Goal: Task Accomplishment & Management: Manage account settings

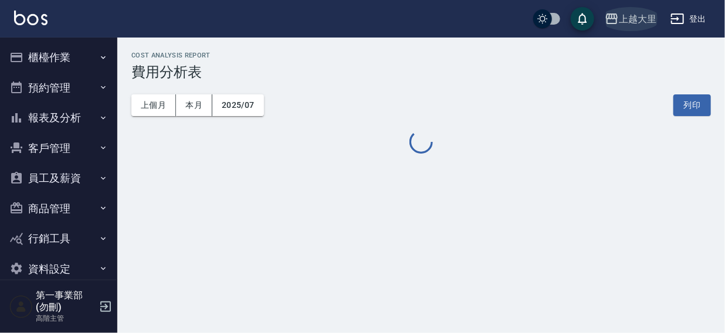
click at [643, 13] on div "上越大里" at bounding box center [638, 19] width 38 height 15
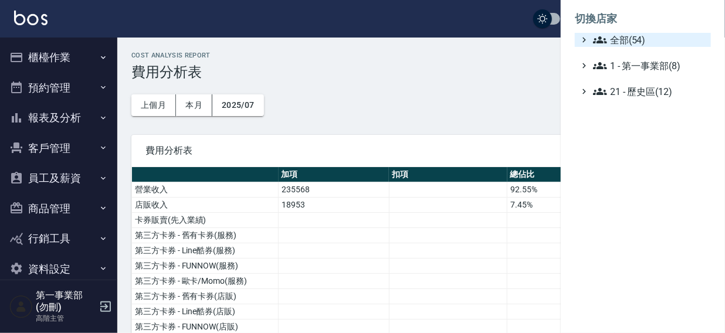
click at [627, 41] on span "全部(54)" at bounding box center [649, 40] width 113 height 14
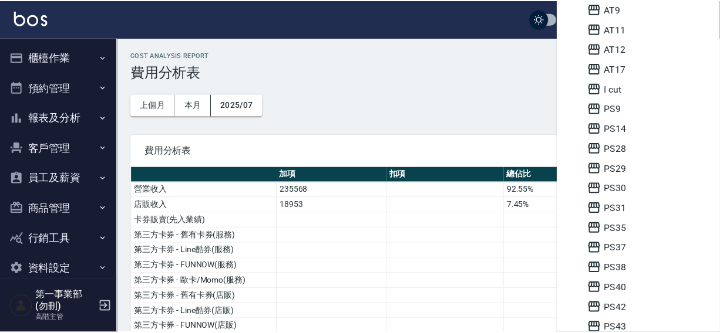
scroll to position [170, 0]
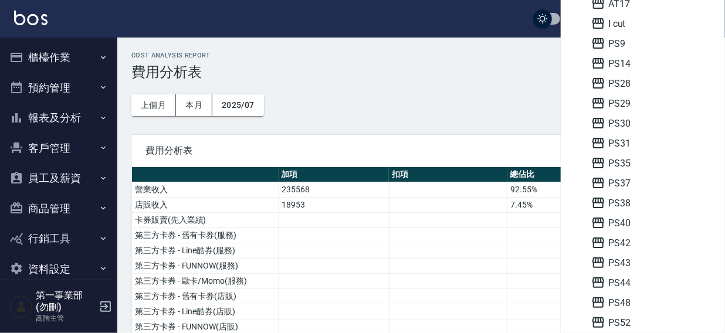
click at [426, 12] on div at bounding box center [362, 166] width 725 height 333
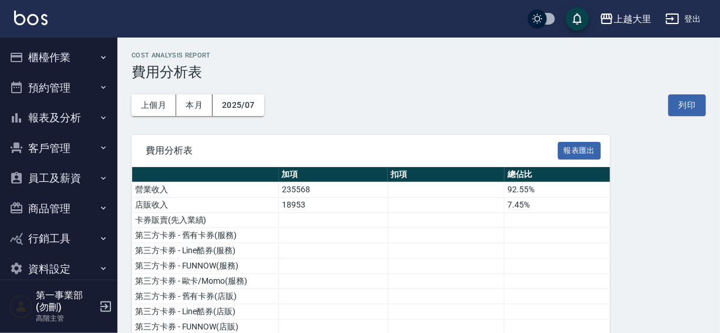
click at [443, 23] on div "上越大里 登出" at bounding box center [360, 19] width 720 height 38
click at [446, 23] on div "上越大里 登出" at bounding box center [360, 19] width 720 height 38
click at [443, 11] on div "上越大里 登出" at bounding box center [360, 19] width 720 height 38
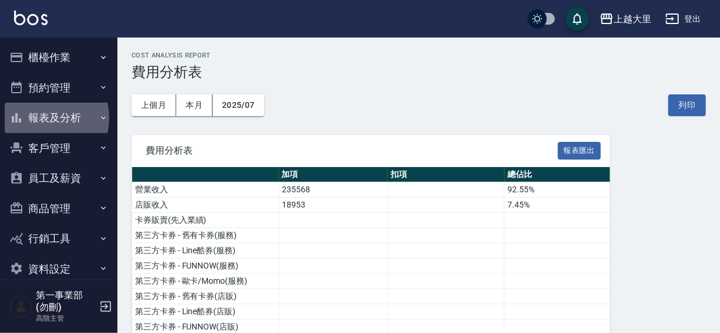
click at [40, 118] on button "報表及分析" at bounding box center [59, 118] width 108 height 31
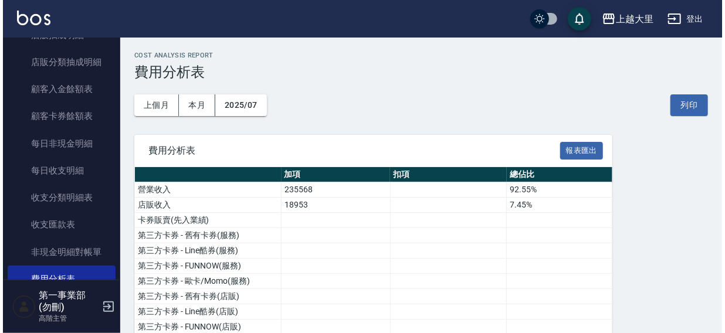
scroll to position [938, 0]
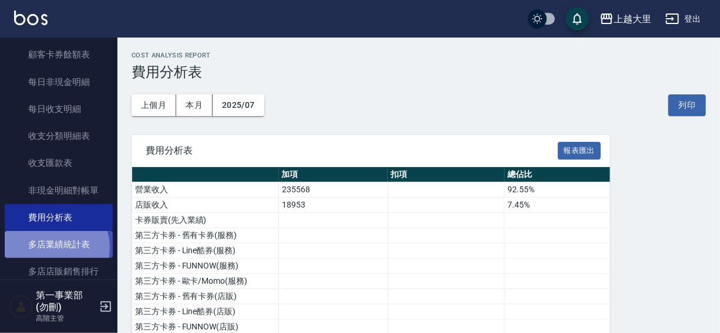
click at [53, 248] on link "多店業績統計表" at bounding box center [59, 244] width 108 height 27
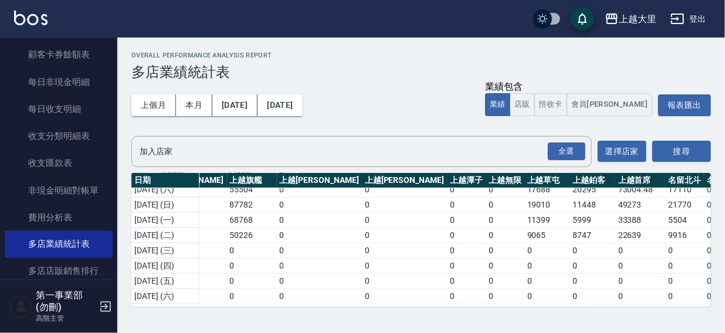
scroll to position [128, 1126]
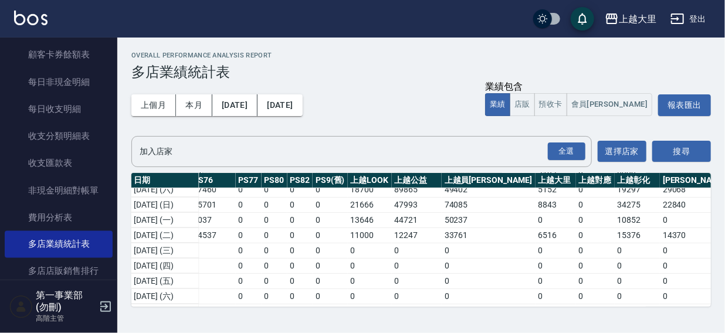
click at [455, 25] on div "上越大里 登出" at bounding box center [362, 19] width 725 height 38
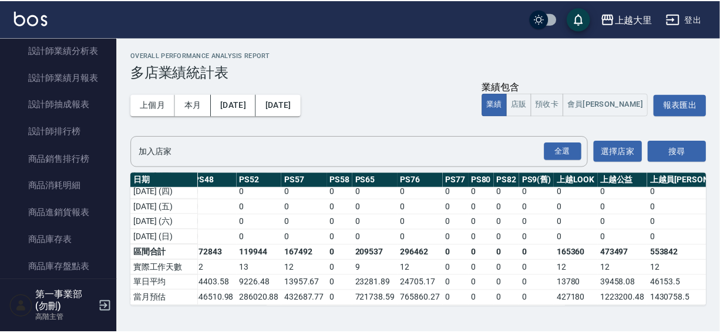
scroll to position [529, 0]
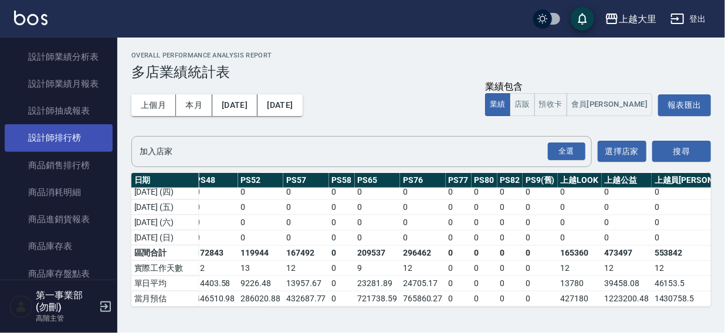
click at [56, 134] on link "設計師排行榜" at bounding box center [59, 137] width 108 height 27
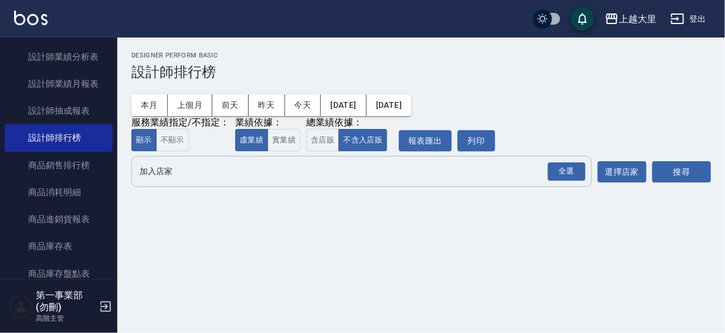
click at [157, 177] on input "加入店家" at bounding box center [353, 171] width 433 height 21
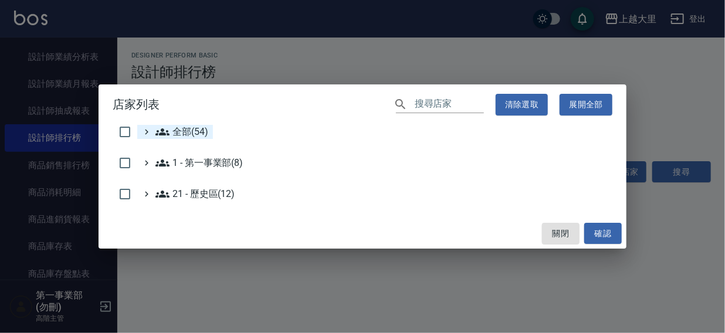
click at [174, 127] on span "全部(54)" at bounding box center [182, 132] width 53 height 14
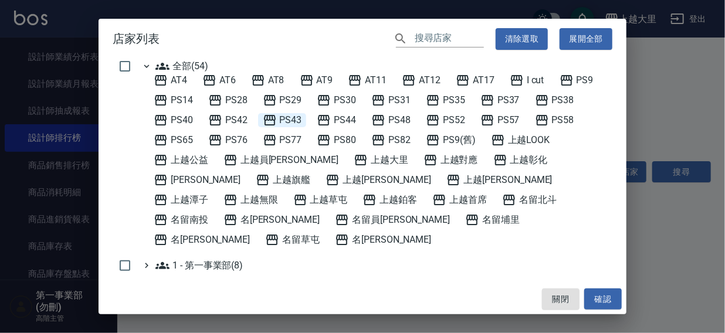
click at [277, 117] on span "PS43" at bounding box center [282, 120] width 39 height 14
click at [587, 295] on button "確認" at bounding box center [604, 300] width 38 height 22
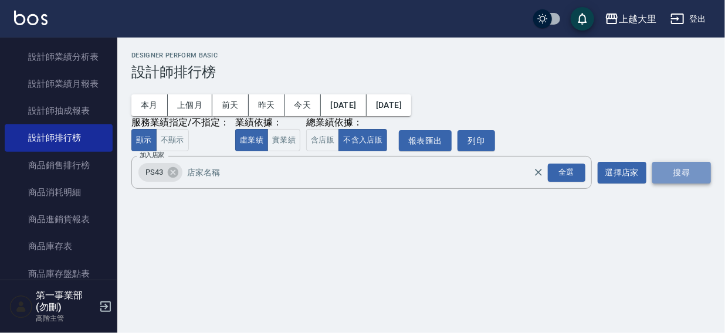
click at [670, 176] on button "搜尋" at bounding box center [682, 173] width 59 height 22
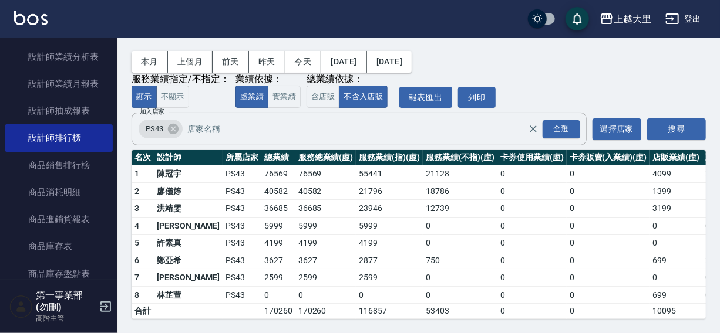
scroll to position [53, 0]
click at [171, 123] on icon at bounding box center [173, 129] width 13 height 13
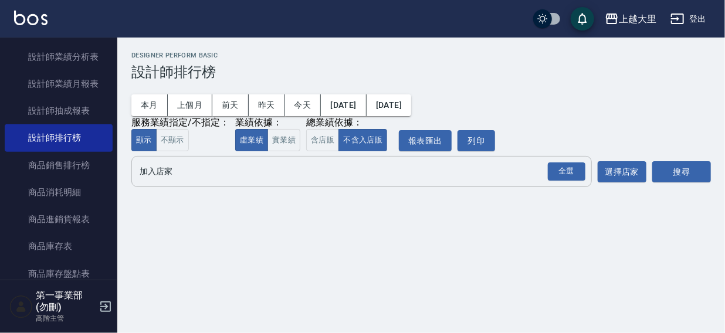
click at [160, 175] on input "加入店家" at bounding box center [353, 171] width 433 height 21
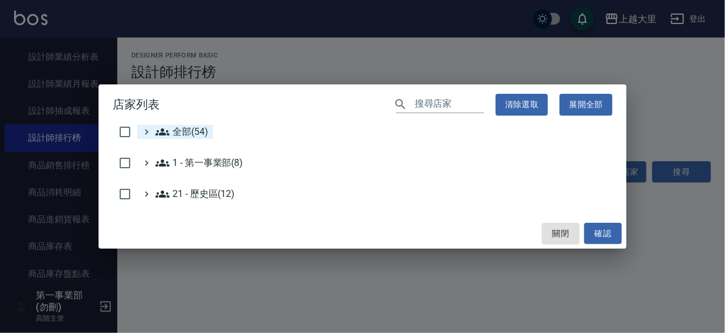
click at [174, 134] on span "全部(54)" at bounding box center [182, 132] width 53 height 14
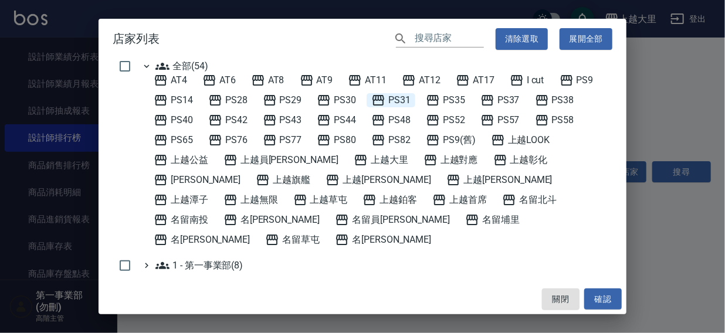
click at [393, 97] on span "PS31" at bounding box center [390, 100] width 39 height 14
click at [606, 295] on button "確認" at bounding box center [604, 300] width 38 height 22
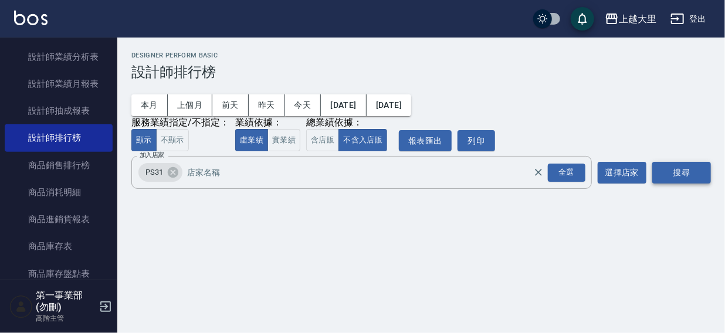
click at [676, 172] on button "搜尋" at bounding box center [682, 173] width 59 height 22
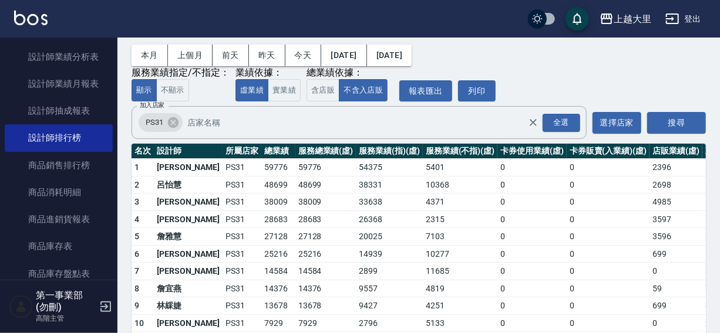
scroll to position [104, 0]
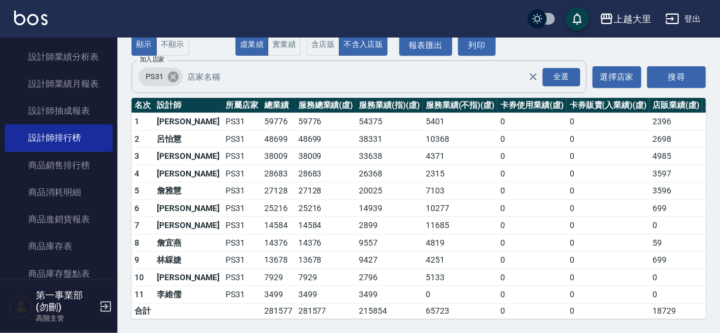
click at [173, 72] on icon at bounding box center [173, 77] width 11 height 11
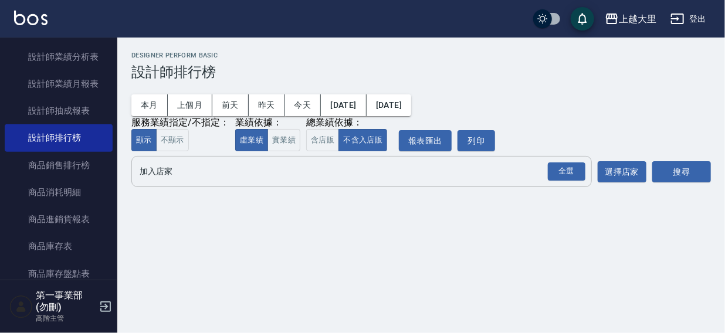
click at [167, 176] on input "加入店家" at bounding box center [353, 171] width 433 height 21
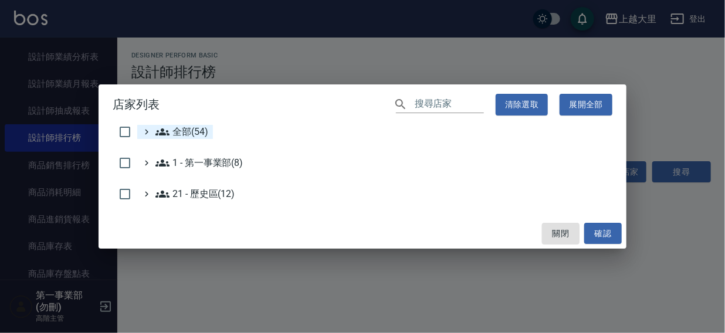
click at [174, 129] on span "全部(54)" at bounding box center [182, 132] width 53 height 14
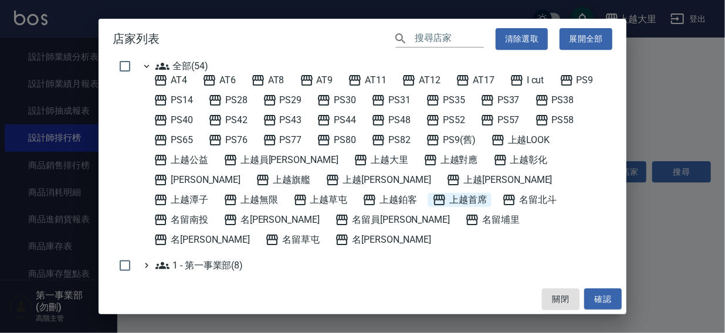
click at [433, 198] on span "上越首席" at bounding box center [460, 200] width 55 height 14
click at [593, 293] on button "確認" at bounding box center [604, 300] width 38 height 22
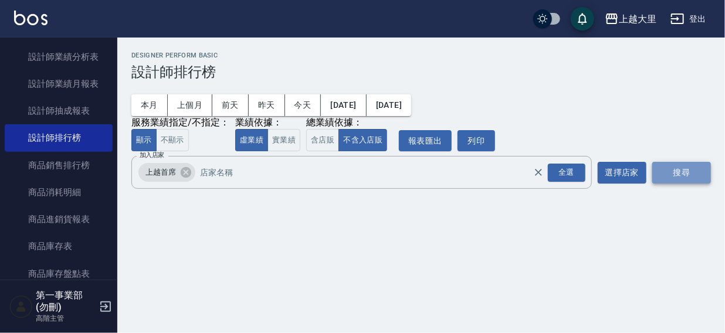
click at [675, 171] on button "搜尋" at bounding box center [682, 173] width 59 height 22
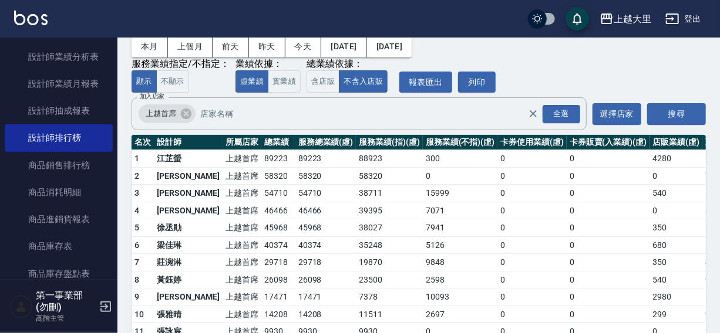
scroll to position [104, 0]
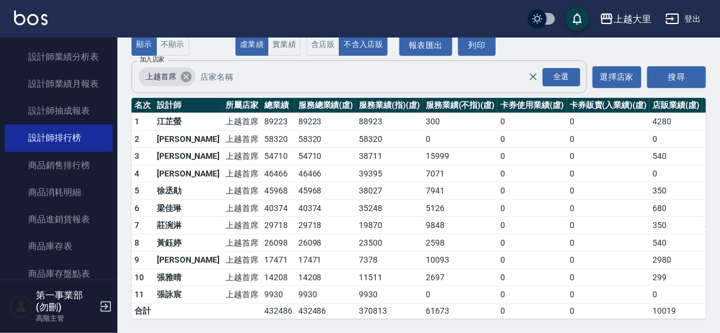
click at [184, 70] on icon at bounding box center [186, 76] width 13 height 13
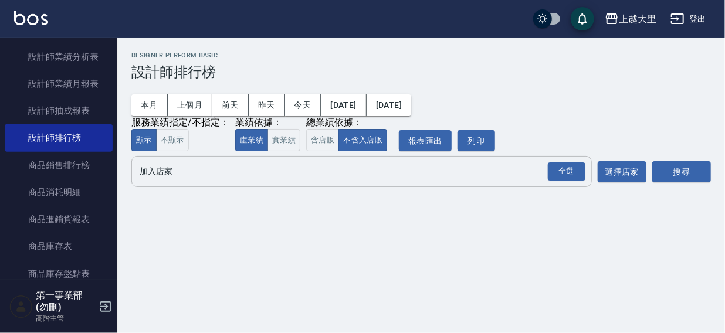
click at [159, 174] on input "加入店家" at bounding box center [353, 171] width 433 height 21
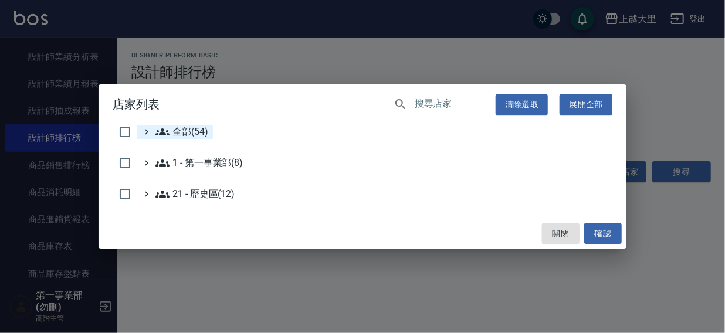
click at [178, 132] on span "全部(54)" at bounding box center [182, 132] width 53 height 14
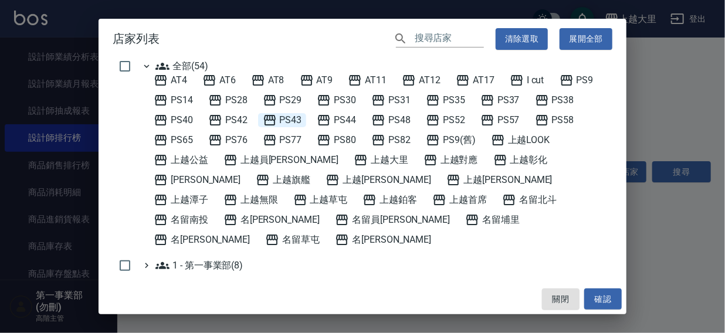
click at [289, 117] on span "PS43" at bounding box center [282, 120] width 39 height 14
click at [599, 297] on button "確認" at bounding box center [604, 300] width 38 height 22
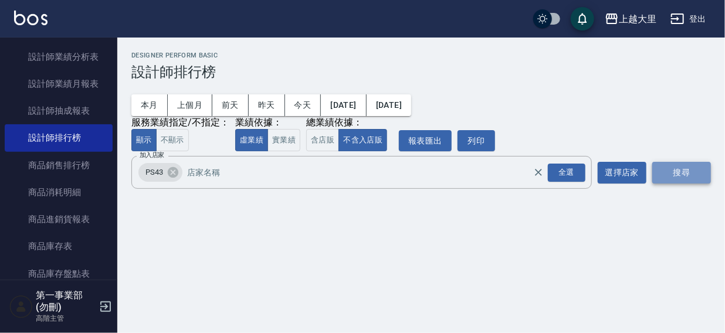
click at [670, 176] on button "搜尋" at bounding box center [682, 173] width 59 height 22
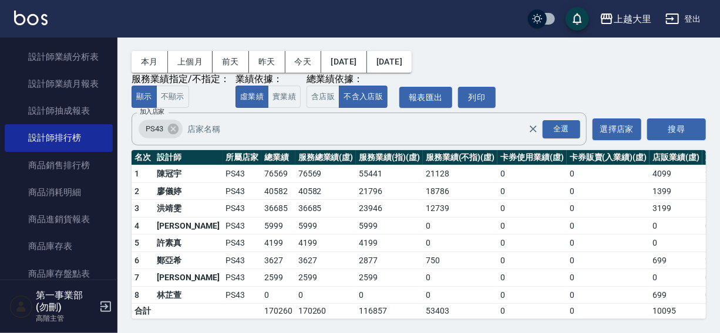
scroll to position [53, 0]
click at [171, 123] on icon at bounding box center [173, 129] width 13 height 13
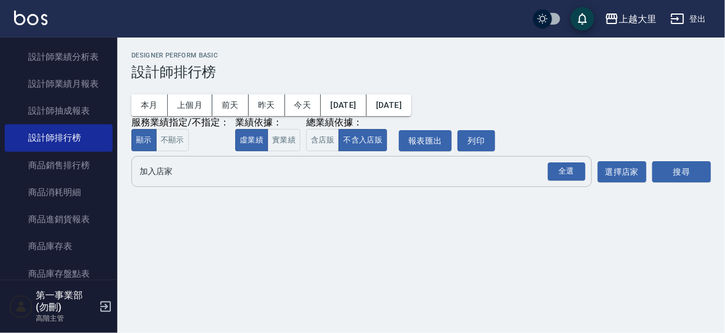
click at [162, 175] on input "加入店家" at bounding box center [353, 171] width 433 height 21
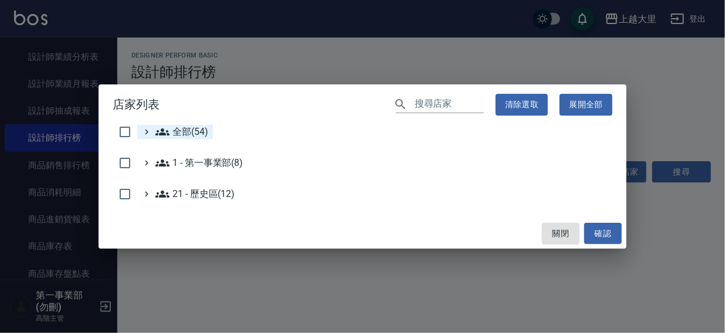
click at [173, 135] on span "全部(54)" at bounding box center [182, 132] width 53 height 14
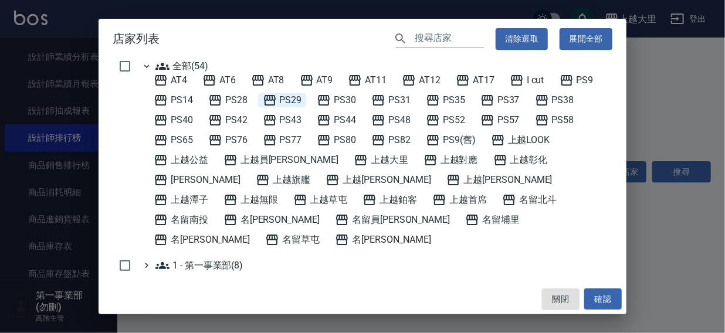
click at [292, 100] on span "PS29" at bounding box center [282, 100] width 39 height 14
click at [602, 303] on button "確認" at bounding box center [604, 300] width 38 height 22
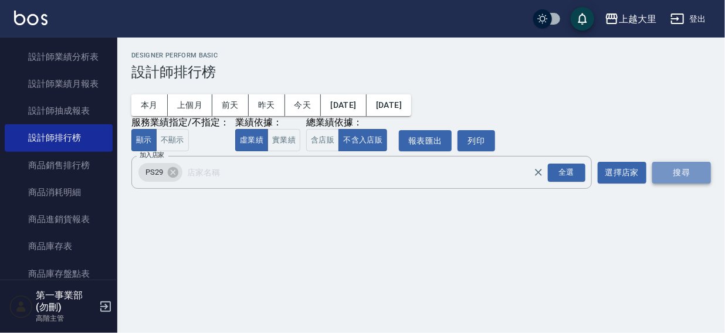
click at [661, 176] on button "搜尋" at bounding box center [682, 173] width 59 height 22
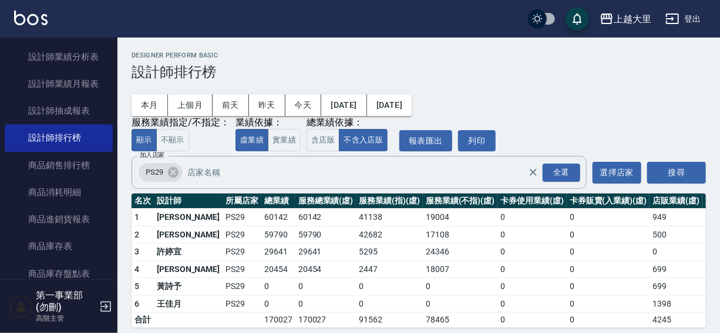
scroll to position [18, 0]
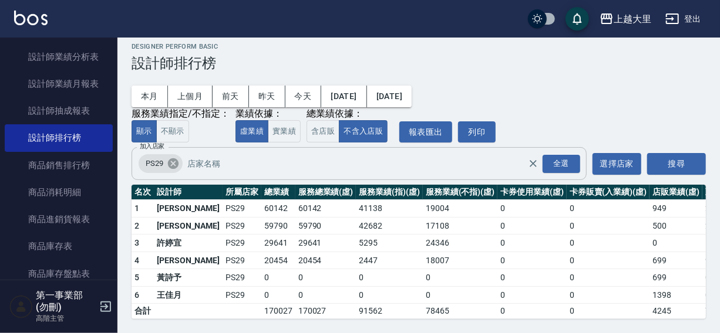
click at [175, 158] on icon at bounding box center [173, 163] width 11 height 11
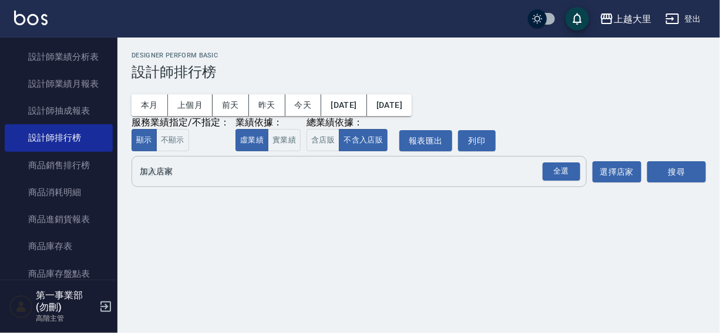
scroll to position [0, 0]
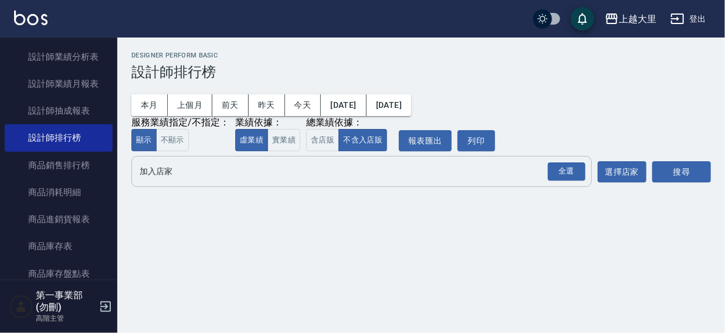
click at [156, 174] on input "加入店家" at bounding box center [353, 171] width 433 height 21
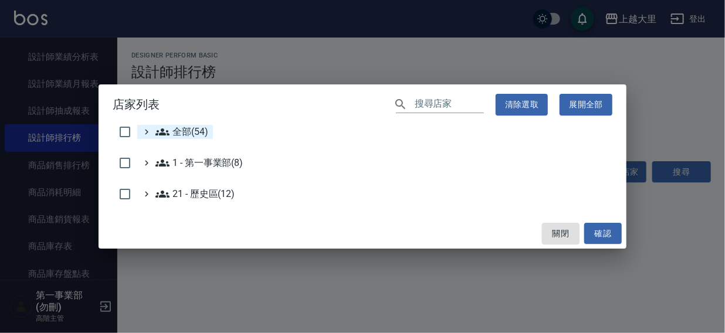
click at [171, 131] on span "全部(54)" at bounding box center [182, 132] width 53 height 14
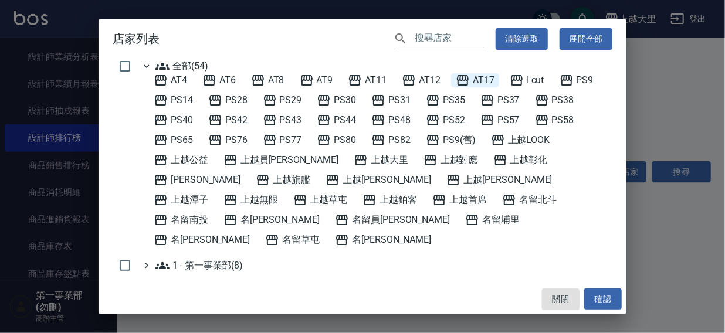
click at [482, 82] on span "AT17" at bounding box center [475, 80] width 39 height 14
click at [610, 295] on button "確認" at bounding box center [604, 300] width 38 height 22
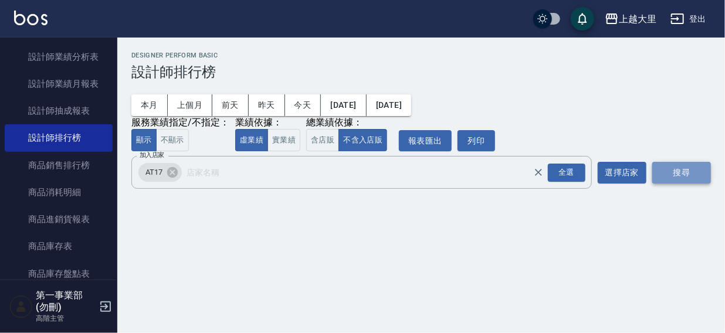
click at [668, 174] on button "搜尋" at bounding box center [682, 173] width 59 height 22
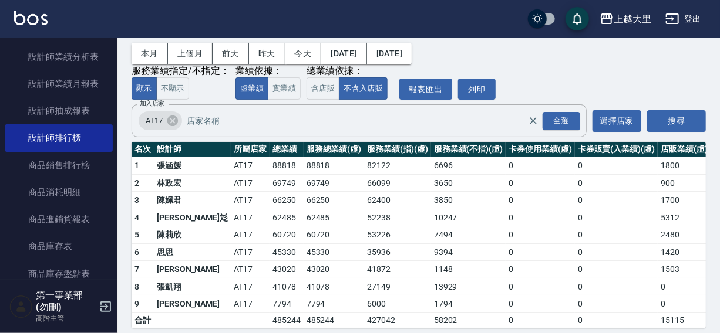
scroll to position [70, 0]
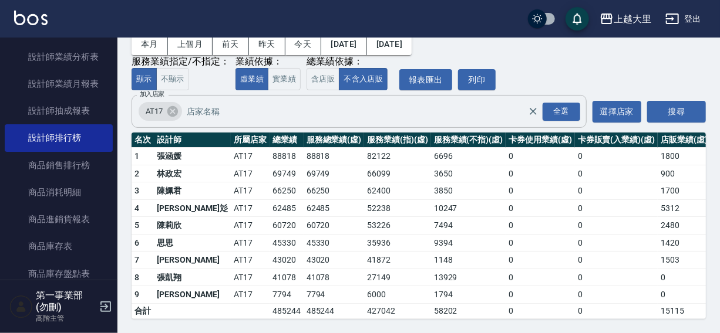
click at [164, 106] on span "AT17" at bounding box center [154, 112] width 31 height 12
click at [176, 106] on icon at bounding box center [172, 111] width 11 height 11
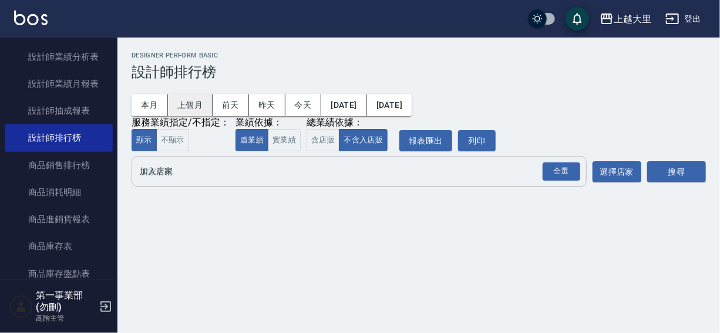
scroll to position [0, 0]
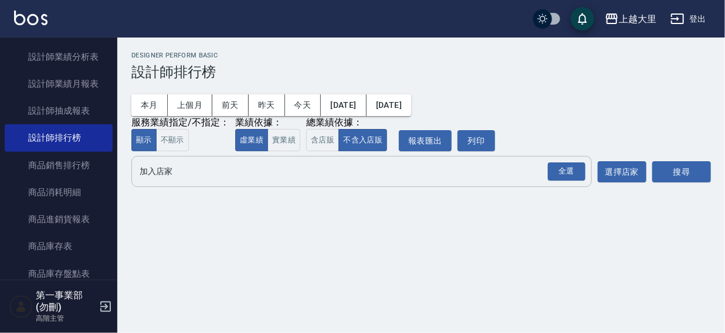
click at [158, 177] on input "加入店家" at bounding box center [353, 171] width 433 height 21
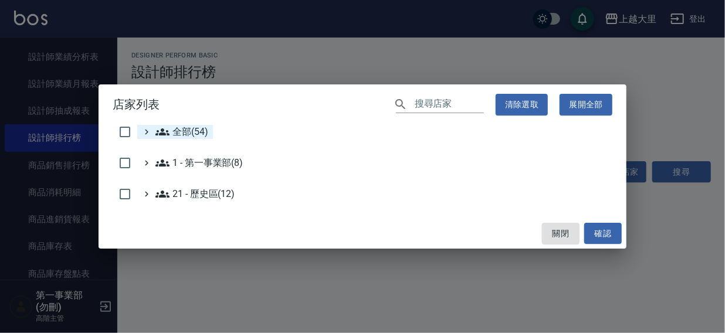
click at [180, 131] on span "全部(54)" at bounding box center [182, 132] width 53 height 14
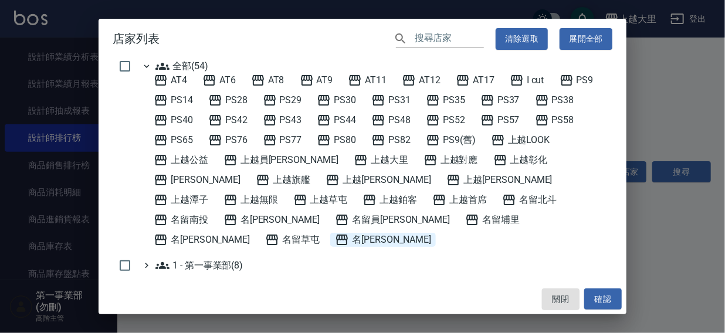
click at [399, 233] on span "名留霧峰" at bounding box center [383, 240] width 96 height 14
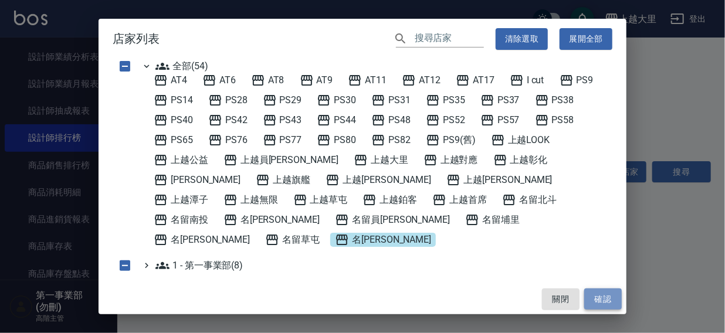
click at [612, 298] on button "確認" at bounding box center [604, 300] width 38 height 22
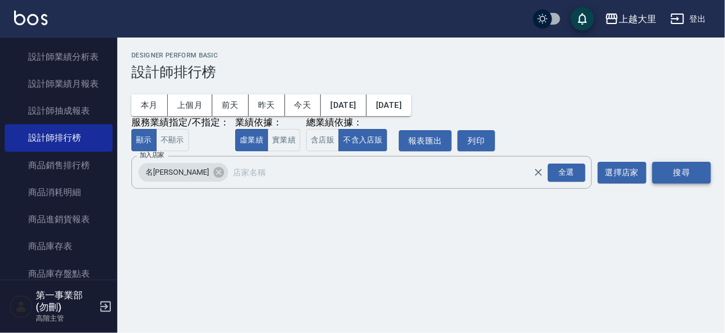
click at [680, 170] on button "搜尋" at bounding box center [682, 173] width 59 height 22
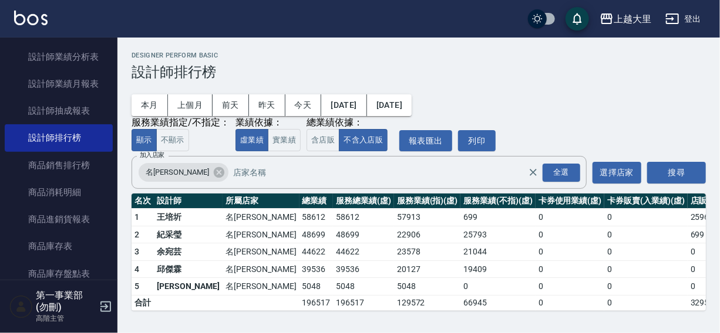
scroll to position [1, 0]
click at [212, 168] on icon at bounding box center [218, 172] width 13 height 13
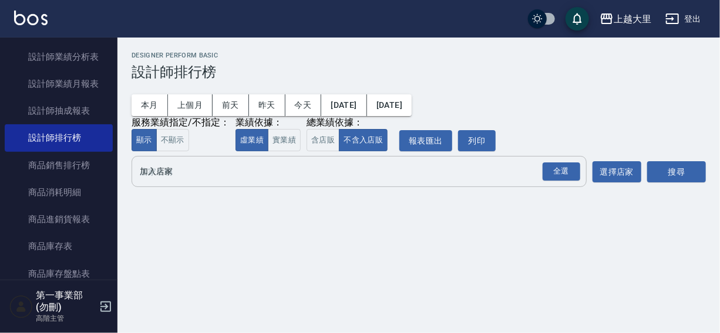
scroll to position [0, 0]
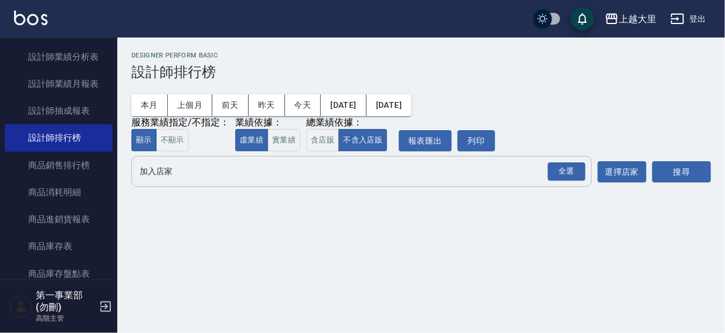
click at [168, 173] on input "加入店家" at bounding box center [353, 171] width 433 height 21
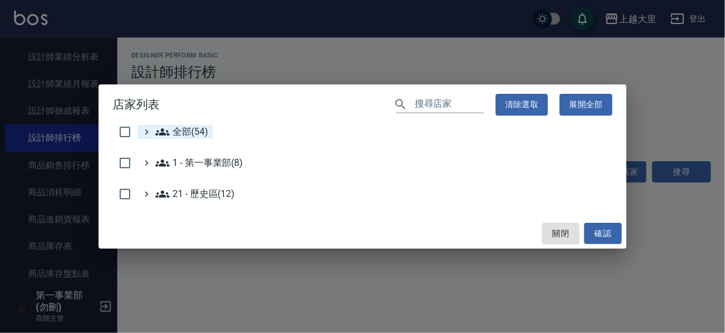
click at [182, 127] on span "全部(54)" at bounding box center [182, 132] width 53 height 14
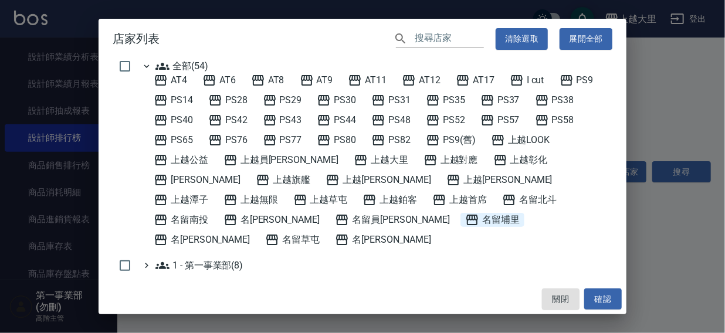
click at [465, 219] on span "名留埔里" at bounding box center [492, 220] width 55 height 14
click at [589, 296] on button "確認" at bounding box center [604, 300] width 38 height 22
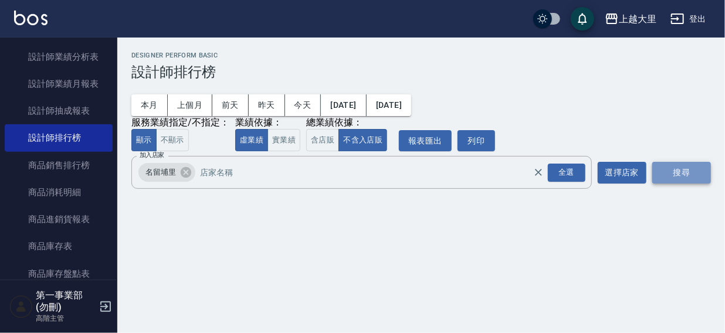
click at [672, 169] on button "搜尋" at bounding box center [682, 173] width 59 height 22
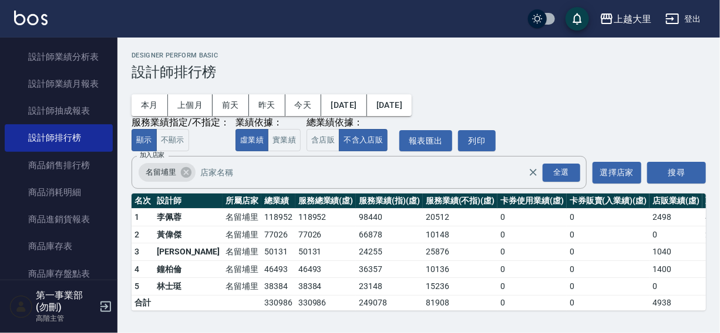
scroll to position [1, 0]
click at [183, 168] on icon at bounding box center [186, 172] width 11 height 11
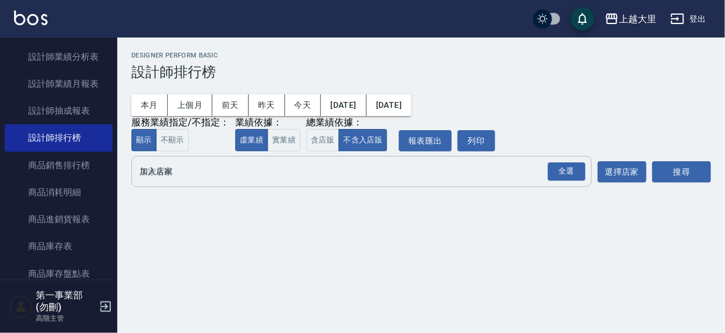
click at [168, 176] on input "加入店家" at bounding box center [353, 171] width 433 height 21
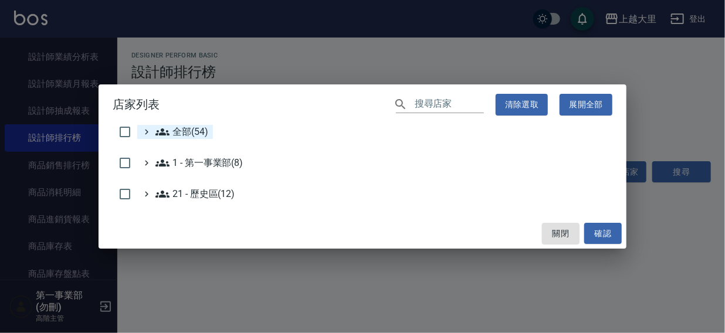
click at [190, 129] on span "全部(54)" at bounding box center [182, 132] width 53 height 14
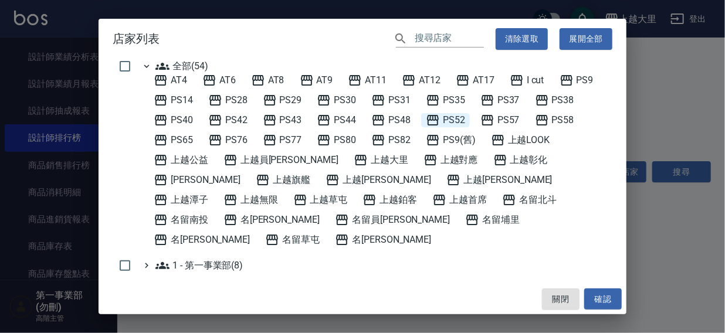
click at [459, 121] on span "PS52" at bounding box center [445, 120] width 39 height 14
click at [603, 297] on button "確認" at bounding box center [604, 300] width 38 height 22
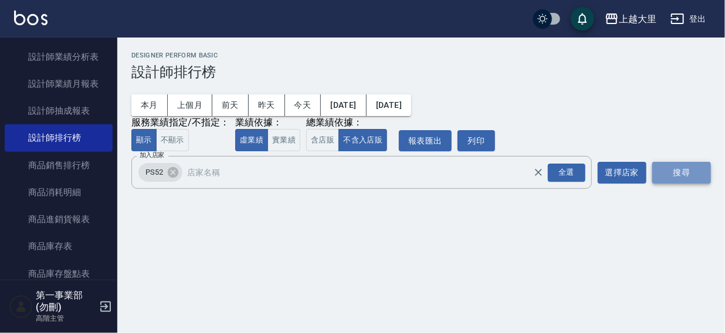
click at [667, 175] on button "搜尋" at bounding box center [682, 173] width 59 height 22
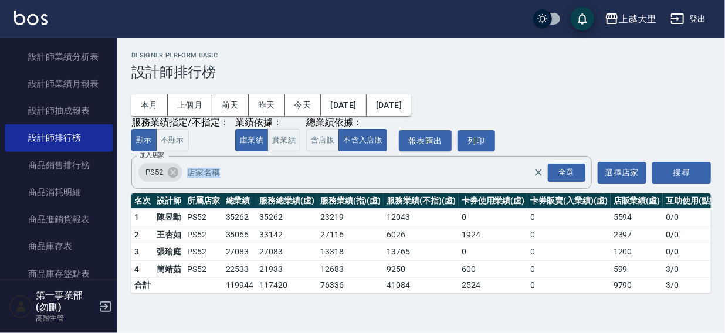
drag, startPoint x: 725, startPoint y: 150, endPoint x: 710, endPoint y: 230, distance: 81.2
click at [725, 221] on div "上越大里 2025-08-01 - 2025-08-13 設計師排行榜 列印時間： 2025-08-13-14:04 Designer Perform Bas…" at bounding box center [421, 173] width 608 height 270
click at [371, 58] on h2 "Designer Perform Basic" at bounding box center [421, 56] width 580 height 8
click at [169, 173] on icon at bounding box center [173, 172] width 11 height 11
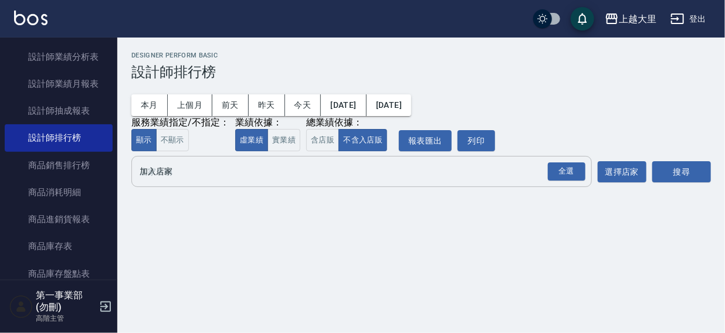
click at [161, 174] on input "加入店家" at bounding box center [353, 171] width 433 height 21
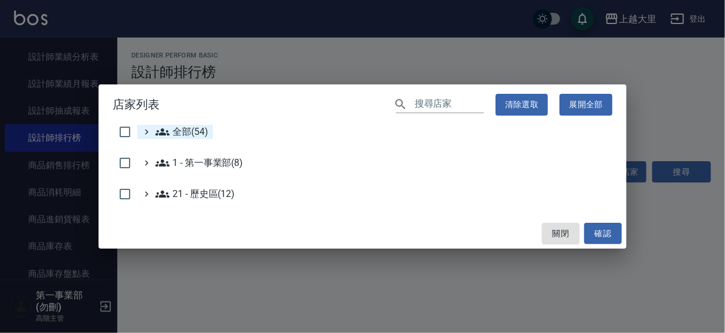
click at [172, 129] on span "全部(54)" at bounding box center [182, 132] width 53 height 14
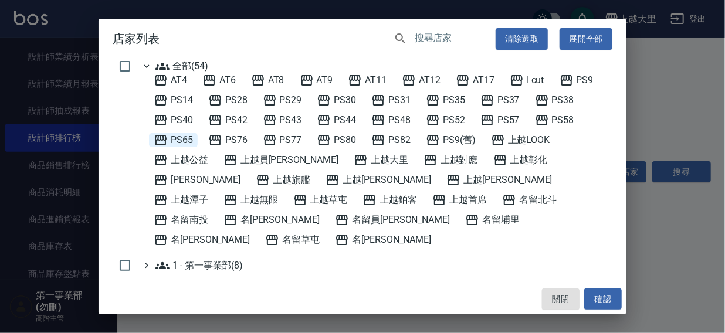
click at [187, 137] on span "PS65" at bounding box center [173, 140] width 39 height 14
drag, startPoint x: 596, startPoint y: 296, endPoint x: 627, endPoint y: 221, distance: 81.1
click at [597, 296] on button "確認" at bounding box center [604, 300] width 38 height 22
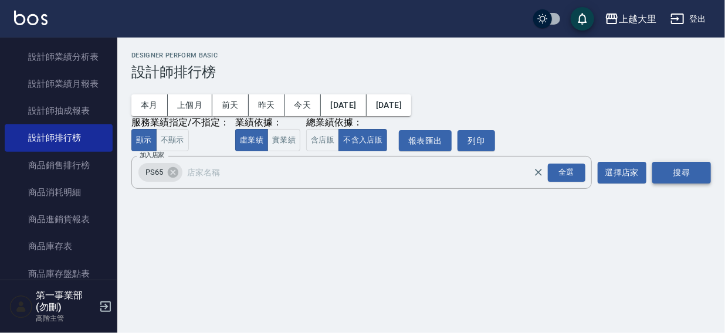
click at [670, 175] on button "搜尋" at bounding box center [682, 173] width 59 height 22
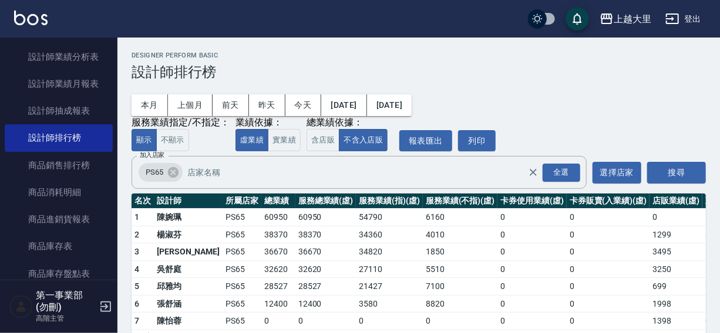
scroll to position [35, 0]
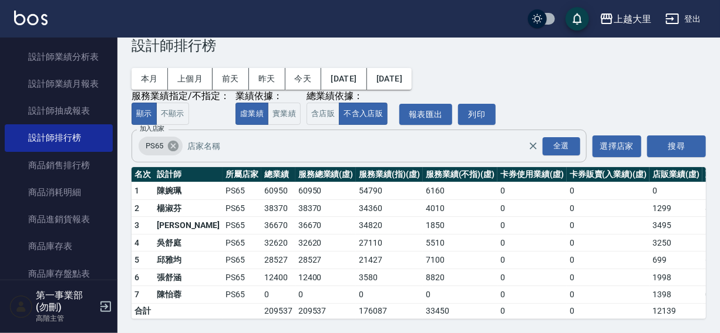
click at [173, 141] on icon at bounding box center [173, 146] width 11 height 11
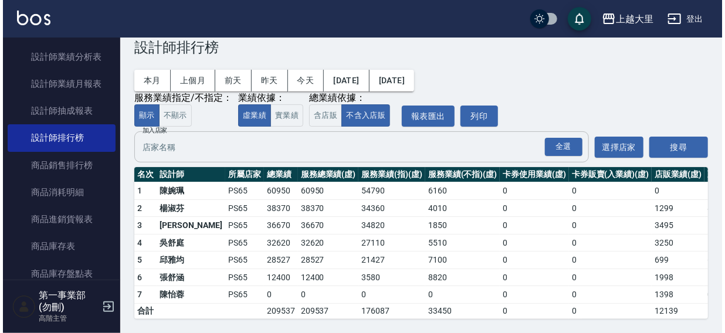
scroll to position [0, 0]
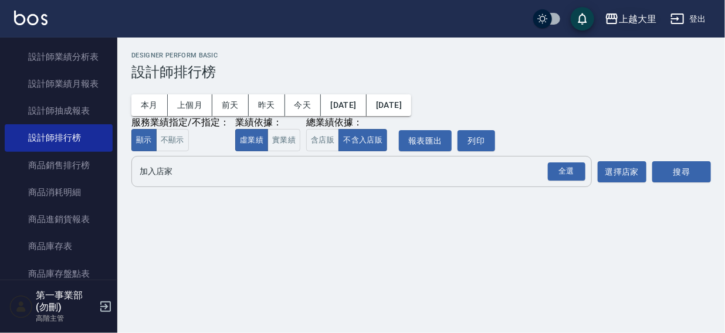
click at [629, 27] on button "上越大里" at bounding box center [630, 19] width 61 height 24
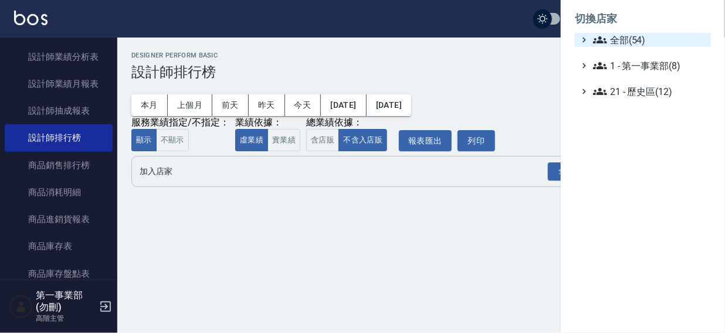
click at [625, 44] on span "全部(54)" at bounding box center [649, 40] width 113 height 14
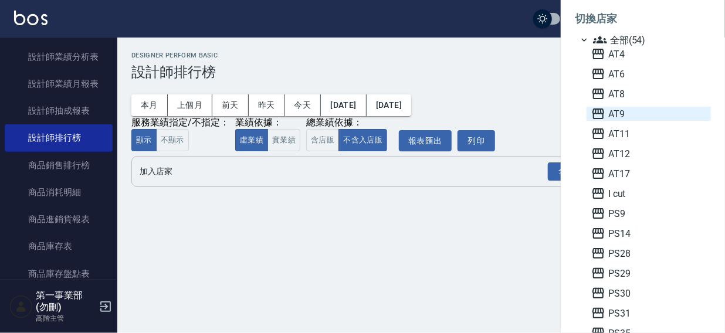
click at [626, 116] on span "AT9" at bounding box center [649, 114] width 115 height 14
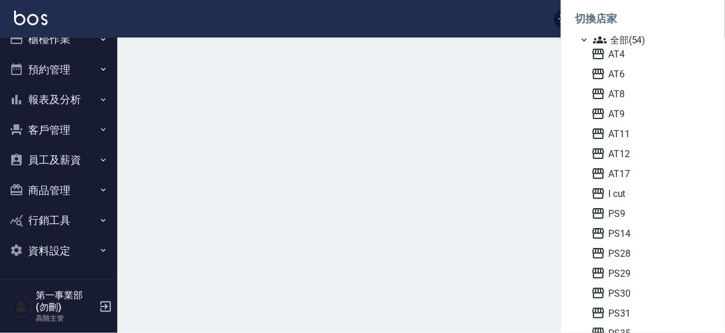
scroll to position [18, 0]
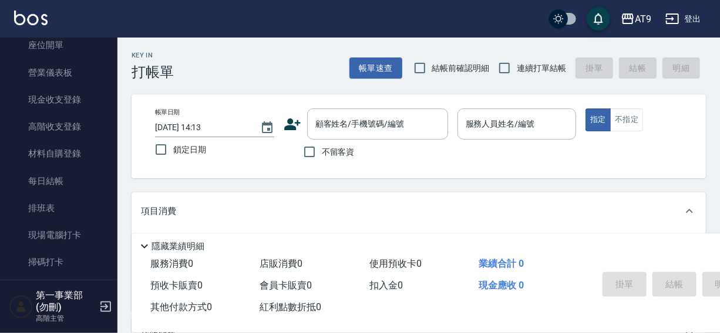
scroll to position [140, 0]
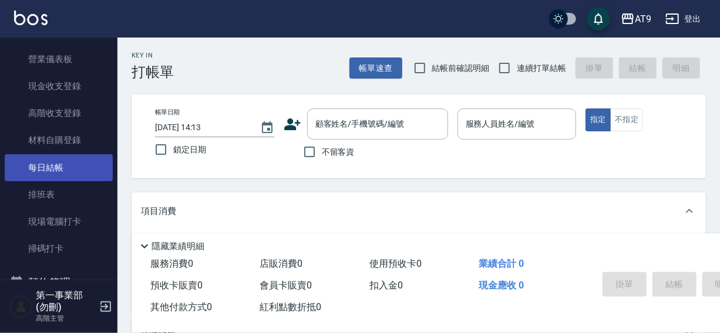
click at [37, 167] on link "每日結帳" at bounding box center [59, 167] width 108 height 27
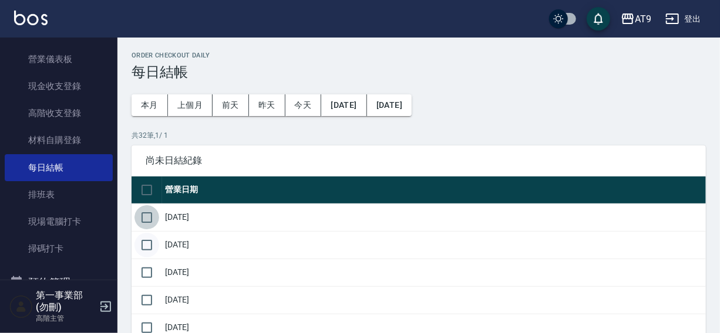
drag, startPoint x: 148, startPoint y: 222, endPoint x: 146, endPoint y: 238, distance: 16.7
click at [149, 222] on input "checkbox" at bounding box center [146, 217] width 25 height 25
checkbox input "true"
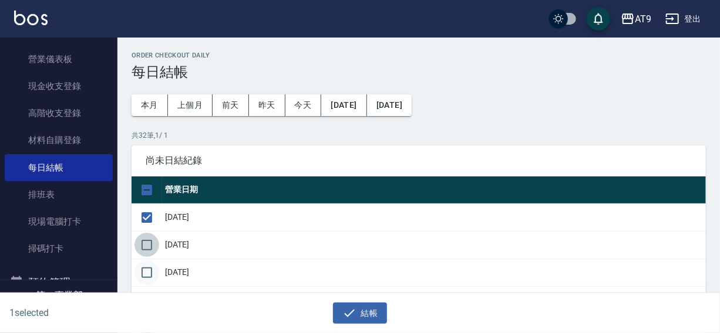
drag, startPoint x: 146, startPoint y: 242, endPoint x: 150, endPoint y: 262, distance: 21.1
click at [147, 249] on input "checkbox" at bounding box center [146, 245] width 25 height 25
checkbox input "true"
click at [151, 273] on input "checkbox" at bounding box center [146, 273] width 25 height 25
checkbox input "true"
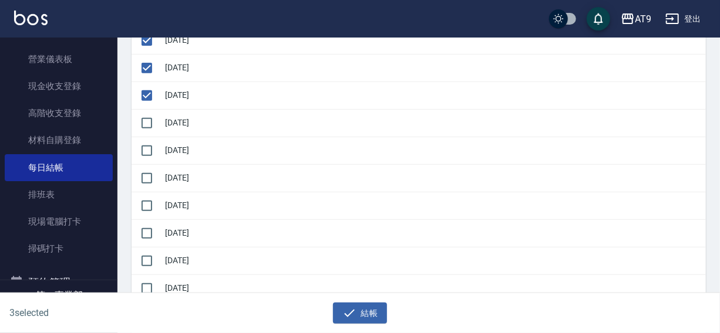
scroll to position [220, 0]
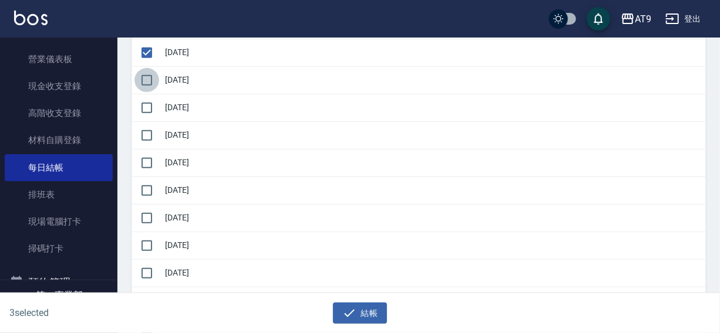
click at [156, 81] on input "checkbox" at bounding box center [146, 80] width 25 height 25
checkbox input "true"
drag, startPoint x: 150, startPoint y: 102, endPoint x: 154, endPoint y: 139, distance: 37.2
click at [150, 105] on input "checkbox" at bounding box center [146, 108] width 25 height 25
checkbox input "true"
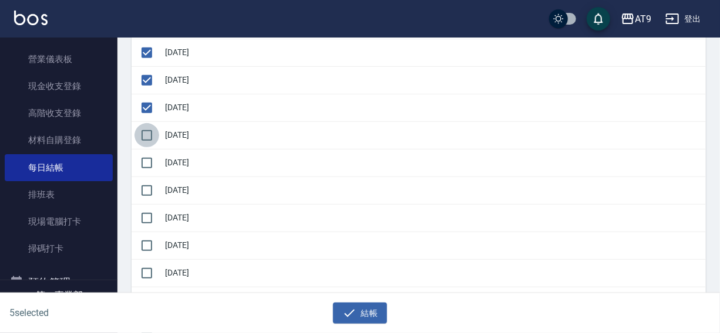
click at [153, 140] on input "checkbox" at bounding box center [146, 135] width 25 height 25
checkbox input "true"
drag, startPoint x: 154, startPoint y: 162, endPoint x: 151, endPoint y: 183, distance: 21.4
click at [150, 185] on input "checkbox" at bounding box center [146, 190] width 25 height 25
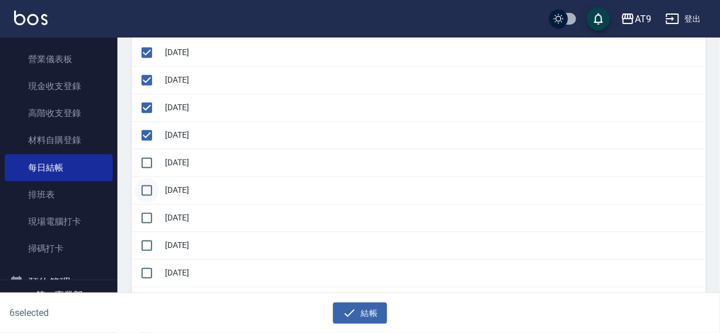
checkbox input "true"
click at [157, 161] on input "checkbox" at bounding box center [146, 163] width 25 height 25
checkbox input "true"
click at [153, 211] on input "checkbox" at bounding box center [146, 218] width 25 height 25
checkbox input "true"
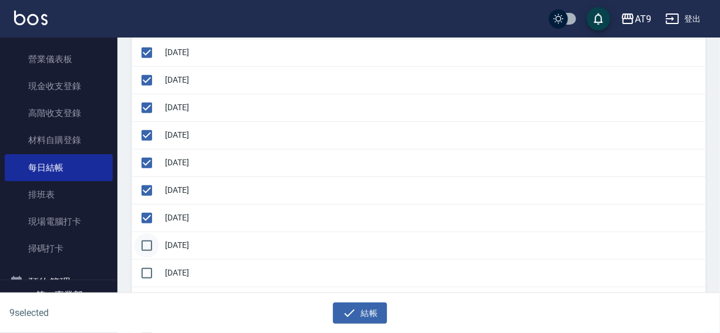
click at [148, 252] on input "checkbox" at bounding box center [146, 246] width 25 height 25
checkbox input "true"
click at [153, 271] on input "checkbox" at bounding box center [146, 273] width 25 height 25
checkbox input "true"
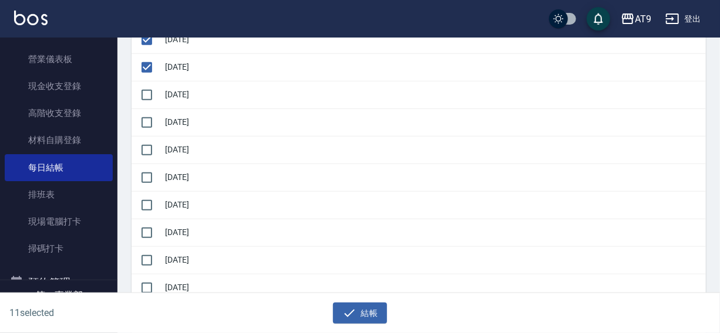
scroll to position [438, 0]
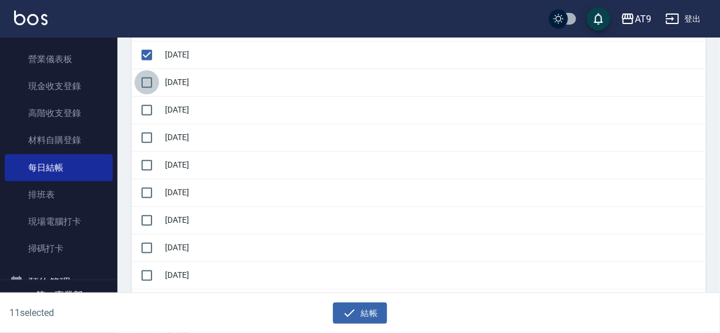
click at [154, 80] on input "checkbox" at bounding box center [146, 82] width 25 height 25
checkbox input "true"
click at [143, 116] on input "checkbox" at bounding box center [146, 110] width 25 height 25
checkbox input "true"
click at [151, 133] on input "checkbox" at bounding box center [146, 138] width 25 height 25
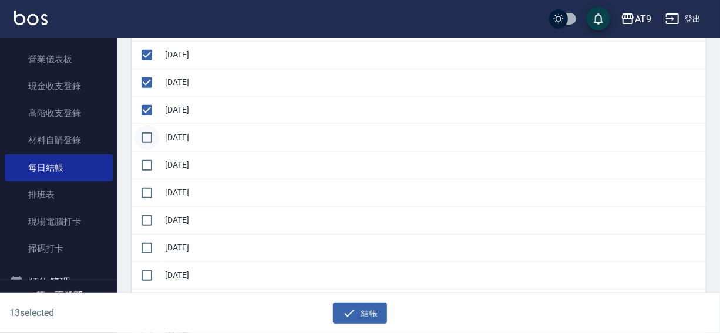
checkbox input "true"
drag, startPoint x: 150, startPoint y: 162, endPoint x: 150, endPoint y: 183, distance: 20.5
click at [150, 165] on input "checkbox" at bounding box center [146, 165] width 25 height 25
checkbox input "true"
click at [150, 192] on input "checkbox" at bounding box center [146, 193] width 25 height 25
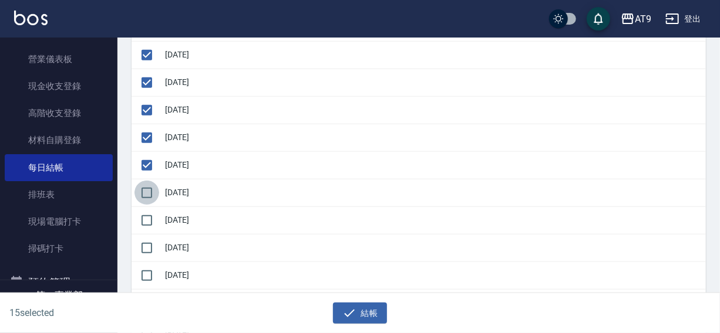
checkbox input "true"
drag, startPoint x: 150, startPoint y: 217, endPoint x: 150, endPoint y: 234, distance: 17.0
click at [150, 221] on input "checkbox" at bounding box center [146, 220] width 25 height 25
checkbox input "true"
drag, startPoint x: 149, startPoint y: 244, endPoint x: 149, endPoint y: 259, distance: 15.3
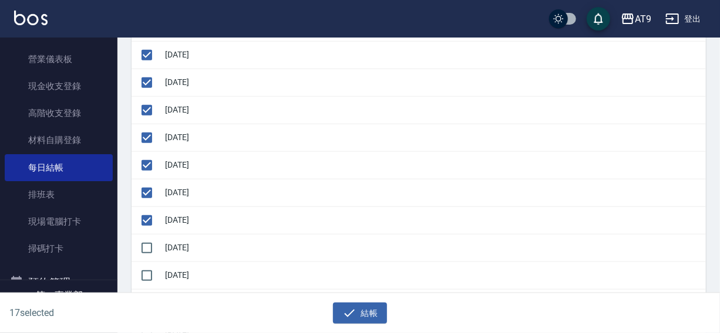
click at [149, 246] on input "checkbox" at bounding box center [146, 248] width 25 height 25
checkbox input "true"
click at [148, 271] on input "checkbox" at bounding box center [146, 276] width 25 height 25
checkbox input "true"
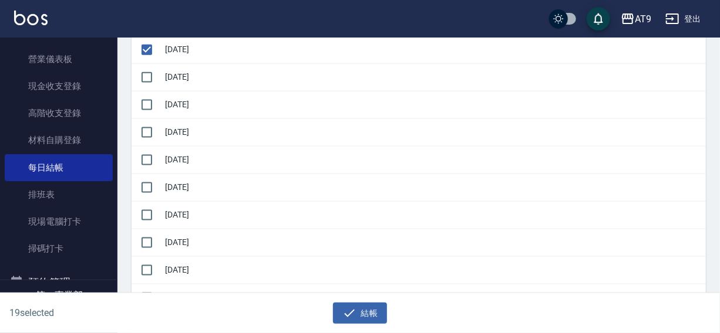
scroll to position [669, 0]
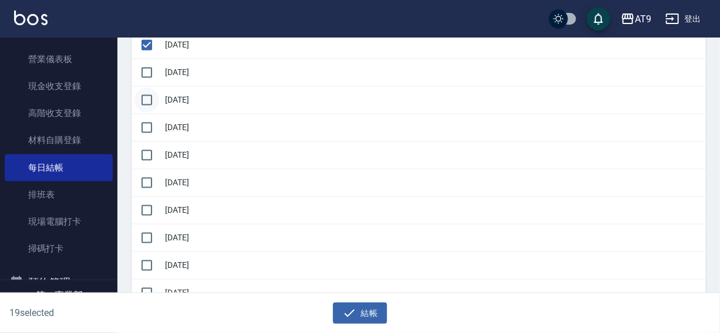
click at [149, 76] on input "checkbox" at bounding box center [146, 72] width 25 height 25
checkbox input "true"
click at [151, 96] on input "checkbox" at bounding box center [146, 100] width 25 height 25
checkbox input "true"
drag, startPoint x: 152, startPoint y: 129, endPoint x: 150, endPoint y: 163, distance: 34.1
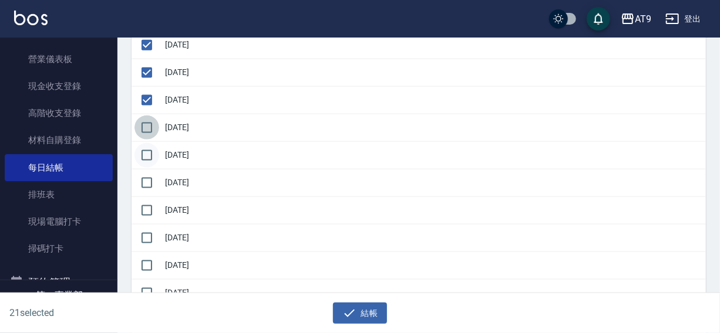
click at [152, 131] on input "checkbox" at bounding box center [146, 128] width 25 height 25
checkbox input "true"
drag, startPoint x: 151, startPoint y: 157, endPoint x: 151, endPoint y: 164, distance: 7.6
click at [151, 157] on input "checkbox" at bounding box center [146, 155] width 25 height 25
checkbox input "true"
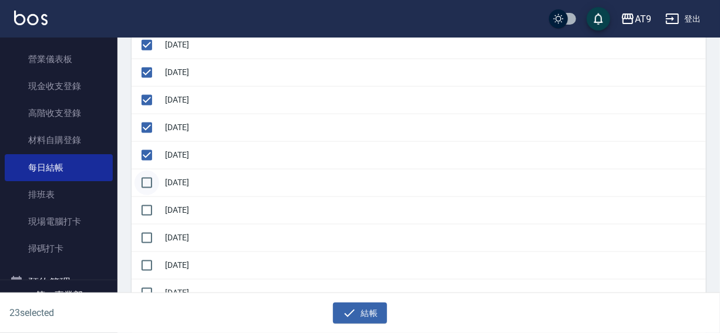
drag, startPoint x: 152, startPoint y: 176, endPoint x: 152, endPoint y: 190, distance: 13.5
click at [152, 181] on input "checkbox" at bounding box center [146, 183] width 25 height 25
checkbox input "true"
drag, startPoint x: 153, startPoint y: 210, endPoint x: 153, endPoint y: 222, distance: 12.3
click at [153, 211] on input "checkbox" at bounding box center [146, 210] width 25 height 25
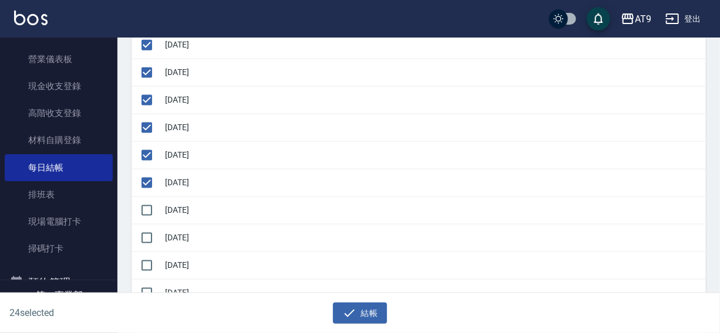
checkbox input "true"
drag, startPoint x: 151, startPoint y: 236, endPoint x: 151, endPoint y: 249, distance: 12.9
click at [151, 237] on input "checkbox" at bounding box center [146, 238] width 25 height 25
checkbox input "true"
drag, startPoint x: 149, startPoint y: 259, endPoint x: 149, endPoint y: 280, distance: 20.5
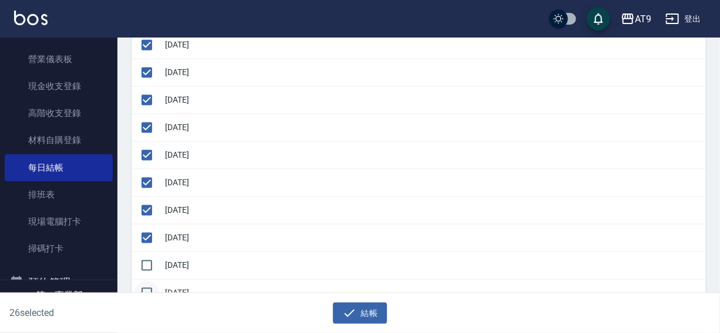
click at [149, 262] on input "checkbox" at bounding box center [146, 266] width 25 height 25
checkbox input "true"
drag, startPoint x: 149, startPoint y: 283, endPoint x: 346, endPoint y: 211, distance: 209.2
click at [152, 283] on input "checkbox" at bounding box center [146, 293] width 25 height 25
checkbox input "true"
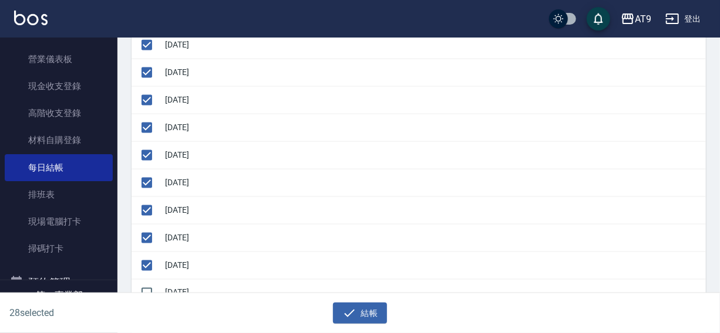
scroll to position [704, 0]
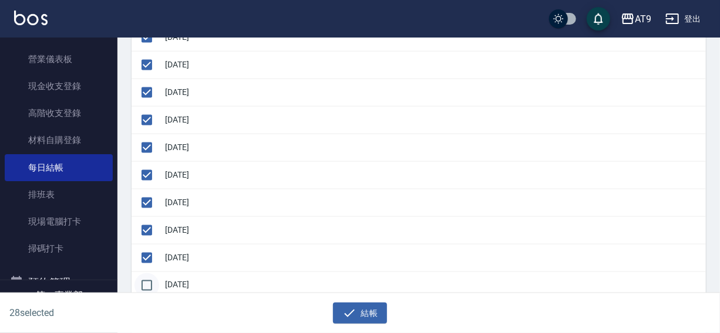
click at [148, 276] on input "checkbox" at bounding box center [146, 285] width 25 height 25
checkbox input "true"
click at [360, 315] on button "結帳" at bounding box center [360, 314] width 55 height 22
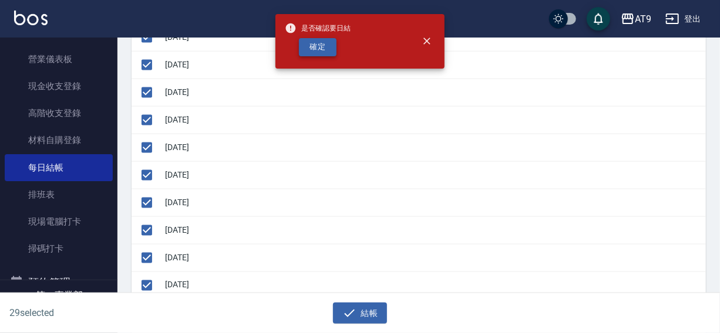
click at [318, 51] on button "確定" at bounding box center [318, 47] width 38 height 18
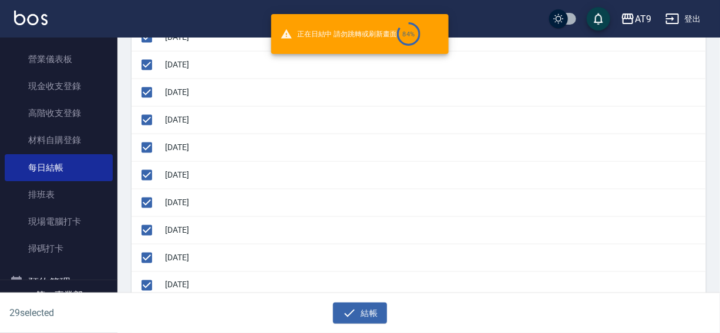
checkbox input "false"
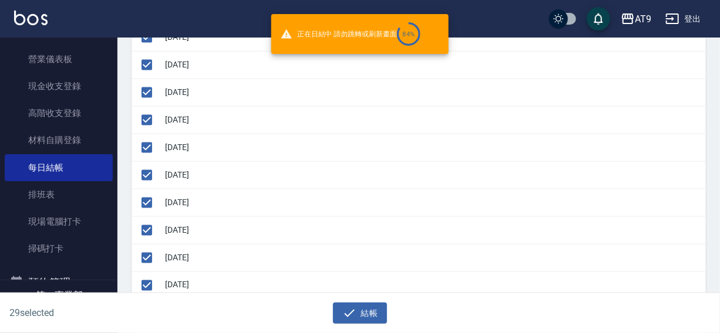
checkbox input "false"
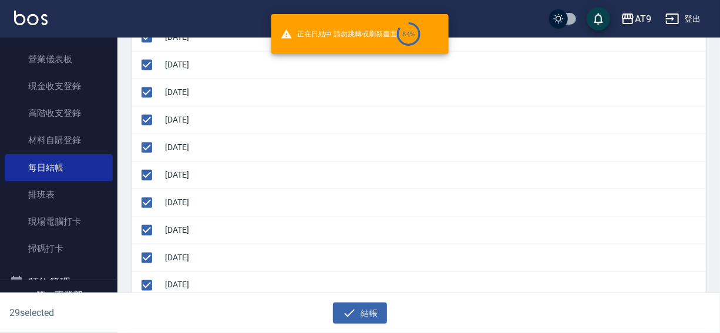
checkbox input "false"
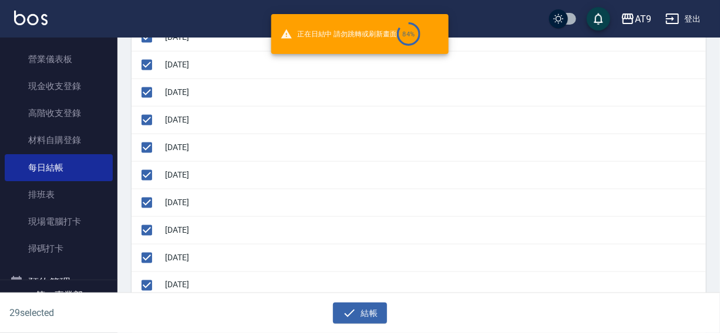
checkbox input "false"
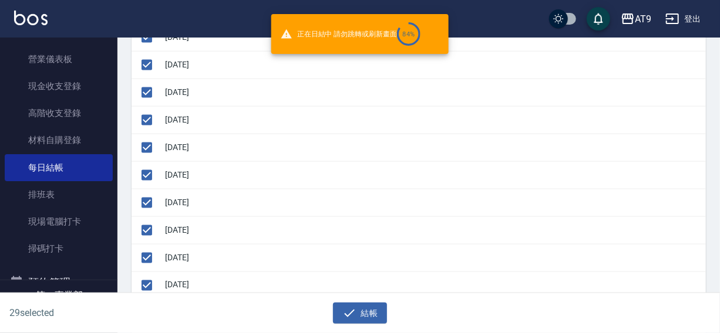
checkbox input "false"
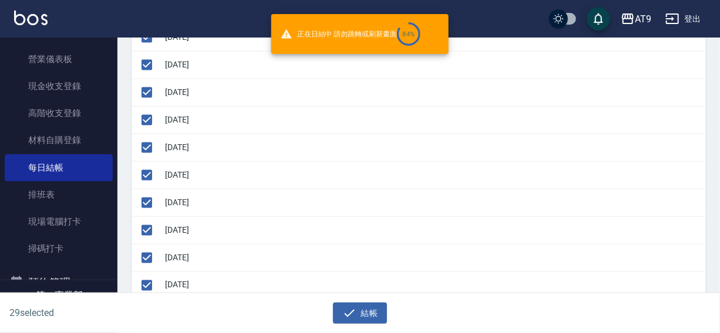
checkbox input "false"
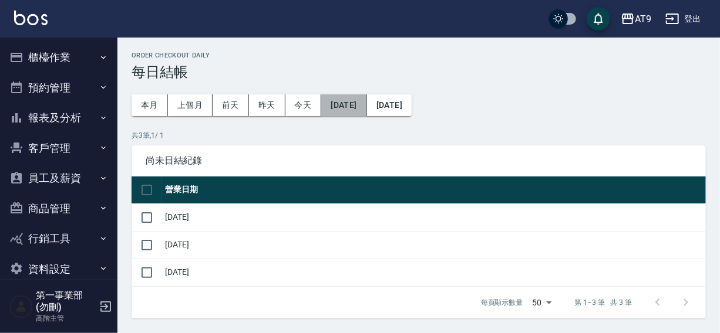
click at [350, 104] on button "[DATE]" at bounding box center [343, 105] width 45 height 22
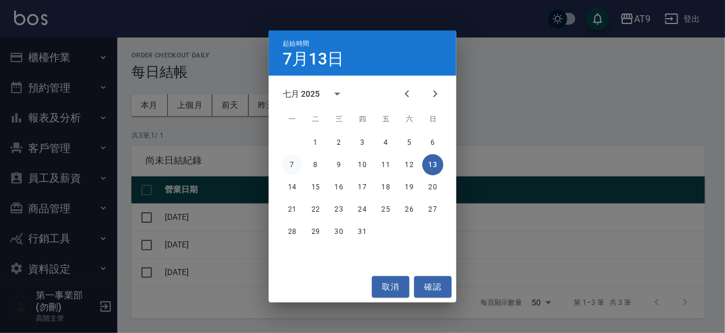
click at [289, 164] on button "7" at bounding box center [292, 164] width 21 height 21
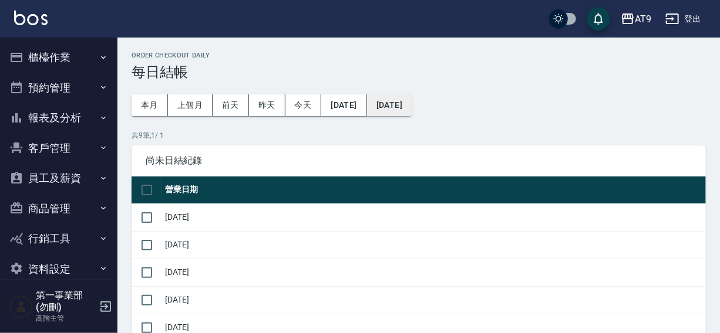
click at [411, 104] on button "[DATE]" at bounding box center [389, 105] width 45 height 22
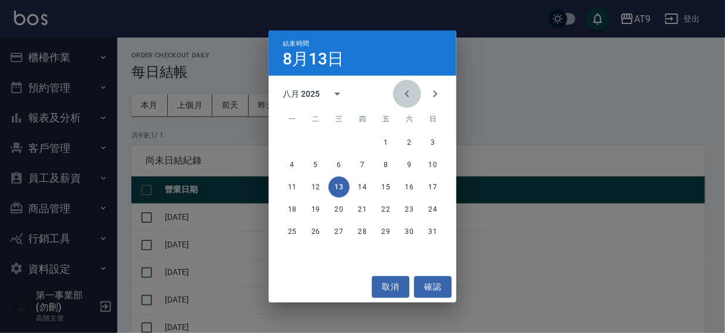
click at [411, 93] on icon "Previous month" at bounding box center [407, 94] width 14 height 14
click at [433, 164] on button "13" at bounding box center [433, 164] width 21 height 21
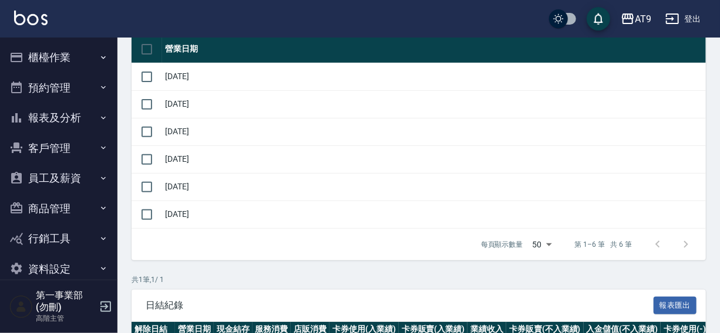
scroll to position [143, 0]
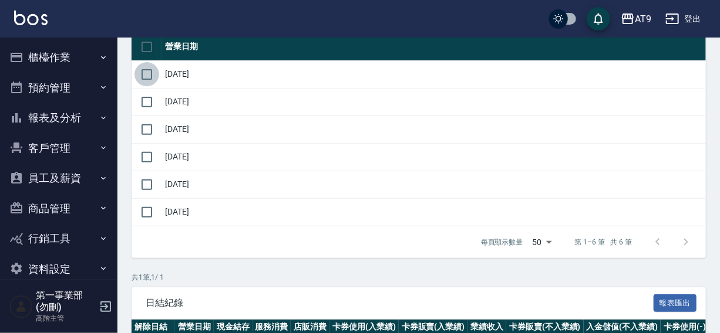
click at [150, 76] on input "checkbox" at bounding box center [146, 74] width 25 height 25
checkbox input "true"
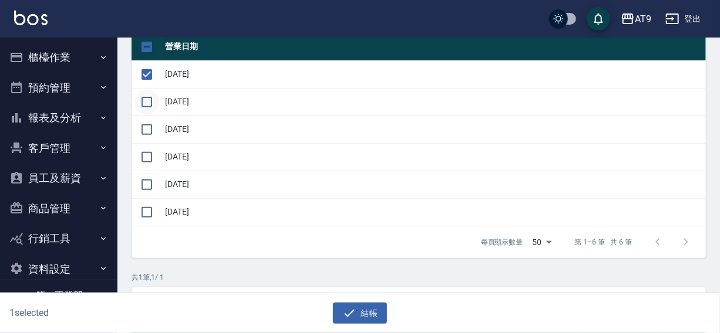
click at [151, 100] on input "checkbox" at bounding box center [146, 102] width 25 height 25
checkbox input "true"
drag, startPoint x: 145, startPoint y: 121, endPoint x: 145, endPoint y: 146, distance: 24.6
click at [145, 122] on input "checkbox" at bounding box center [146, 129] width 25 height 25
checkbox input "true"
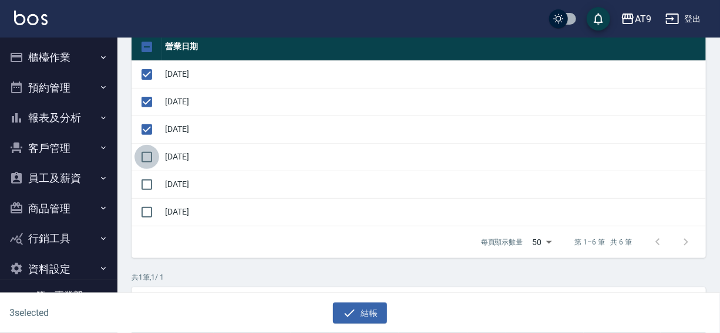
click at [145, 146] on input "checkbox" at bounding box center [146, 157] width 25 height 25
checkbox input "true"
drag, startPoint x: 144, startPoint y: 176, endPoint x: 143, endPoint y: 211, distance: 35.2
click at [144, 177] on input "checkbox" at bounding box center [146, 185] width 25 height 25
checkbox input "true"
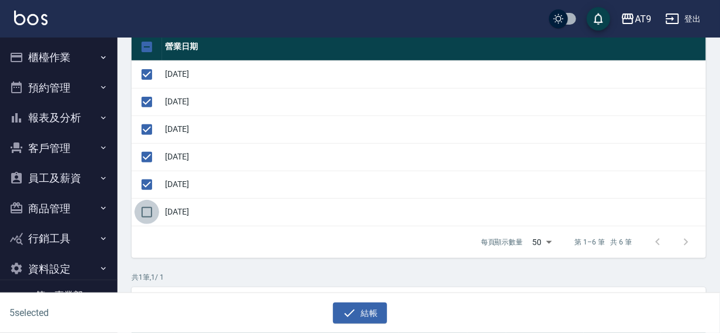
click at [142, 214] on input "checkbox" at bounding box center [146, 212] width 25 height 25
checkbox input "true"
click at [367, 314] on button "結帳" at bounding box center [360, 314] width 55 height 22
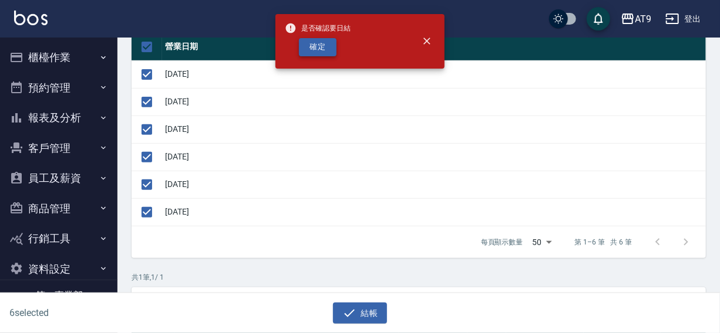
click at [329, 49] on button "確定" at bounding box center [318, 47] width 38 height 18
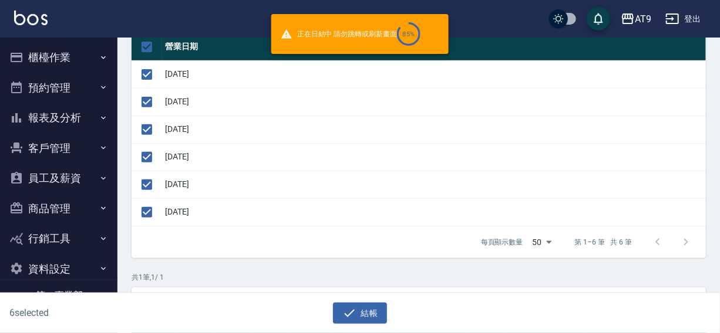
checkbox input "false"
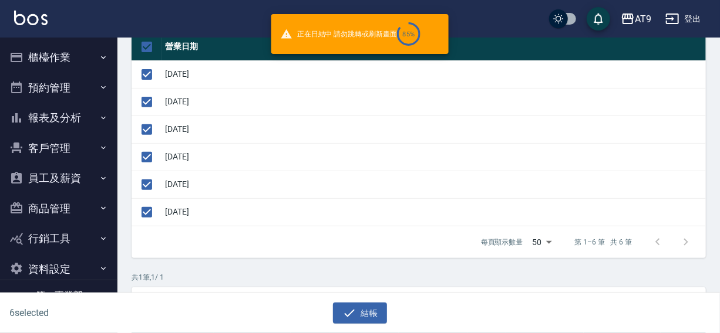
checkbox input "false"
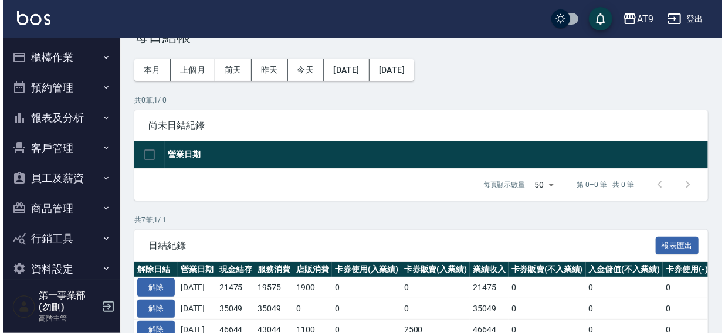
scroll to position [26, 0]
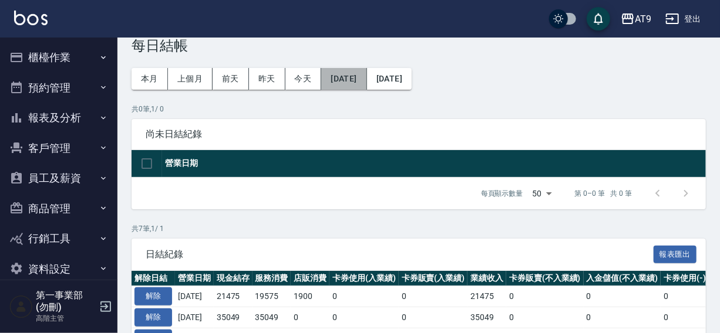
click at [365, 76] on button "[DATE]" at bounding box center [343, 79] width 45 height 22
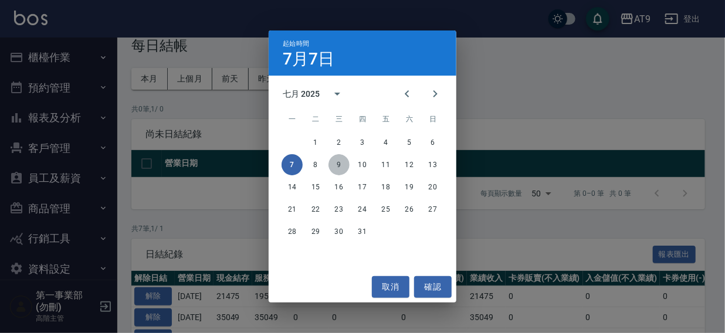
click at [336, 166] on button "9" at bounding box center [339, 164] width 21 height 21
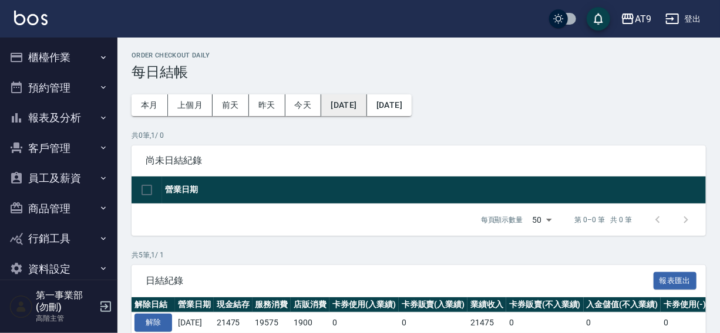
click at [333, 102] on button "[DATE]" at bounding box center [343, 105] width 45 height 22
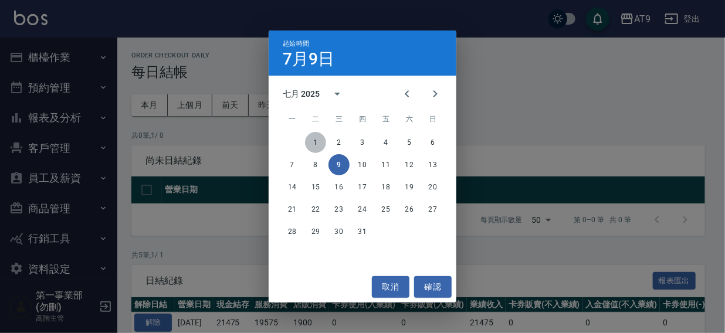
click at [313, 145] on button "1" at bounding box center [315, 142] width 21 height 21
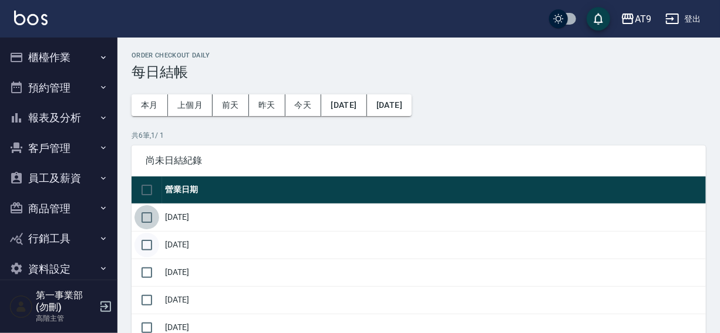
drag, startPoint x: 154, startPoint y: 219, endPoint x: 153, endPoint y: 244, distance: 25.2
click at [154, 221] on input "checkbox" at bounding box center [146, 217] width 25 height 25
checkbox input "true"
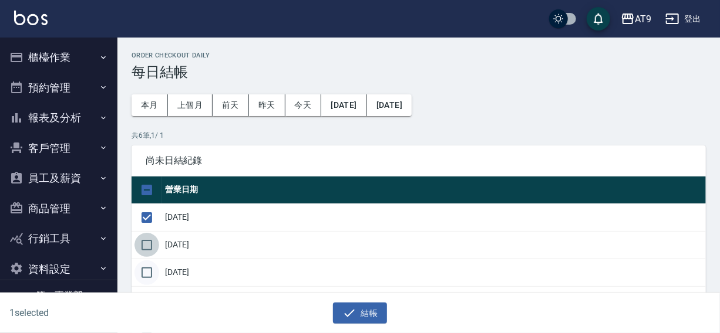
drag, startPoint x: 153, startPoint y: 244, endPoint x: 150, endPoint y: 266, distance: 22.6
click at [153, 245] on input "checkbox" at bounding box center [146, 245] width 25 height 25
checkbox input "true"
click at [150, 266] on input "checkbox" at bounding box center [146, 273] width 25 height 25
checkbox input "true"
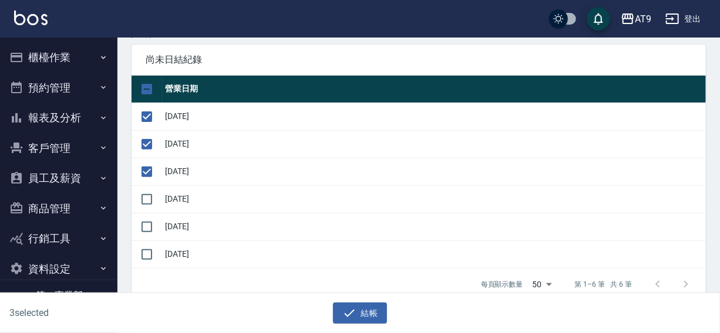
scroll to position [107, 0]
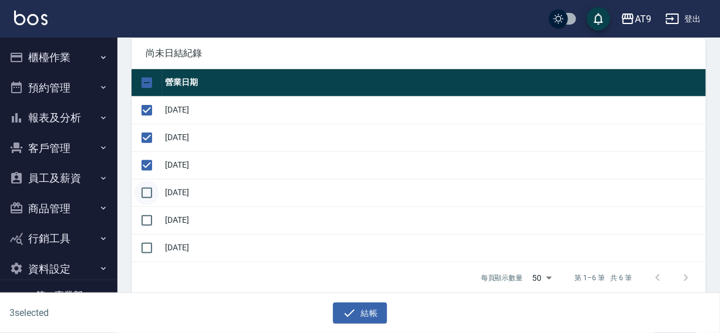
click at [151, 191] on input "checkbox" at bounding box center [146, 193] width 25 height 25
checkbox input "true"
drag, startPoint x: 146, startPoint y: 221, endPoint x: 146, endPoint y: 246, distance: 24.6
click at [146, 222] on input "checkbox" at bounding box center [146, 220] width 25 height 25
checkbox input "true"
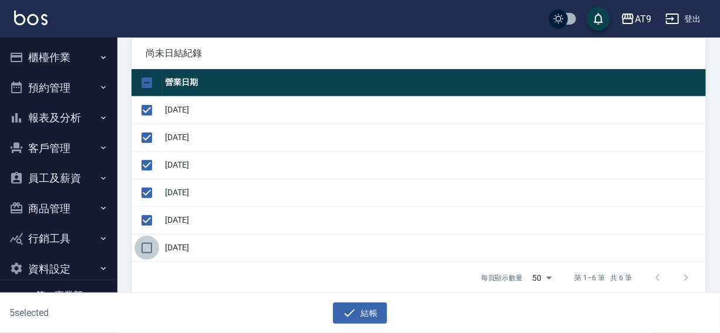
click at [146, 246] on input "checkbox" at bounding box center [146, 248] width 25 height 25
checkbox input "true"
click at [346, 315] on icon "button" at bounding box center [349, 313] width 11 height 8
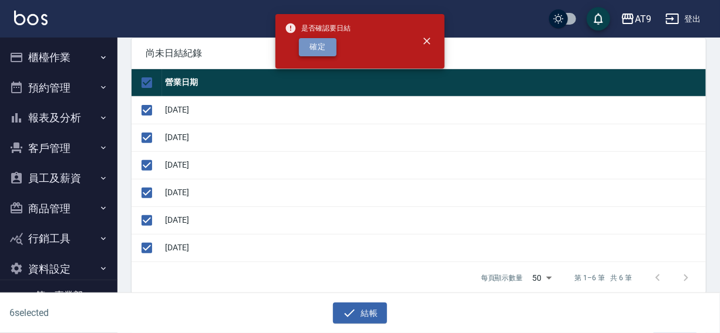
click at [322, 50] on button "確定" at bounding box center [318, 47] width 38 height 18
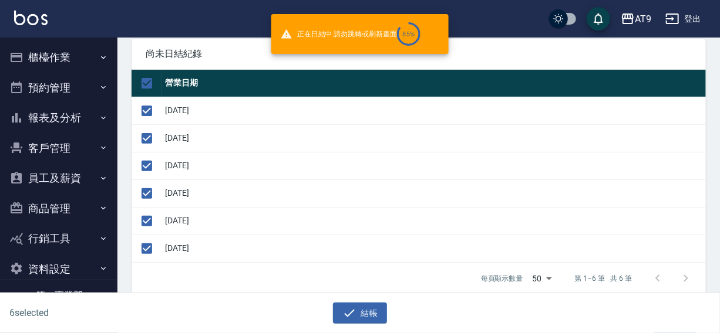
checkbox input "false"
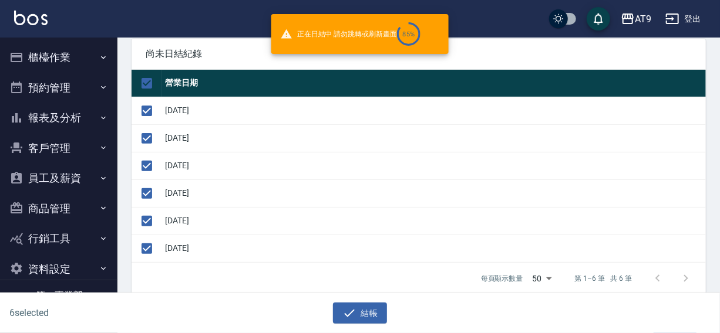
checkbox input "false"
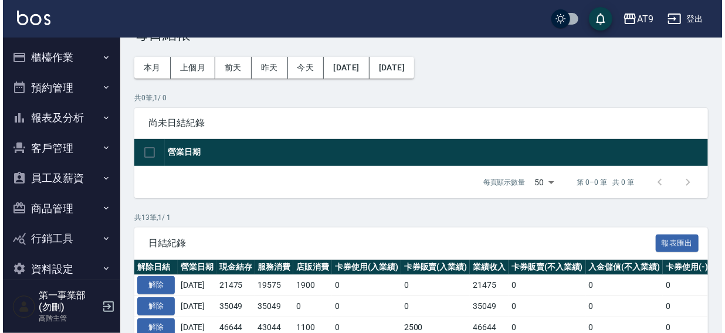
scroll to position [44, 0]
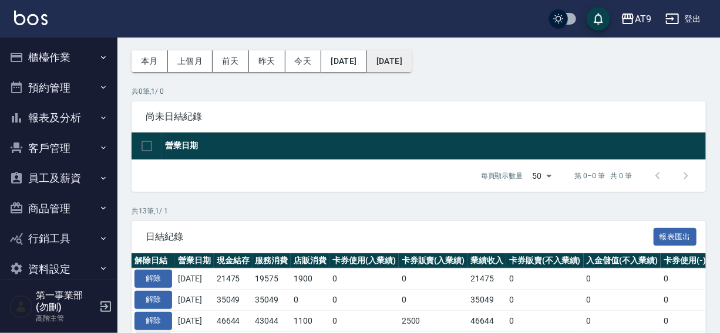
click at [402, 63] on button "[DATE]" at bounding box center [389, 61] width 45 height 22
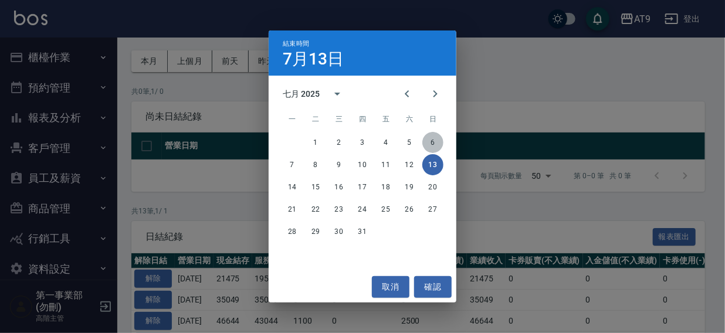
click at [431, 144] on button "6" at bounding box center [433, 142] width 21 height 21
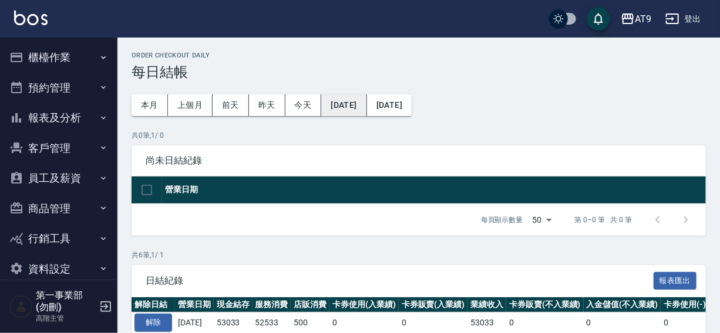
click at [349, 105] on button "2025/07/01" at bounding box center [343, 105] width 45 height 22
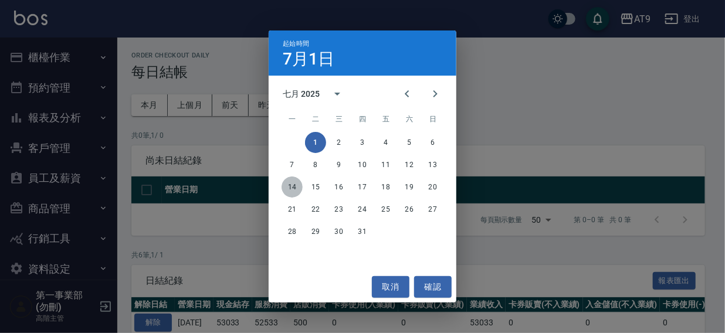
click at [294, 187] on button "14" at bounding box center [292, 187] width 21 height 21
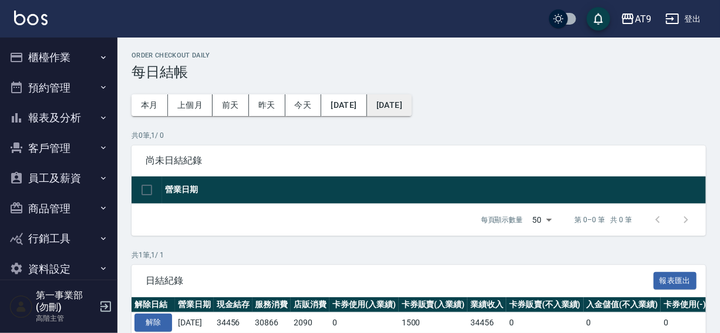
click at [411, 105] on button "[DATE]" at bounding box center [389, 105] width 45 height 22
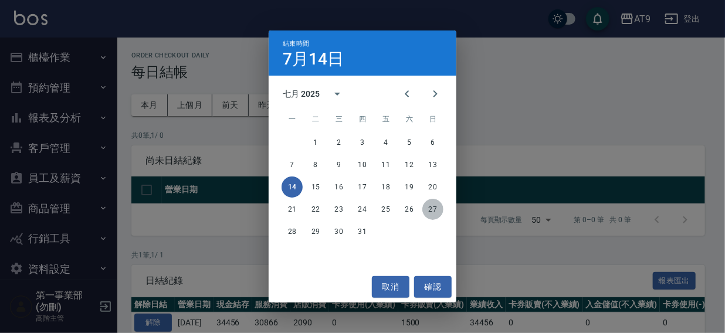
click at [427, 210] on button "27" at bounding box center [433, 209] width 21 height 21
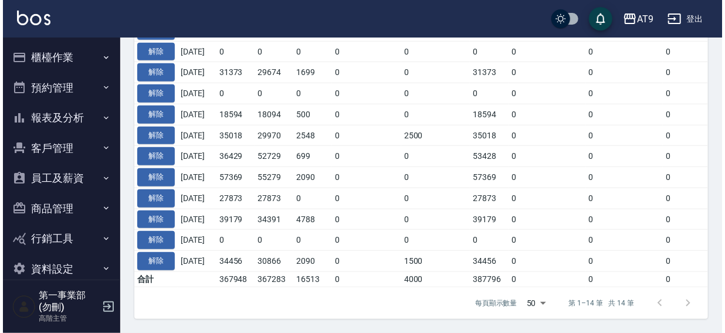
scroll to position [50, 0]
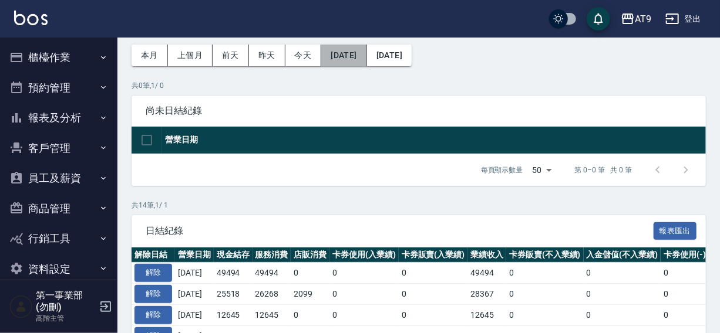
click at [346, 55] on button "[DATE]" at bounding box center [343, 56] width 45 height 22
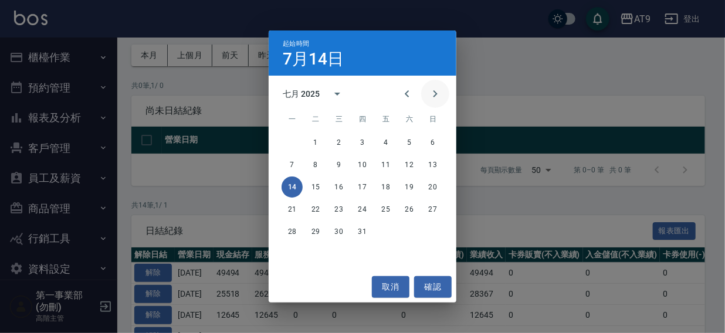
click at [431, 95] on icon "Next month" at bounding box center [435, 94] width 14 height 14
click at [399, 95] on button "Previous month" at bounding box center [407, 94] width 28 height 28
click at [293, 231] on button "28" at bounding box center [292, 231] width 21 height 21
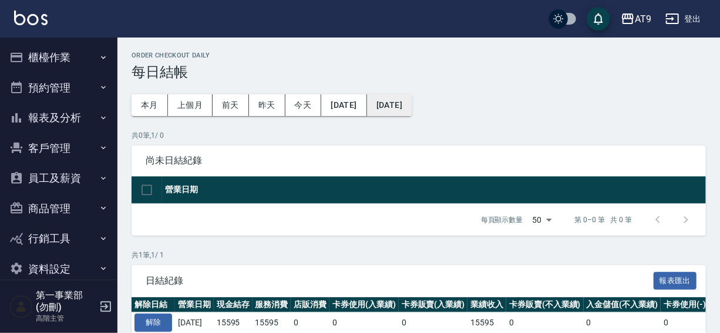
click at [411, 103] on button "[DATE]" at bounding box center [389, 105] width 45 height 22
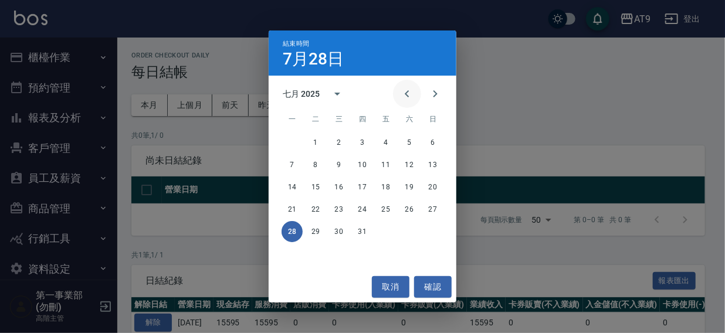
click at [410, 93] on icon "Previous month" at bounding box center [407, 94] width 14 height 14
click at [431, 94] on icon "Next month" at bounding box center [435, 94] width 14 height 14
click at [363, 230] on button "31" at bounding box center [362, 231] width 21 height 21
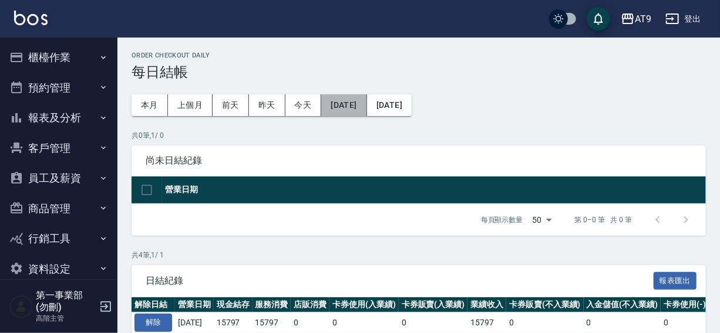
click at [348, 103] on button "[DATE]" at bounding box center [343, 105] width 45 height 22
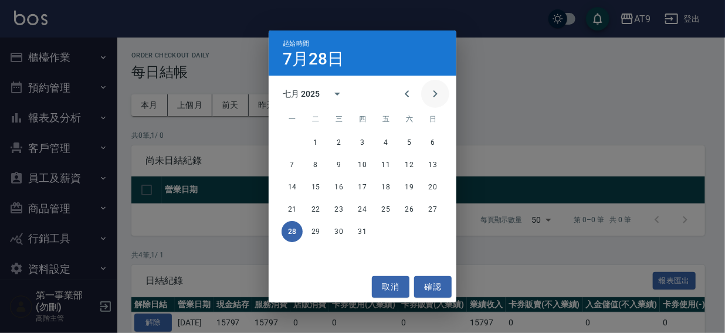
drag, startPoint x: 433, startPoint y: 94, endPoint x: 429, endPoint y: 100, distance: 7.7
click at [433, 93] on icon "Next month" at bounding box center [435, 94] width 14 height 14
click at [381, 142] on button "1" at bounding box center [386, 142] width 21 height 21
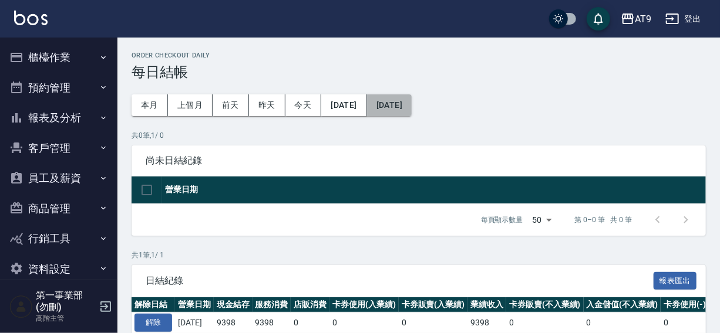
click at [411, 108] on button "[DATE]" at bounding box center [389, 105] width 45 height 22
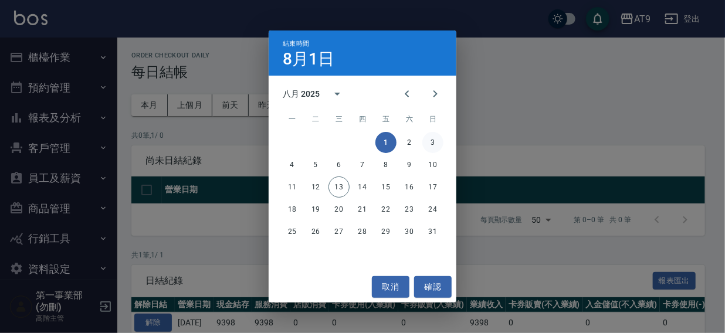
click at [434, 142] on button "3" at bounding box center [433, 142] width 21 height 21
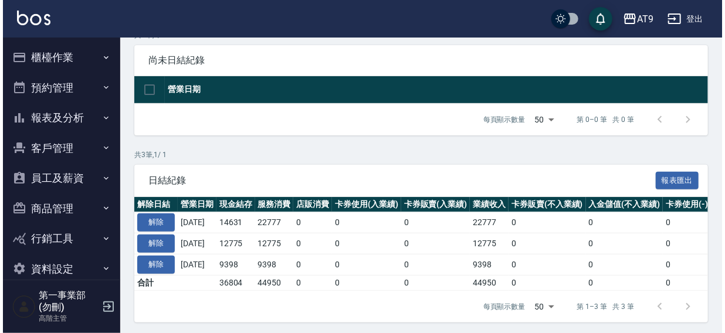
scroll to position [112, 0]
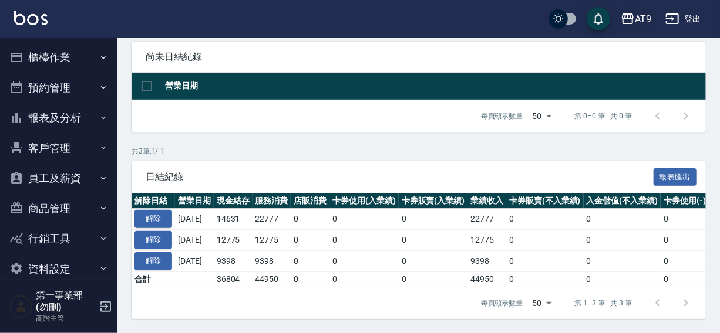
click at [640, 13] on div "AT9" at bounding box center [642, 19] width 16 height 15
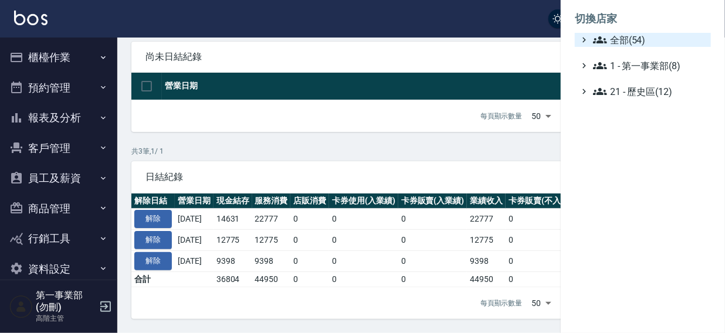
click at [627, 39] on span "全部(54)" at bounding box center [649, 40] width 113 height 14
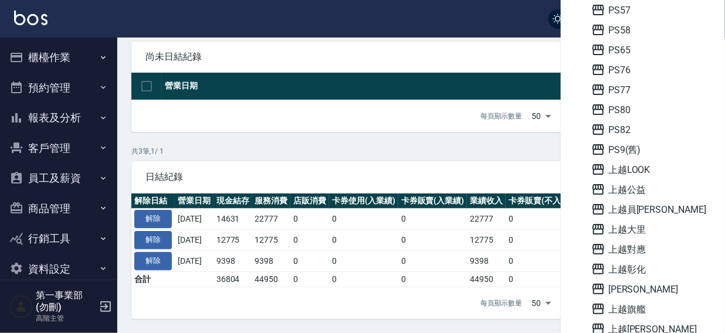
scroll to position [562, 0]
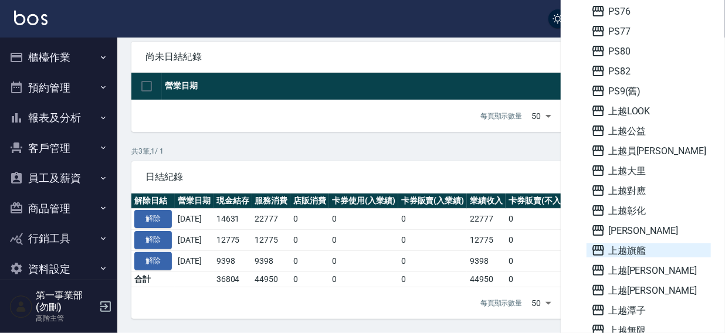
click at [631, 247] on span "上越旗艦" at bounding box center [649, 251] width 115 height 14
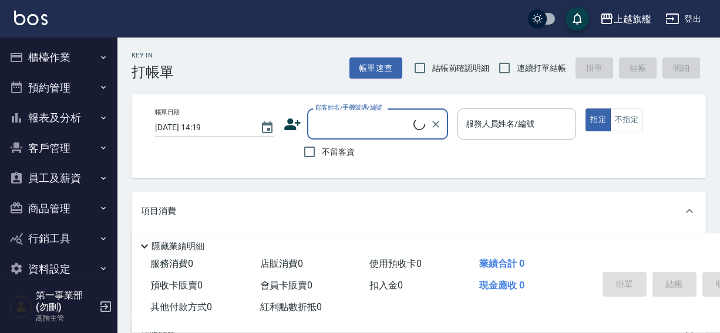
click at [53, 53] on button "櫃檯作業" at bounding box center [59, 57] width 108 height 31
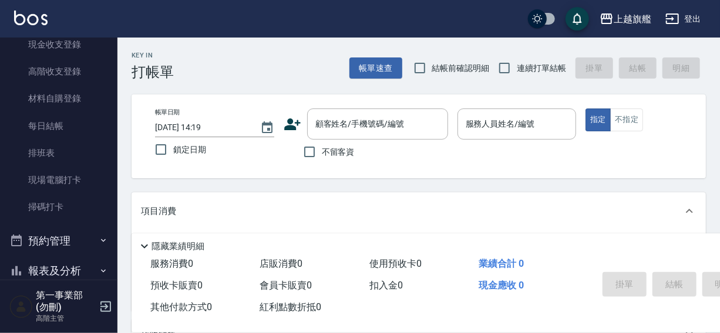
scroll to position [186, 0]
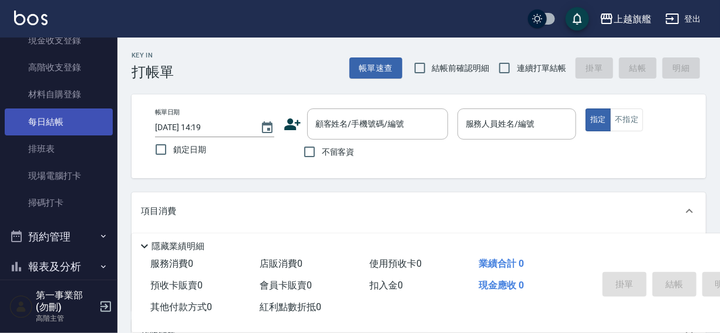
click at [49, 114] on link "每日結帳" at bounding box center [59, 122] width 108 height 27
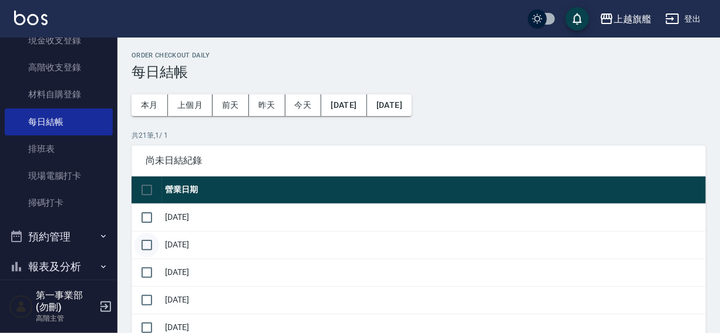
drag, startPoint x: 148, startPoint y: 217, endPoint x: 148, endPoint y: 237, distance: 19.4
click at [148, 223] on input "checkbox" at bounding box center [146, 217] width 25 height 25
checkbox input "true"
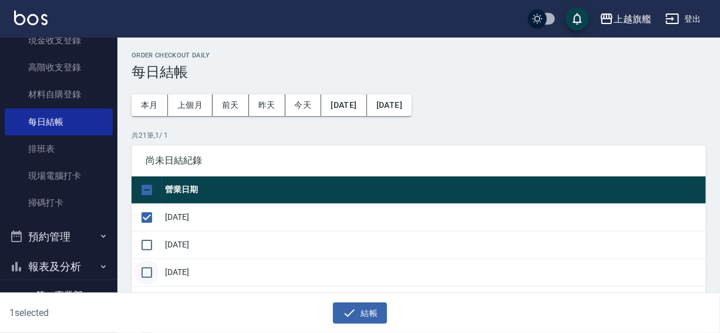
click at [149, 252] on input "checkbox" at bounding box center [146, 245] width 25 height 25
checkbox input "true"
click at [153, 268] on input "checkbox" at bounding box center [146, 273] width 25 height 25
checkbox input "true"
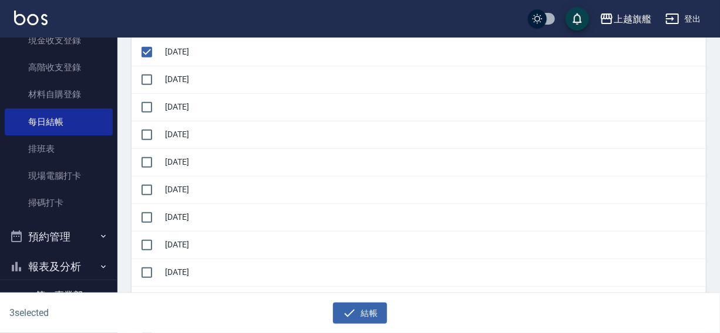
scroll to position [222, 0]
drag, startPoint x: 146, startPoint y: 79, endPoint x: 146, endPoint y: 92, distance: 13.5
click at [146, 79] on input "checkbox" at bounding box center [146, 78] width 25 height 25
checkbox input "true"
drag, startPoint x: 146, startPoint y: 106, endPoint x: 146, endPoint y: 127, distance: 21.1
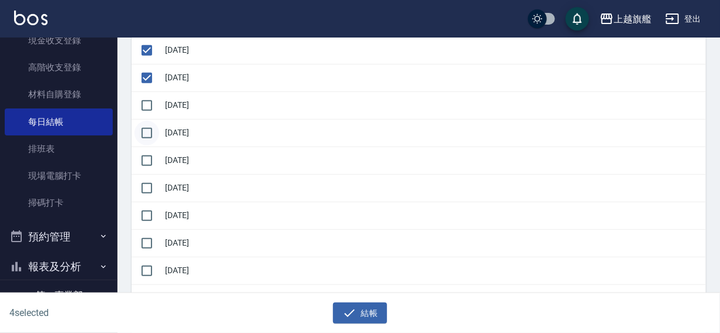
click at [146, 107] on input "checkbox" at bounding box center [146, 105] width 25 height 25
checkbox input "true"
click at [146, 127] on input "checkbox" at bounding box center [146, 133] width 25 height 25
checkbox input "true"
drag, startPoint x: 139, startPoint y: 158, endPoint x: 143, endPoint y: 170, distance: 11.9
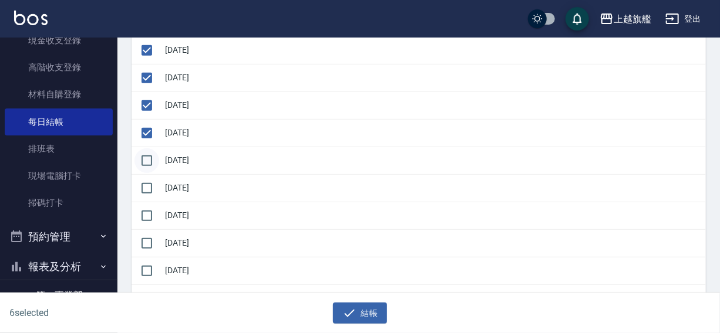
click at [139, 158] on input "checkbox" at bounding box center [146, 160] width 25 height 25
checkbox input "true"
drag, startPoint x: 144, startPoint y: 188, endPoint x: 146, endPoint y: 202, distance: 14.1
click at [144, 190] on input "checkbox" at bounding box center [146, 188] width 25 height 25
checkbox input "true"
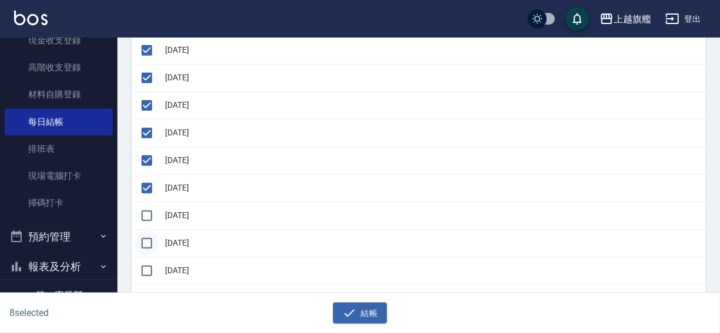
drag, startPoint x: 143, startPoint y: 218, endPoint x: 143, endPoint y: 236, distance: 17.6
click at [143, 221] on input "checkbox" at bounding box center [146, 216] width 25 height 25
checkbox input "true"
drag, startPoint x: 143, startPoint y: 242, endPoint x: 146, endPoint y: 267, distance: 25.3
click at [143, 246] on input "checkbox" at bounding box center [146, 243] width 25 height 25
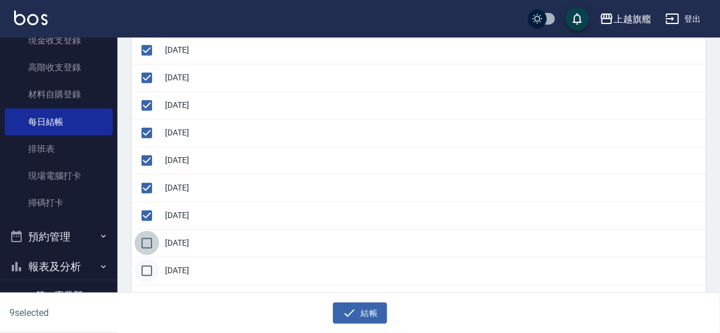
checkbox input "true"
click at [145, 273] on input "checkbox" at bounding box center [146, 271] width 25 height 25
checkbox input "true"
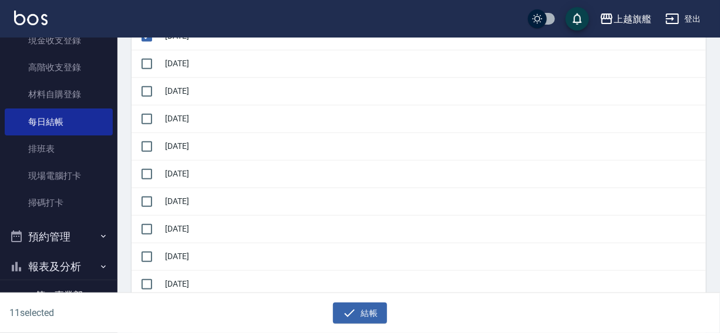
scroll to position [458, 0]
drag, startPoint x: 141, startPoint y: 58, endPoint x: 148, endPoint y: 89, distance: 32.0
click at [141, 58] on input "checkbox" at bounding box center [146, 62] width 25 height 25
checkbox input "true"
drag, startPoint x: 146, startPoint y: 92, endPoint x: 143, endPoint y: 122, distance: 30.7
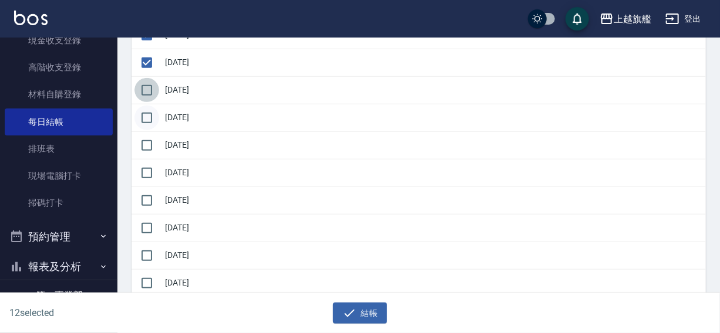
click at [146, 92] on input "checkbox" at bounding box center [146, 90] width 25 height 25
checkbox input "true"
drag, startPoint x: 143, startPoint y: 122, endPoint x: 151, endPoint y: 134, distance: 14.3
click at [143, 123] on input "checkbox" at bounding box center [146, 118] width 25 height 25
checkbox input "true"
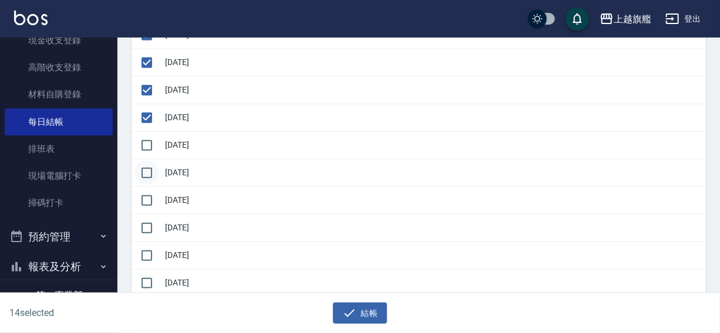
drag, startPoint x: 151, startPoint y: 144, endPoint x: 150, endPoint y: 164, distance: 20.0
click at [151, 146] on input "checkbox" at bounding box center [146, 145] width 25 height 25
checkbox input "true"
drag, startPoint x: 149, startPoint y: 174, endPoint x: 150, endPoint y: 201, distance: 27.6
click at [149, 179] on input "checkbox" at bounding box center [146, 173] width 25 height 25
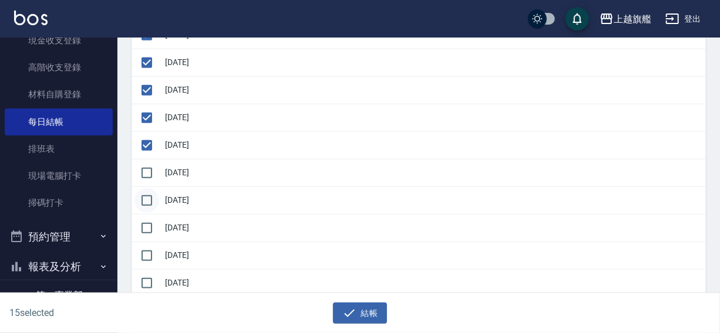
checkbox input "true"
drag, startPoint x: 151, startPoint y: 206, endPoint x: 151, endPoint y: 225, distance: 18.8
click at [151, 208] on input "checkbox" at bounding box center [146, 200] width 25 height 25
checkbox input "true"
click at [150, 235] on input "checkbox" at bounding box center [146, 228] width 25 height 25
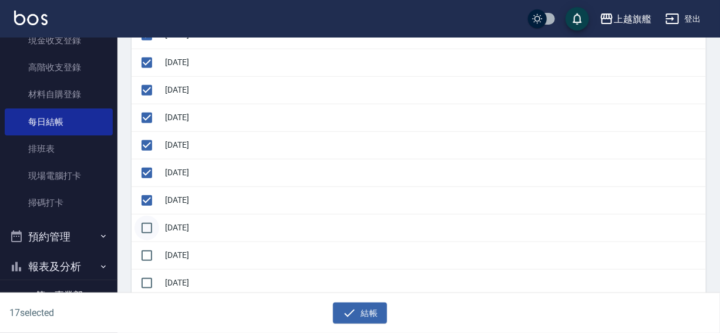
checkbox input "true"
click at [352, 313] on icon "button" at bounding box center [349, 313] width 14 height 14
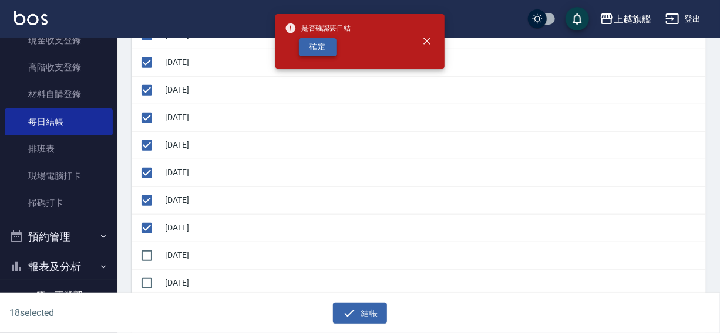
click at [322, 52] on button "確定" at bounding box center [318, 47] width 38 height 18
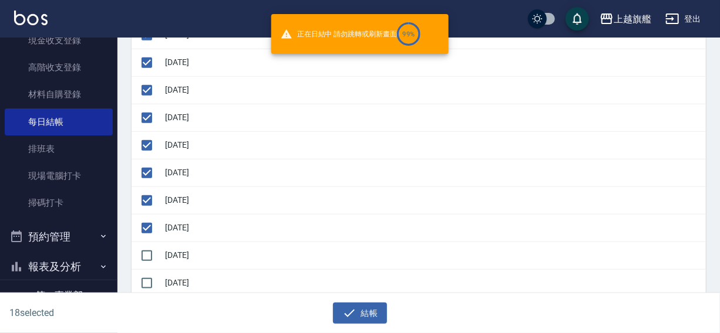
checkbox input "false"
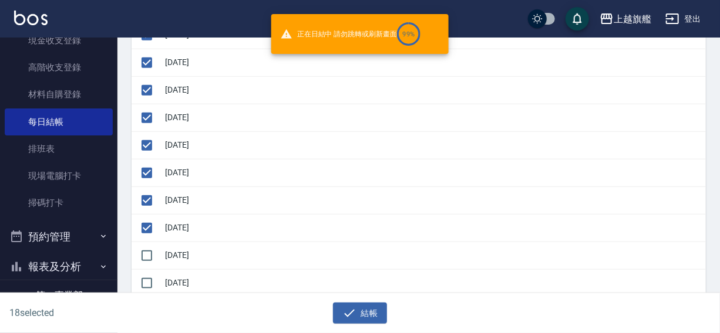
checkbox input "false"
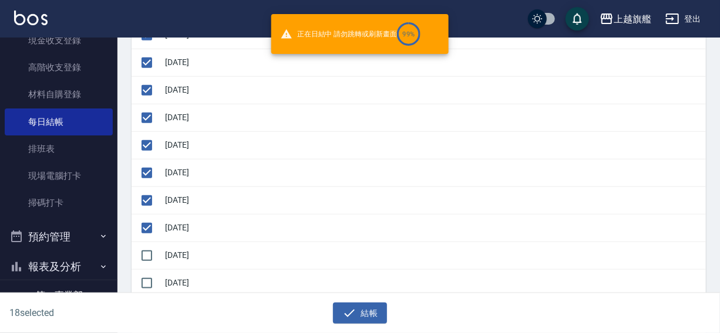
checkbox input "false"
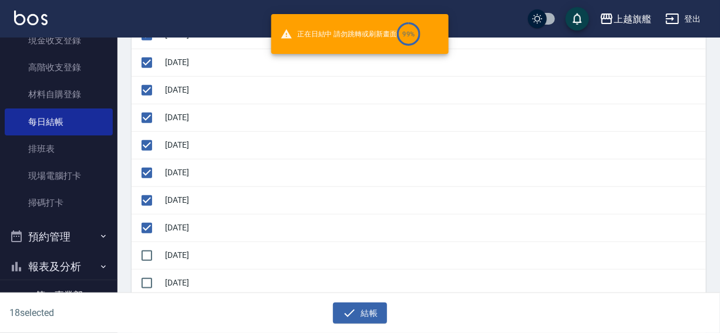
checkbox input "false"
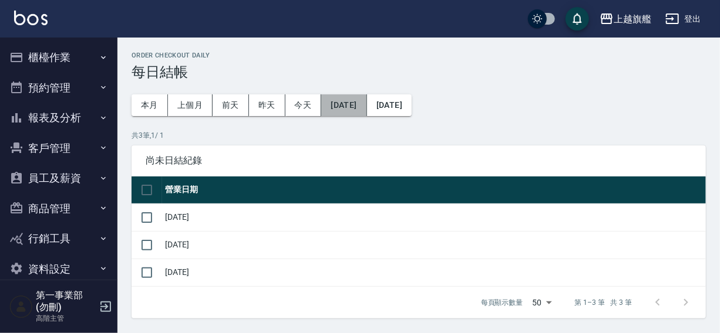
click at [358, 107] on button "[DATE]" at bounding box center [343, 105] width 45 height 22
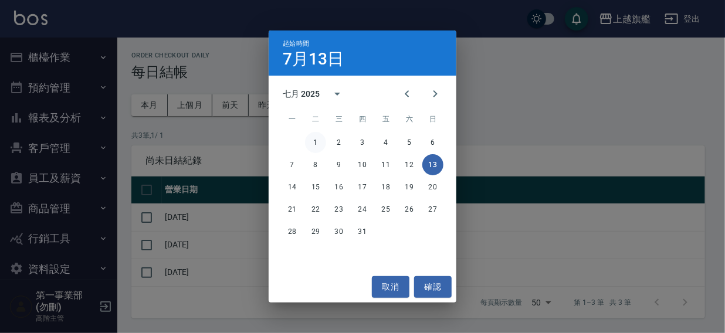
click at [317, 140] on button "1" at bounding box center [315, 142] width 21 height 21
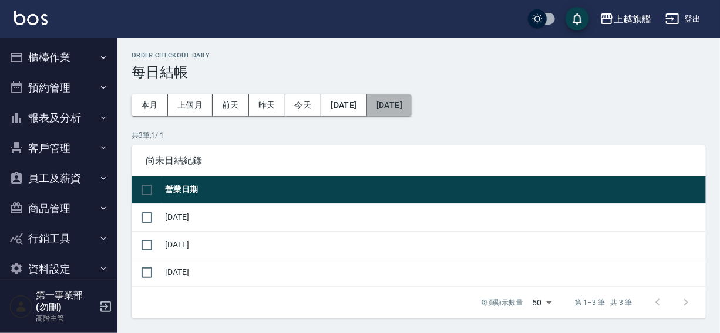
click at [411, 107] on button "[DATE]" at bounding box center [389, 105] width 45 height 22
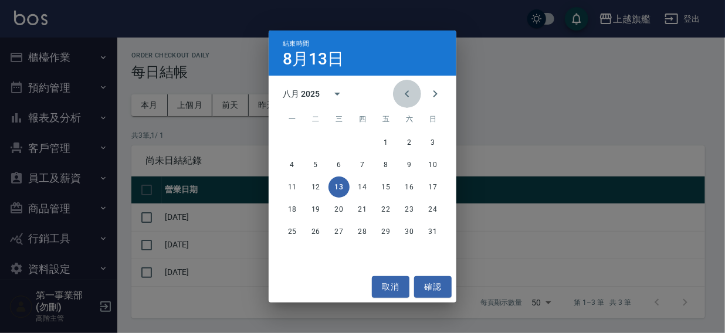
click at [401, 92] on icon "Previous month" at bounding box center [407, 94] width 14 height 14
click at [433, 166] on button "13" at bounding box center [433, 164] width 21 height 21
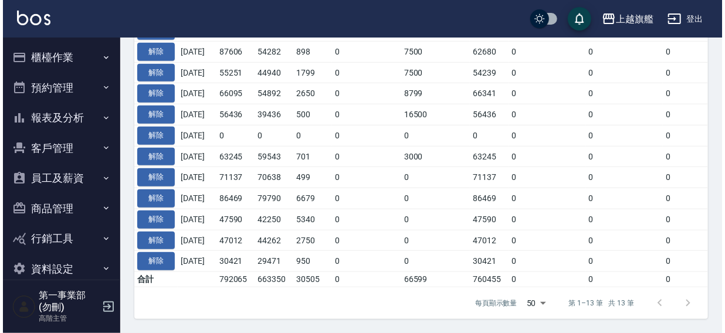
scroll to position [29, 0]
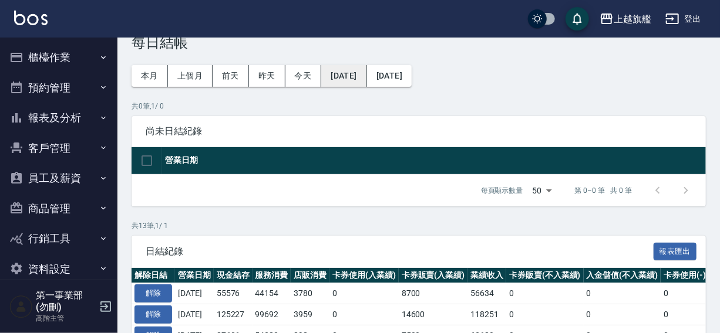
click at [363, 75] on button "2025/07/01" at bounding box center [343, 76] width 45 height 22
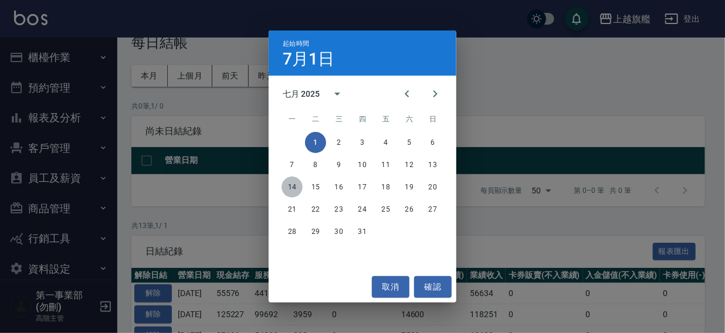
click at [291, 185] on button "14" at bounding box center [292, 187] width 21 height 21
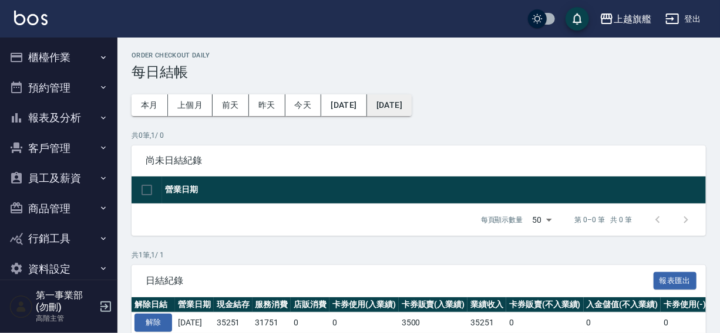
click at [407, 103] on button "2025/07/14" at bounding box center [389, 105] width 45 height 22
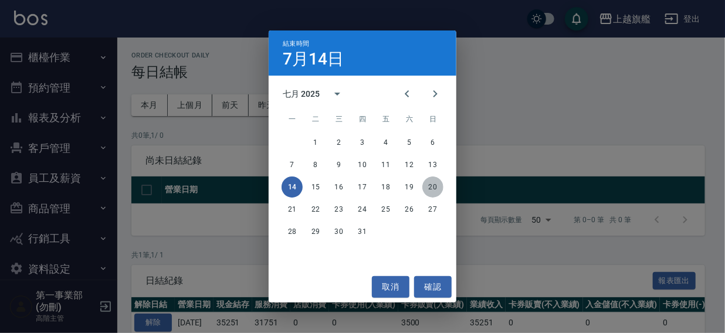
click at [436, 187] on button "20" at bounding box center [433, 187] width 21 height 21
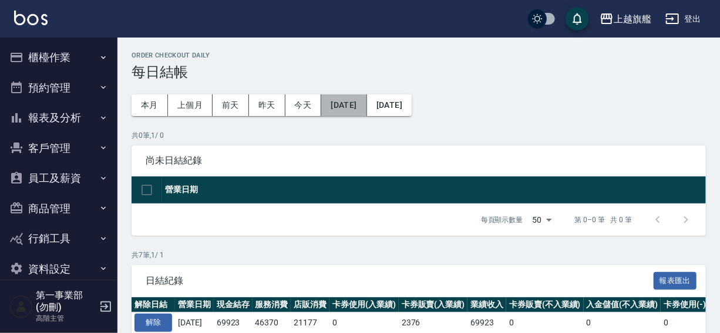
click at [356, 100] on button "2025/07/14" at bounding box center [343, 105] width 45 height 22
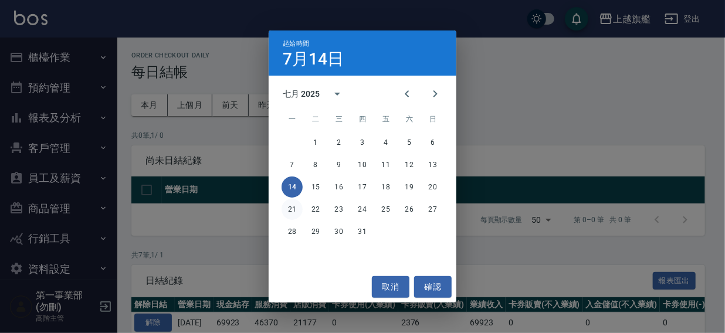
click at [293, 207] on button "21" at bounding box center [292, 209] width 21 height 21
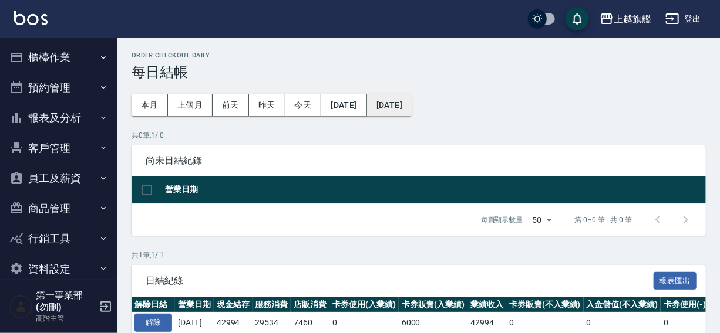
click at [411, 104] on button "2025/07/21" at bounding box center [389, 105] width 45 height 22
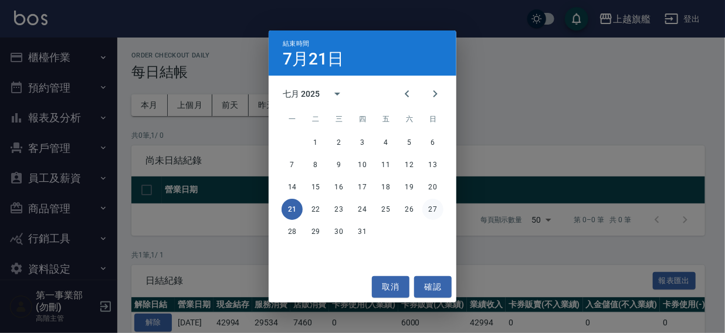
click at [435, 205] on button "27" at bounding box center [433, 209] width 21 height 21
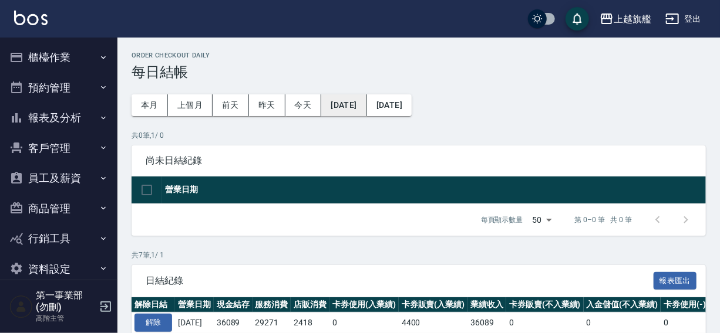
click at [340, 103] on button "2025/07/21" at bounding box center [343, 105] width 45 height 22
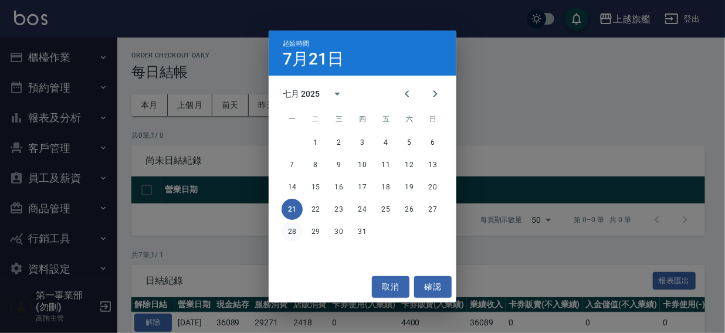
click at [293, 232] on button "28" at bounding box center [292, 231] width 21 height 21
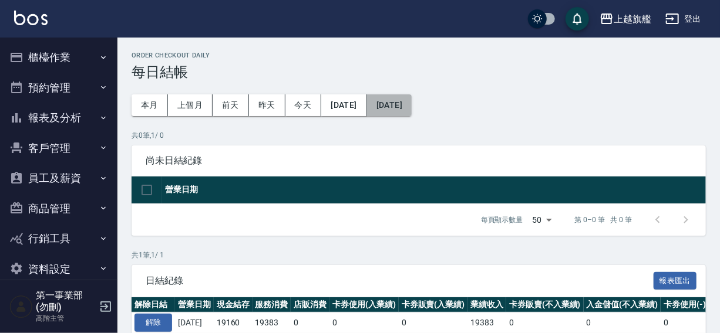
click at [411, 104] on button "[DATE]" at bounding box center [389, 105] width 45 height 22
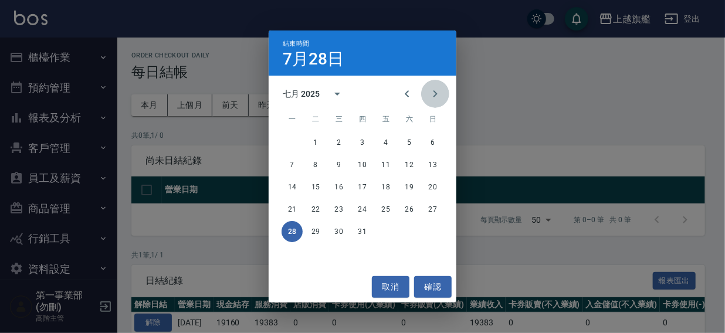
click at [437, 94] on icon "Next month" at bounding box center [435, 94] width 14 height 14
click at [434, 143] on button "3" at bounding box center [433, 142] width 21 height 21
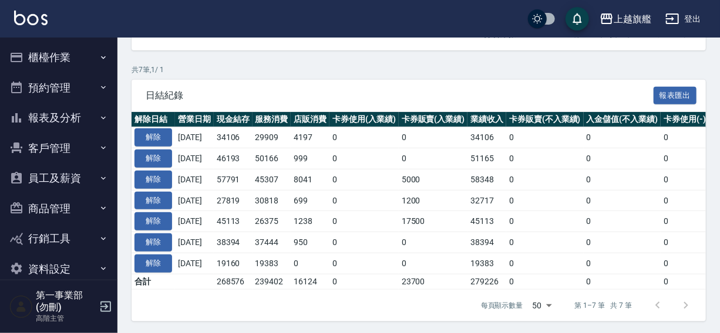
scroll to position [195, 0]
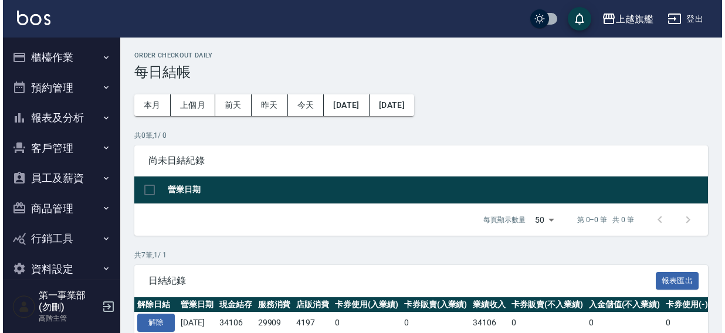
scroll to position [195, 0]
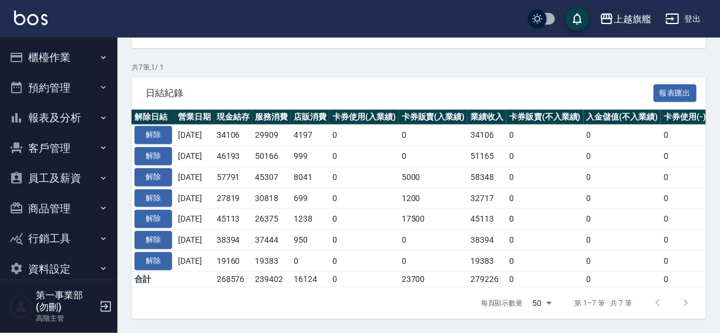
click at [632, 18] on div "上越旗艦" at bounding box center [632, 19] width 38 height 15
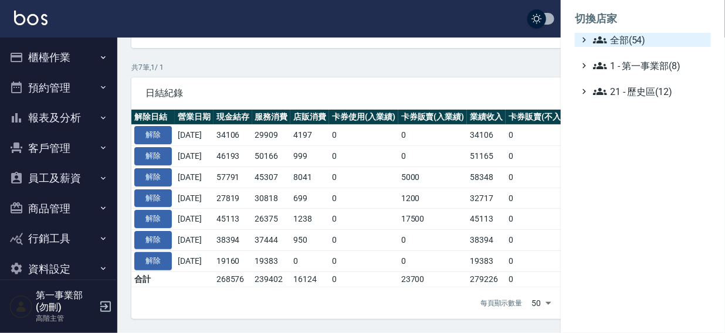
click at [622, 40] on span "全部(54)" at bounding box center [649, 40] width 113 height 14
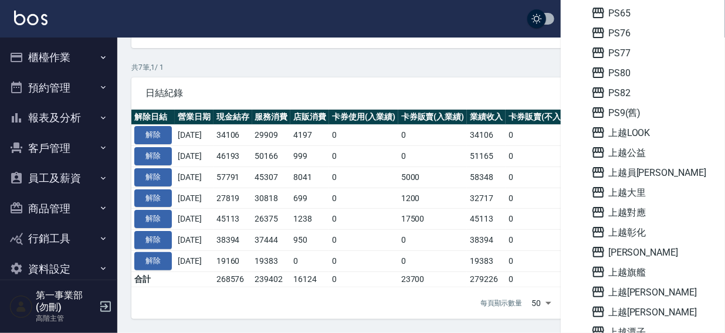
scroll to position [548, 0]
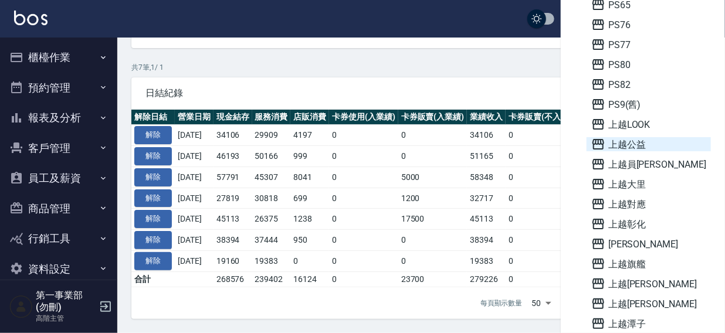
click at [633, 141] on span "上越公益" at bounding box center [649, 144] width 115 height 14
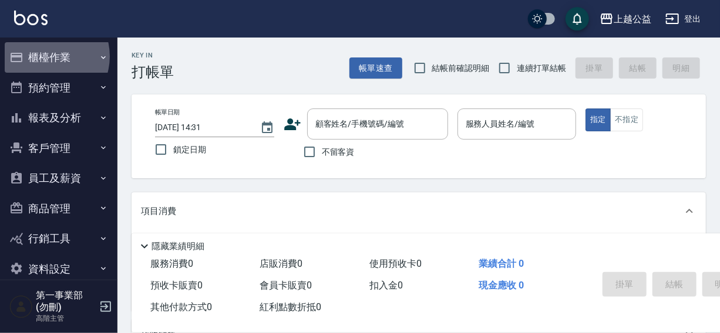
click at [46, 56] on button "櫃檯作業" at bounding box center [59, 57] width 108 height 31
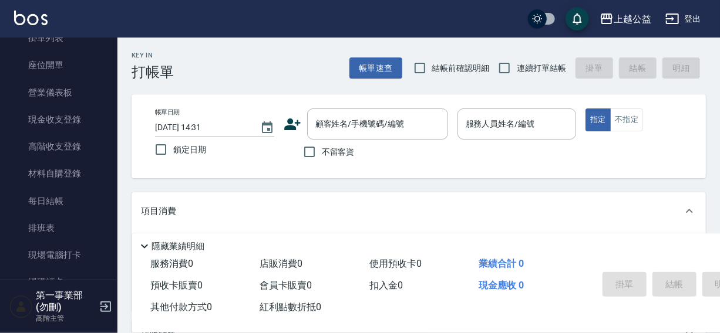
scroll to position [140, 0]
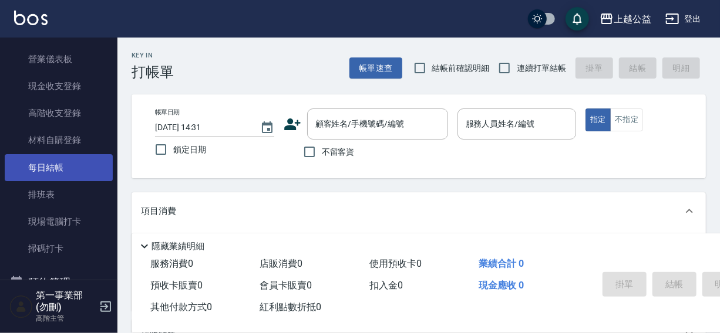
click at [61, 167] on link "每日結帳" at bounding box center [59, 167] width 108 height 27
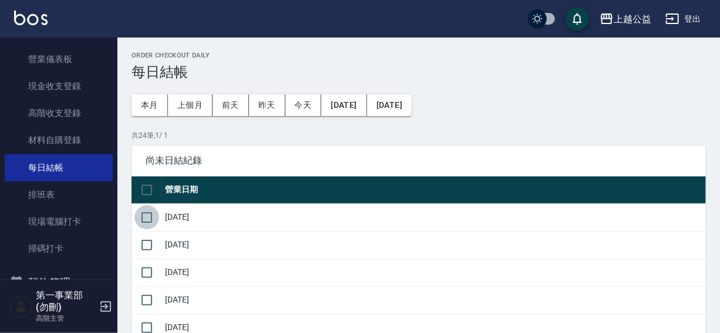
click at [151, 220] on input "checkbox" at bounding box center [146, 217] width 25 height 25
checkbox input "true"
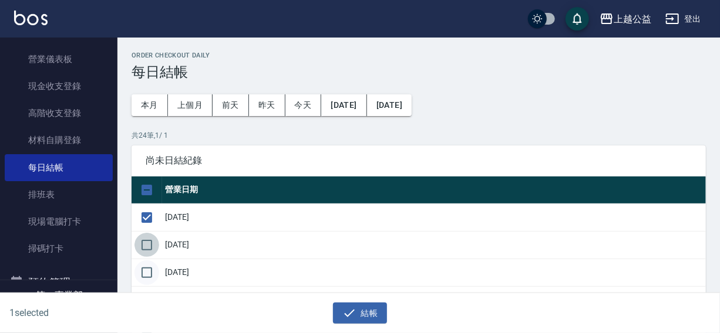
drag, startPoint x: 146, startPoint y: 241, endPoint x: 146, endPoint y: 260, distance: 19.4
click at [146, 243] on input "checkbox" at bounding box center [146, 245] width 25 height 25
checkbox input "true"
click at [146, 265] on input "checkbox" at bounding box center [146, 273] width 25 height 25
checkbox input "true"
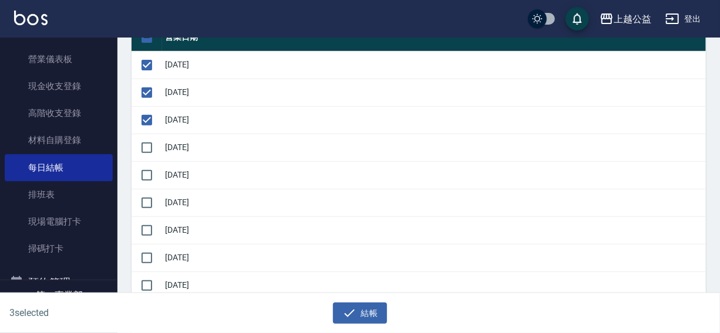
scroll to position [158, 0]
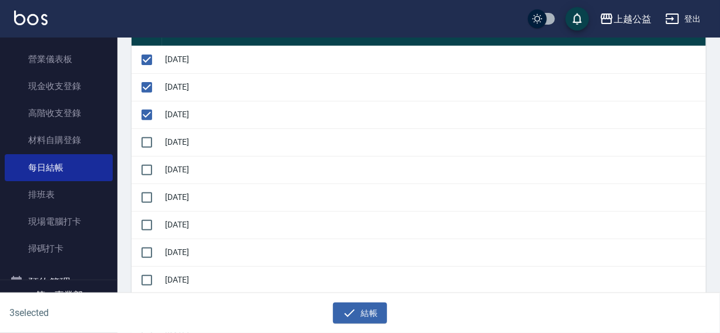
drag, startPoint x: 148, startPoint y: 142, endPoint x: 151, endPoint y: 156, distance: 13.8
click at [150, 144] on input "checkbox" at bounding box center [146, 142] width 25 height 25
checkbox input "true"
drag, startPoint x: 151, startPoint y: 167, endPoint x: 146, endPoint y: 192, distance: 25.8
click at [151, 171] on input "checkbox" at bounding box center [146, 170] width 25 height 25
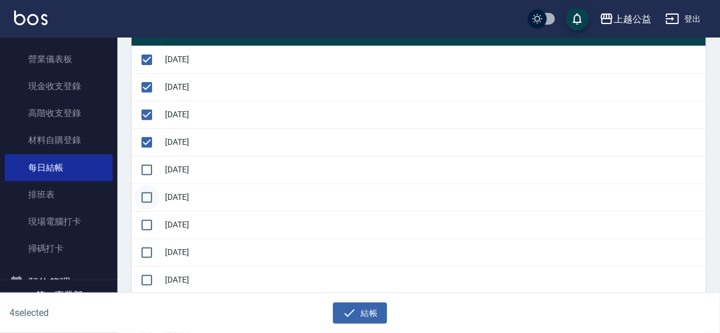
checkbox input "true"
drag, startPoint x: 146, startPoint y: 193, endPoint x: 145, endPoint y: 211, distance: 18.2
click at [146, 198] on input "checkbox" at bounding box center [146, 197] width 25 height 25
checkbox input "true"
drag, startPoint x: 144, startPoint y: 212, endPoint x: 142, endPoint y: 242, distance: 30.0
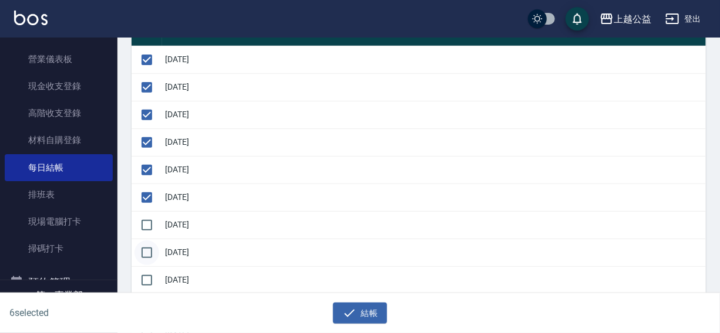
click at [144, 223] on input "checkbox" at bounding box center [146, 225] width 25 height 25
checkbox input "true"
drag, startPoint x: 141, startPoint y: 244, endPoint x: 143, endPoint y: 257, distance: 13.6
click at [143, 248] on input "checkbox" at bounding box center [146, 253] width 25 height 25
checkbox input "true"
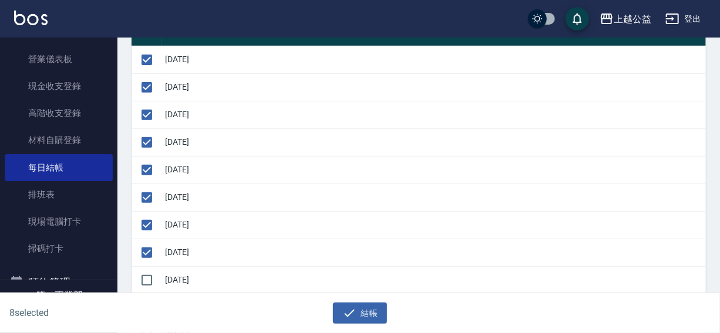
drag, startPoint x: 146, startPoint y: 276, endPoint x: 184, endPoint y: 259, distance: 42.1
click at [150, 276] on input "checkbox" at bounding box center [146, 280] width 25 height 25
checkbox input "true"
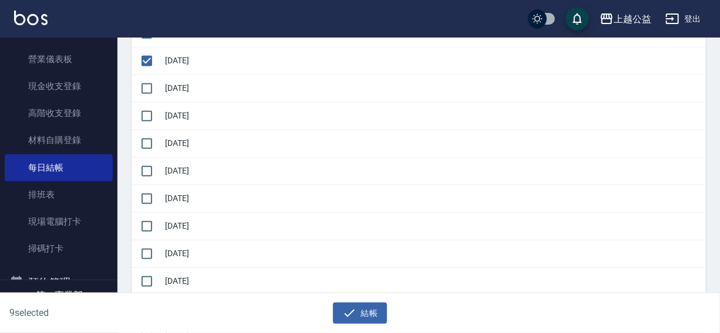
scroll to position [387, 0]
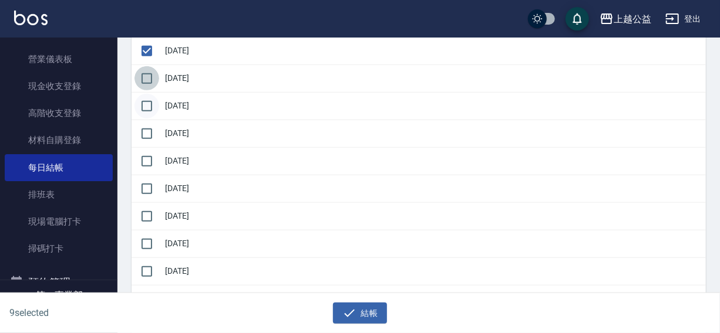
drag, startPoint x: 142, startPoint y: 80, endPoint x: 145, endPoint y: 102, distance: 21.9
click at [143, 81] on input "checkbox" at bounding box center [146, 78] width 25 height 25
checkbox input "true"
click at [146, 105] on input "checkbox" at bounding box center [146, 106] width 25 height 25
checkbox input "true"
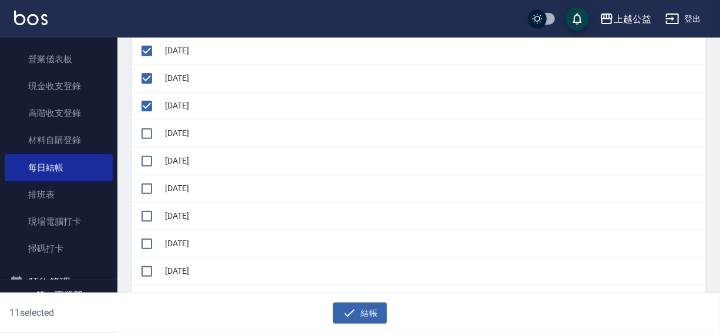
drag, startPoint x: 145, startPoint y: 129, endPoint x: 146, endPoint y: 146, distance: 17.6
click at [145, 132] on input "checkbox" at bounding box center [146, 133] width 25 height 25
checkbox input "true"
drag, startPoint x: 145, startPoint y: 153, endPoint x: 146, endPoint y: 173, distance: 20.0
click at [146, 156] on input "checkbox" at bounding box center [146, 161] width 25 height 25
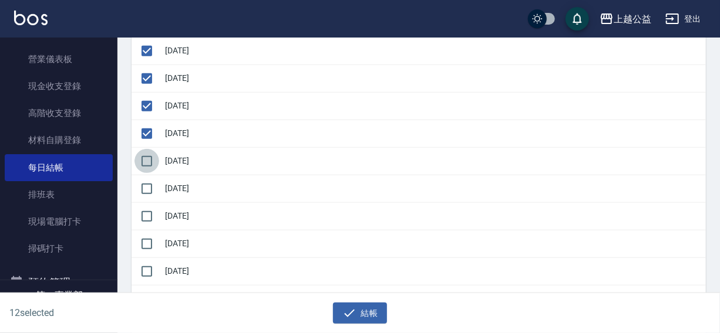
checkbox input "true"
drag, startPoint x: 144, startPoint y: 181, endPoint x: 144, endPoint y: 194, distance: 12.9
click at [144, 185] on input "checkbox" at bounding box center [146, 189] width 25 height 25
checkbox input "true"
drag, startPoint x: 141, startPoint y: 207, endPoint x: 148, endPoint y: 225, distance: 18.8
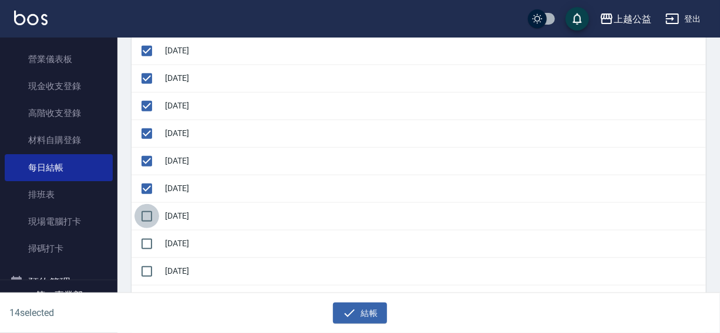
click at [143, 212] on input "checkbox" at bounding box center [146, 216] width 25 height 25
checkbox input "true"
drag, startPoint x: 149, startPoint y: 233, endPoint x: 150, endPoint y: 249, distance: 16.5
click at [150, 239] on input "checkbox" at bounding box center [146, 244] width 25 height 25
checkbox input "true"
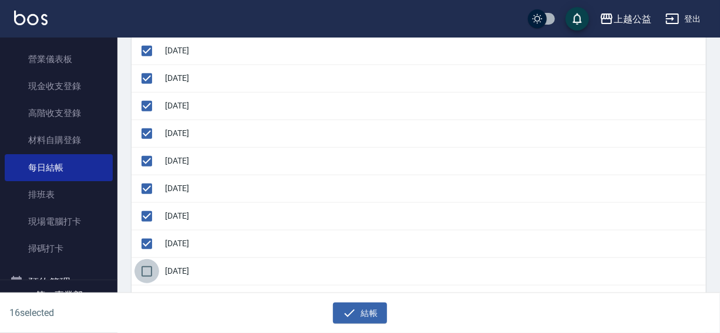
click at [150, 266] on input "checkbox" at bounding box center [146, 271] width 25 height 25
checkbox input "true"
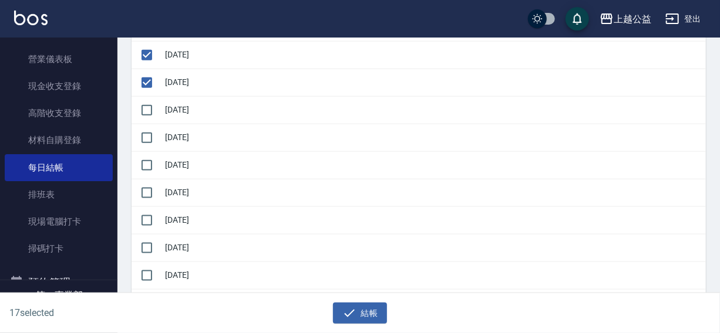
scroll to position [582, 0]
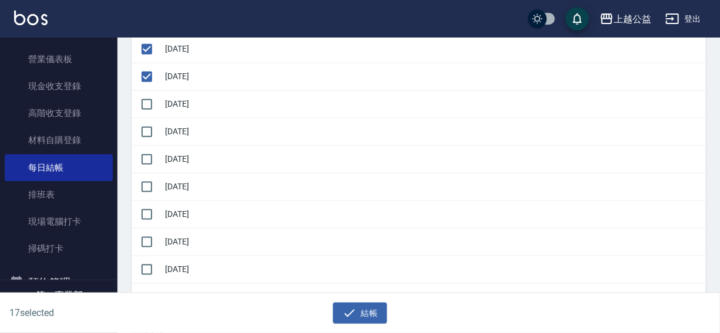
drag, startPoint x: 137, startPoint y: 103, endPoint x: 142, endPoint y: 114, distance: 12.6
click at [140, 106] on input "checkbox" at bounding box center [146, 104] width 25 height 25
checkbox input "true"
drag, startPoint x: 142, startPoint y: 133, endPoint x: 140, endPoint y: 153, distance: 19.4
click at [142, 141] on input "checkbox" at bounding box center [146, 132] width 25 height 25
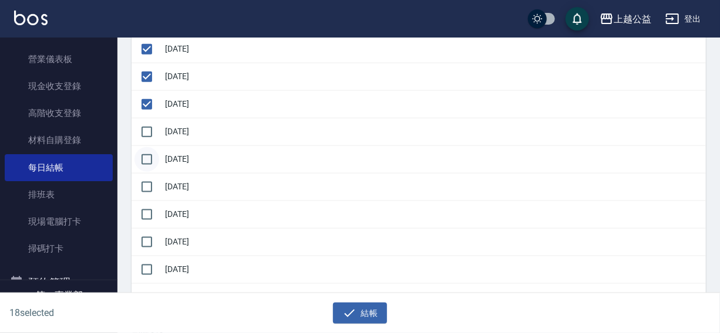
checkbox input "true"
click at [139, 159] on input "checkbox" at bounding box center [146, 159] width 25 height 25
checkbox input "true"
drag, startPoint x: 140, startPoint y: 184, endPoint x: 160, endPoint y: 194, distance: 23.1
click at [141, 186] on input "checkbox" at bounding box center [146, 187] width 25 height 25
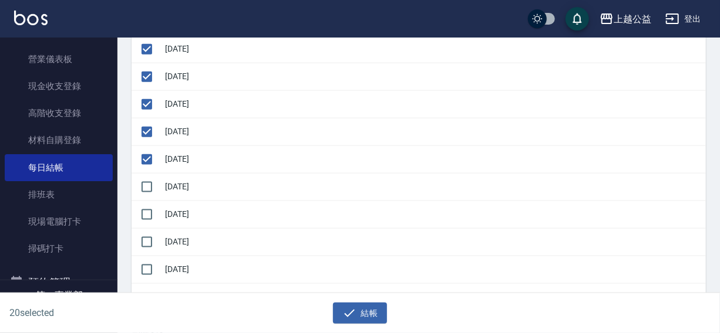
checkbox input "true"
click at [353, 309] on icon "button" at bounding box center [349, 313] width 14 height 14
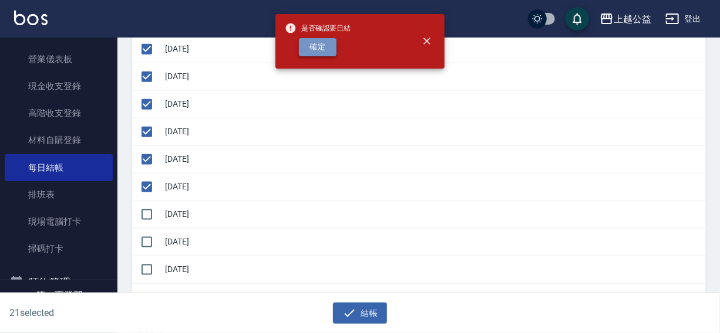
click at [329, 46] on button "確定" at bounding box center [318, 47] width 38 height 18
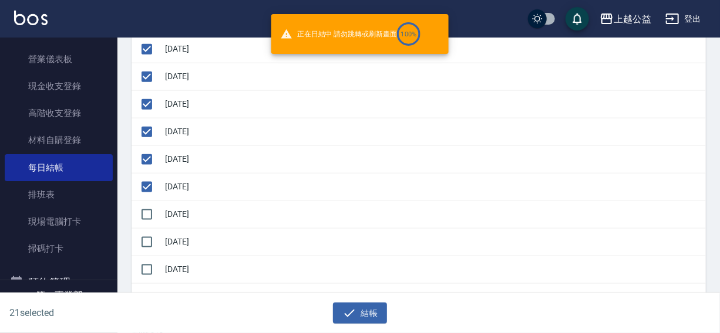
checkbox input "false"
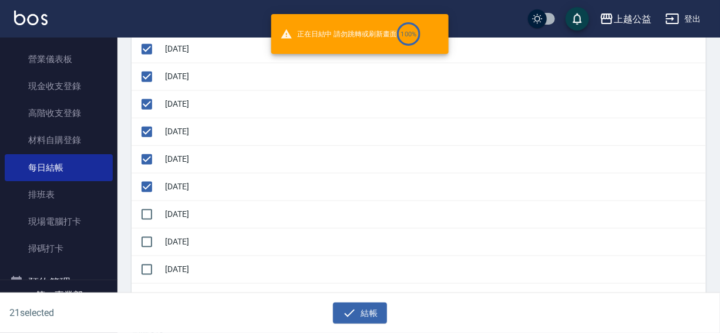
checkbox input "false"
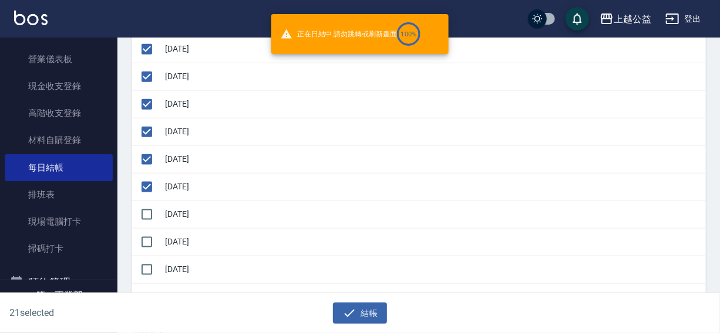
checkbox input "false"
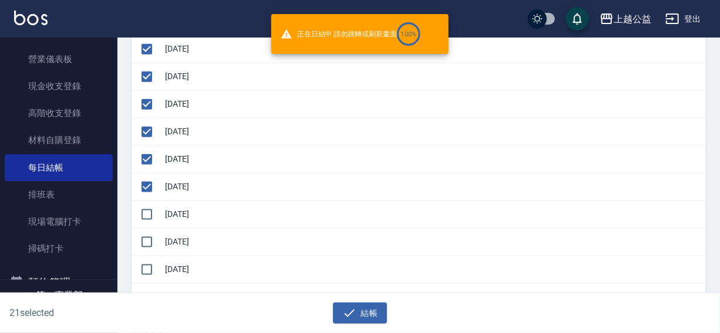
checkbox input "false"
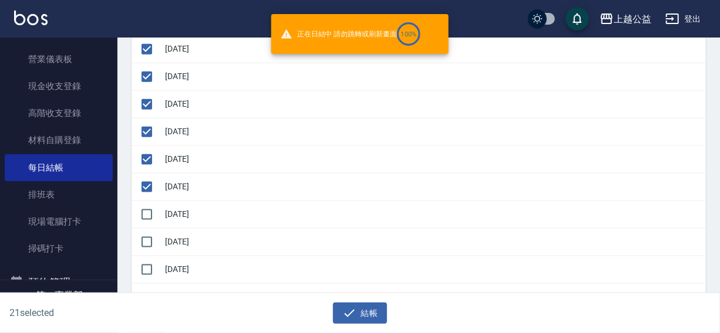
checkbox input "false"
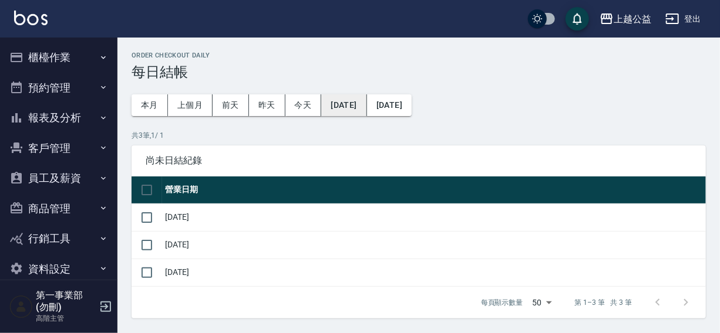
click at [359, 109] on button "[DATE]" at bounding box center [343, 105] width 45 height 22
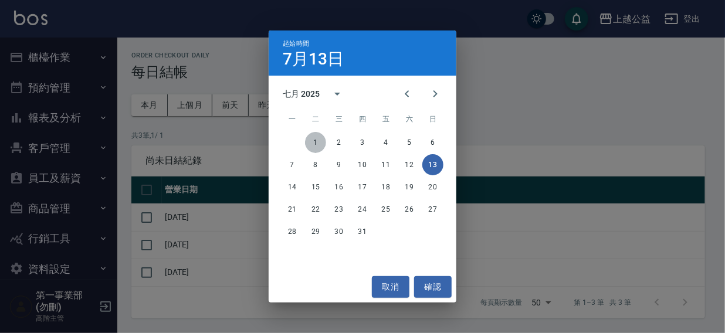
click at [319, 145] on button "1" at bounding box center [315, 142] width 21 height 21
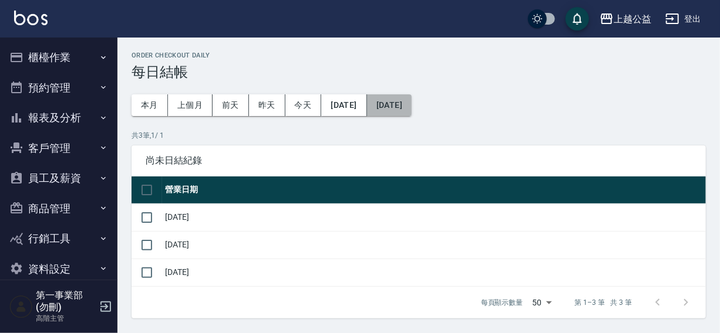
click at [404, 102] on button "[DATE]" at bounding box center [389, 105] width 45 height 22
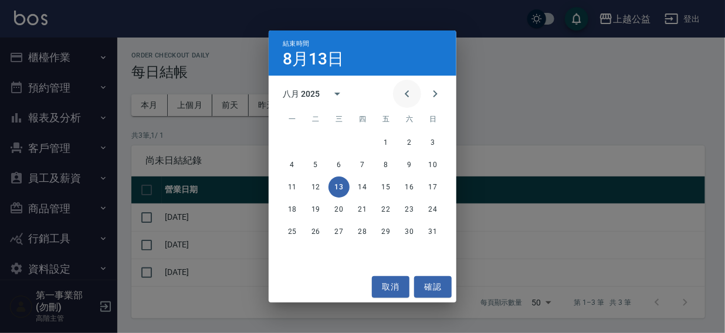
click at [408, 97] on icon "Previous month" at bounding box center [407, 94] width 14 height 14
click at [391, 143] on button "4" at bounding box center [386, 142] width 21 height 21
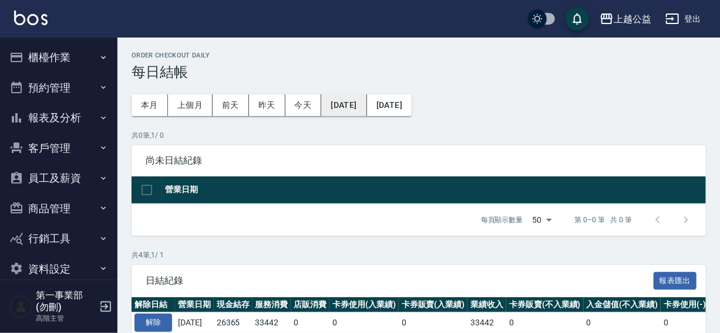
click at [353, 109] on button "[DATE]" at bounding box center [343, 105] width 45 height 22
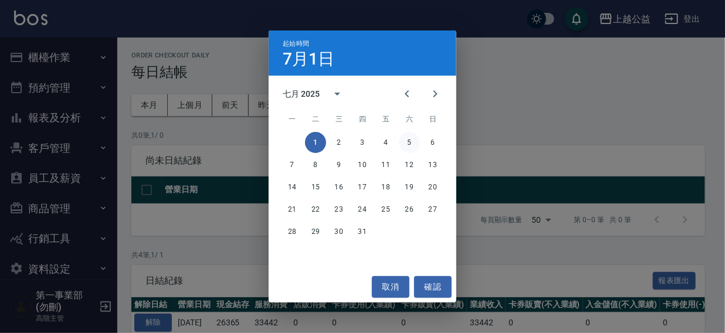
click at [411, 140] on button "5" at bounding box center [409, 142] width 21 height 21
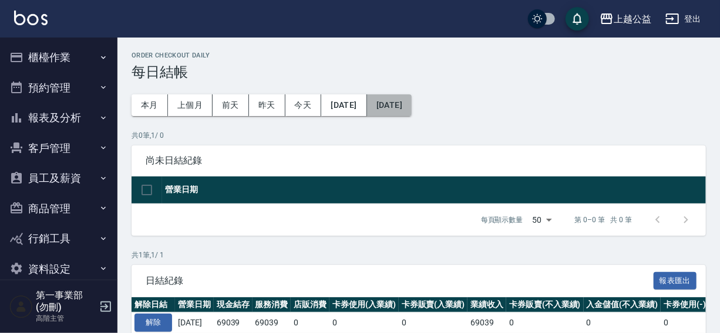
click at [411, 106] on button "[DATE]" at bounding box center [389, 105] width 45 height 22
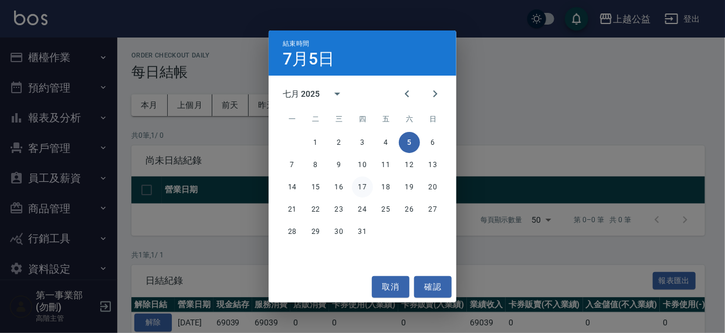
click at [362, 188] on button "17" at bounding box center [362, 187] width 21 height 21
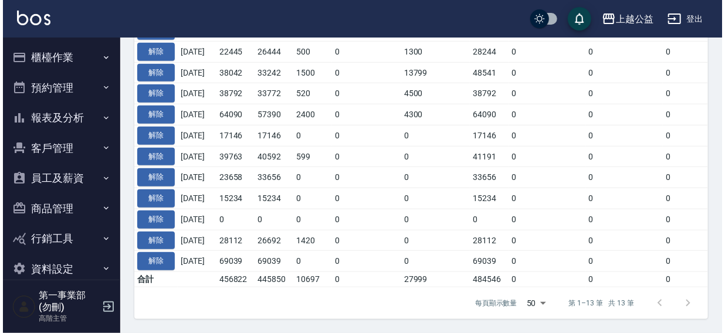
scroll to position [29, 0]
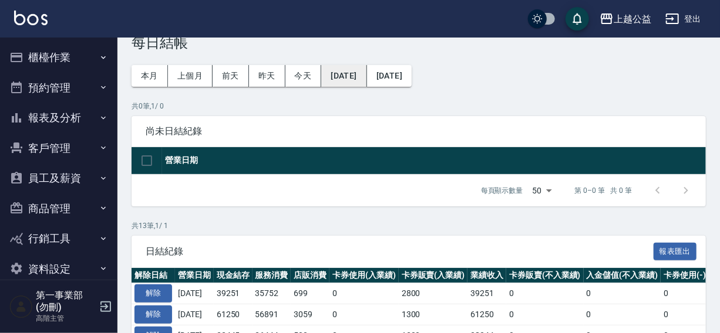
click at [360, 76] on button "2025/07/05" at bounding box center [343, 76] width 45 height 22
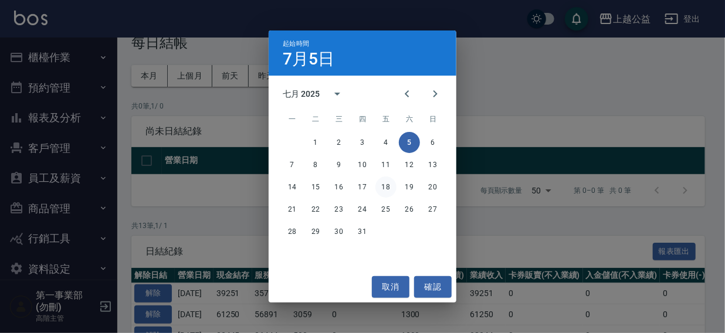
click at [387, 188] on button "18" at bounding box center [386, 187] width 21 height 21
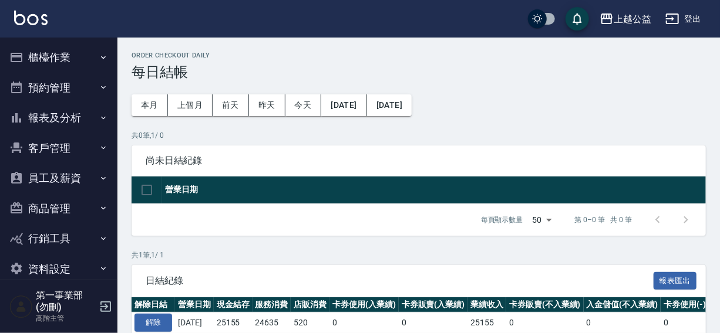
click at [411, 109] on button "[DATE]" at bounding box center [389, 105] width 45 height 22
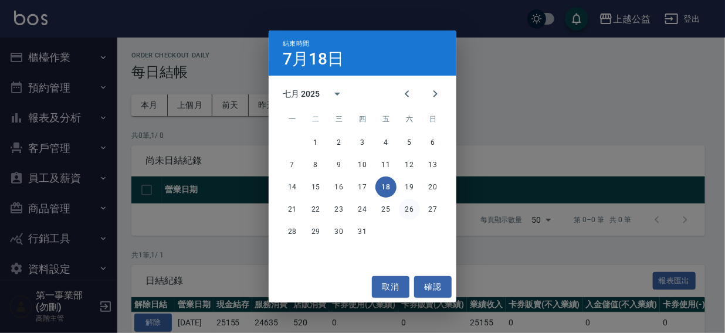
click at [405, 208] on button "26" at bounding box center [409, 209] width 21 height 21
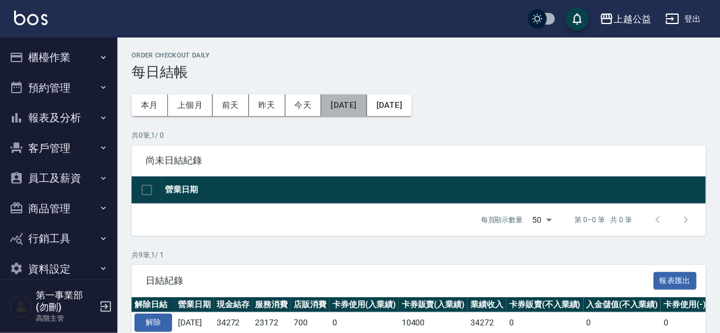
click at [359, 101] on button "[DATE]" at bounding box center [343, 105] width 45 height 22
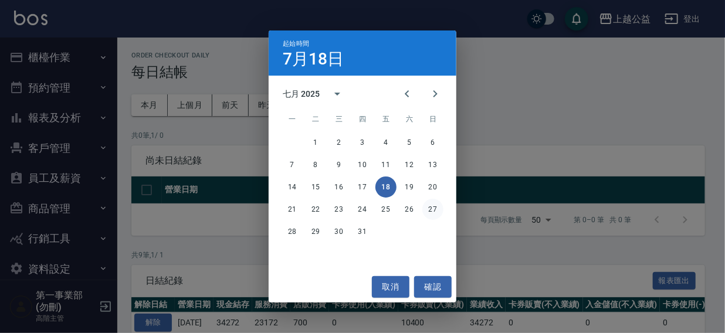
click at [428, 206] on button "27" at bounding box center [433, 209] width 21 height 21
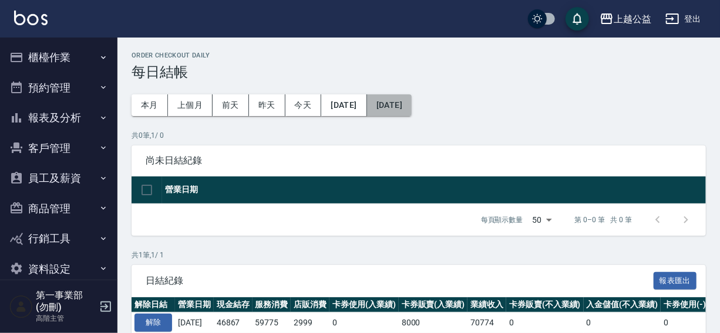
click at [400, 100] on button "[DATE]" at bounding box center [389, 105] width 45 height 22
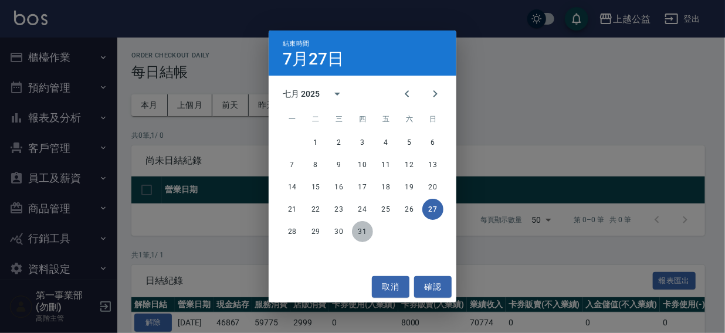
click at [362, 233] on button "31" at bounding box center [362, 231] width 21 height 21
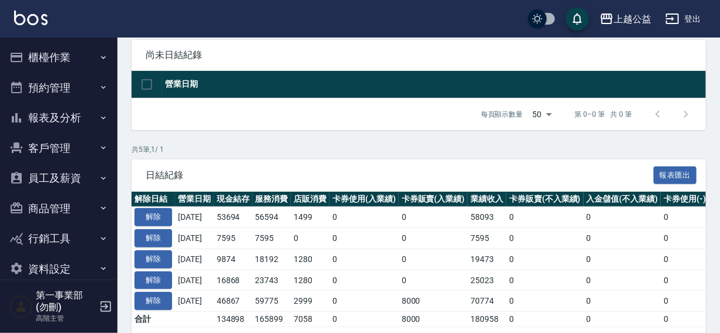
scroll to position [153, 0]
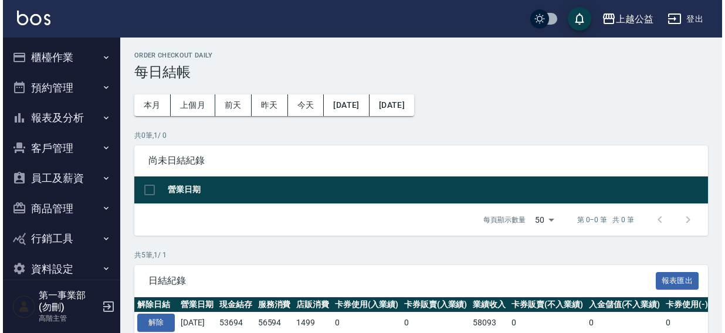
scroll to position [153, 0]
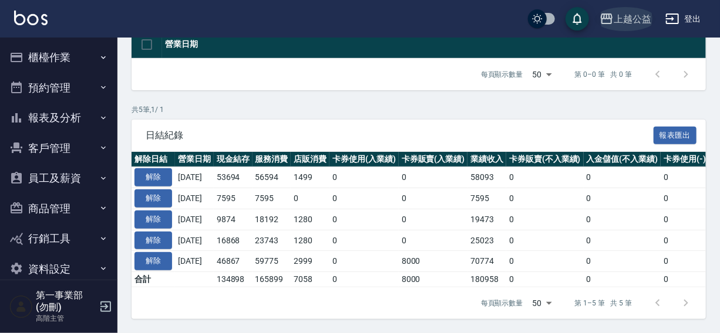
click at [634, 15] on div "上越公益" at bounding box center [632, 19] width 38 height 15
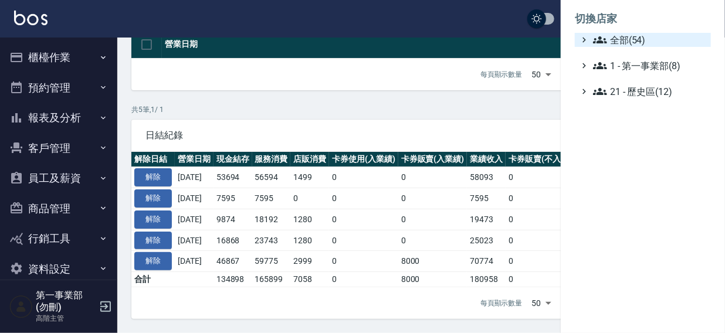
click at [630, 36] on span "全部(54)" at bounding box center [649, 40] width 113 height 14
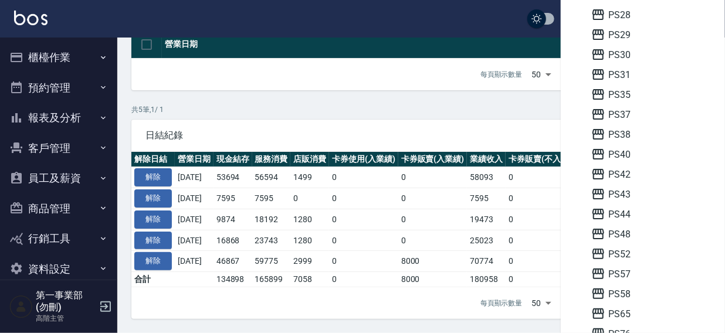
scroll to position [240, 0]
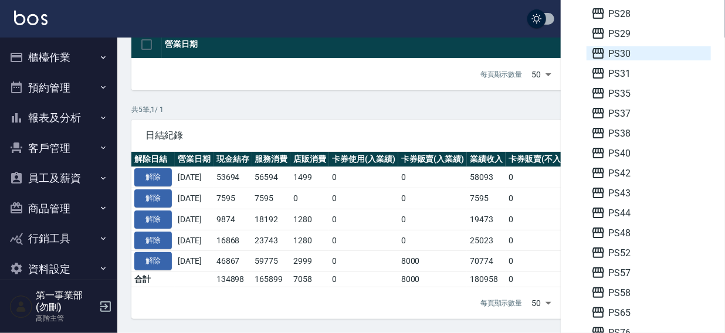
click at [627, 54] on span "PS30" at bounding box center [649, 53] width 115 height 14
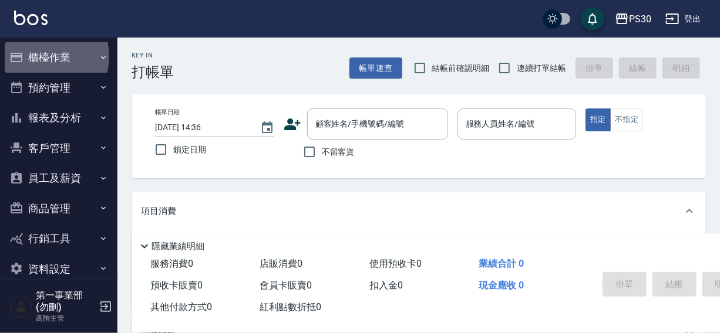
click at [42, 56] on button "櫃檯作業" at bounding box center [59, 57] width 108 height 31
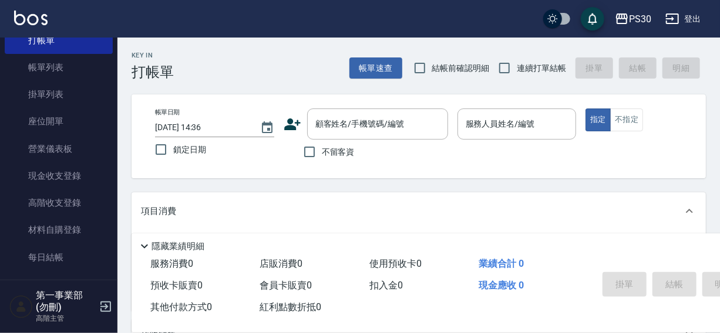
scroll to position [62, 0]
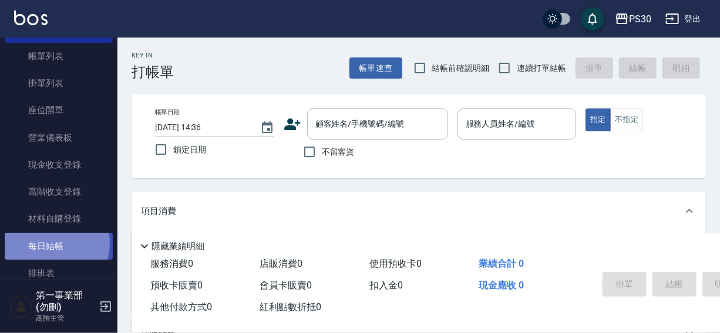
click at [42, 242] on link "每日結帳" at bounding box center [59, 246] width 108 height 27
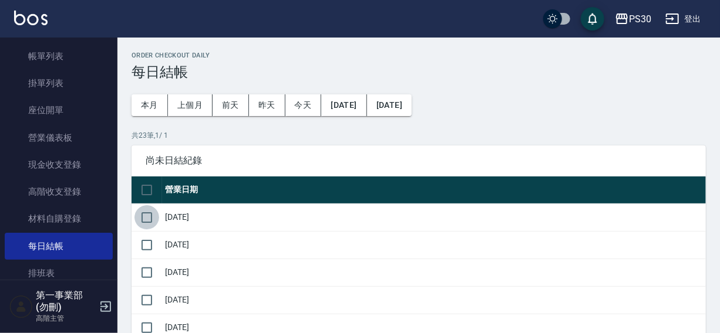
click at [150, 216] on input "checkbox" at bounding box center [146, 217] width 25 height 25
checkbox input "true"
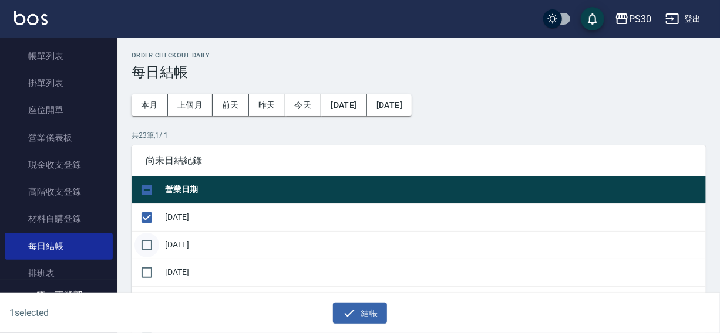
drag, startPoint x: 146, startPoint y: 245, endPoint x: 146, endPoint y: 255, distance: 10.0
click at [146, 246] on input "checkbox" at bounding box center [146, 245] width 25 height 25
checkbox input "true"
click at [144, 271] on input "checkbox" at bounding box center [146, 273] width 25 height 25
checkbox input "true"
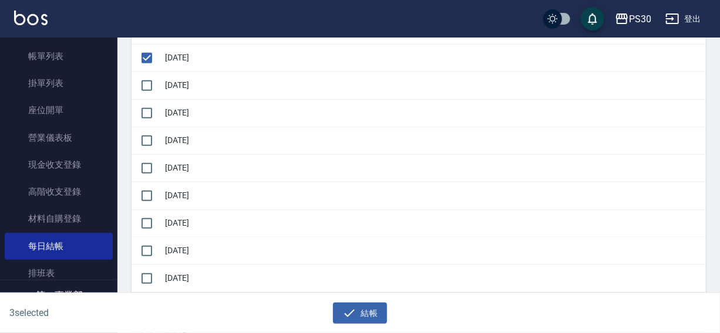
scroll to position [231, 0]
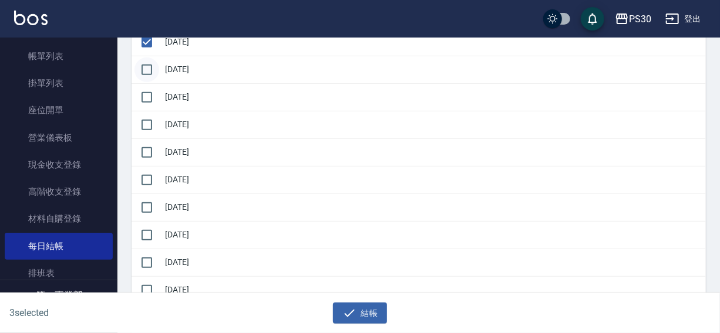
click at [149, 67] on input "checkbox" at bounding box center [146, 70] width 25 height 25
checkbox input "true"
click at [146, 103] on input "checkbox" at bounding box center [146, 97] width 25 height 25
checkbox input "true"
click at [144, 128] on input "checkbox" at bounding box center [146, 125] width 25 height 25
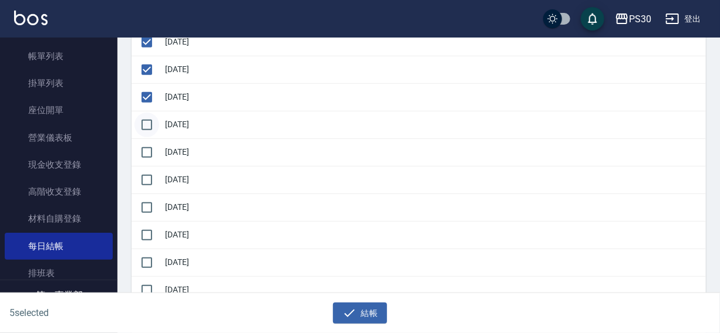
checkbox input "true"
click at [144, 157] on input "checkbox" at bounding box center [146, 152] width 25 height 25
checkbox input "true"
click at [139, 182] on input "checkbox" at bounding box center [146, 180] width 25 height 25
checkbox input "true"
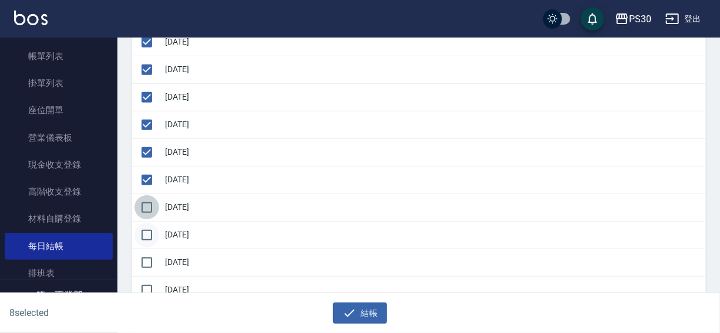
drag, startPoint x: 147, startPoint y: 204, endPoint x: 146, endPoint y: 223, distance: 18.9
click at [147, 208] on input "checkbox" at bounding box center [146, 207] width 25 height 25
checkbox input "true"
click at [146, 234] on input "checkbox" at bounding box center [146, 235] width 25 height 25
checkbox input "true"
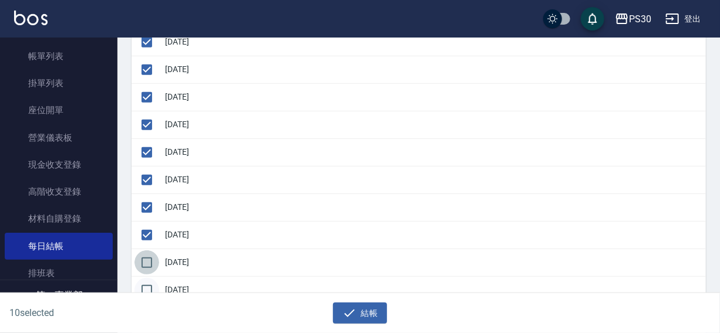
drag, startPoint x: 150, startPoint y: 262, endPoint x: 151, endPoint y: 279, distance: 16.4
click at [151, 264] on input "checkbox" at bounding box center [146, 263] width 25 height 25
checkbox input "true"
click at [150, 285] on input "checkbox" at bounding box center [146, 290] width 25 height 25
checkbox input "true"
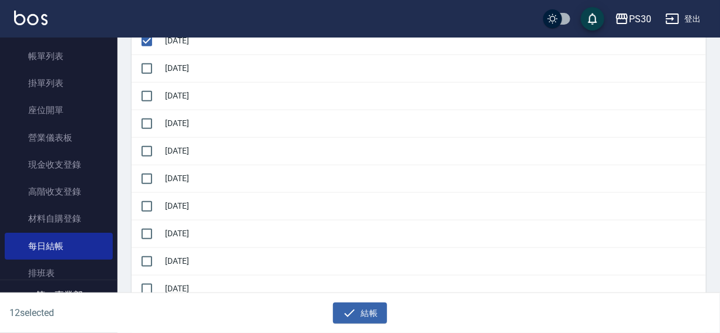
scroll to position [484, 0]
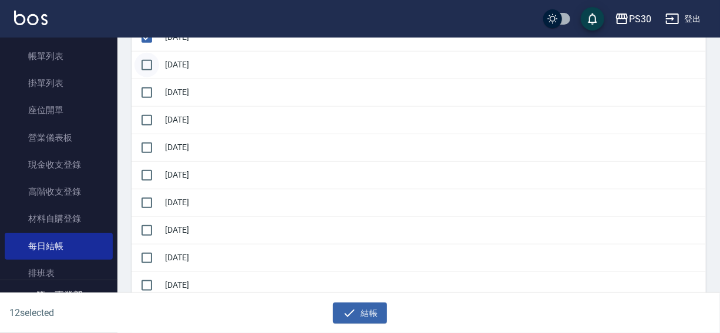
click at [150, 62] on input "checkbox" at bounding box center [146, 65] width 25 height 25
checkbox input "true"
drag, startPoint x: 146, startPoint y: 91, endPoint x: 146, endPoint y: 121, distance: 29.9
click at [146, 94] on input "checkbox" at bounding box center [146, 92] width 25 height 25
checkbox input "true"
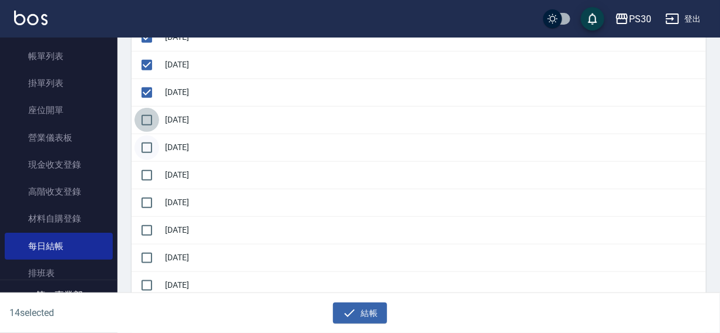
drag, startPoint x: 146, startPoint y: 125, endPoint x: 149, endPoint y: 145, distance: 20.3
click at [146, 125] on input "checkbox" at bounding box center [146, 120] width 25 height 25
checkbox input "true"
click at [149, 149] on input "checkbox" at bounding box center [146, 148] width 25 height 25
checkbox input "true"
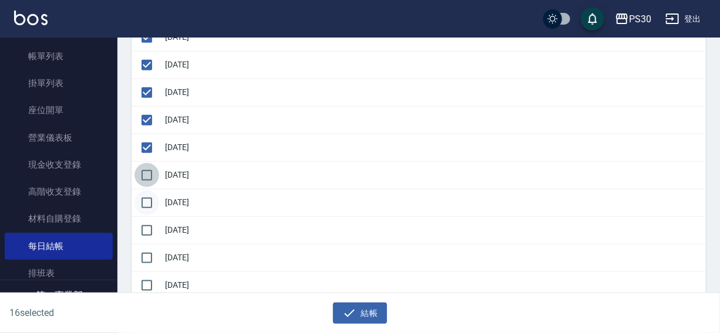
drag, startPoint x: 150, startPoint y: 173, endPoint x: 150, endPoint y: 201, distance: 27.6
click at [150, 175] on input "checkbox" at bounding box center [146, 175] width 25 height 25
checkbox input "true"
drag, startPoint x: 150, startPoint y: 206, endPoint x: 150, endPoint y: 228, distance: 22.3
click at [150, 208] on input "checkbox" at bounding box center [146, 203] width 25 height 25
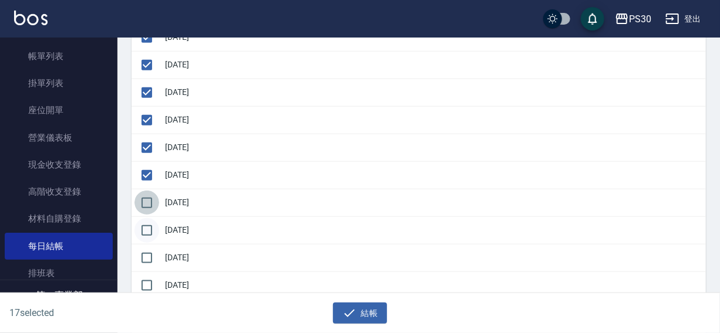
checkbox input "true"
drag, startPoint x: 150, startPoint y: 229, endPoint x: 150, endPoint y: 242, distance: 13.5
click at [150, 233] on input "checkbox" at bounding box center [146, 230] width 25 height 25
checkbox input "true"
click at [148, 255] on input "checkbox" at bounding box center [146, 258] width 25 height 25
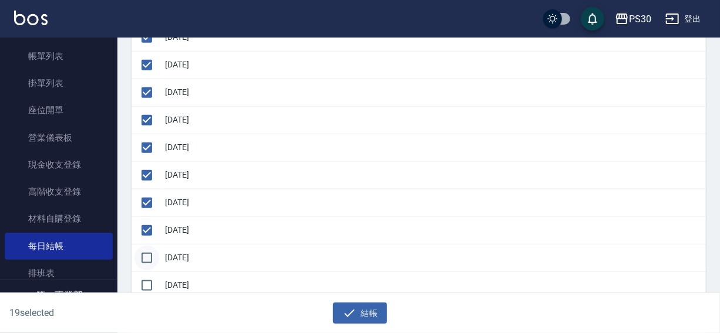
checkbox input "true"
click at [366, 313] on button "結帳" at bounding box center [360, 314] width 55 height 22
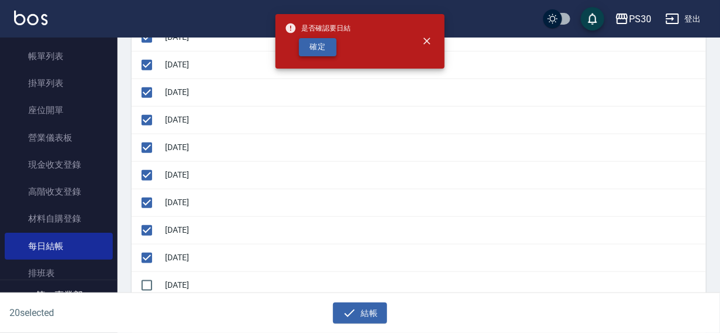
click at [307, 50] on button "確定" at bounding box center [318, 47] width 38 height 18
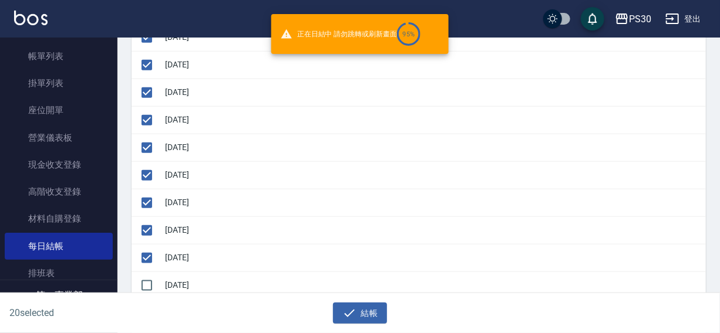
checkbox input "false"
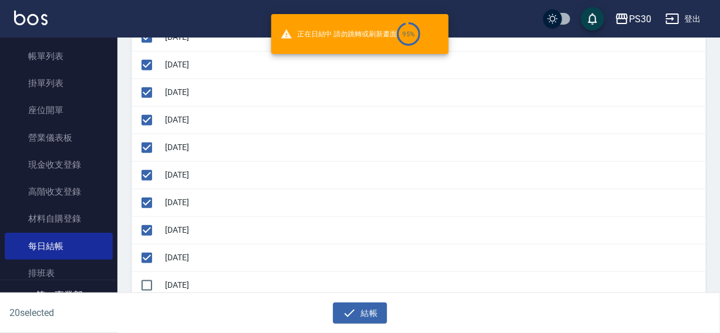
checkbox input "false"
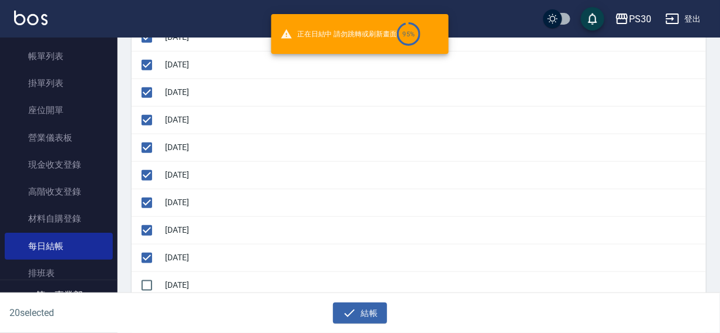
checkbox input "false"
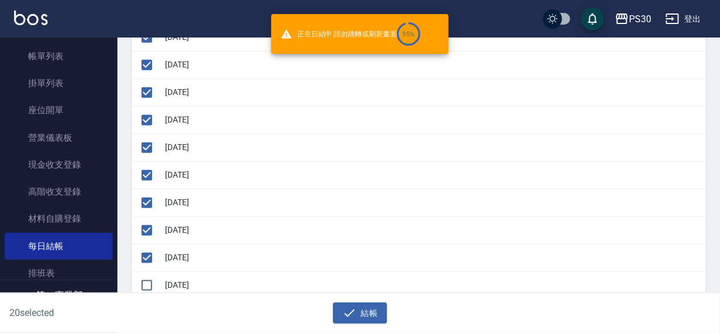
checkbox input "false"
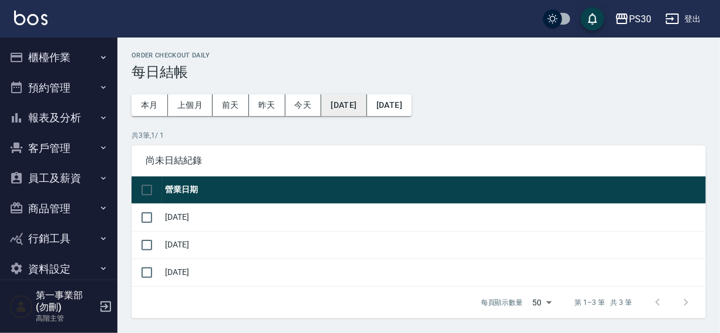
click at [350, 106] on button "[DATE]" at bounding box center [343, 105] width 45 height 22
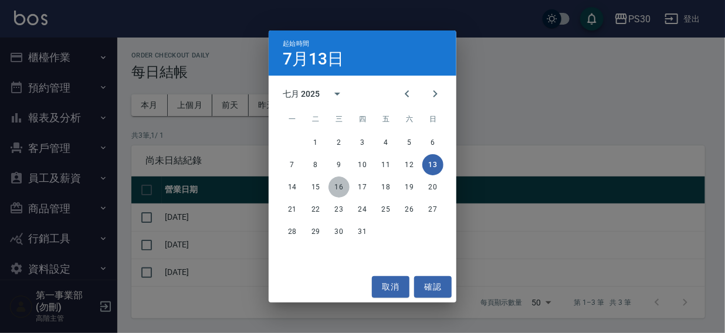
click at [342, 188] on button "16" at bounding box center [339, 187] width 21 height 21
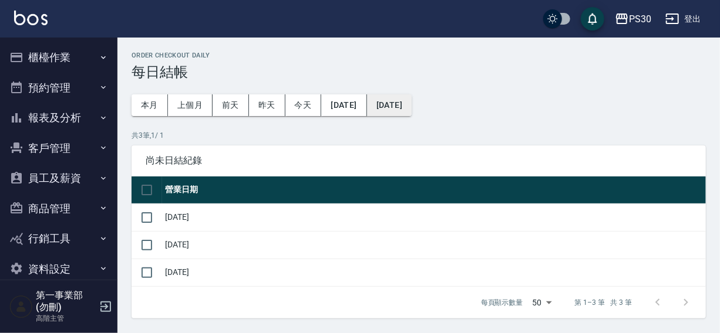
click at [411, 105] on button "[DATE]" at bounding box center [389, 105] width 45 height 22
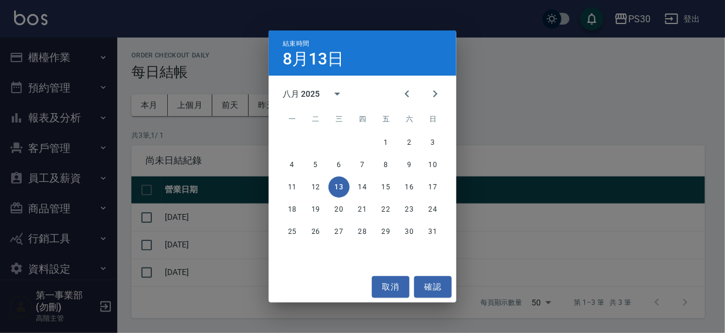
drag, startPoint x: 410, startPoint y: 92, endPoint x: 406, endPoint y: 107, distance: 16.5
click at [410, 92] on icon "Previous month" at bounding box center [407, 94] width 14 height 14
click at [428, 206] on button "27" at bounding box center [433, 209] width 21 height 21
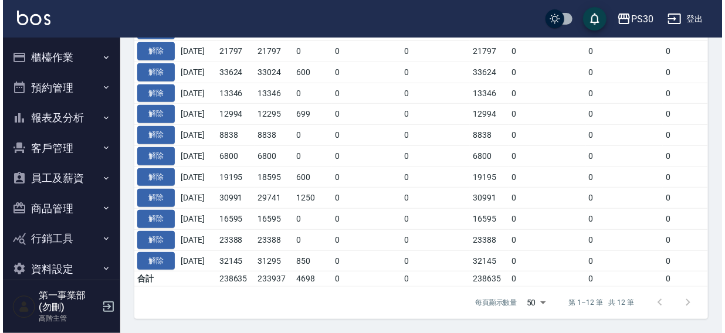
scroll to position [8, 0]
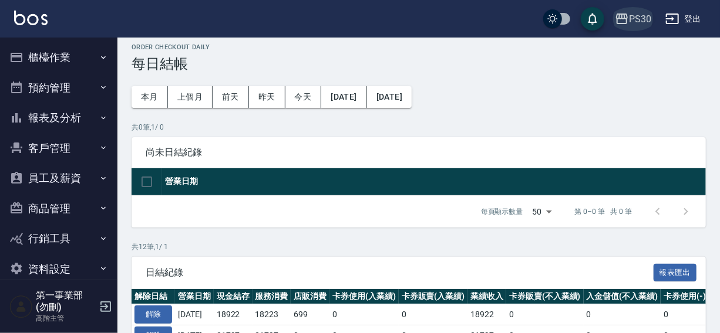
click at [627, 8] on button "PS30" at bounding box center [633, 19] width 46 height 24
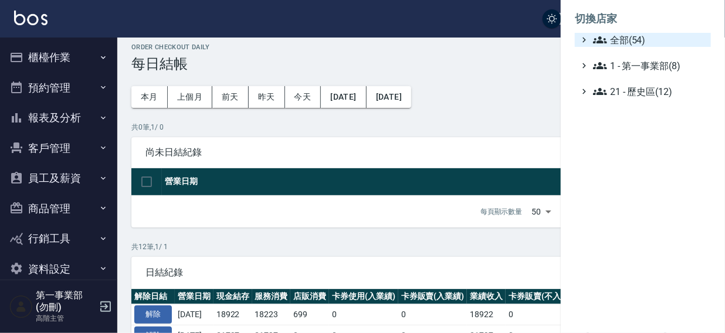
click at [621, 40] on span "全部(54)" at bounding box center [649, 40] width 113 height 14
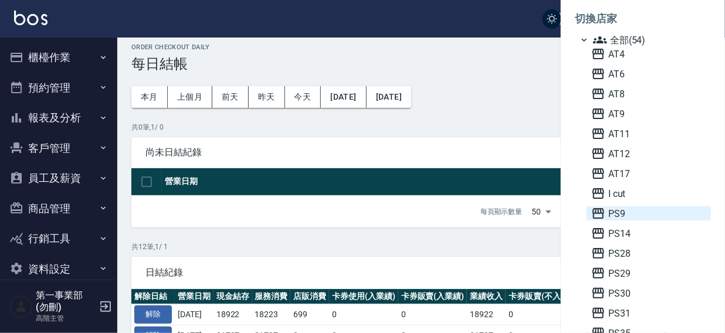
click at [623, 216] on span "PS9" at bounding box center [649, 214] width 115 height 14
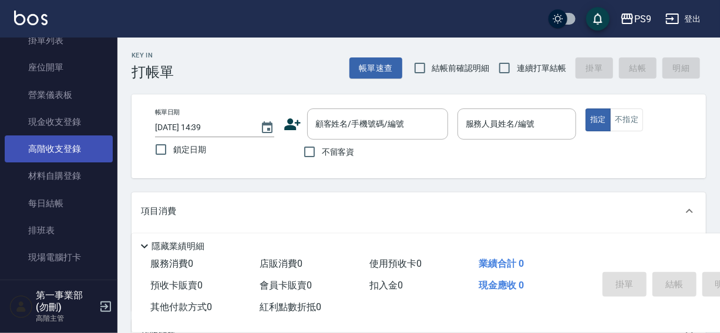
scroll to position [106, 0]
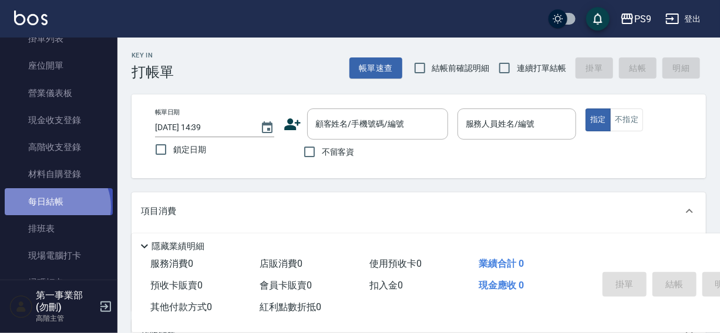
click at [55, 207] on link "每日結帳" at bounding box center [59, 201] width 108 height 27
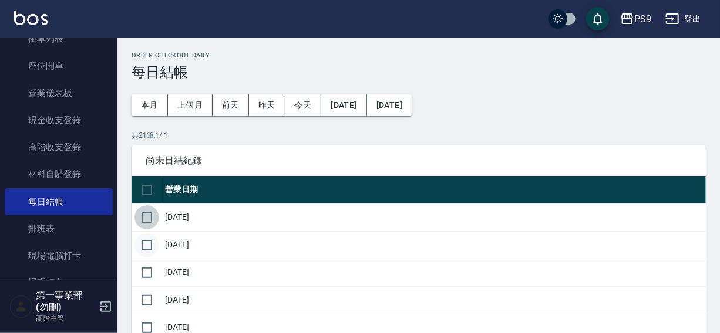
drag, startPoint x: 146, startPoint y: 217, endPoint x: 146, endPoint y: 246, distance: 28.8
click at [146, 219] on input "checkbox" at bounding box center [146, 217] width 25 height 25
checkbox input "true"
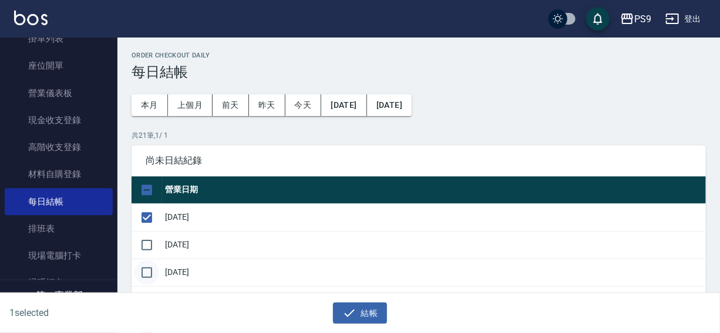
drag, startPoint x: 146, startPoint y: 246, endPoint x: 148, endPoint y: 268, distance: 21.9
click at [146, 248] on input "checkbox" at bounding box center [146, 245] width 25 height 25
checkbox input "true"
click at [148, 271] on input "checkbox" at bounding box center [146, 273] width 25 height 25
checkbox input "true"
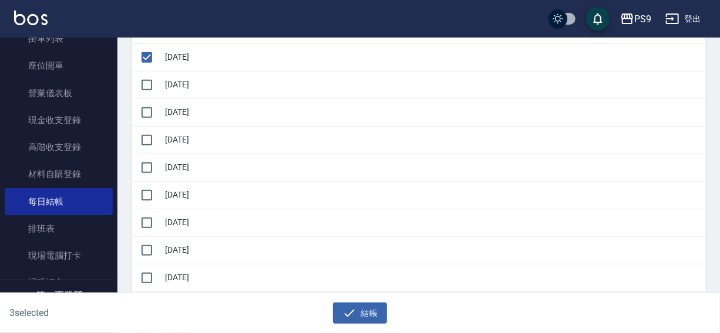
scroll to position [230, 0]
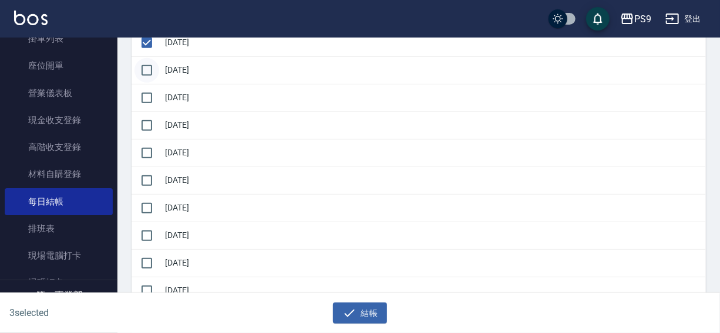
click at [143, 69] on input "checkbox" at bounding box center [146, 70] width 25 height 25
checkbox input "true"
click at [146, 97] on input "checkbox" at bounding box center [146, 98] width 25 height 25
checkbox input "true"
drag, startPoint x: 147, startPoint y: 119, endPoint x: 148, endPoint y: 143, distance: 24.1
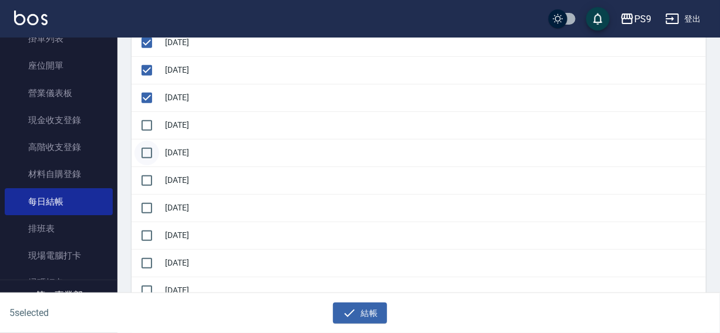
click at [148, 126] on input "checkbox" at bounding box center [146, 125] width 25 height 25
checkbox input "true"
drag, startPoint x: 148, startPoint y: 150, endPoint x: 148, endPoint y: 174, distance: 24.6
click at [148, 153] on input "checkbox" at bounding box center [146, 153] width 25 height 25
checkbox input "true"
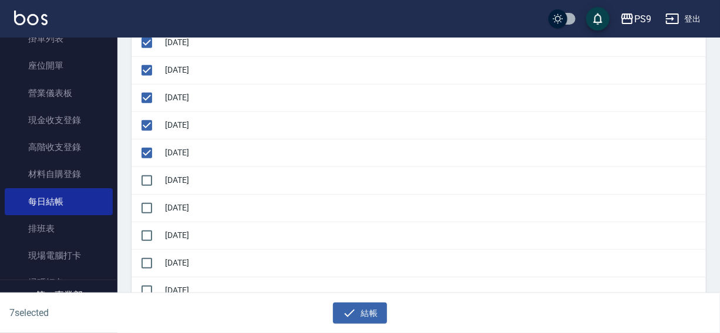
drag, startPoint x: 148, startPoint y: 175, endPoint x: 149, endPoint y: 194, distance: 18.8
click at [148, 175] on input "checkbox" at bounding box center [146, 180] width 25 height 25
checkbox input "true"
drag, startPoint x: 149, startPoint y: 200, endPoint x: 147, endPoint y: 217, distance: 17.1
click at [149, 204] on input "checkbox" at bounding box center [146, 208] width 25 height 25
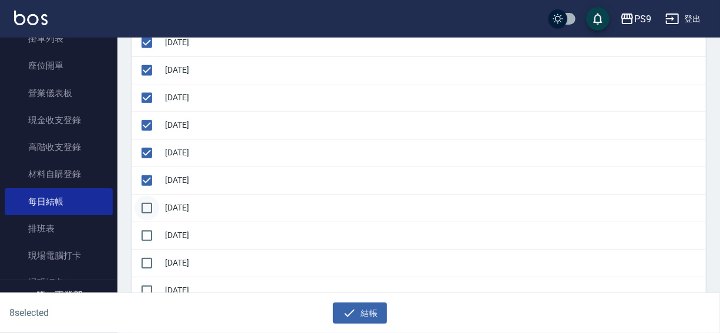
checkbox input "true"
drag, startPoint x: 144, startPoint y: 226, endPoint x: 144, endPoint y: 242, distance: 16.4
click at [144, 228] on input "checkbox" at bounding box center [146, 236] width 25 height 25
checkbox input "true"
click at [144, 256] on input "checkbox" at bounding box center [146, 263] width 25 height 25
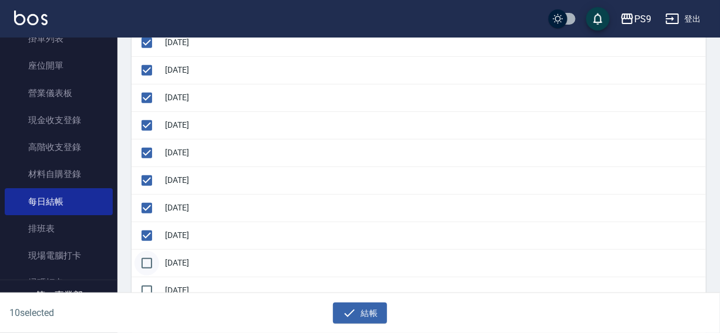
checkbox input "true"
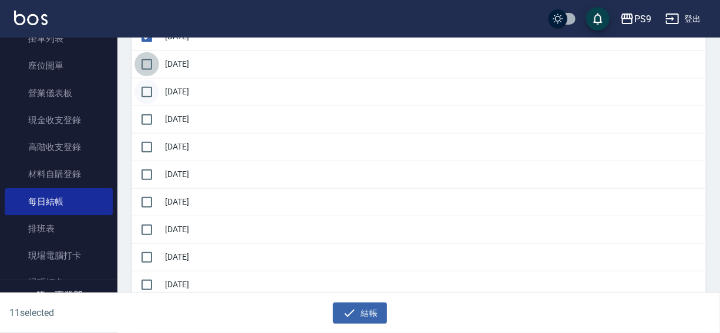
drag, startPoint x: 151, startPoint y: 66, endPoint x: 150, endPoint y: 87, distance: 21.2
click at [151, 67] on input "checkbox" at bounding box center [146, 64] width 25 height 25
checkbox input "true"
drag, startPoint x: 150, startPoint y: 87, endPoint x: 151, endPoint y: 116, distance: 28.2
click at [150, 88] on input "checkbox" at bounding box center [146, 92] width 25 height 25
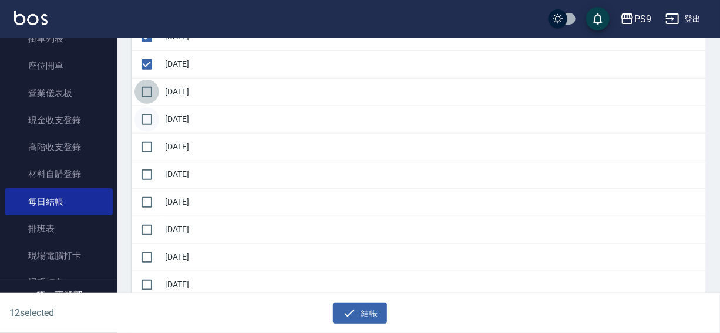
checkbox input "true"
drag, startPoint x: 151, startPoint y: 116, endPoint x: 151, endPoint y: 131, distance: 15.3
click at [151, 118] on input "checkbox" at bounding box center [146, 119] width 25 height 25
checkbox input "true"
click at [145, 149] on input "checkbox" at bounding box center [146, 147] width 25 height 25
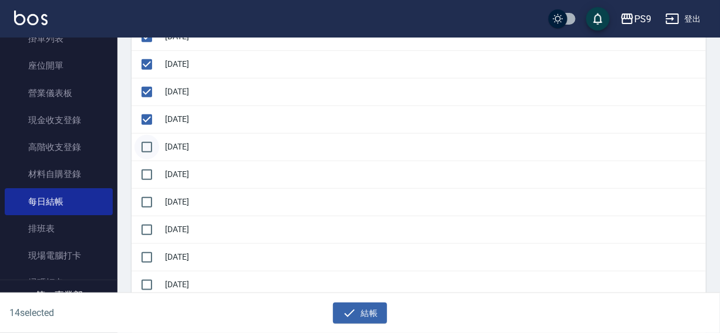
checkbox input "true"
drag, startPoint x: 146, startPoint y: 170, endPoint x: 148, endPoint y: 199, distance: 28.8
click at [147, 179] on input "checkbox" at bounding box center [146, 175] width 25 height 25
checkbox input "true"
drag, startPoint x: 148, startPoint y: 201, endPoint x: 146, endPoint y: 229, distance: 28.2
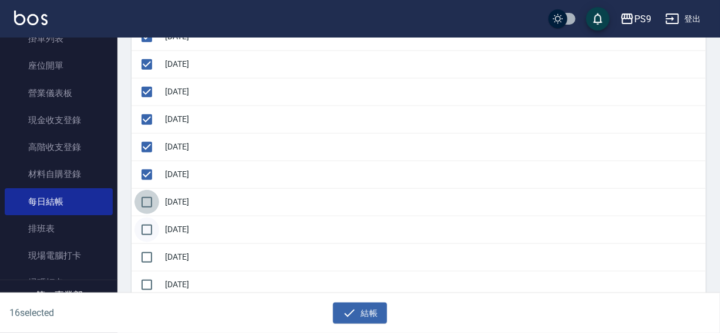
click at [148, 207] on input "checkbox" at bounding box center [146, 202] width 25 height 25
checkbox input "true"
drag, startPoint x: 146, startPoint y: 232, endPoint x: 214, endPoint y: 259, distance: 73.2
click at [146, 232] on input "checkbox" at bounding box center [146, 230] width 25 height 25
checkbox input "true"
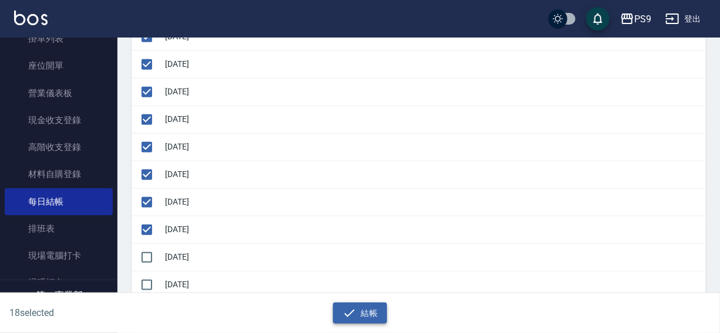
click at [352, 306] on icon "button" at bounding box center [349, 313] width 14 height 14
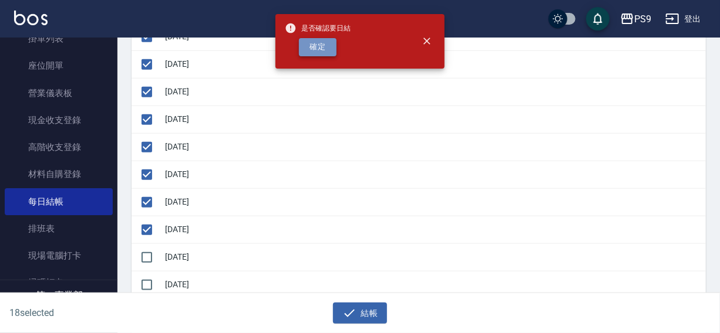
click at [315, 46] on button "確定" at bounding box center [318, 47] width 38 height 18
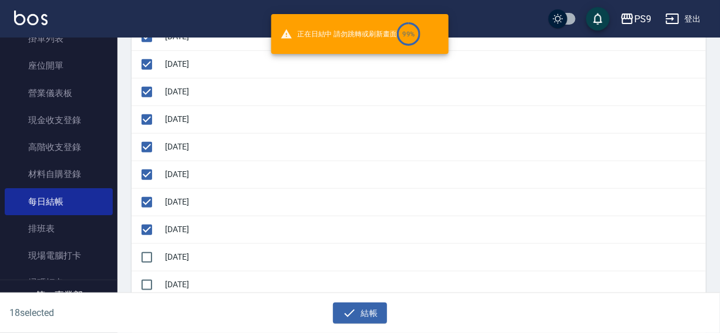
checkbox input "false"
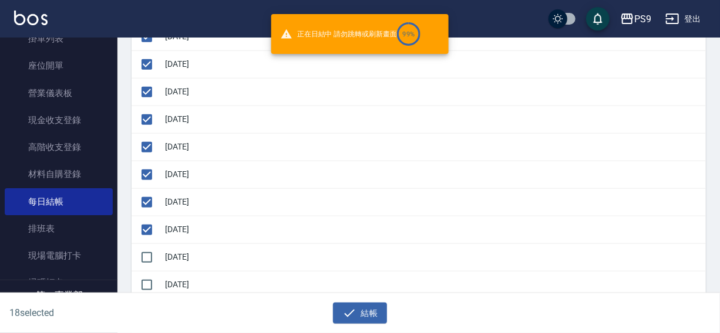
checkbox input "false"
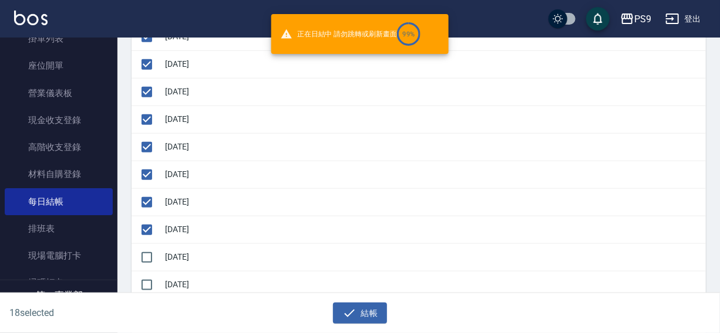
checkbox input "false"
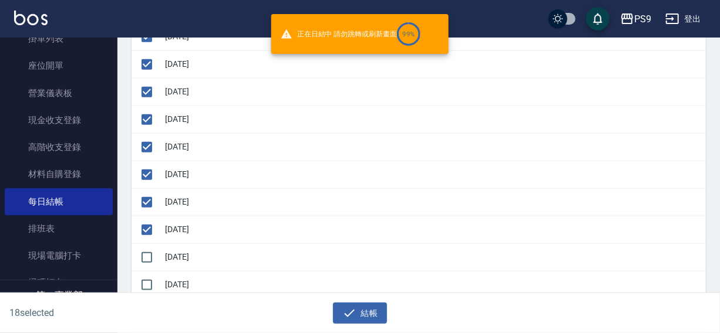
checkbox input "false"
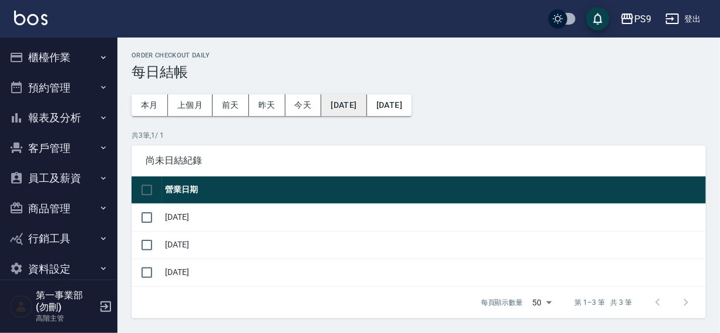
click at [360, 109] on button "[DATE]" at bounding box center [343, 105] width 45 height 22
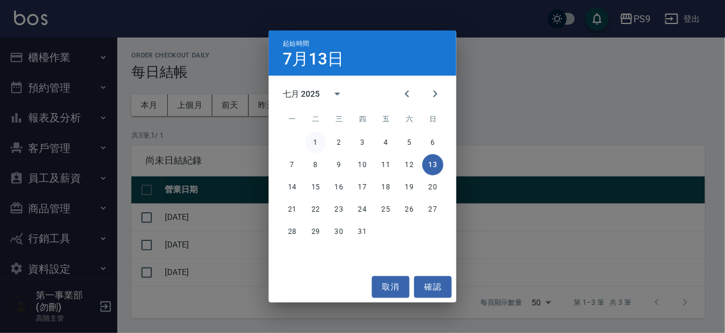
click at [317, 142] on button "1" at bounding box center [315, 142] width 21 height 21
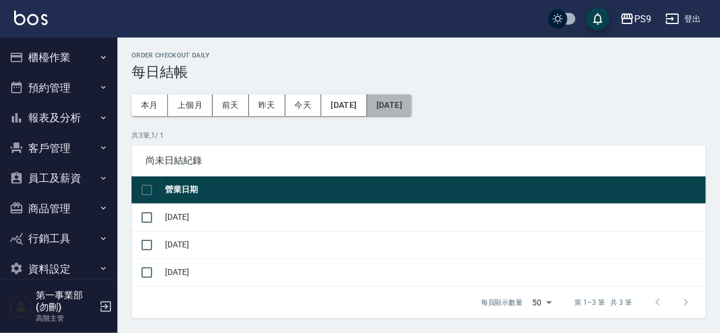
click at [411, 102] on button "[DATE]" at bounding box center [389, 105] width 45 height 22
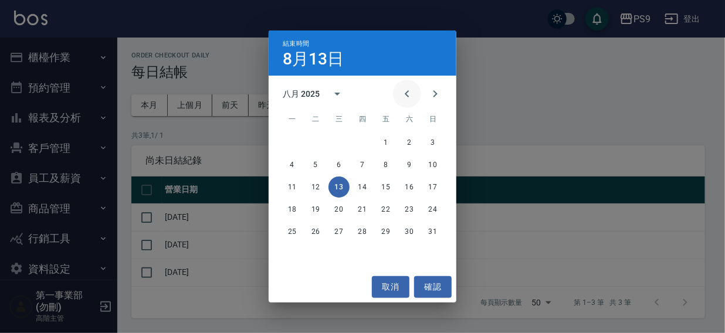
click at [406, 94] on icon "Previous month" at bounding box center [407, 93] width 4 height 7
click at [433, 164] on button "13" at bounding box center [433, 164] width 21 height 21
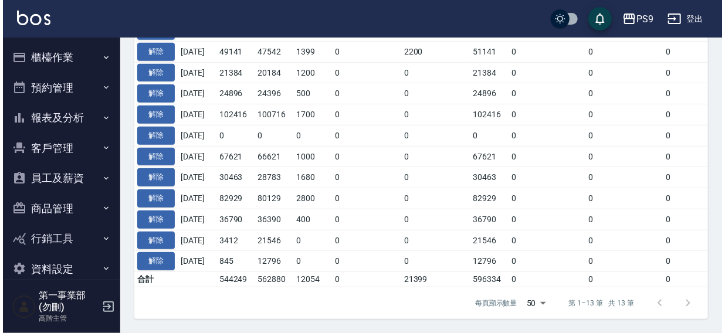
scroll to position [29, 0]
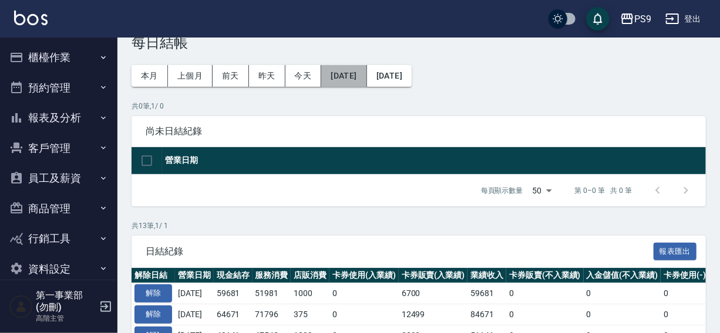
click at [363, 76] on button "2025/07/01" at bounding box center [343, 76] width 45 height 22
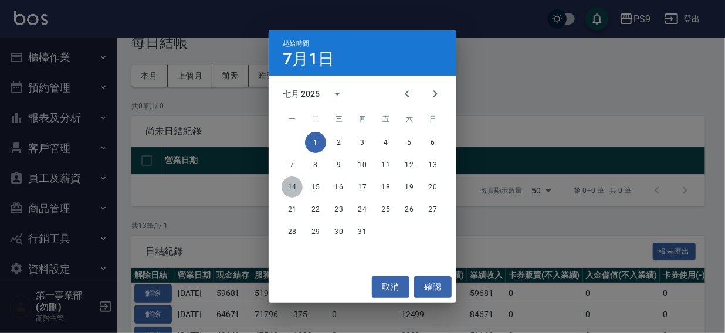
click at [288, 187] on button "14" at bounding box center [292, 187] width 21 height 21
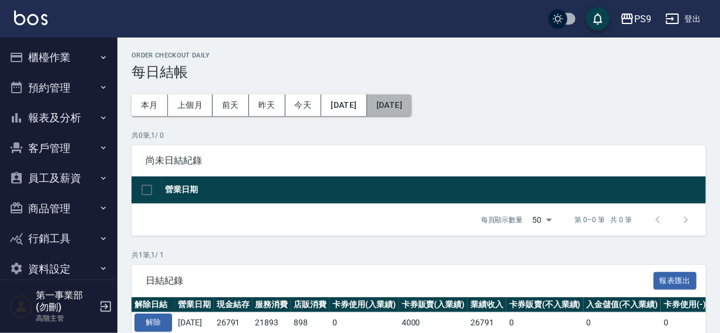
click at [411, 104] on button "[DATE]" at bounding box center [389, 105] width 45 height 22
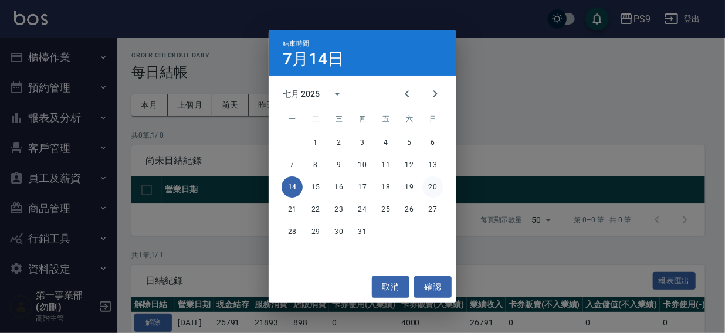
click at [436, 188] on button "20" at bounding box center [433, 187] width 21 height 21
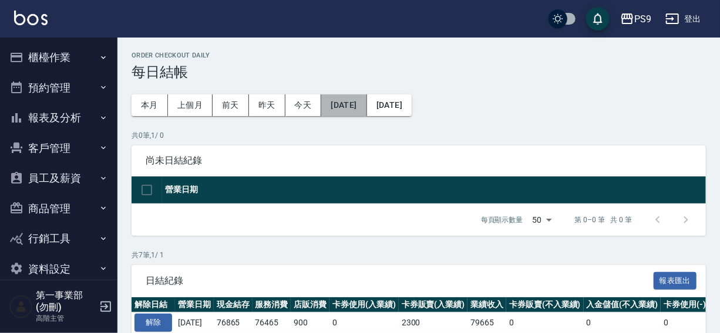
click at [342, 108] on button "[DATE]" at bounding box center [343, 105] width 45 height 22
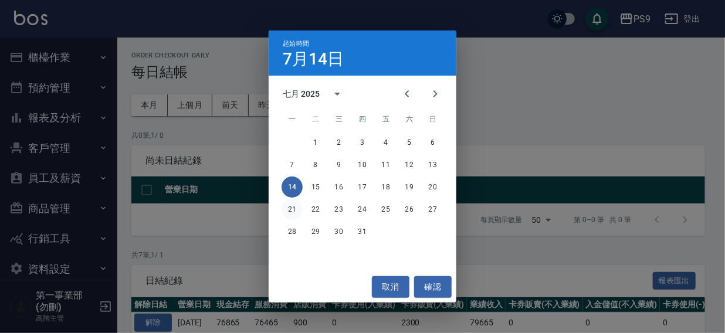
click at [288, 210] on button "21" at bounding box center [292, 209] width 21 height 21
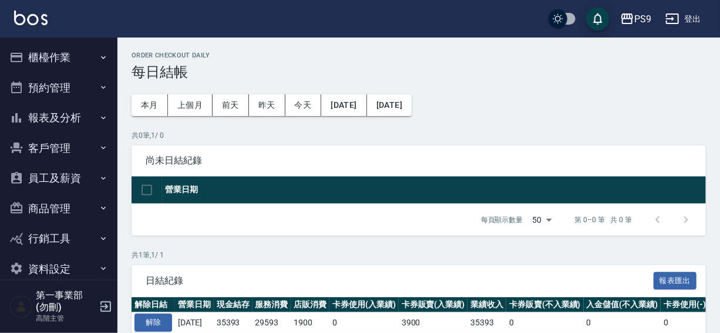
click at [411, 106] on button "[DATE]" at bounding box center [389, 105] width 45 height 22
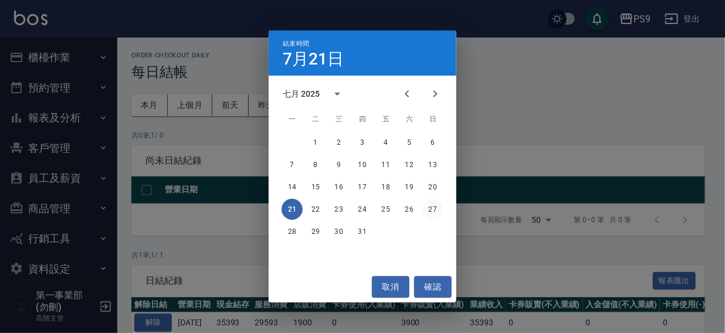
click at [435, 207] on button "27" at bounding box center [433, 209] width 21 height 21
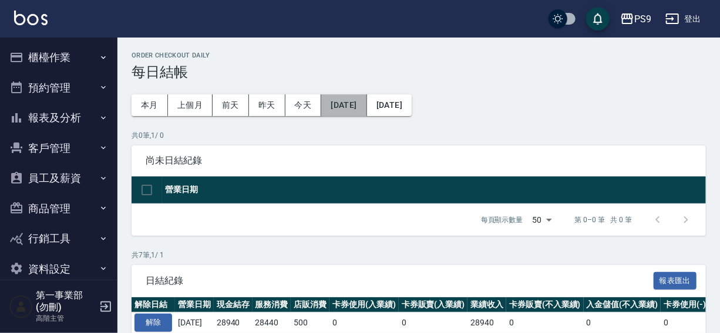
click at [329, 107] on button "[DATE]" at bounding box center [343, 105] width 45 height 22
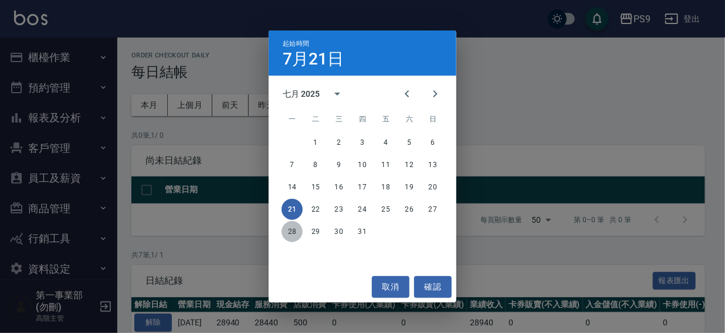
click at [294, 232] on button "28" at bounding box center [292, 231] width 21 height 21
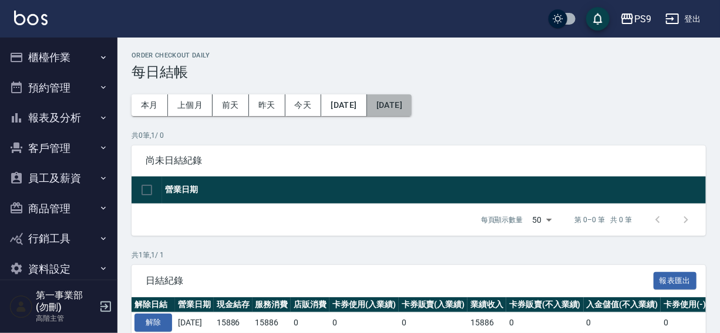
click at [411, 107] on button "[DATE]" at bounding box center [389, 105] width 45 height 22
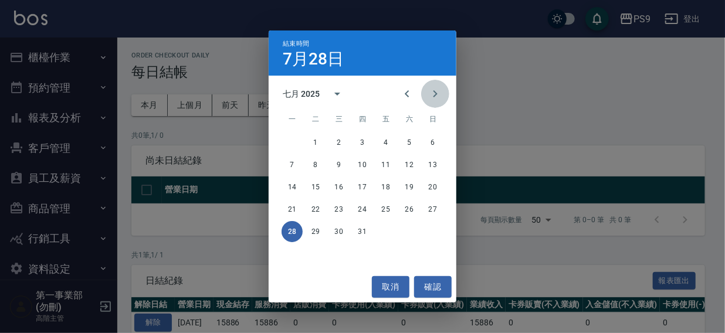
click at [442, 96] on icon "Next month" at bounding box center [435, 94] width 14 height 14
click at [437, 143] on button "3" at bounding box center [433, 142] width 21 height 21
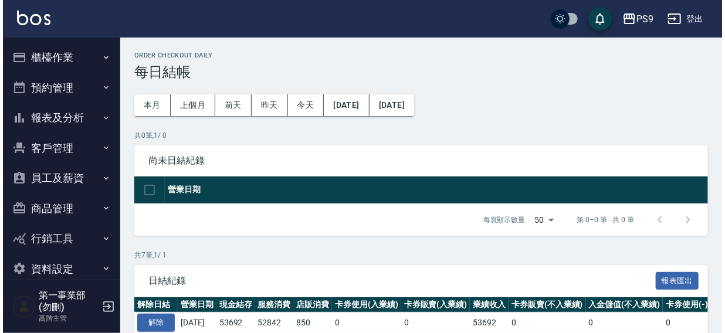
scroll to position [195, 0]
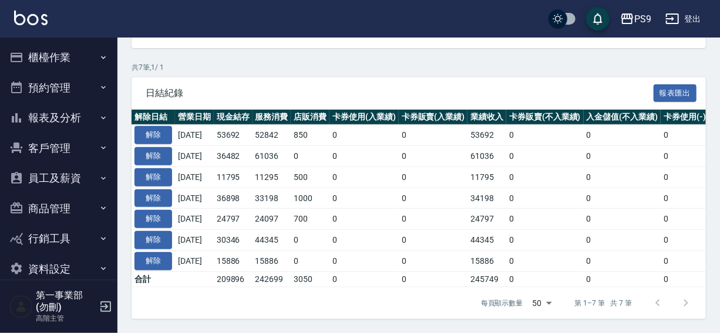
click at [638, 22] on div "PS9" at bounding box center [642, 19] width 17 height 15
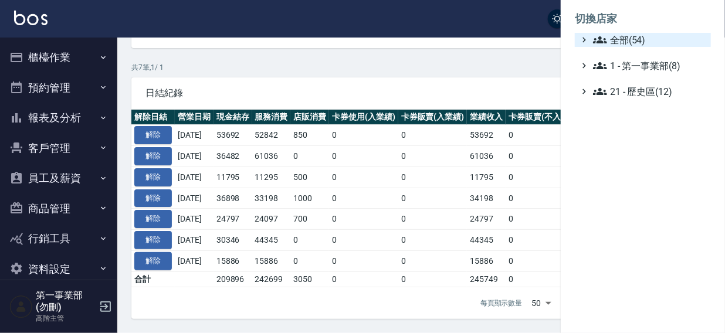
click at [632, 40] on span "全部(54)" at bounding box center [649, 40] width 113 height 14
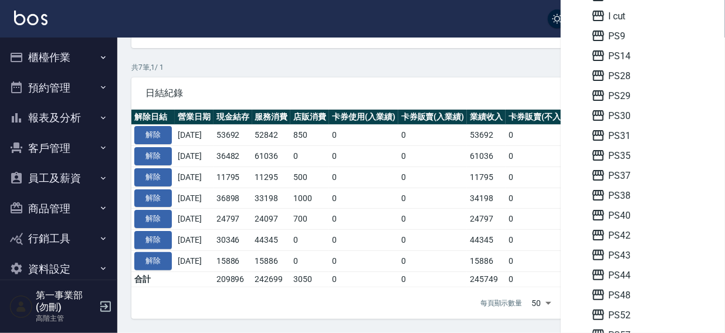
scroll to position [217, 0]
click at [624, 296] on span "PS57" at bounding box center [649, 296] width 115 height 14
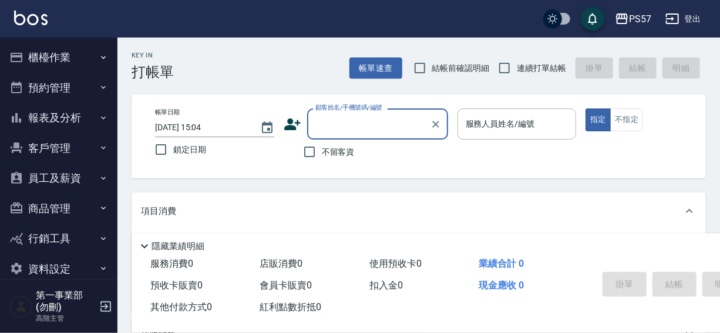
click at [47, 55] on button "櫃檯作業" at bounding box center [59, 57] width 108 height 31
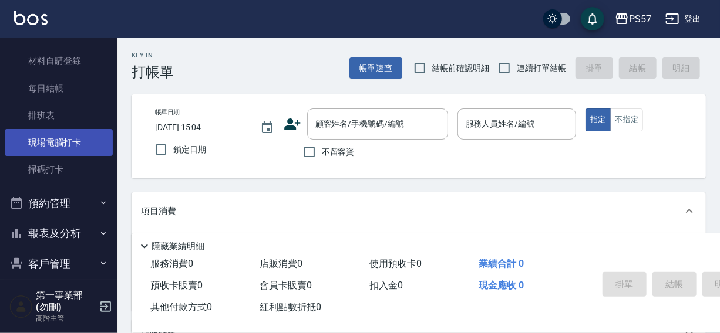
scroll to position [223, 0]
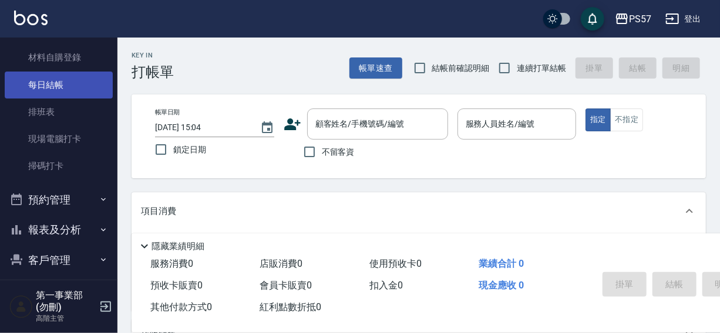
click at [55, 85] on link "每日結帳" at bounding box center [59, 85] width 108 height 27
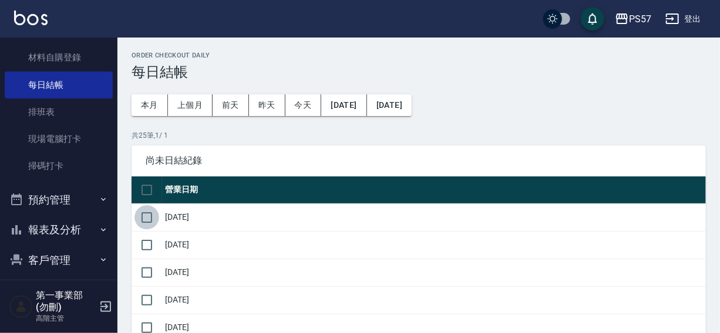
click at [153, 219] on input "checkbox" at bounding box center [146, 217] width 25 height 25
checkbox input "true"
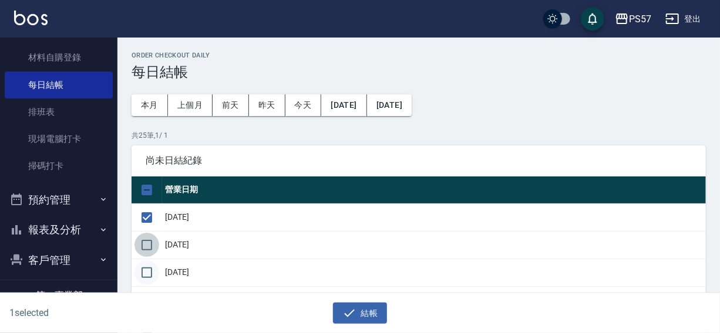
drag, startPoint x: 154, startPoint y: 246, endPoint x: 154, endPoint y: 259, distance: 12.9
click at [154, 249] on input "checkbox" at bounding box center [146, 245] width 25 height 25
checkbox input "true"
click at [153, 269] on input "checkbox" at bounding box center [146, 273] width 25 height 25
checkbox input "true"
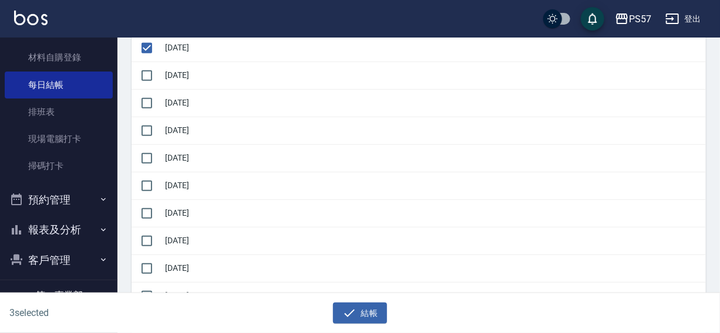
scroll to position [234, 0]
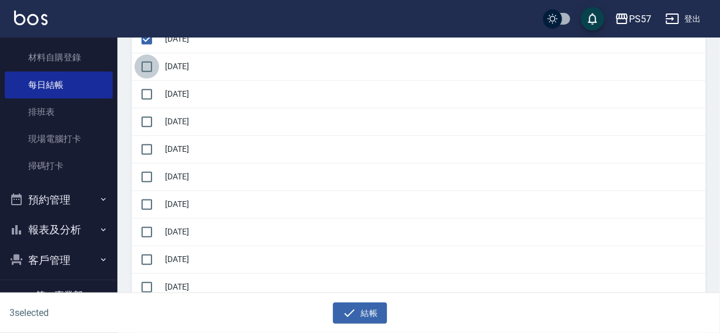
click at [151, 62] on input "checkbox" at bounding box center [146, 67] width 25 height 25
checkbox input "true"
drag, startPoint x: 153, startPoint y: 89, endPoint x: 146, endPoint y: 108, distance: 20.4
click at [152, 94] on input "checkbox" at bounding box center [146, 94] width 25 height 25
checkbox input "true"
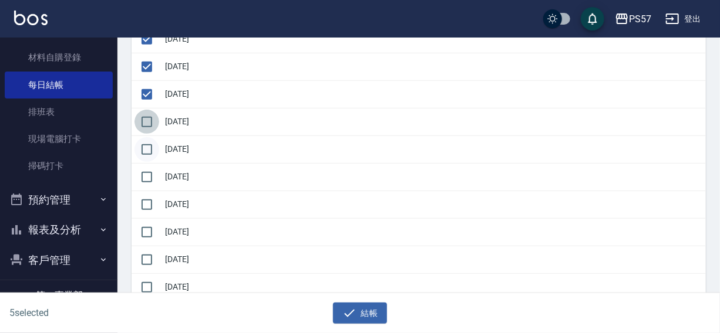
drag, startPoint x: 144, startPoint y: 116, endPoint x: 144, endPoint y: 139, distance: 22.9
click at [144, 121] on input "checkbox" at bounding box center [146, 122] width 25 height 25
checkbox input "true"
drag, startPoint x: 144, startPoint y: 140, endPoint x: 143, endPoint y: 167, distance: 27.6
click at [144, 147] on input "checkbox" at bounding box center [146, 149] width 25 height 25
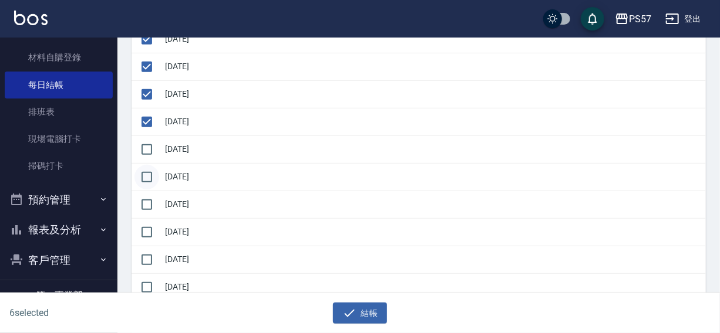
checkbox input "true"
drag, startPoint x: 143, startPoint y: 174, endPoint x: 143, endPoint y: 182, distance: 8.2
click at [143, 175] on input "checkbox" at bounding box center [146, 177] width 25 height 25
checkbox input "true"
drag, startPoint x: 143, startPoint y: 192, endPoint x: 144, endPoint y: 199, distance: 7.1
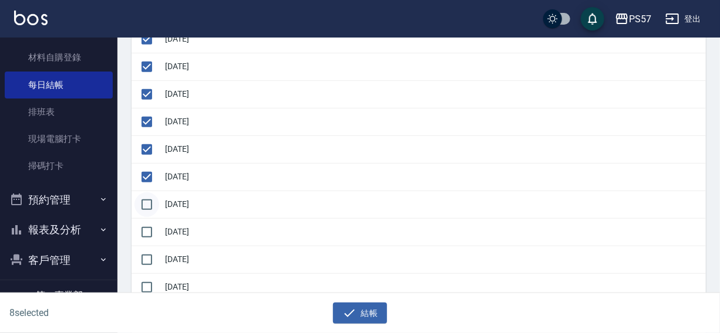
click at [144, 197] on td at bounding box center [146, 205] width 31 height 28
drag, startPoint x: 144, startPoint y: 206, endPoint x: 144, endPoint y: 217, distance: 10.6
click at [144, 207] on input "checkbox" at bounding box center [146, 204] width 25 height 25
checkbox input "true"
drag, startPoint x: 142, startPoint y: 228, endPoint x: 141, endPoint y: 249, distance: 20.5
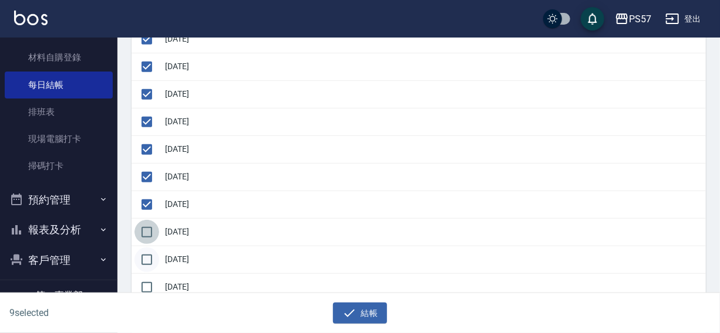
click at [142, 232] on input "checkbox" at bounding box center [146, 232] width 25 height 25
checkbox input "true"
drag, startPoint x: 140, startPoint y: 257, endPoint x: 141, endPoint y: 276, distance: 18.8
click at [140, 261] on input "checkbox" at bounding box center [146, 260] width 25 height 25
checkbox input "true"
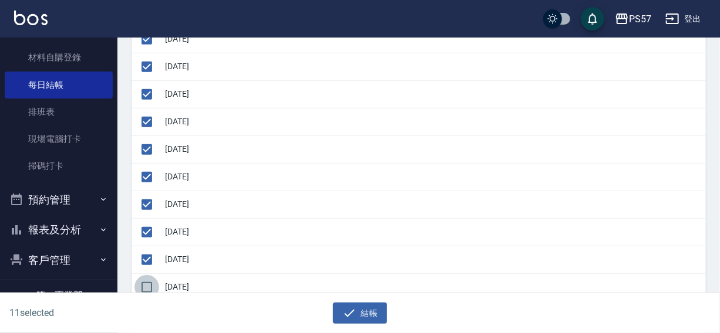
click at [141, 282] on input "checkbox" at bounding box center [146, 287] width 25 height 25
checkbox input "true"
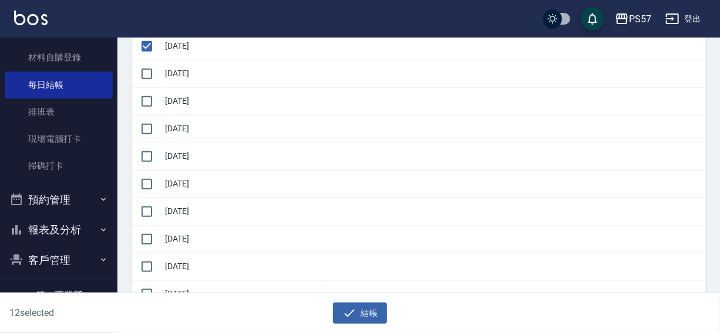
scroll to position [478, 0]
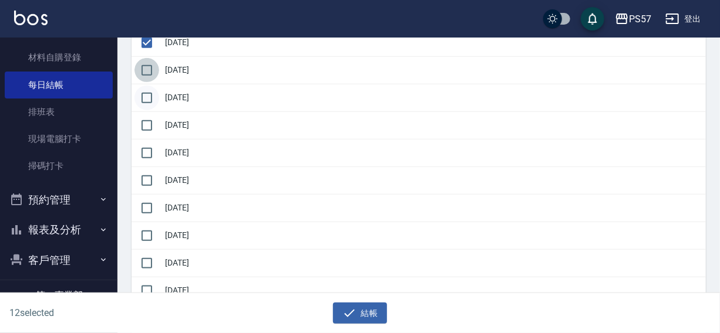
drag, startPoint x: 147, startPoint y: 66, endPoint x: 145, endPoint y: 93, distance: 27.6
click at [147, 69] on input "checkbox" at bounding box center [146, 70] width 25 height 25
checkbox input "true"
drag, startPoint x: 145, startPoint y: 98, endPoint x: 146, endPoint y: 117, distance: 19.4
click at [145, 103] on input "checkbox" at bounding box center [146, 98] width 25 height 25
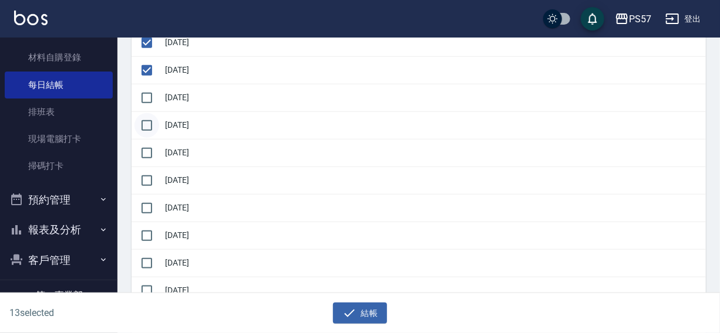
checkbox input "true"
drag, startPoint x: 147, startPoint y: 128, endPoint x: 142, endPoint y: 147, distance: 19.9
click at [147, 129] on input "checkbox" at bounding box center [146, 125] width 25 height 25
checkbox input "true"
click at [140, 154] on input "checkbox" at bounding box center [146, 153] width 25 height 25
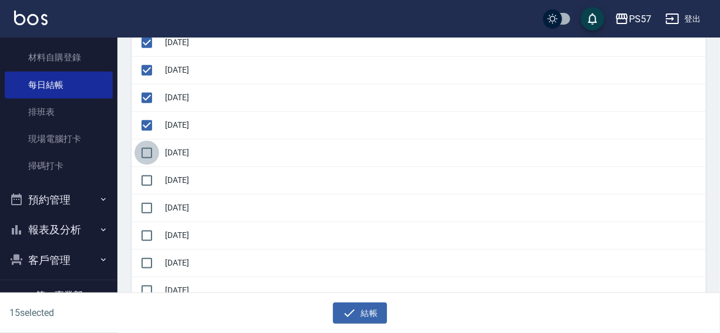
checkbox input "true"
drag, startPoint x: 140, startPoint y: 176, endPoint x: 145, endPoint y: 192, distance: 16.5
click at [141, 179] on input "checkbox" at bounding box center [146, 180] width 25 height 25
checkbox input "true"
drag, startPoint x: 146, startPoint y: 198, endPoint x: 146, endPoint y: 222, distance: 23.5
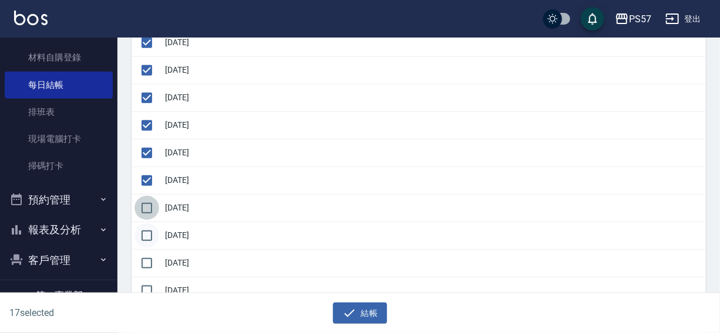
click at [146, 208] on input "checkbox" at bounding box center [146, 208] width 25 height 25
checkbox input "true"
drag, startPoint x: 146, startPoint y: 227, endPoint x: 146, endPoint y: 248, distance: 20.5
click at [146, 231] on input "checkbox" at bounding box center [146, 236] width 25 height 25
checkbox input "true"
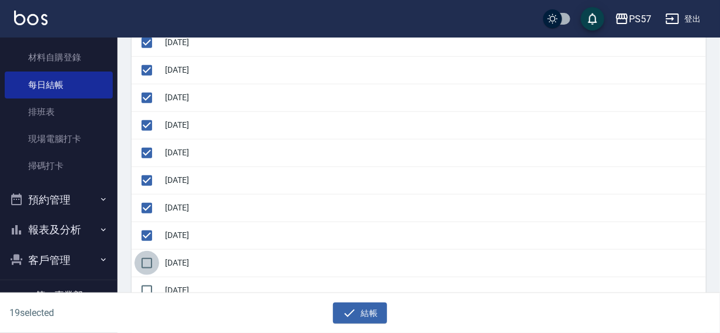
drag, startPoint x: 146, startPoint y: 251, endPoint x: 146, endPoint y: 271, distance: 20.0
click at [146, 253] on input "checkbox" at bounding box center [146, 263] width 25 height 25
checkbox input "true"
click at [146, 279] on input "checkbox" at bounding box center [146, 291] width 25 height 25
checkbox input "true"
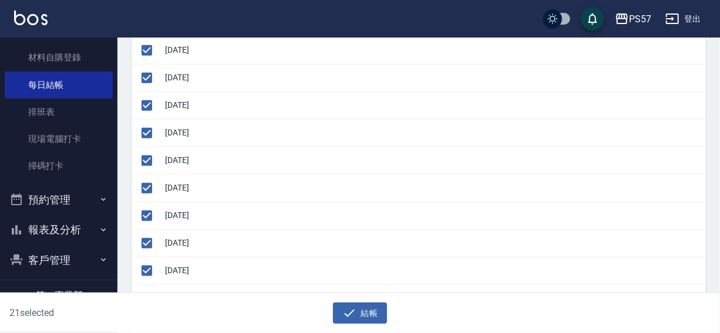
scroll to position [502, 0]
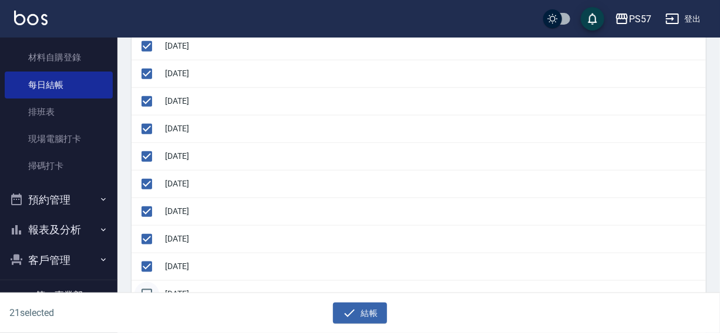
click at [146, 287] on input "checkbox" at bounding box center [146, 294] width 25 height 25
checkbox input "true"
click at [363, 320] on button "結帳" at bounding box center [360, 314] width 55 height 22
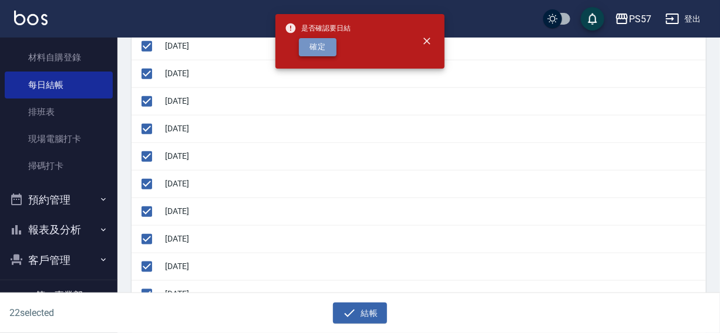
click at [322, 52] on button "確定" at bounding box center [318, 47] width 38 height 18
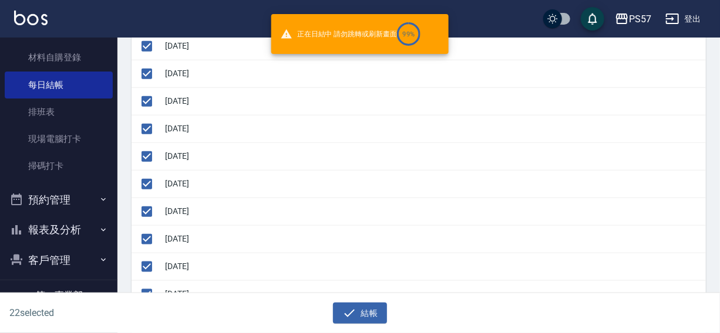
checkbox input "false"
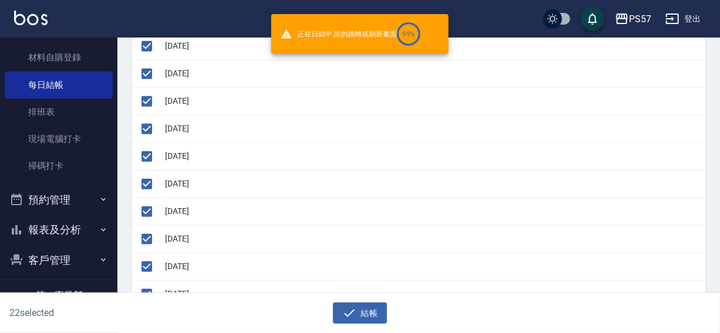
checkbox input "false"
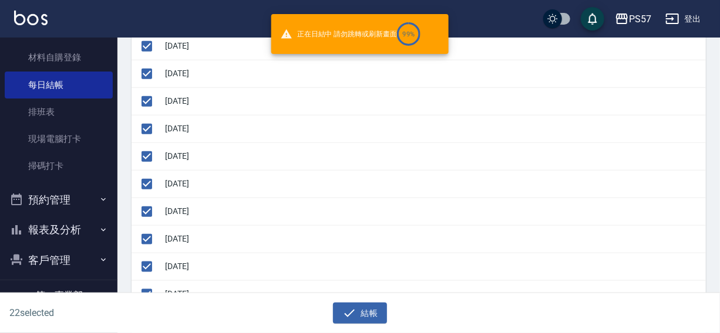
checkbox input "false"
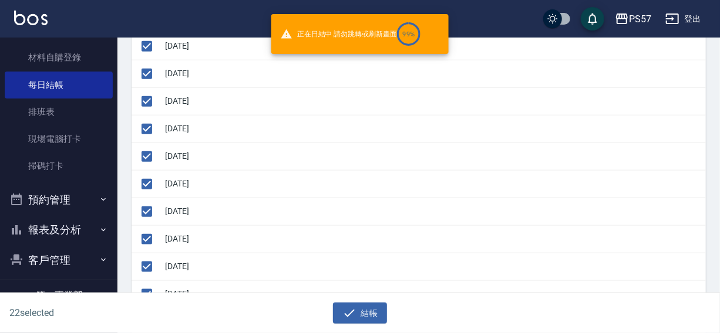
checkbox input "false"
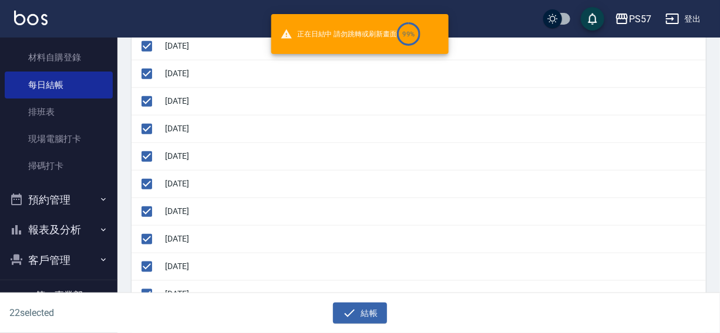
checkbox input "false"
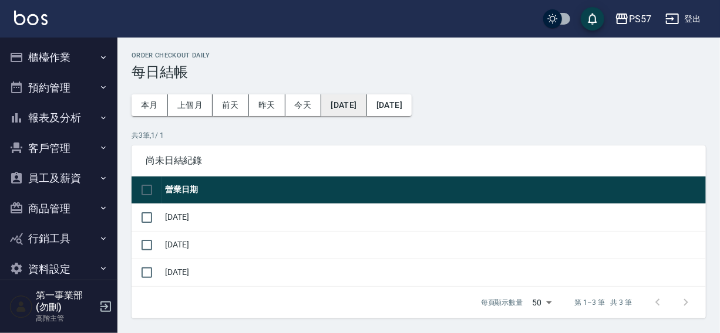
click at [362, 107] on button "[DATE]" at bounding box center [343, 105] width 45 height 22
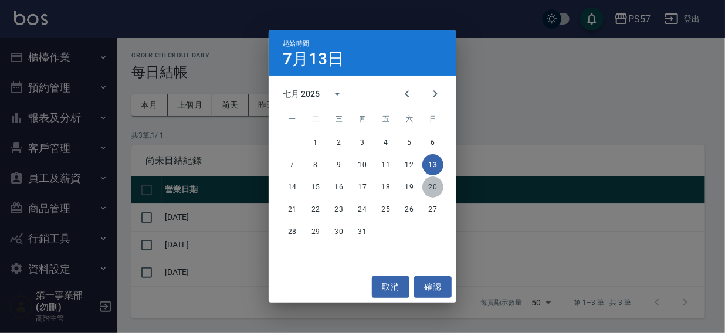
click at [428, 186] on button "20" at bounding box center [433, 187] width 21 height 21
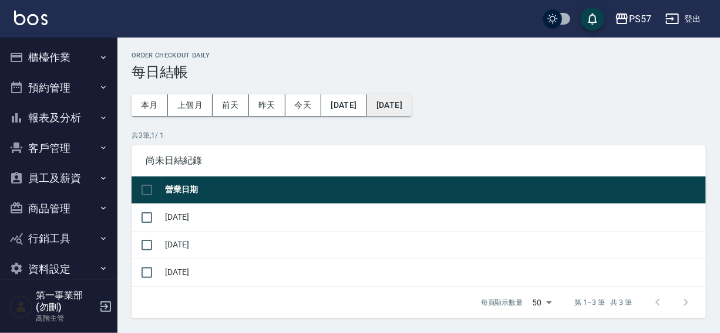
click at [411, 104] on button "[DATE]" at bounding box center [389, 105] width 45 height 22
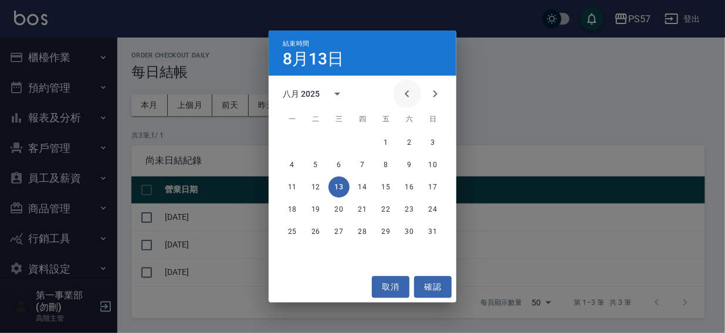
click at [405, 92] on icon "Previous month" at bounding box center [407, 94] width 14 height 14
click at [411, 205] on button "26" at bounding box center [409, 209] width 21 height 21
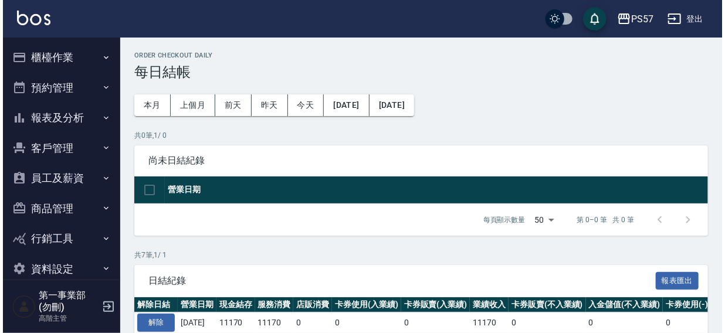
scroll to position [195, 0]
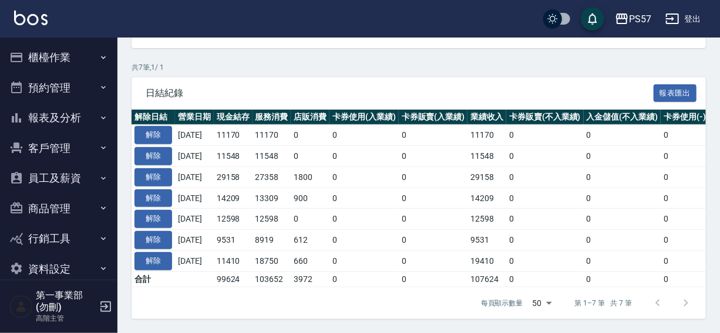
click at [639, 13] on div "PS57" at bounding box center [640, 19] width 22 height 15
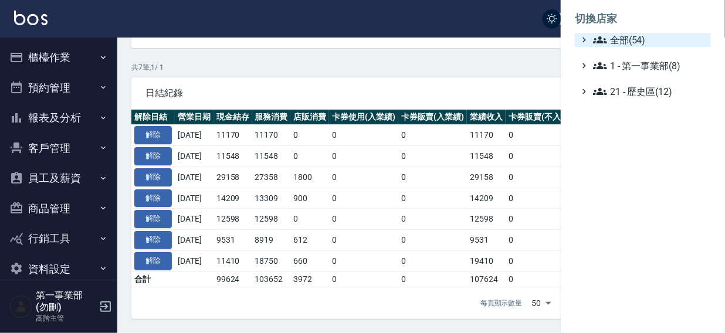
click at [622, 37] on span "全部(54)" at bounding box center [649, 40] width 113 height 14
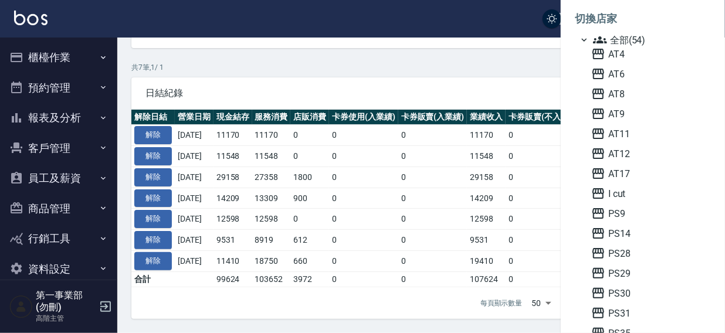
drag, startPoint x: 623, startPoint y: 148, endPoint x: 725, endPoint y: 65, distance: 131.8
click at [623, 149] on span "AT12" at bounding box center [649, 154] width 115 height 14
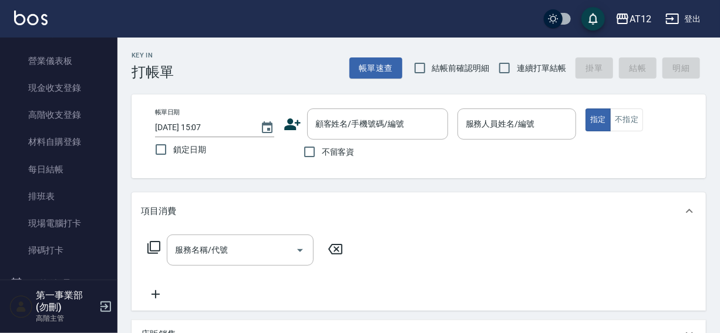
scroll to position [153, 0]
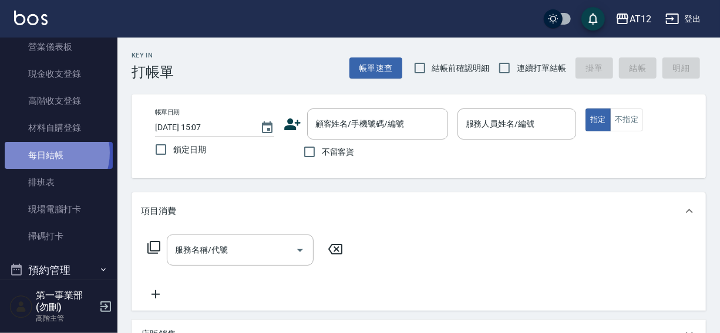
click at [47, 153] on link "每日結帳" at bounding box center [59, 155] width 108 height 27
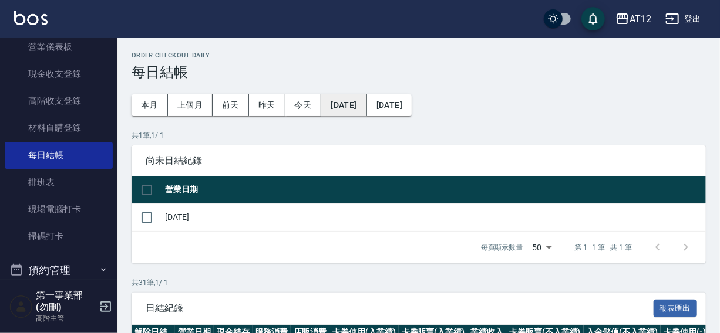
click at [366, 100] on button "2025/07/13" at bounding box center [343, 105] width 45 height 22
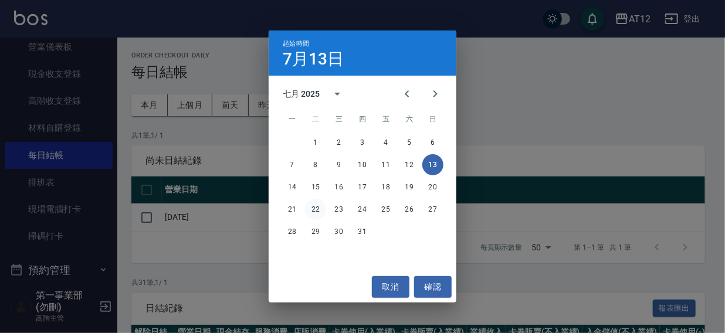
click at [310, 207] on button "22" at bounding box center [315, 209] width 21 height 21
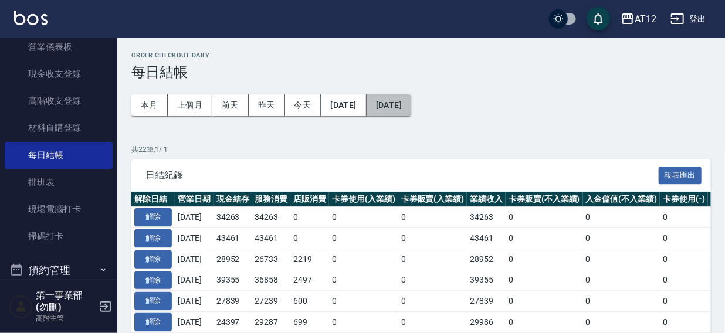
click at [411, 105] on button "[DATE]" at bounding box center [389, 105] width 45 height 22
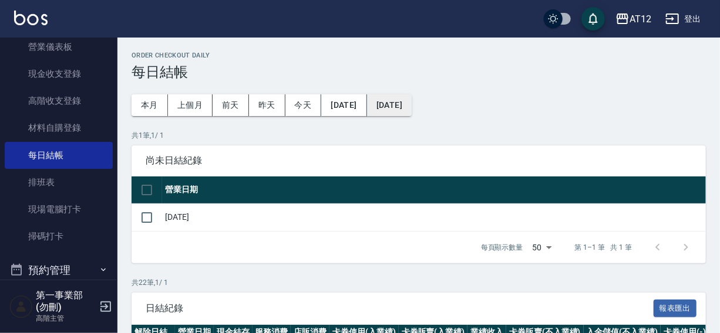
click at [411, 111] on button "[DATE]" at bounding box center [389, 105] width 45 height 22
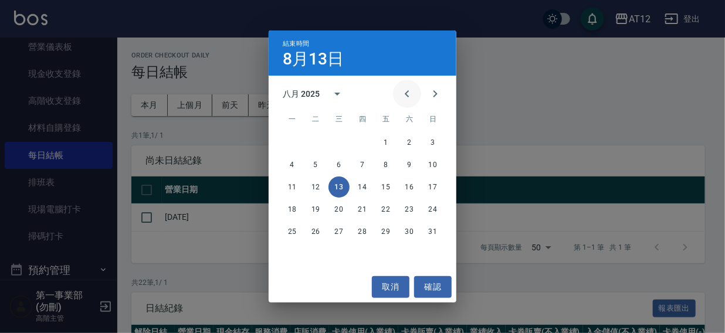
click at [406, 94] on icon "Previous month" at bounding box center [407, 93] width 4 height 7
click at [389, 213] on button "25" at bounding box center [386, 209] width 21 height 21
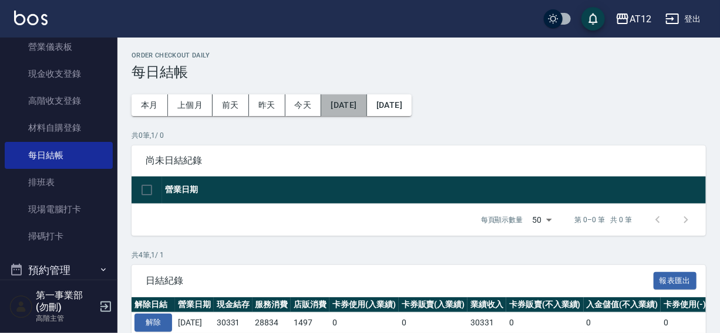
click at [355, 106] on button "2025/07/22" at bounding box center [343, 105] width 45 height 22
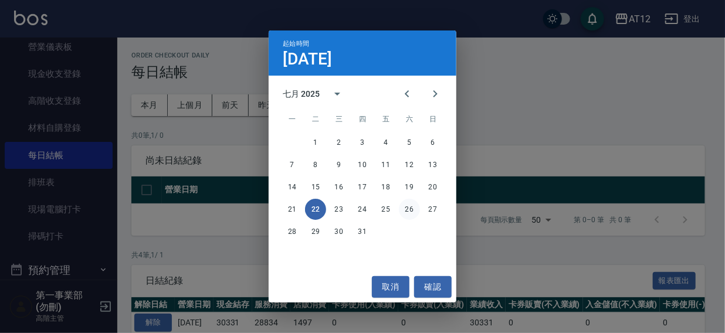
click at [410, 210] on button "26" at bounding box center [409, 209] width 21 height 21
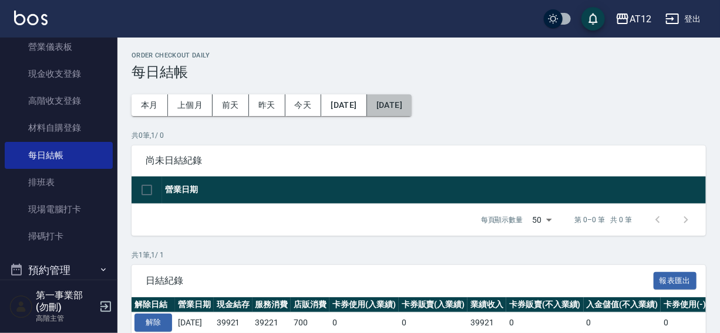
click at [411, 107] on button "2025/07/26" at bounding box center [389, 105] width 45 height 22
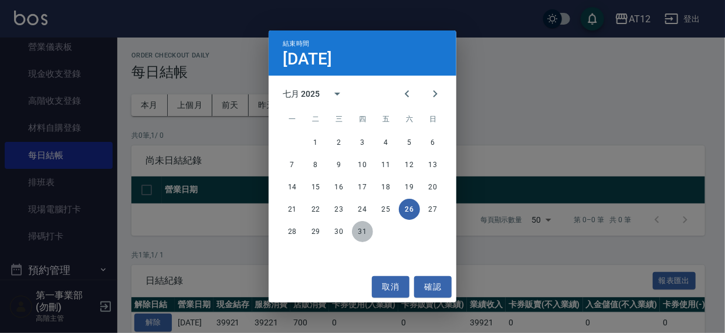
click at [361, 231] on button "31" at bounding box center [362, 231] width 21 height 21
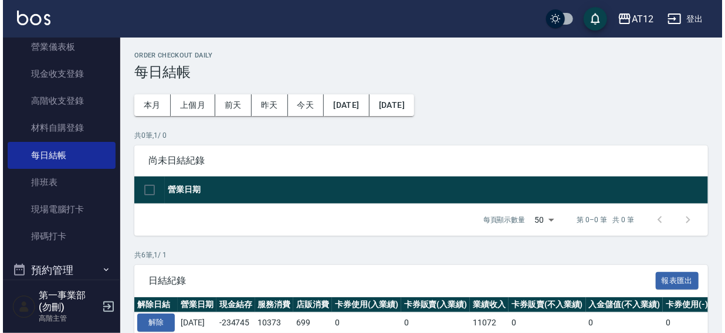
scroll to position [174, 0]
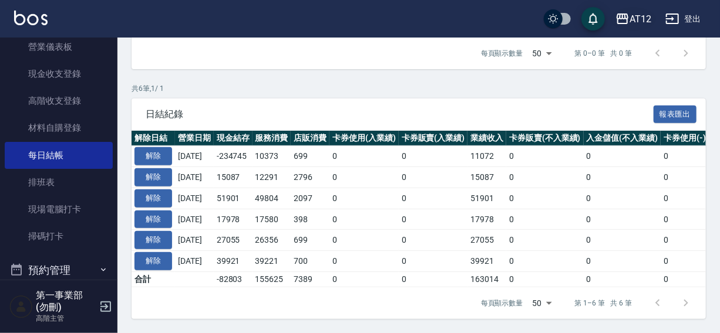
click at [631, 22] on div "AT12" at bounding box center [640, 19] width 22 height 15
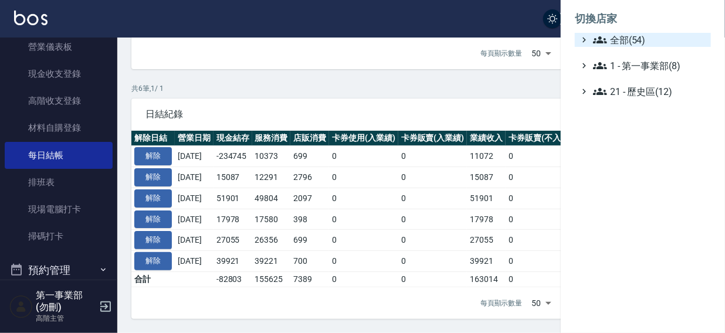
click at [612, 38] on span "全部(54)" at bounding box center [649, 40] width 113 height 14
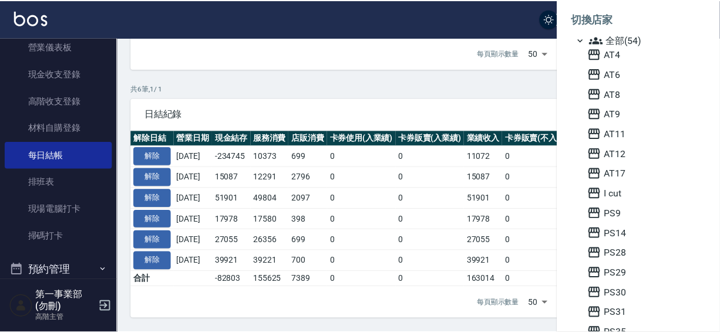
scroll to position [73, 0]
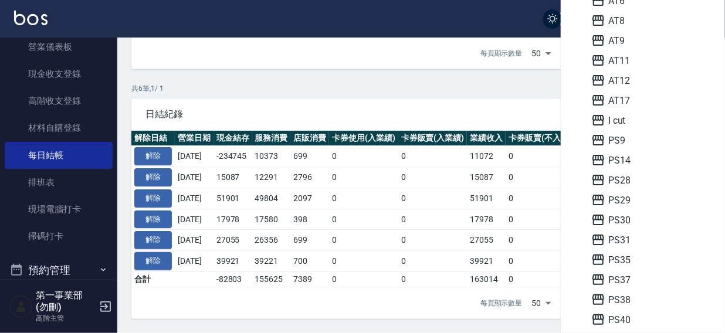
drag, startPoint x: 432, startPoint y: 10, endPoint x: 460, endPoint y: 12, distance: 28.2
click at [433, 11] on div at bounding box center [362, 166] width 725 height 333
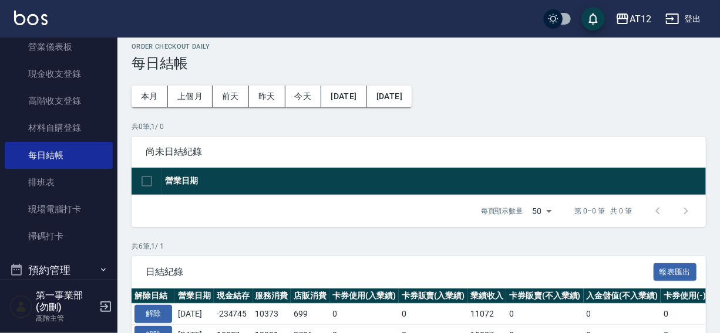
scroll to position [0, 0]
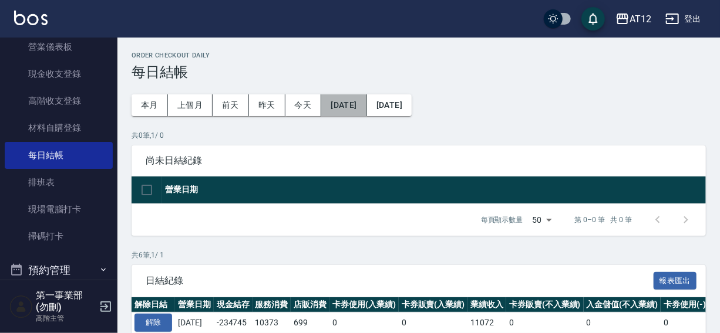
click at [336, 106] on button "2025/07/26" at bounding box center [343, 105] width 45 height 22
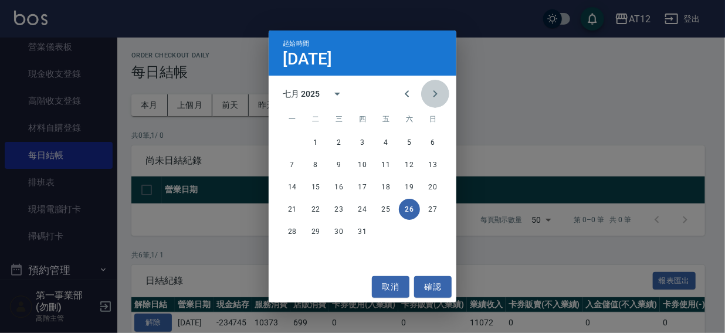
click at [434, 94] on icon "Next month" at bounding box center [435, 94] width 14 height 14
click at [387, 141] on button "1" at bounding box center [386, 142] width 21 height 21
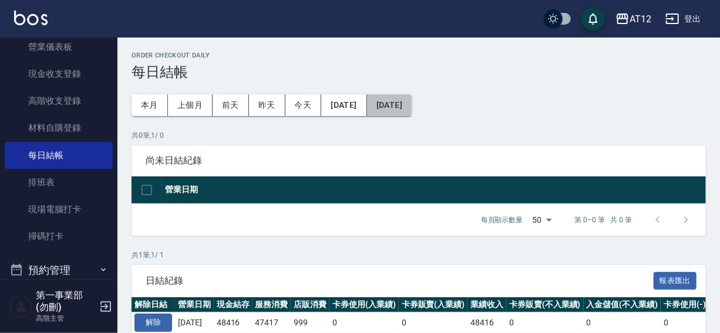
click at [411, 104] on button "[DATE]" at bounding box center [389, 105] width 45 height 22
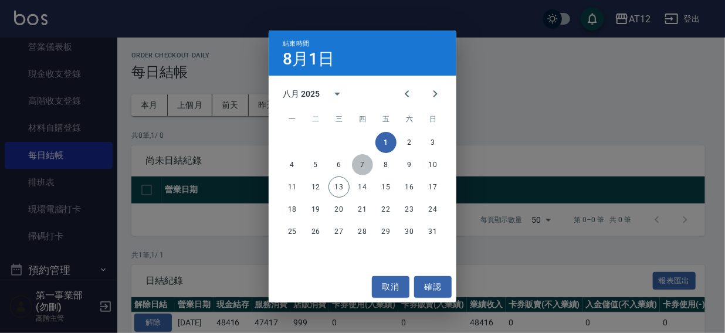
click at [362, 164] on button "7" at bounding box center [362, 164] width 21 height 21
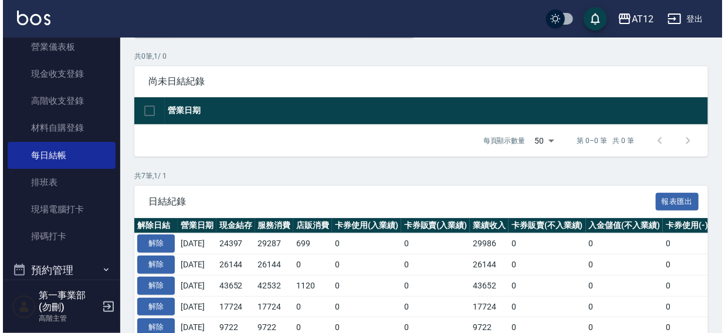
scroll to position [195, 0]
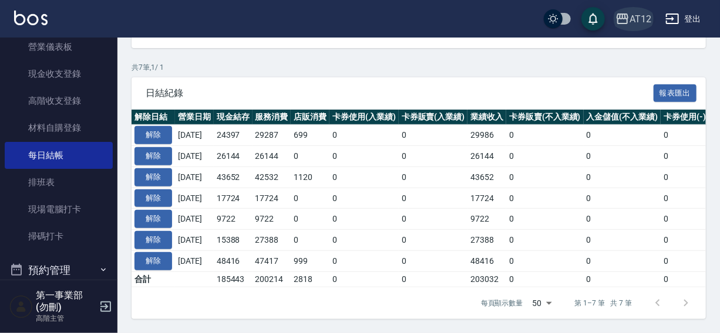
click at [643, 12] on div "AT12" at bounding box center [640, 19] width 22 height 15
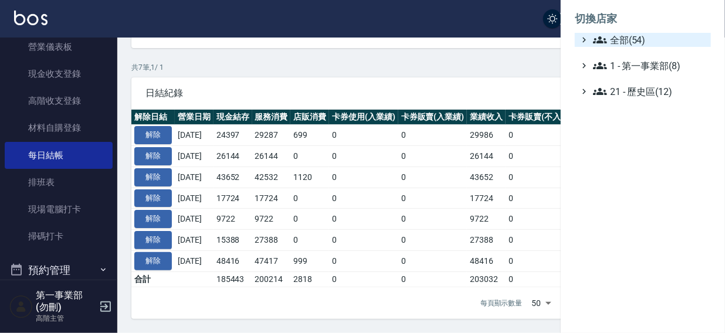
click at [622, 43] on span "全部(54)" at bounding box center [649, 40] width 113 height 14
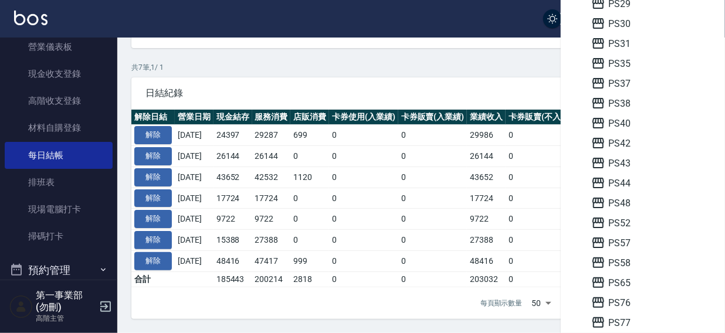
scroll to position [285, 0]
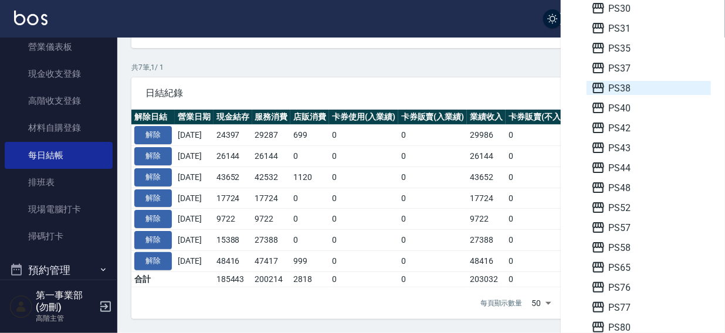
click at [629, 89] on span "PS38" at bounding box center [649, 88] width 115 height 14
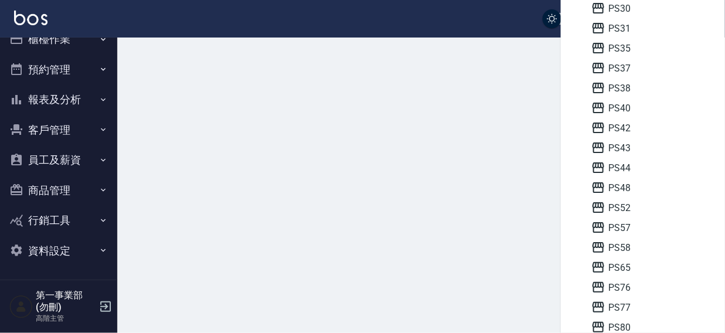
scroll to position [18, 0]
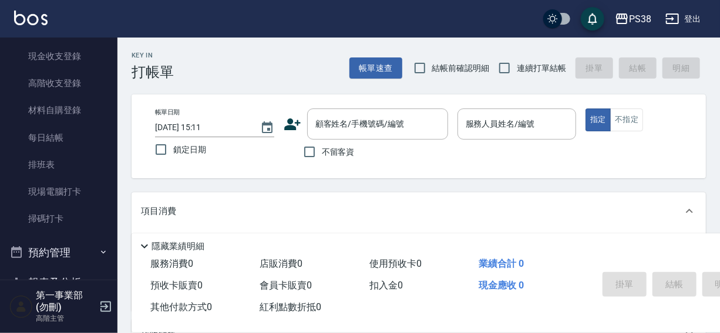
scroll to position [173, 0]
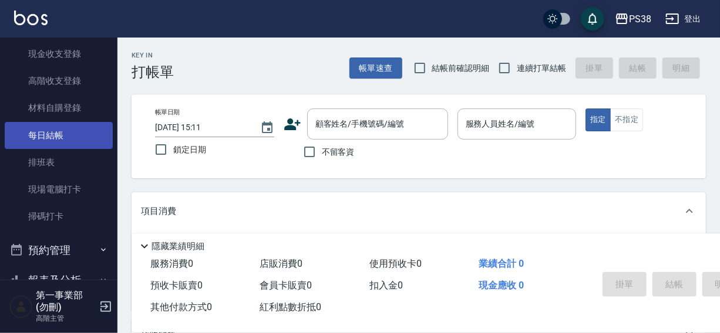
click at [36, 133] on link "每日結帳" at bounding box center [59, 135] width 108 height 27
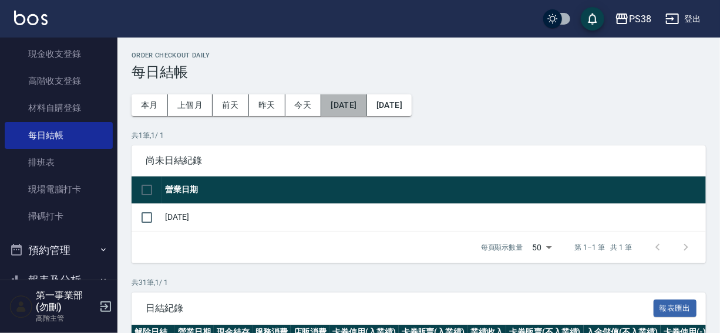
click at [332, 107] on button "[DATE]" at bounding box center [343, 105] width 45 height 22
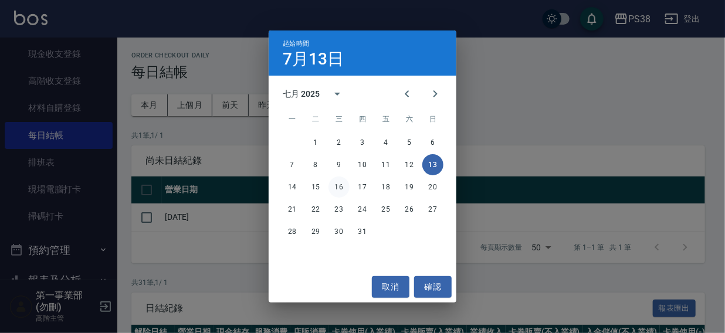
click at [340, 186] on button "16" at bounding box center [339, 187] width 21 height 21
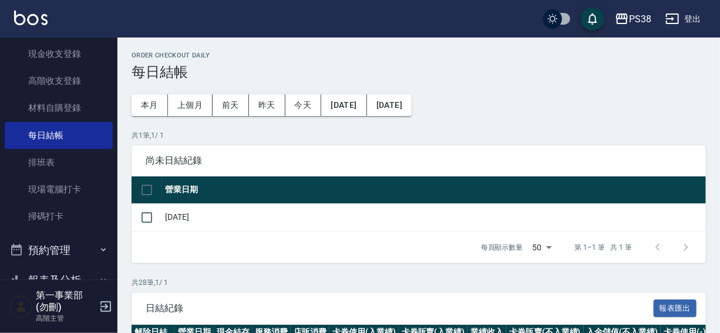
click at [411, 106] on button "[DATE]" at bounding box center [389, 105] width 45 height 22
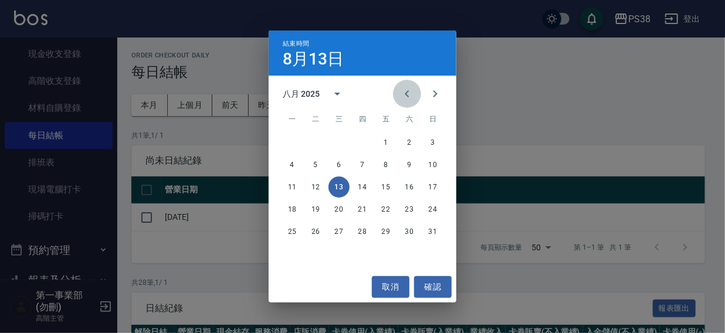
click at [405, 92] on icon "Previous month" at bounding box center [407, 94] width 14 height 14
click at [388, 188] on button "18" at bounding box center [386, 187] width 21 height 21
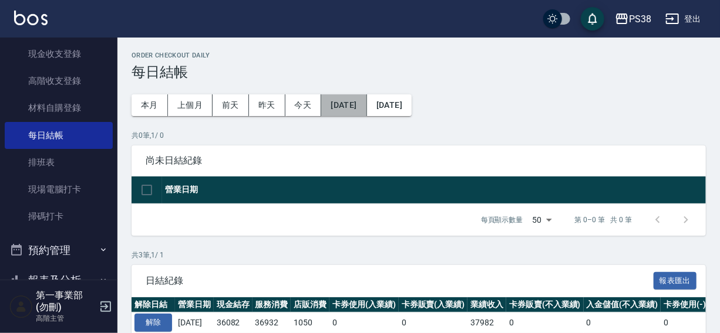
click at [340, 100] on button "[DATE]" at bounding box center [343, 105] width 45 height 22
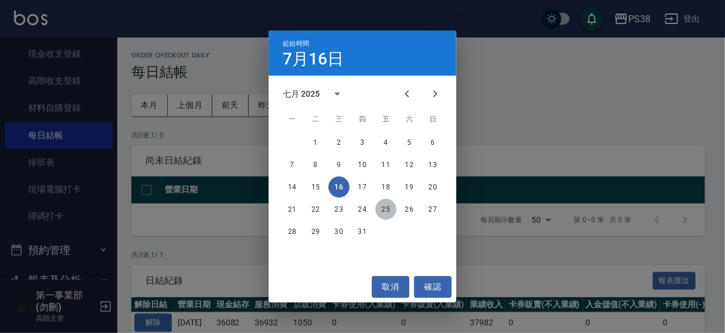
click at [381, 208] on button "25" at bounding box center [386, 209] width 21 height 21
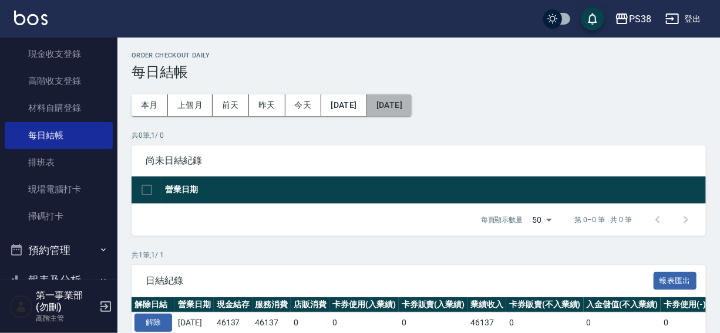
click at [411, 107] on button "[DATE]" at bounding box center [389, 105] width 45 height 22
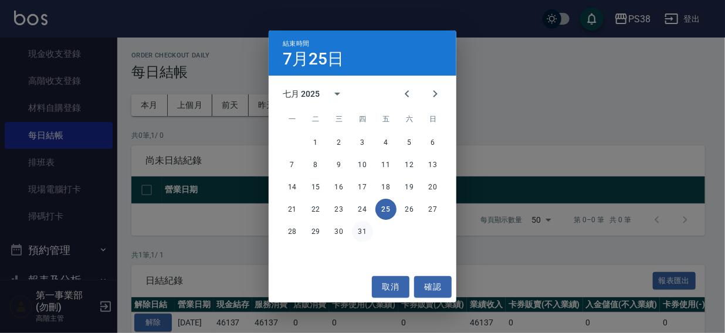
click at [362, 235] on button "31" at bounding box center [362, 231] width 21 height 21
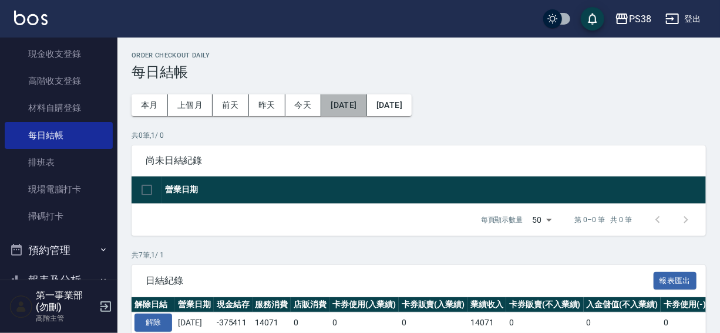
click at [363, 98] on button "[DATE]" at bounding box center [343, 105] width 45 height 22
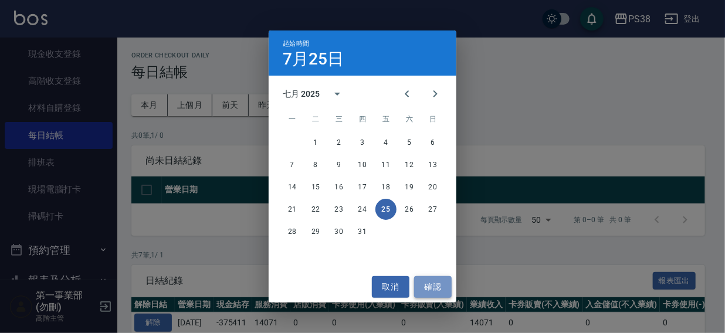
click at [421, 286] on button "確認" at bounding box center [433, 287] width 38 height 22
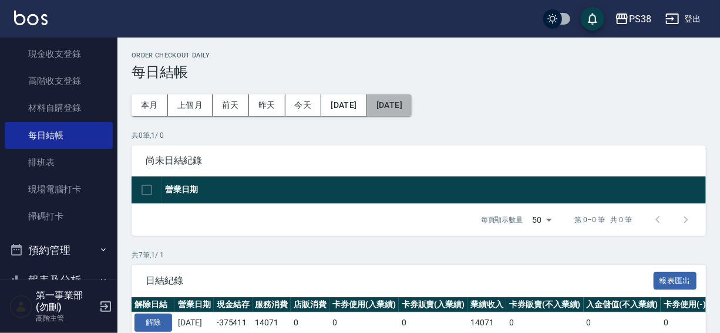
click at [407, 110] on button "[DATE]" at bounding box center [389, 105] width 45 height 22
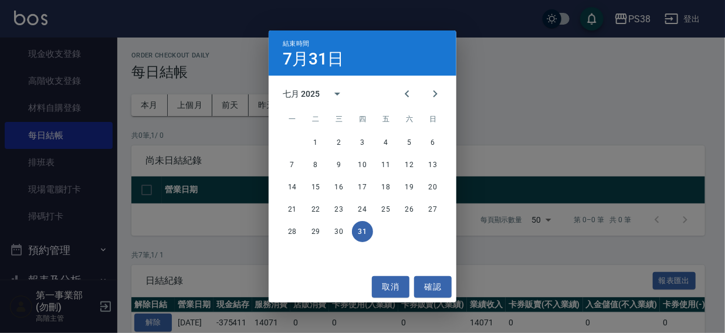
click at [528, 60] on div "結束時間 7月31日 七月 2025 一 二 三 四 五 六 日 1 2 3 4 5 6 7 8 9 10 11 12 13 14 15 16 17 18 1…" at bounding box center [362, 166] width 725 height 333
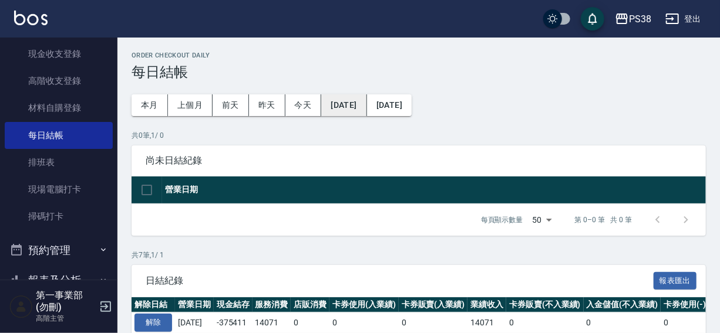
click at [362, 107] on button "[DATE]" at bounding box center [343, 105] width 45 height 22
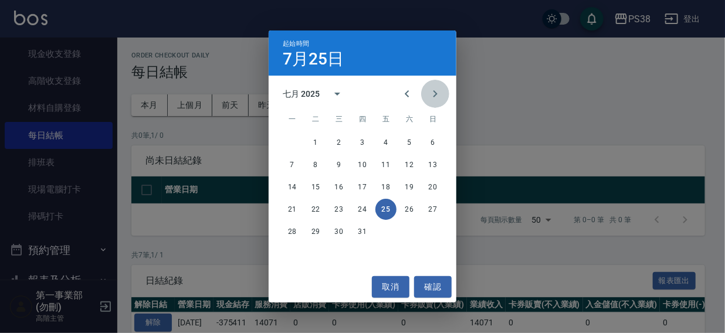
click at [438, 93] on icon "Next month" at bounding box center [435, 94] width 14 height 14
click at [379, 143] on button "1" at bounding box center [386, 142] width 21 height 21
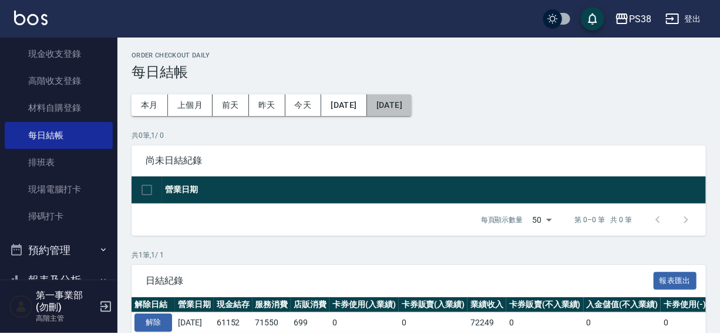
click at [411, 101] on button "[DATE]" at bounding box center [389, 105] width 45 height 22
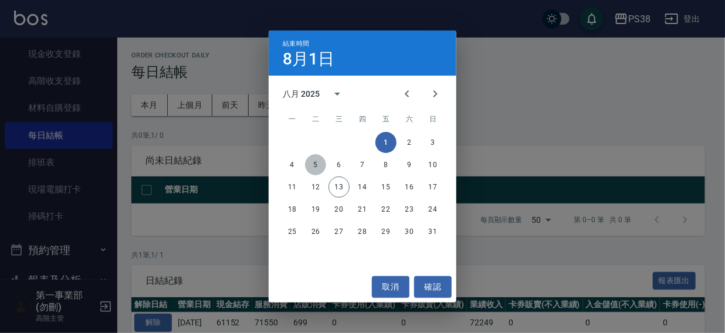
click at [314, 160] on button "5" at bounding box center [315, 164] width 21 height 21
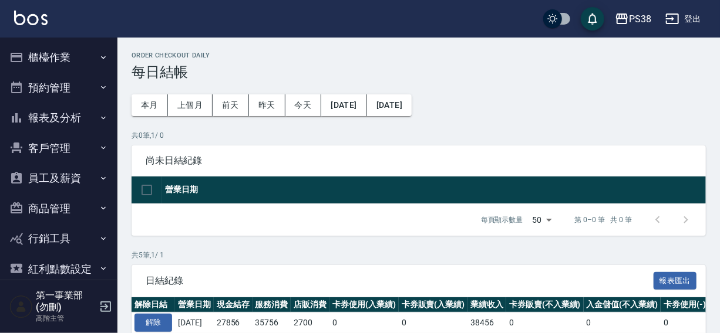
click at [473, 73] on h3 "每日結帳" at bounding box center [418, 72] width 574 height 16
click at [55, 122] on button "報表及分析" at bounding box center [59, 118] width 108 height 31
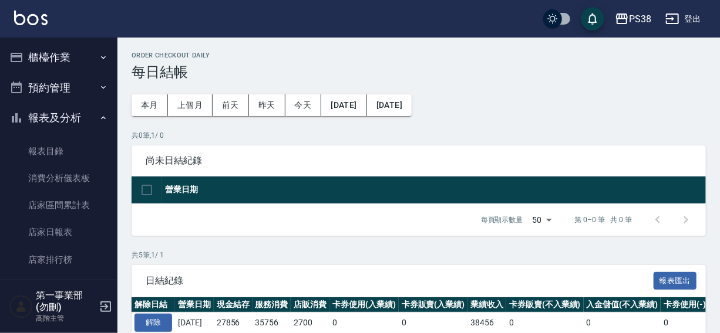
click at [39, 56] on button "櫃檯作業" at bounding box center [59, 57] width 108 height 31
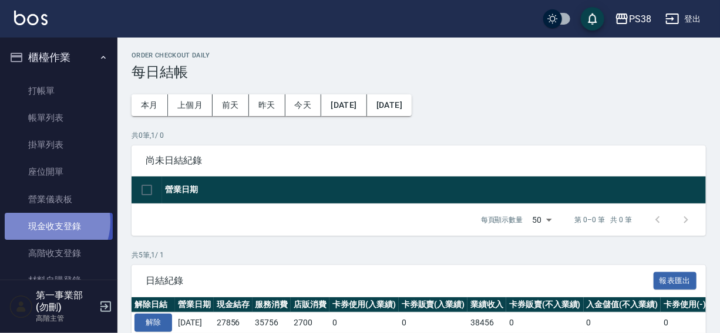
click at [47, 222] on link "現金收支登錄" at bounding box center [59, 226] width 108 height 27
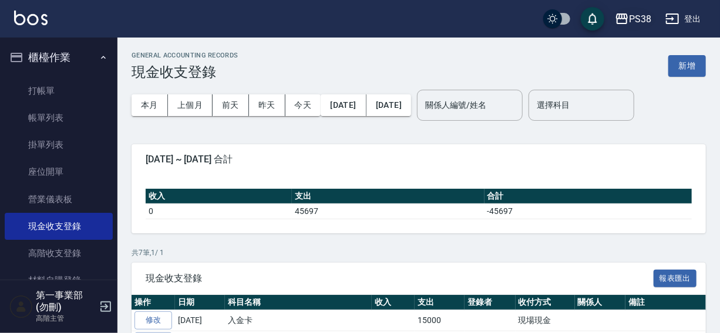
click at [640, 19] on div "PS38" at bounding box center [640, 19] width 22 height 15
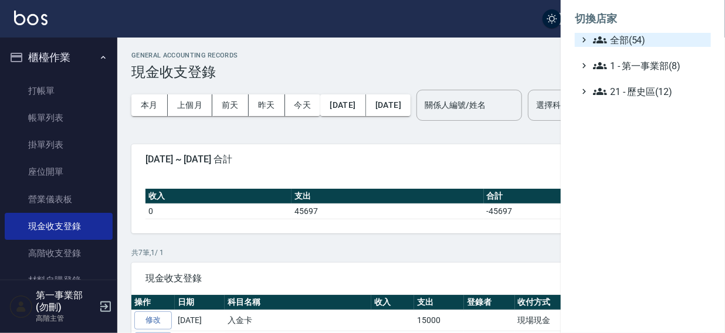
click at [623, 40] on span "全部(54)" at bounding box center [649, 40] width 113 height 14
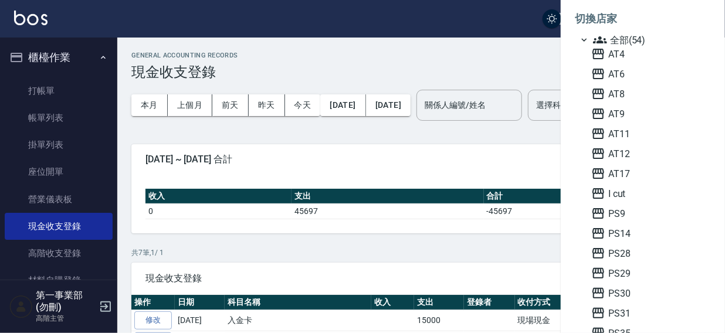
drag, startPoint x: 626, startPoint y: 271, endPoint x: 725, endPoint y: 144, distance: 161.0
click at [626, 271] on span "PS29" at bounding box center [649, 273] width 115 height 14
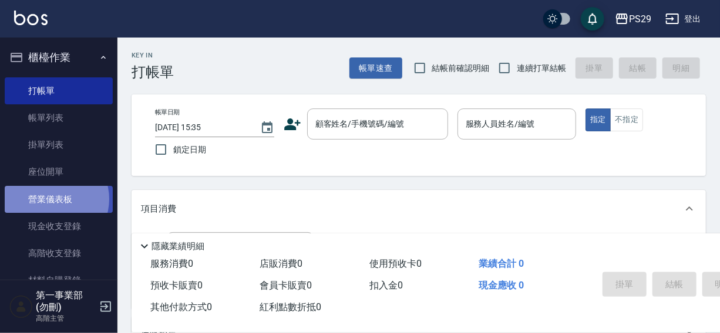
click at [50, 199] on link "營業儀表板" at bounding box center [59, 199] width 108 height 27
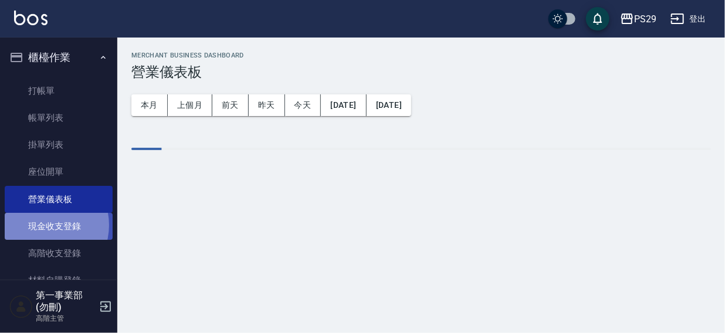
click at [42, 225] on link "現金收支登錄" at bounding box center [59, 226] width 108 height 27
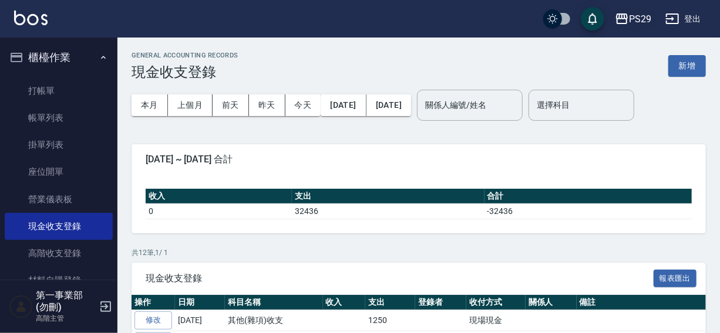
click at [632, 18] on div "PS29" at bounding box center [640, 19] width 22 height 15
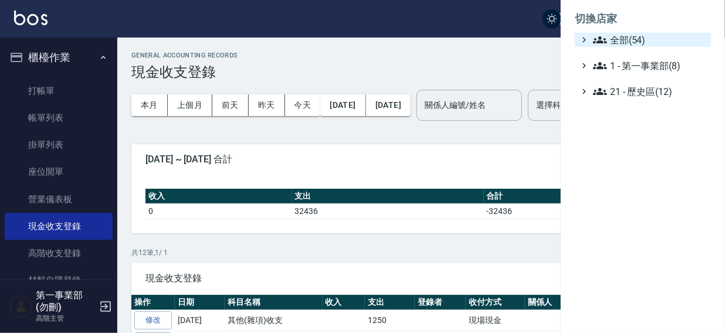
click at [632, 39] on span "全部(54)" at bounding box center [649, 40] width 113 height 14
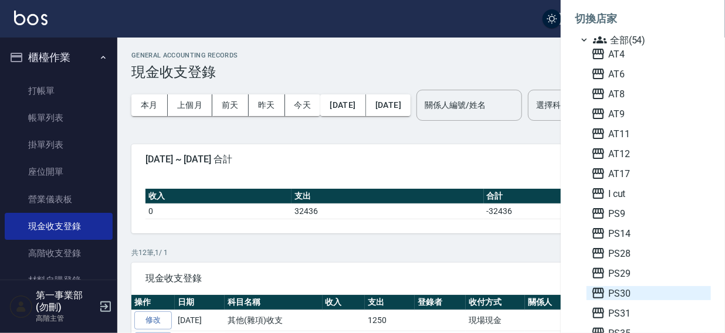
drag, startPoint x: 622, startPoint y: 293, endPoint x: 725, endPoint y: 76, distance: 239.7
click at [622, 293] on span "PS30" at bounding box center [649, 293] width 115 height 14
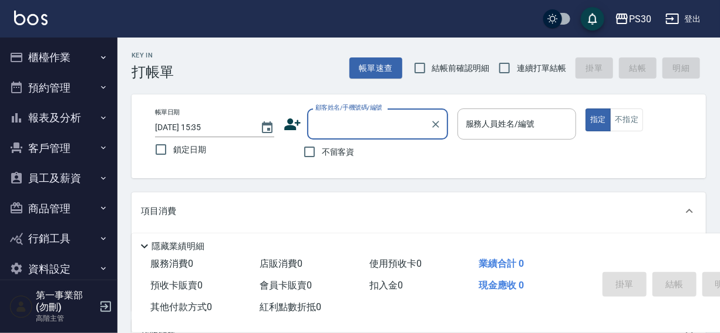
click at [49, 56] on button "櫃檯作業" at bounding box center [59, 57] width 108 height 31
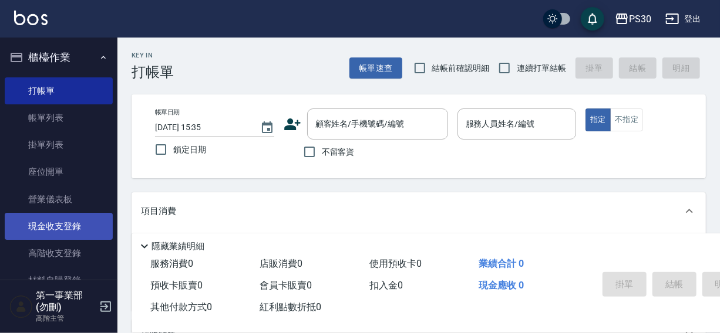
click at [54, 227] on link "現金收支登錄" at bounding box center [59, 226] width 108 height 27
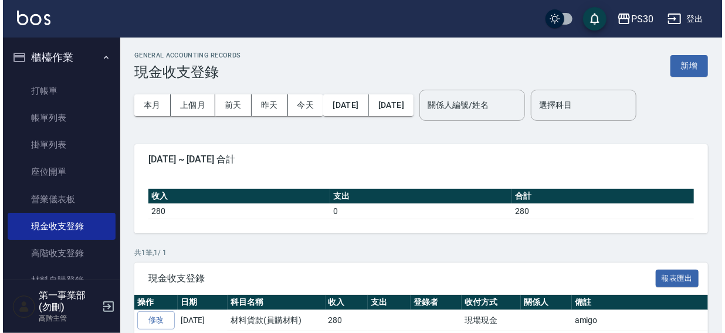
scroll to position [43, 0]
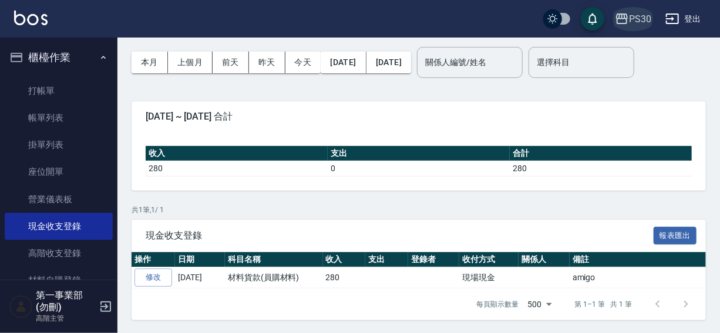
click at [642, 16] on div "PS30" at bounding box center [640, 19] width 22 height 15
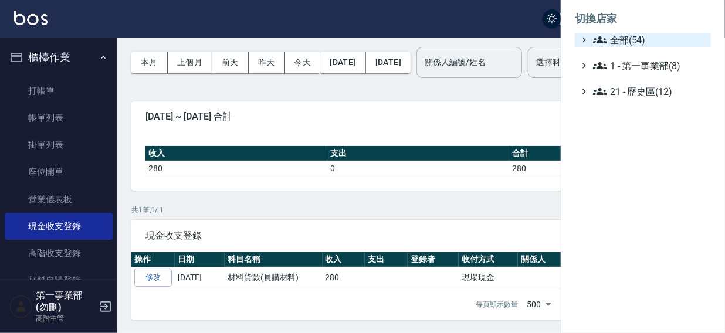
click at [622, 40] on span "全部(54)" at bounding box center [649, 40] width 113 height 14
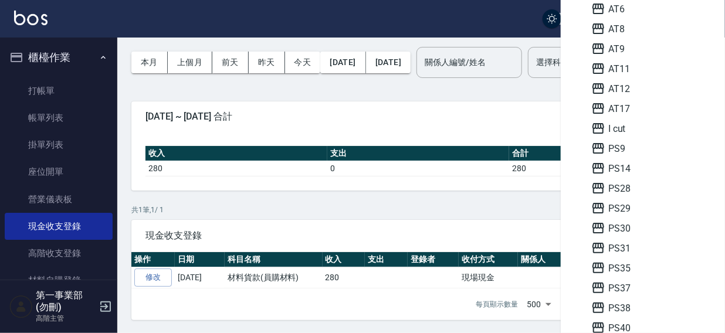
scroll to position [69, 0]
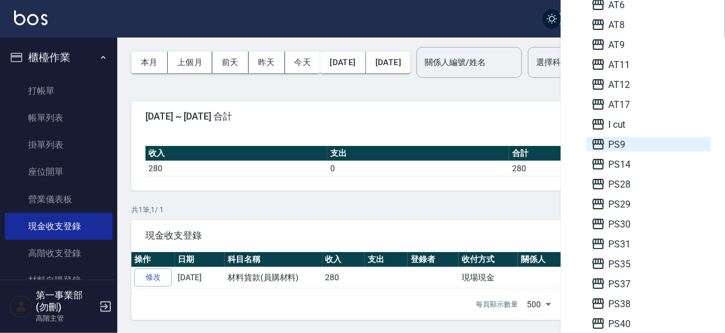
click at [617, 143] on span "PS9" at bounding box center [649, 144] width 115 height 14
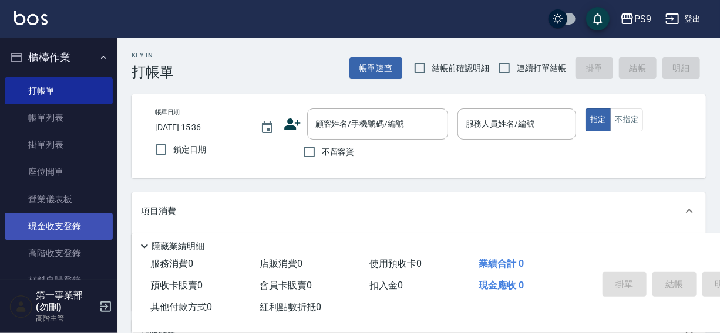
click at [53, 227] on link "現金收支登錄" at bounding box center [59, 226] width 108 height 27
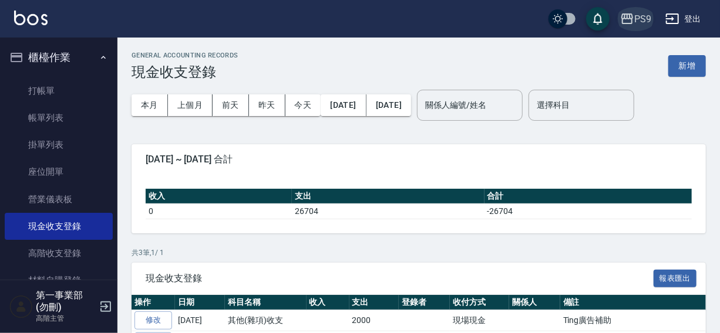
click at [627, 21] on icon "button" at bounding box center [627, 19] width 14 height 14
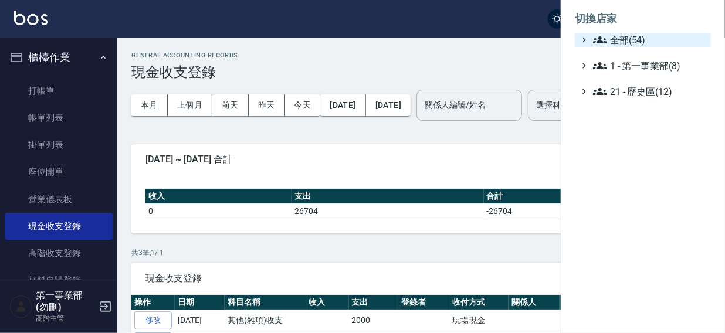
click at [623, 42] on span "全部(54)" at bounding box center [649, 40] width 113 height 14
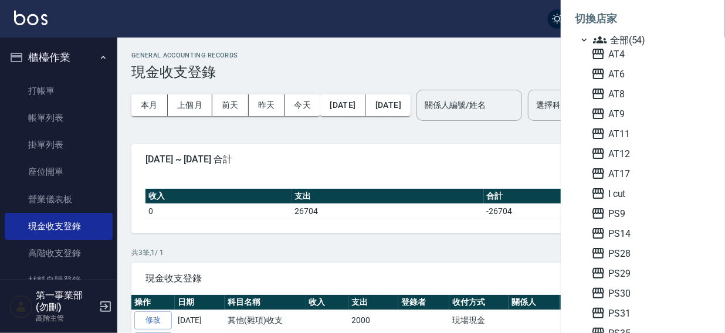
click at [493, 24] on div at bounding box center [362, 166] width 725 height 333
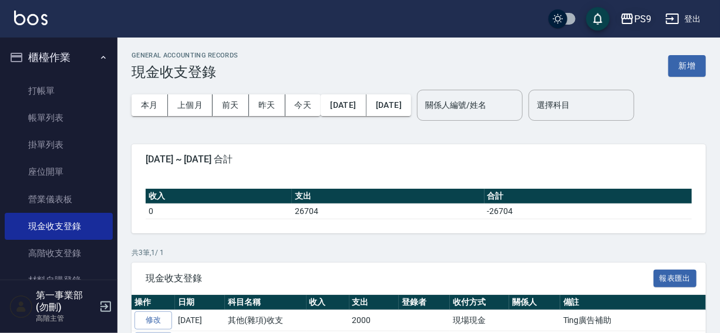
click at [639, 23] on div "PS9" at bounding box center [642, 19] width 17 height 15
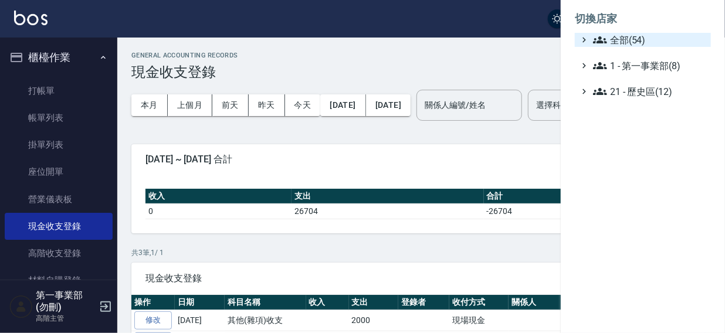
click at [630, 40] on span "全部(54)" at bounding box center [649, 40] width 113 height 14
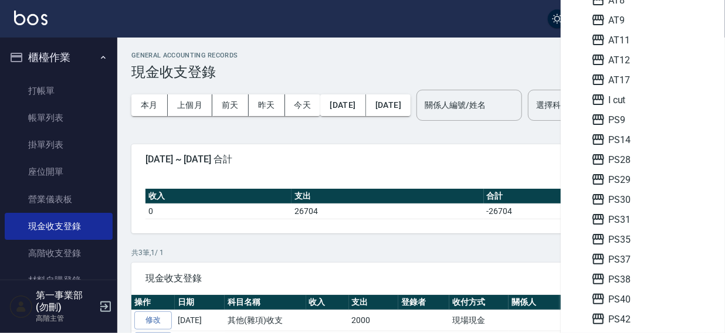
scroll to position [97, 0]
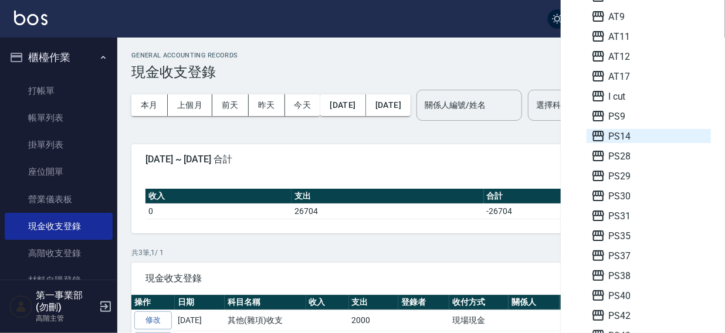
click at [626, 138] on span "PS14" at bounding box center [649, 136] width 115 height 14
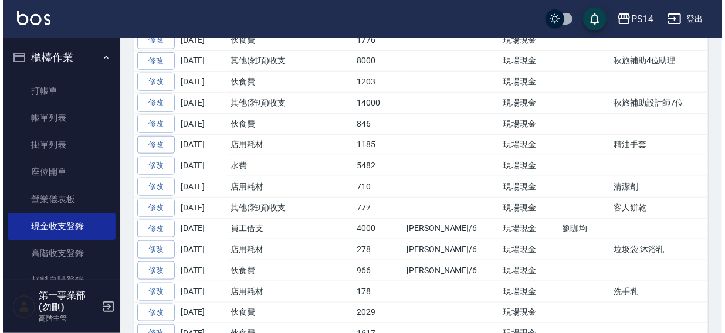
scroll to position [499, 0]
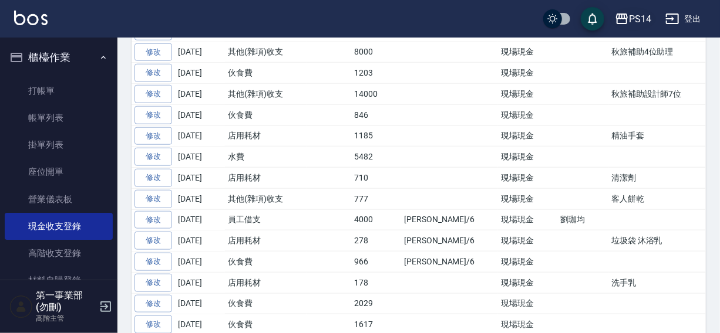
click at [635, 18] on div "PS14" at bounding box center [640, 19] width 22 height 15
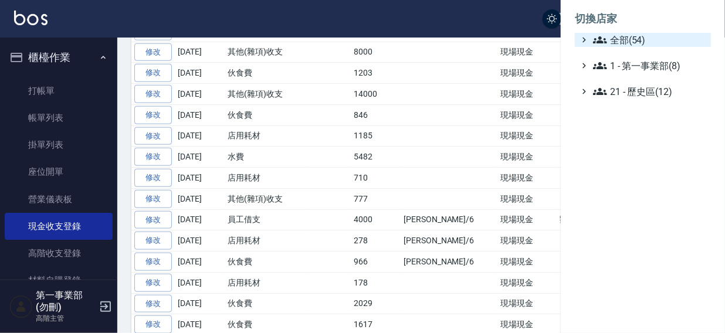
click at [624, 41] on span "全部(54)" at bounding box center [649, 40] width 113 height 14
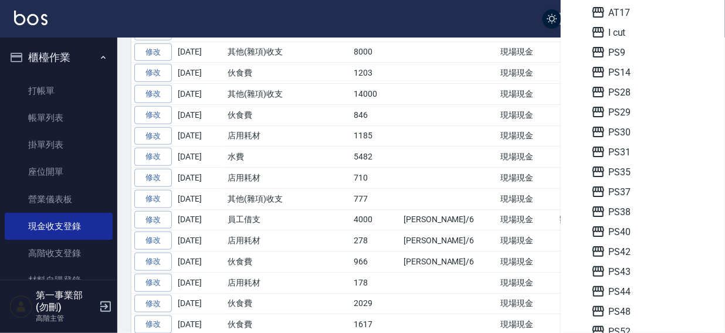
scroll to position [190, 0]
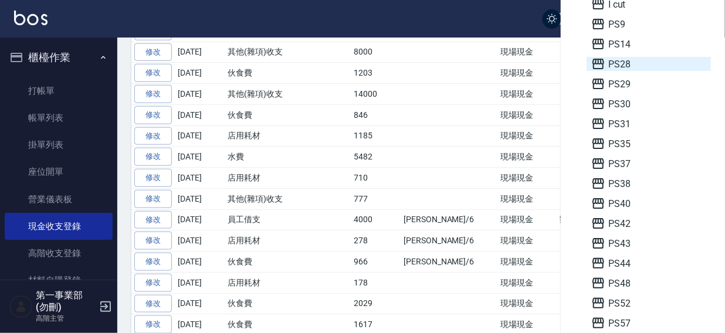
click at [630, 63] on span "PS28" at bounding box center [649, 64] width 115 height 14
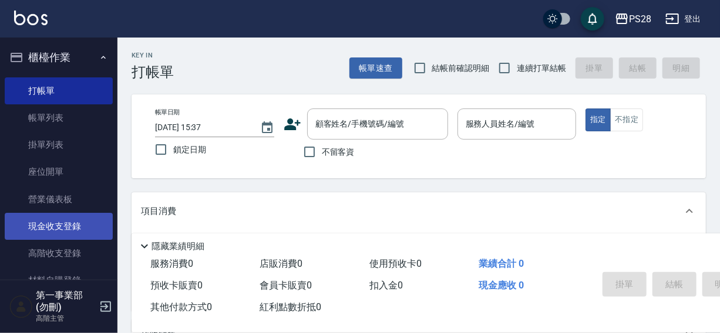
click at [48, 225] on link "現金收支登錄" at bounding box center [59, 226] width 108 height 27
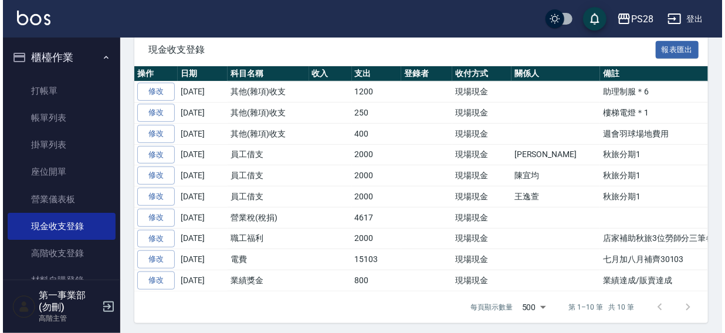
scroll to position [230, 0]
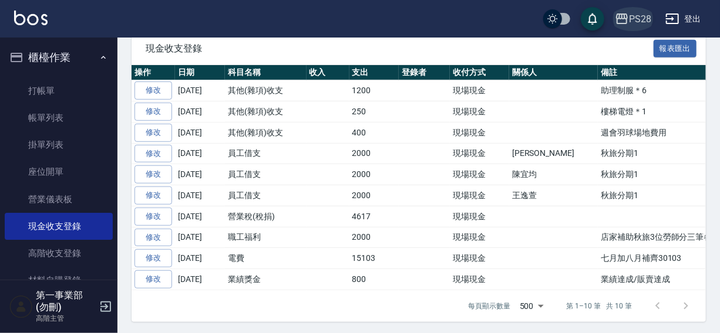
click at [634, 15] on div "PS28" at bounding box center [640, 19] width 22 height 15
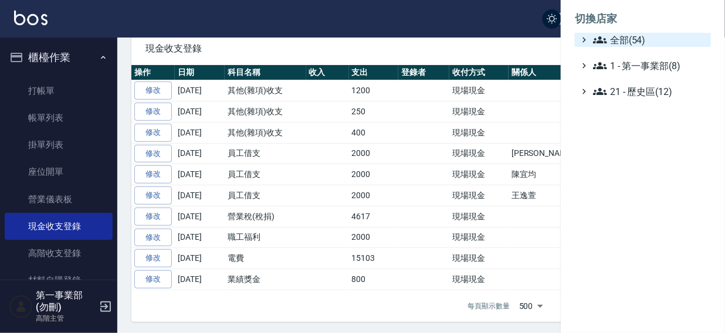
click at [616, 40] on span "全部(54)" at bounding box center [649, 40] width 113 height 14
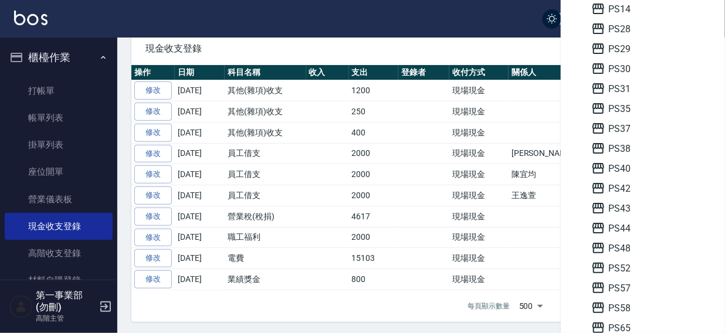
scroll to position [268, 0]
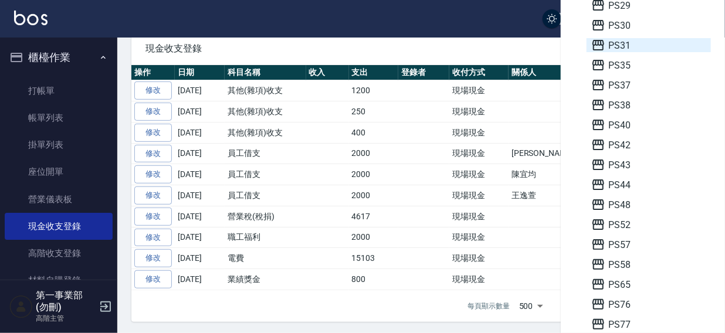
click at [624, 48] on span "PS31" at bounding box center [649, 45] width 115 height 14
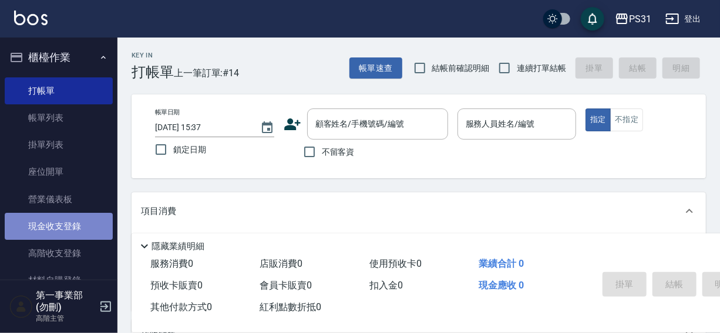
click at [59, 225] on link "現金收支登錄" at bounding box center [59, 226] width 108 height 27
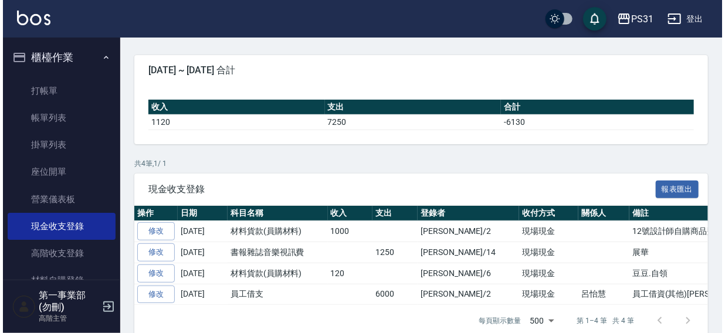
scroll to position [106, 0]
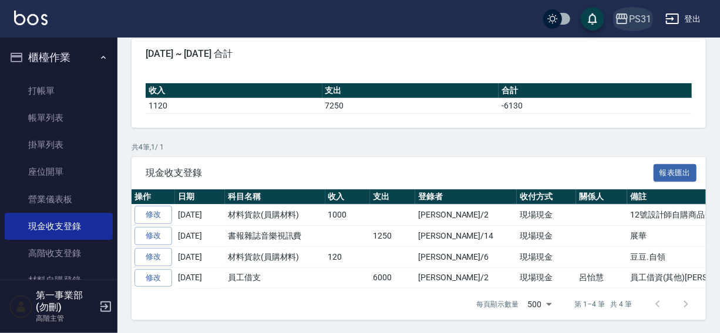
click at [636, 20] on div "PS31" at bounding box center [640, 19] width 22 height 15
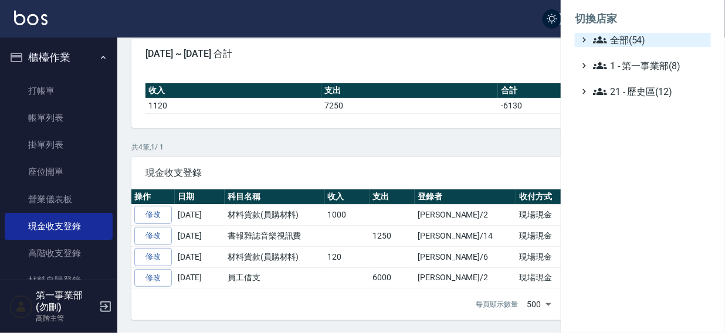
click at [617, 36] on span "全部(54)" at bounding box center [649, 40] width 113 height 14
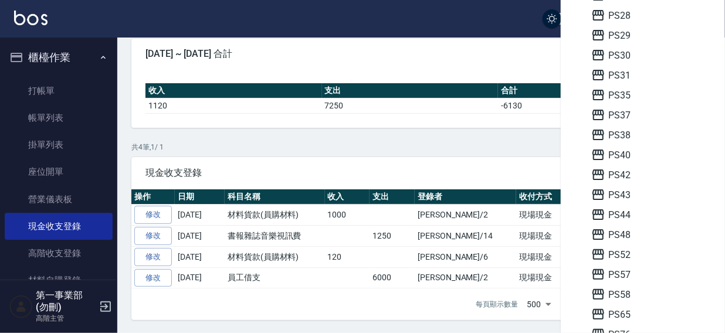
scroll to position [272, 0]
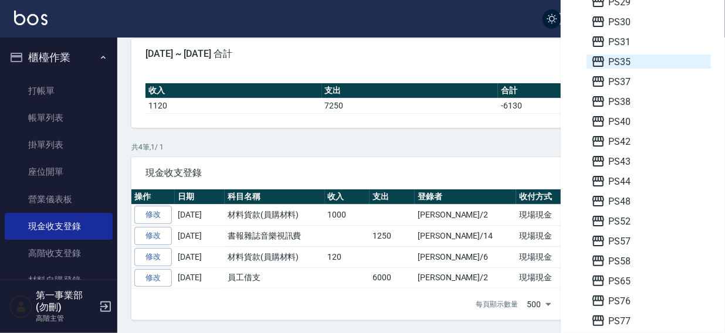
click at [619, 58] on span "PS35" at bounding box center [649, 62] width 115 height 14
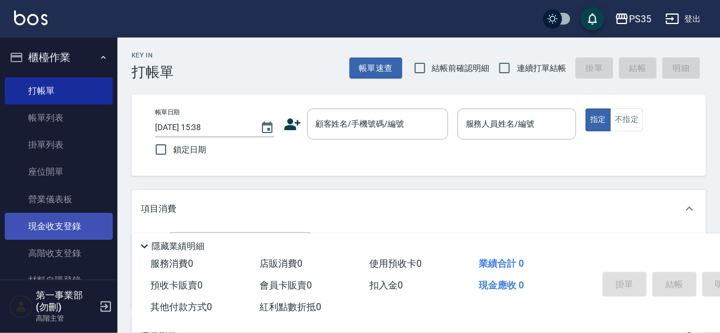
click at [53, 228] on link "現金收支登錄" at bounding box center [59, 226] width 108 height 27
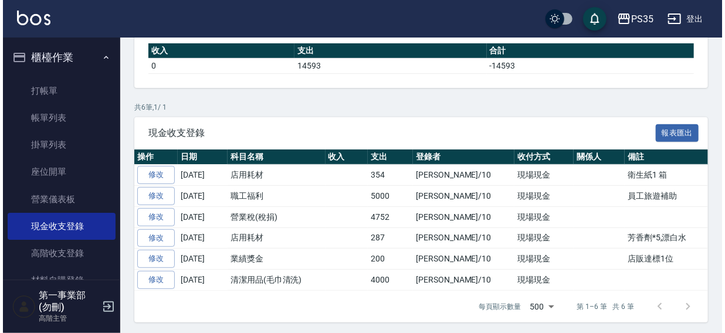
scroll to position [147, 0]
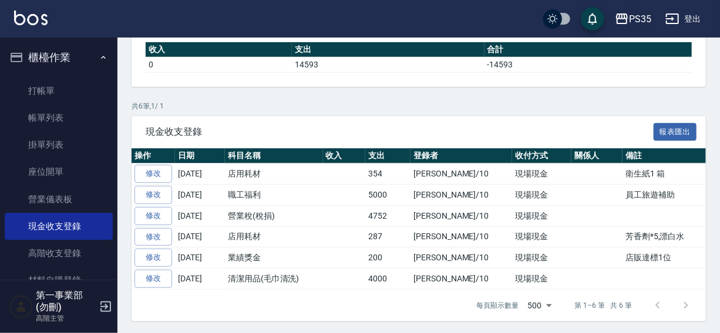
click at [628, 21] on icon "button" at bounding box center [621, 19] width 14 height 14
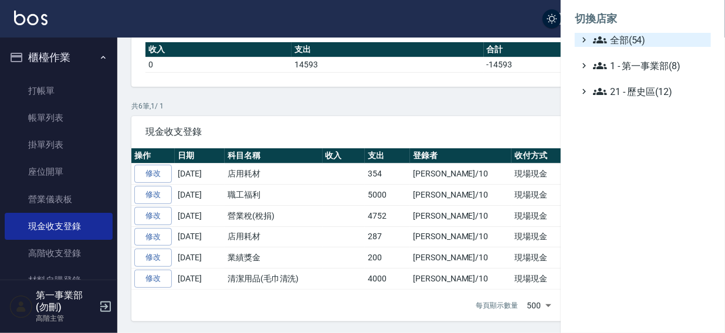
click at [639, 40] on span "全部(54)" at bounding box center [649, 40] width 113 height 14
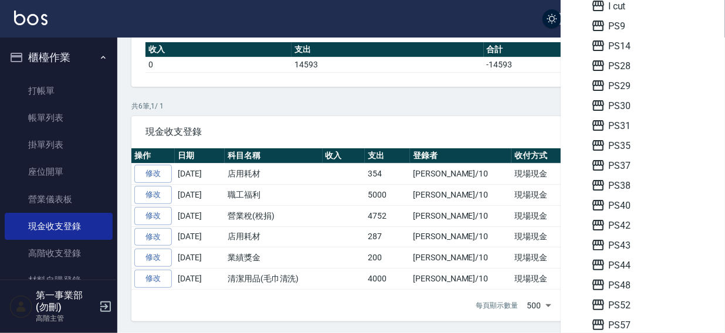
scroll to position [202, 0]
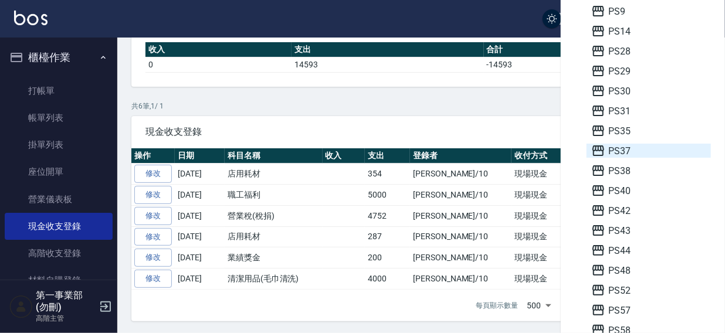
click at [630, 145] on span "PS37" at bounding box center [649, 151] width 115 height 14
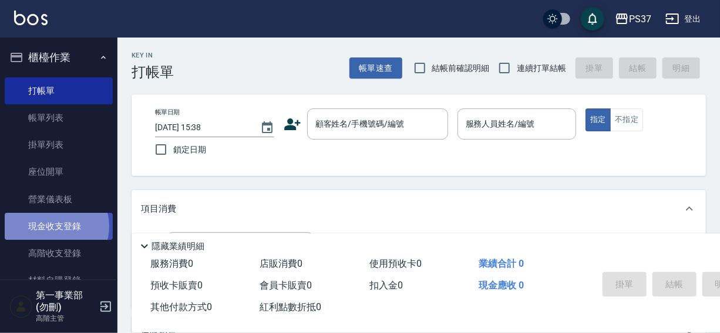
click at [53, 227] on link "現金收支登錄" at bounding box center [59, 226] width 108 height 27
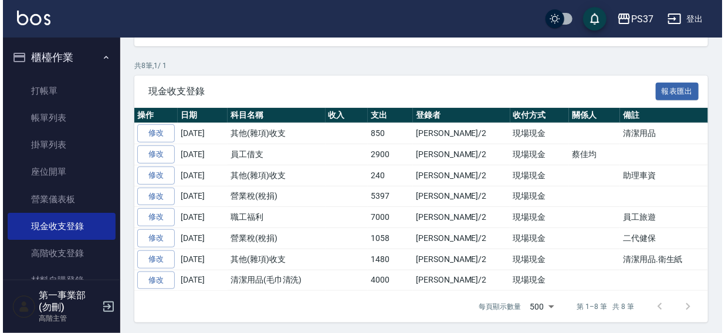
scroll to position [188, 0]
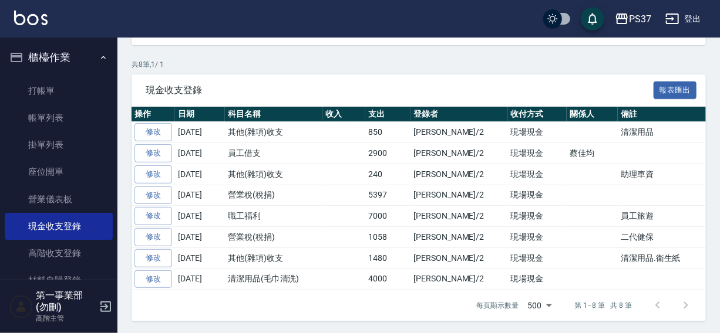
click at [633, 21] on div "PS37" at bounding box center [640, 19] width 22 height 15
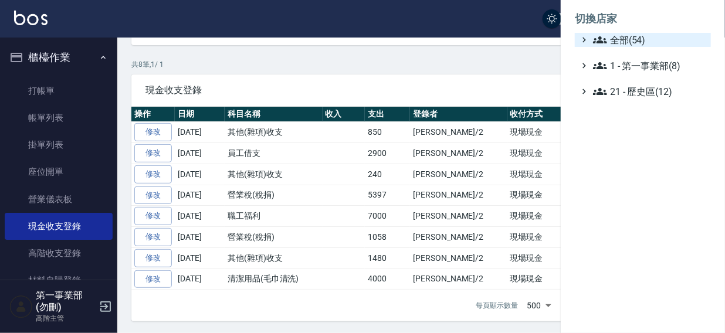
click at [626, 38] on span "全部(54)" at bounding box center [649, 40] width 113 height 14
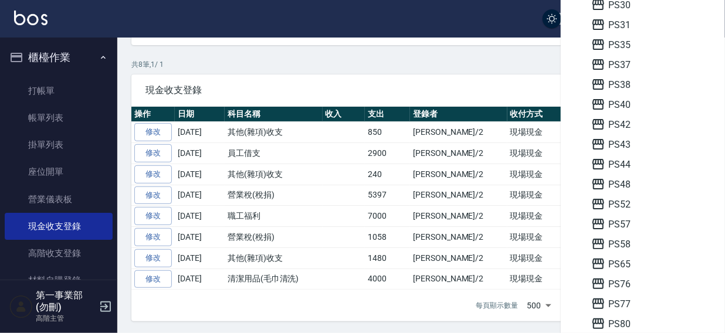
scroll to position [291, 0]
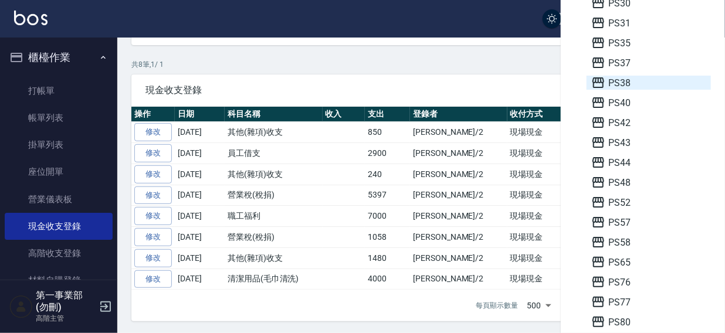
click at [630, 82] on span "PS38" at bounding box center [649, 83] width 115 height 14
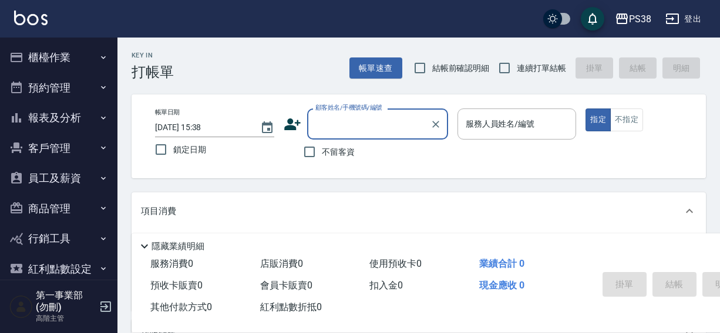
click at [55, 58] on button "櫃檯作業" at bounding box center [59, 57] width 108 height 31
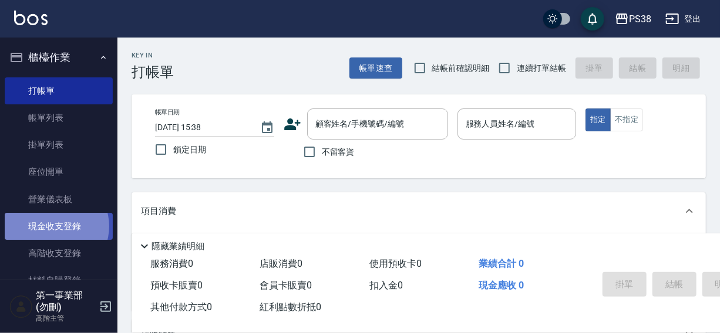
click at [54, 227] on link "現金收支登錄" at bounding box center [59, 226] width 108 height 27
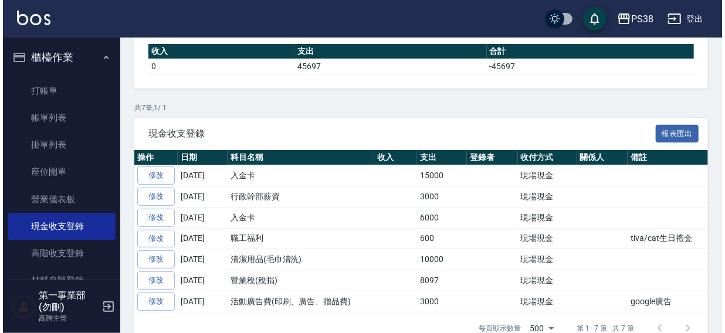
scroll to position [168, 0]
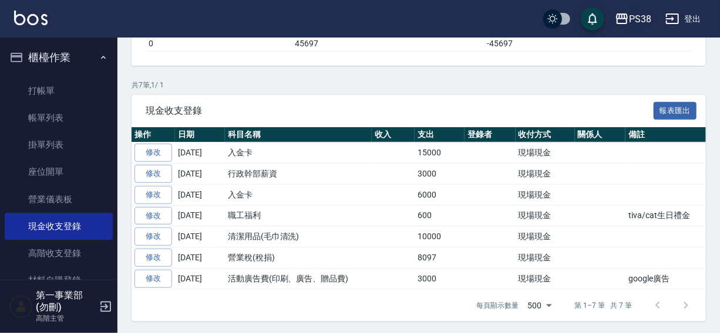
click at [630, 19] on div "PS38" at bounding box center [640, 19] width 22 height 15
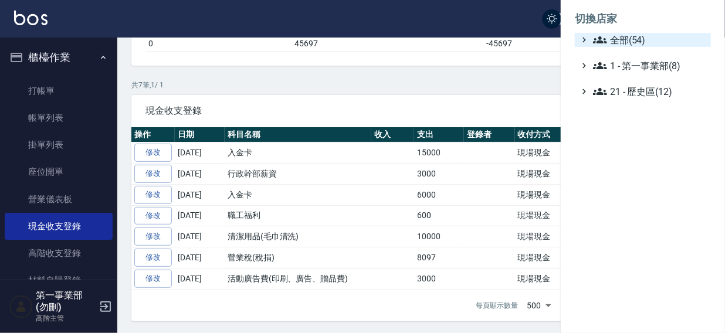
click at [633, 45] on span "全部(54)" at bounding box center [649, 40] width 113 height 14
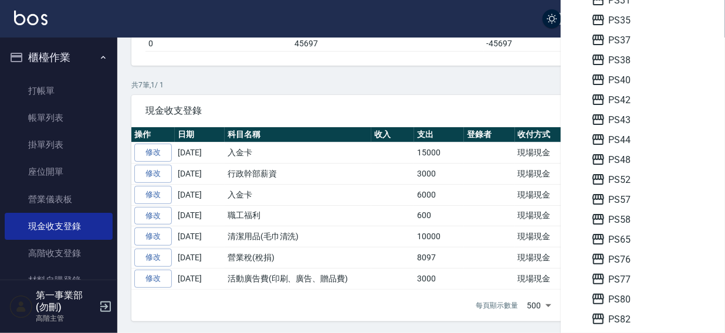
scroll to position [317, 0]
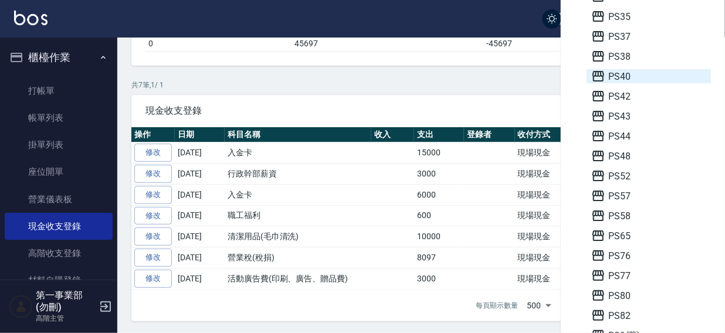
click at [630, 76] on span "PS40" at bounding box center [649, 76] width 115 height 14
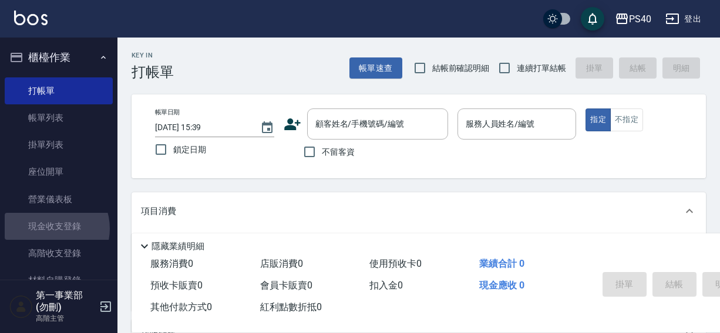
click at [49, 229] on link "現金收支登錄" at bounding box center [59, 226] width 108 height 27
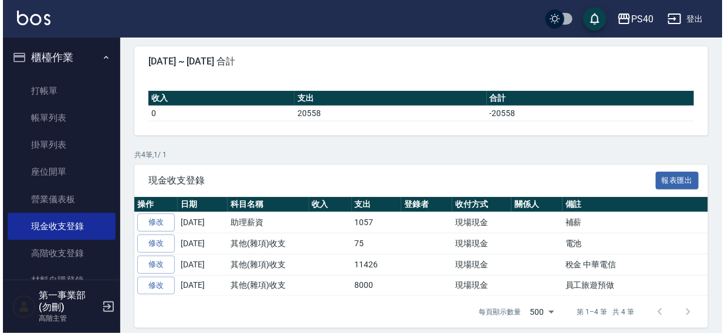
scroll to position [106, 0]
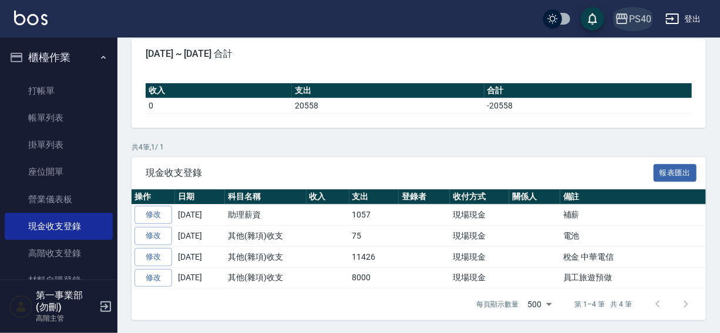
click at [636, 16] on div "PS40" at bounding box center [640, 19] width 22 height 15
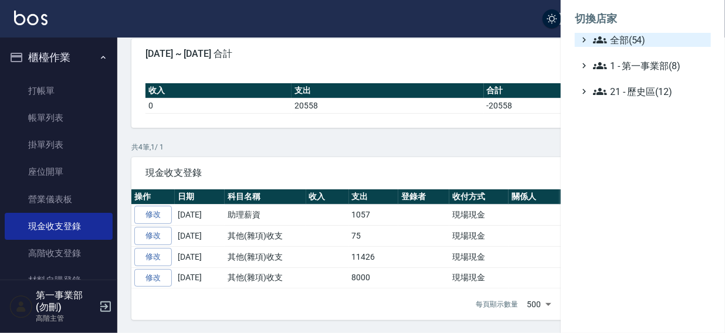
click at [636, 38] on span "全部(54)" at bounding box center [649, 40] width 113 height 14
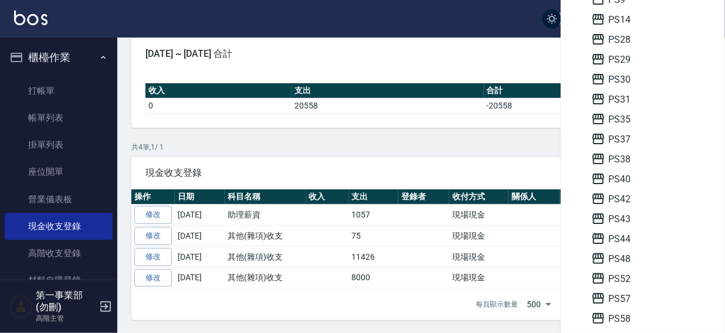
scroll to position [216, 0]
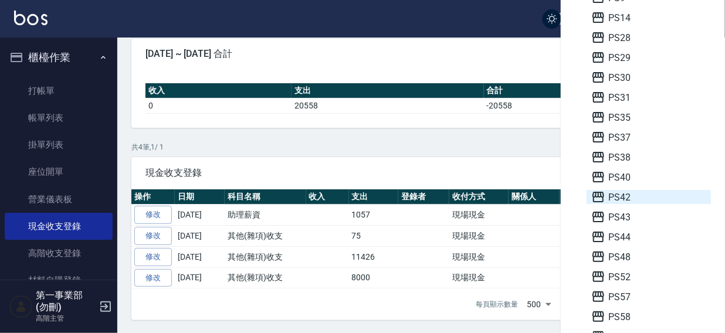
click at [627, 202] on span "PS42" at bounding box center [649, 197] width 115 height 14
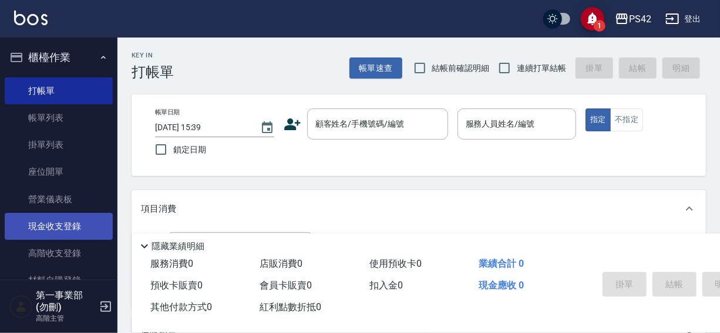
click at [53, 229] on link "現金收支登錄" at bounding box center [59, 226] width 108 height 27
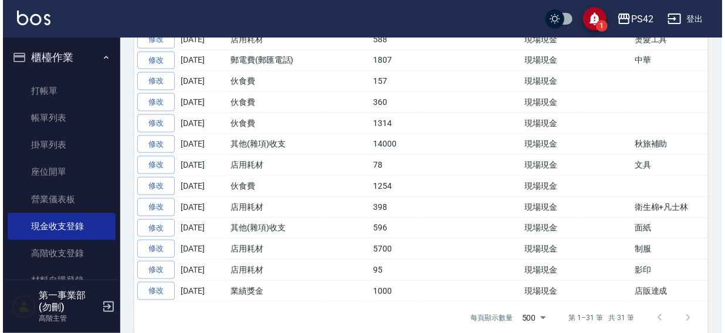
scroll to position [667, 0]
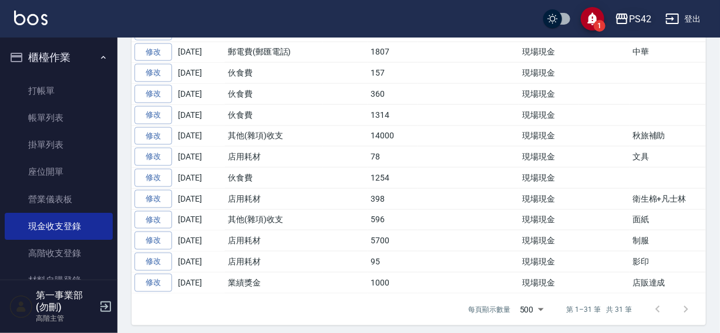
click at [634, 19] on div "PS42" at bounding box center [640, 19] width 22 height 15
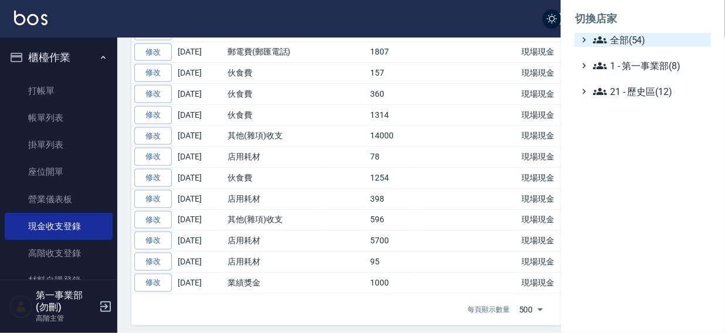
click at [626, 40] on span "全部(54)" at bounding box center [649, 40] width 113 height 14
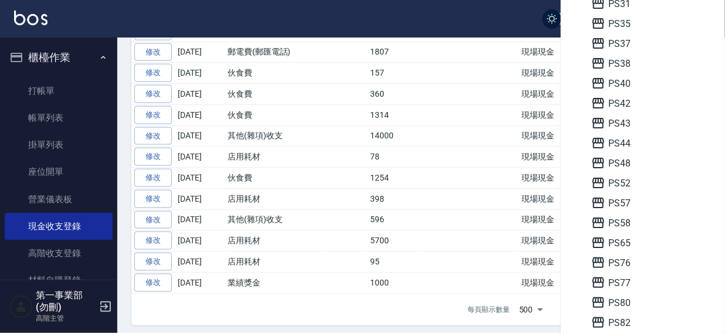
scroll to position [313, 0]
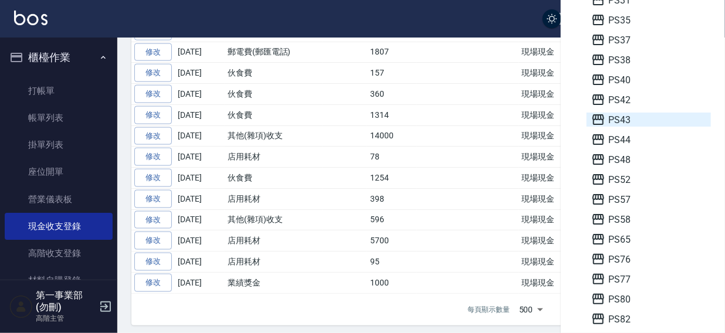
click at [622, 116] on span "PS43" at bounding box center [649, 120] width 115 height 14
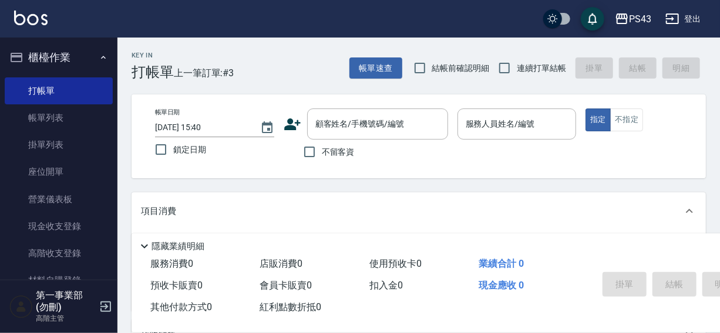
click at [53, 225] on link "現金收支登錄" at bounding box center [59, 226] width 108 height 27
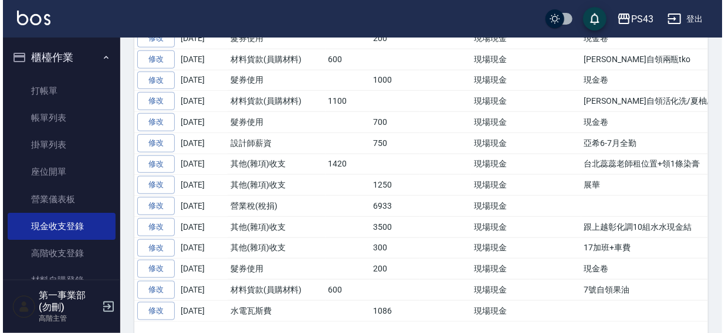
scroll to position [96, 0]
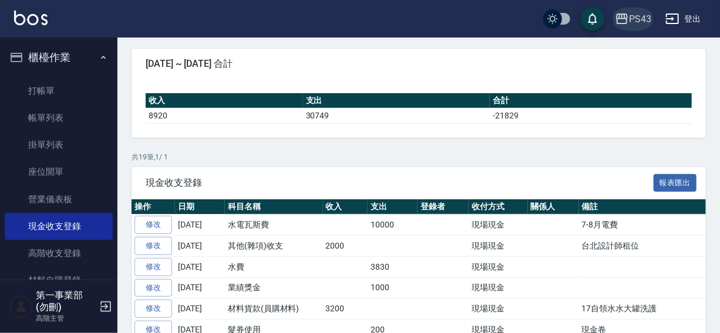
click at [643, 19] on div "PS43" at bounding box center [640, 19] width 22 height 15
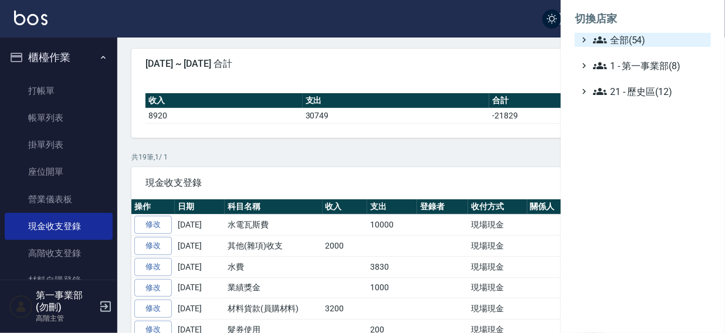
click at [630, 40] on span "全部(54)" at bounding box center [649, 40] width 113 height 14
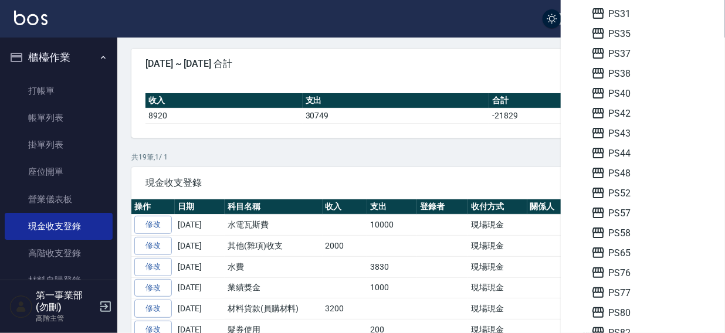
scroll to position [304, 0]
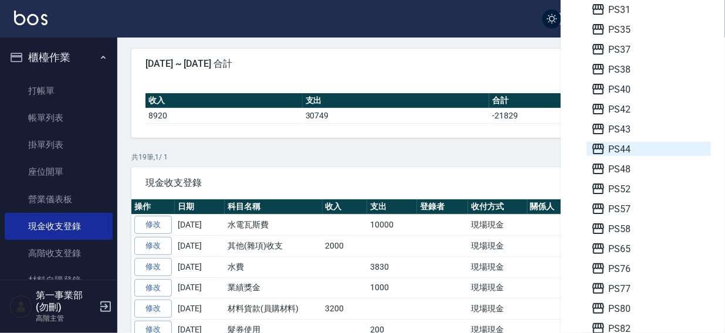
click at [636, 148] on span "PS44" at bounding box center [649, 149] width 115 height 14
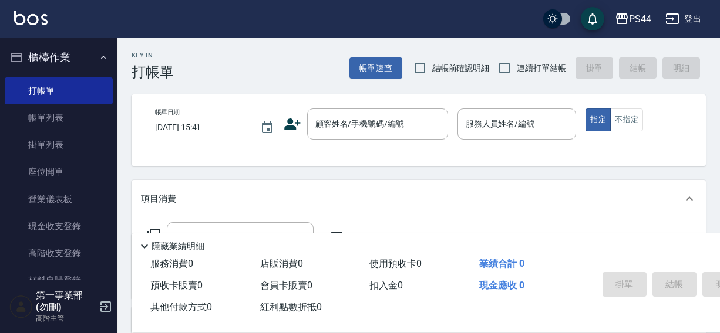
click at [53, 228] on link "現金收支登錄" at bounding box center [59, 226] width 108 height 27
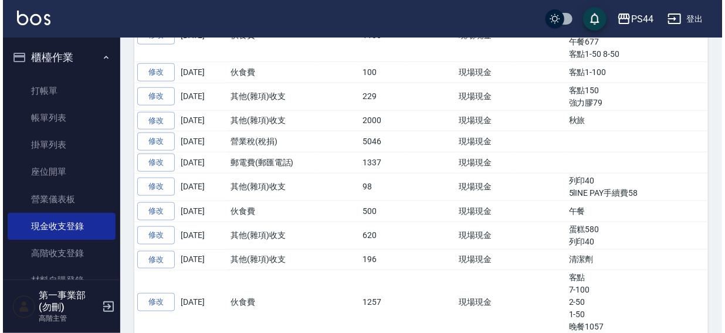
scroll to position [550, 0]
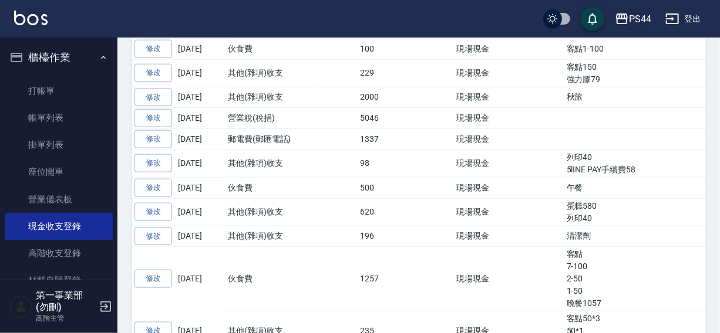
click at [646, 21] on div "PS44" at bounding box center [640, 19] width 22 height 15
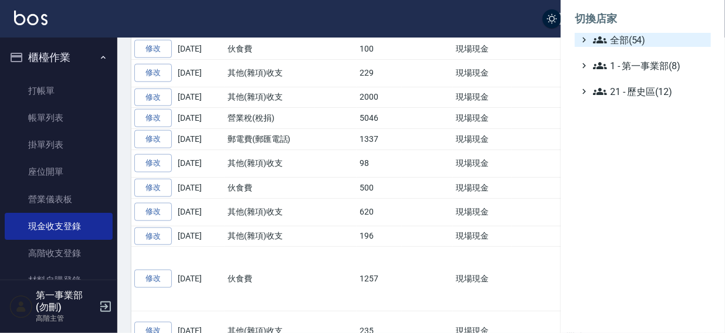
click at [619, 42] on span "全部(54)" at bounding box center [649, 40] width 113 height 14
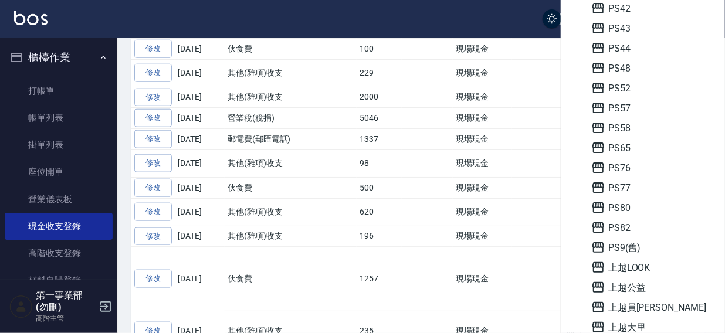
scroll to position [407, 0]
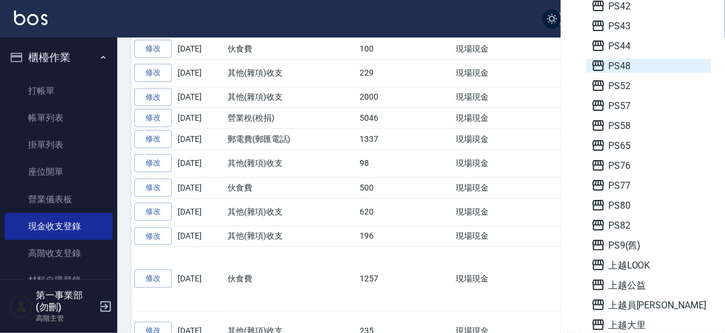
click at [628, 66] on span "PS48" at bounding box center [649, 66] width 115 height 14
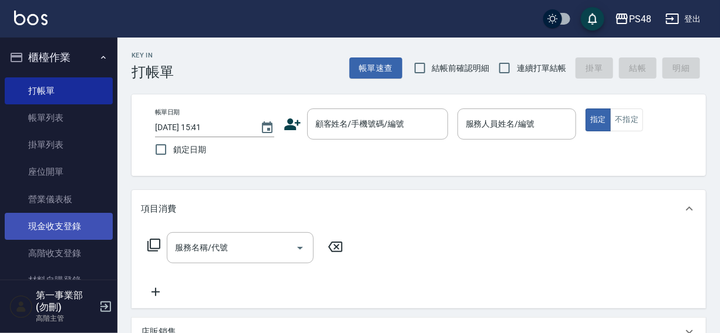
click at [47, 224] on link "現金收支登錄" at bounding box center [59, 226] width 108 height 27
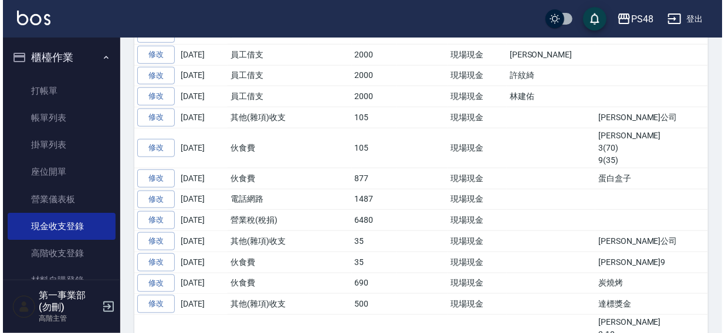
scroll to position [393, 0]
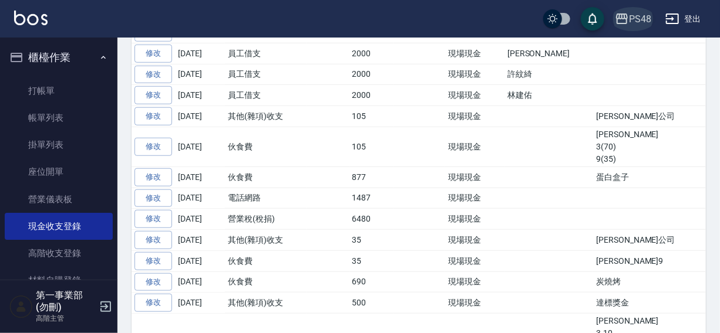
click at [634, 19] on div "PS48" at bounding box center [640, 19] width 22 height 15
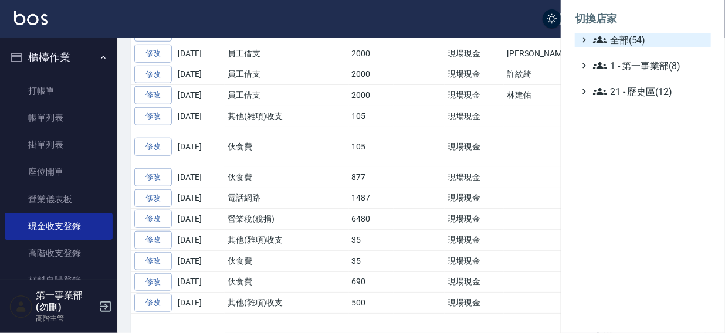
click at [633, 40] on span "全部(54)" at bounding box center [649, 40] width 113 height 14
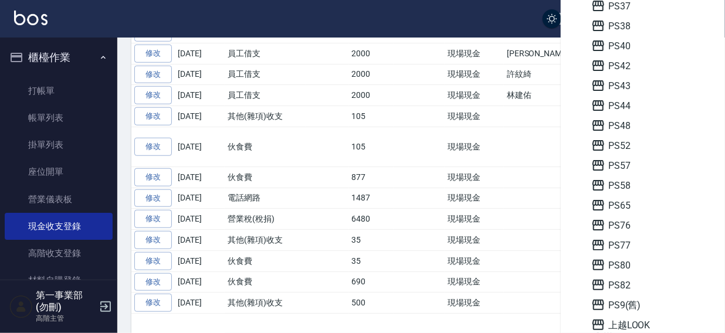
scroll to position [352, 0]
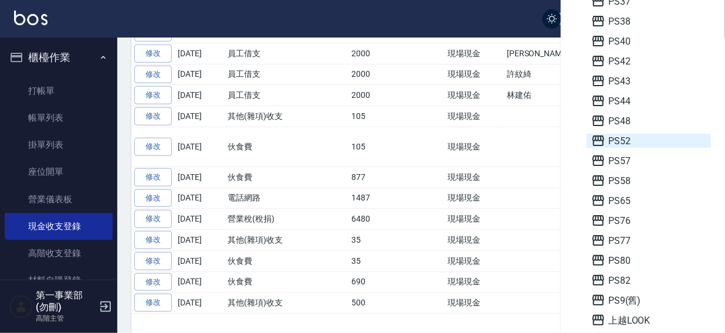
click at [634, 142] on span "PS52" at bounding box center [649, 141] width 115 height 14
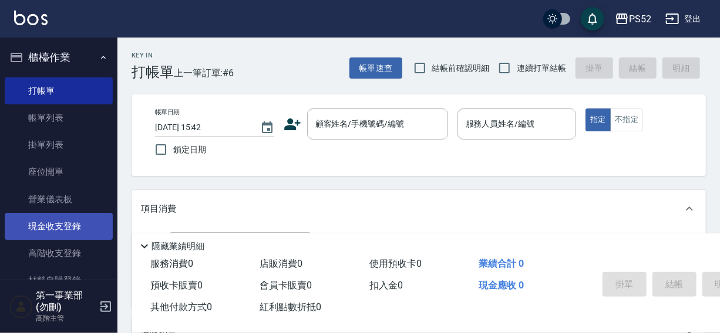
click at [56, 225] on link "現金收支登錄" at bounding box center [59, 226] width 108 height 27
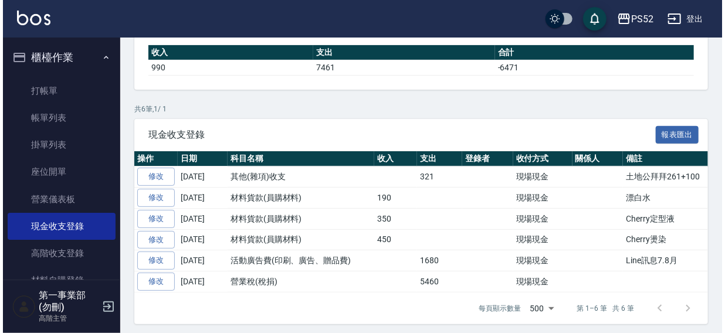
scroll to position [147, 0]
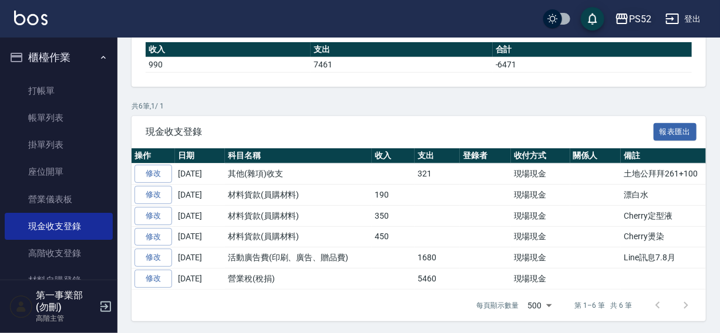
click at [640, 19] on div "PS52" at bounding box center [640, 19] width 22 height 15
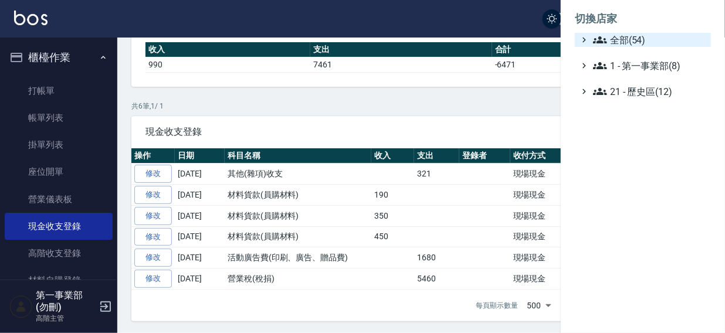
click at [617, 36] on span "全部(54)" at bounding box center [649, 40] width 113 height 14
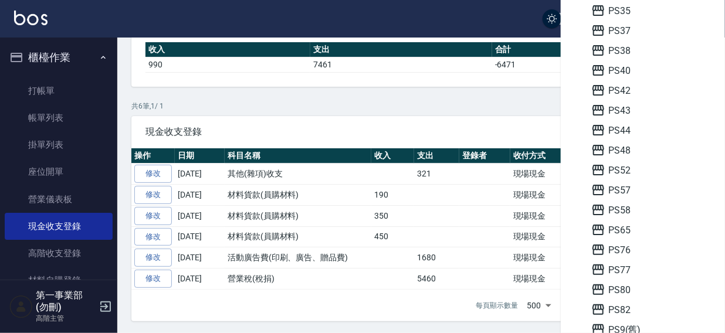
scroll to position [327, 0]
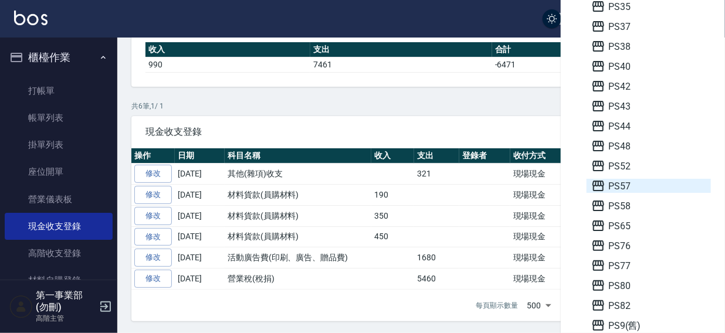
click at [631, 185] on span "PS57" at bounding box center [649, 186] width 115 height 14
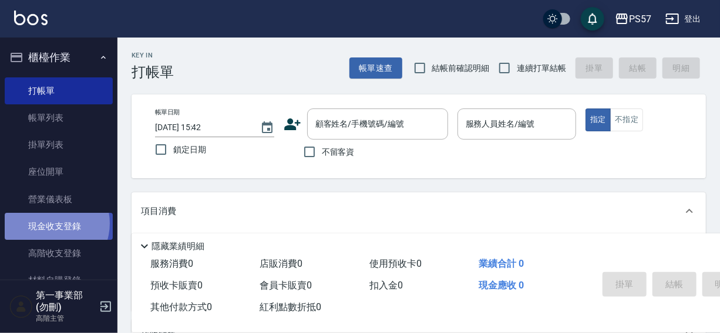
click at [49, 224] on link "現金收支登錄" at bounding box center [59, 226] width 108 height 27
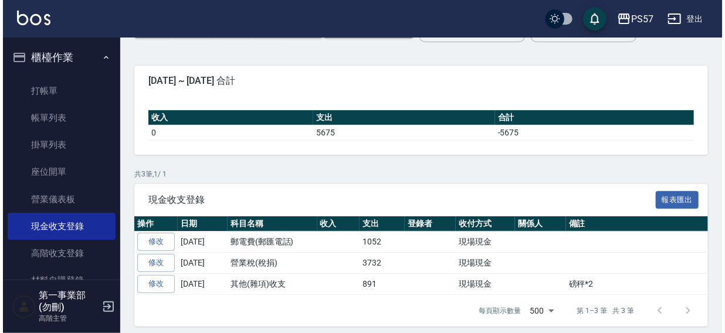
scroll to position [85, 0]
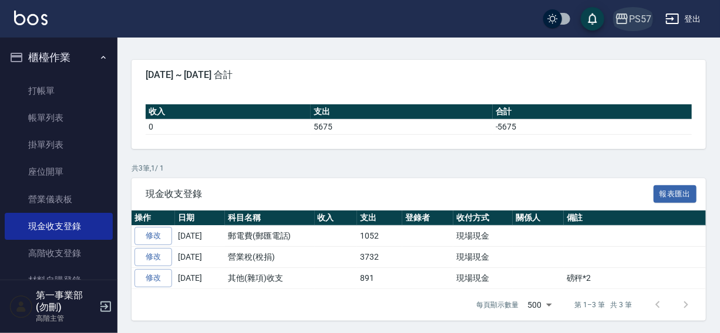
click at [634, 18] on div "PS57" at bounding box center [640, 19] width 22 height 15
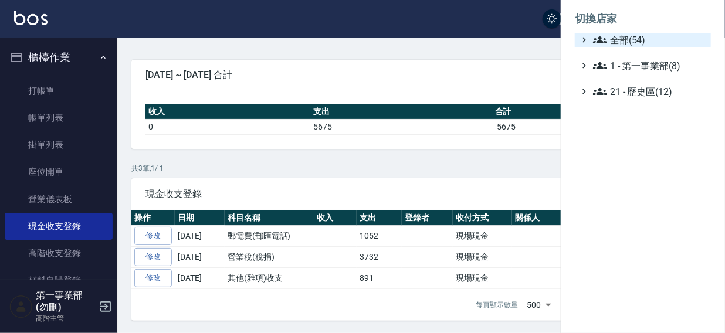
click at [625, 43] on span "全部(54)" at bounding box center [649, 40] width 113 height 14
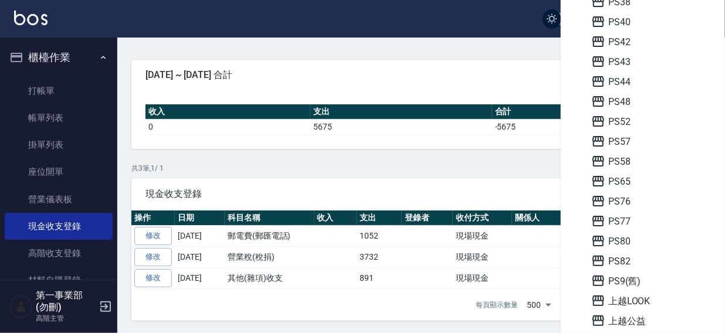
scroll to position [399, 0]
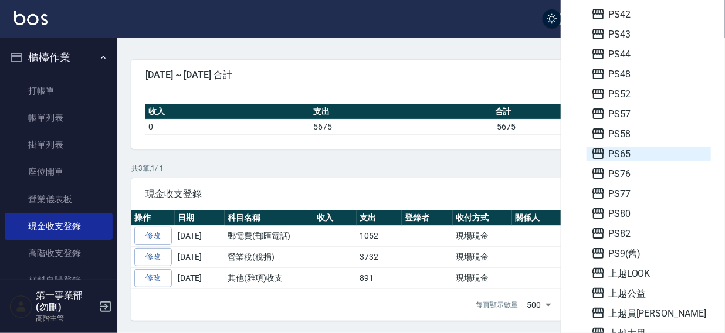
click at [627, 152] on span "PS65" at bounding box center [649, 154] width 115 height 14
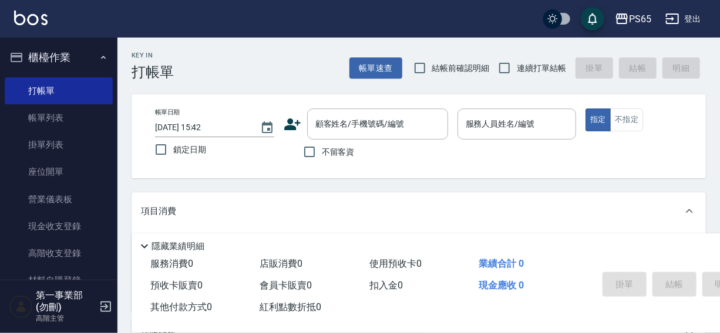
drag, startPoint x: 52, startPoint y: 230, endPoint x: 184, endPoint y: 202, distance: 135.0
click at [52, 229] on link "現金收支登錄" at bounding box center [59, 226] width 108 height 27
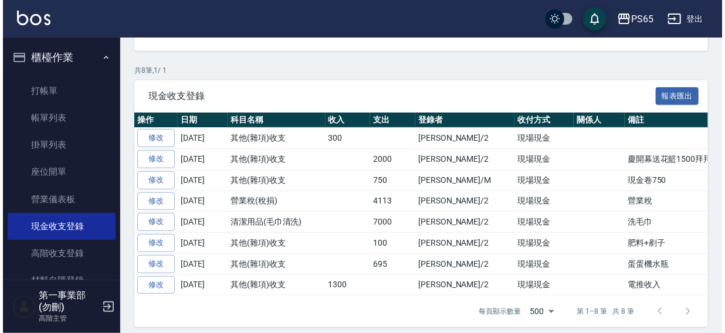
scroll to position [188, 0]
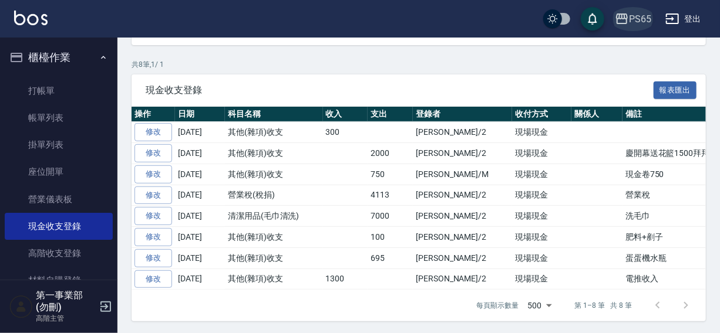
click at [627, 19] on icon "button" at bounding box center [622, 18] width 12 height 11
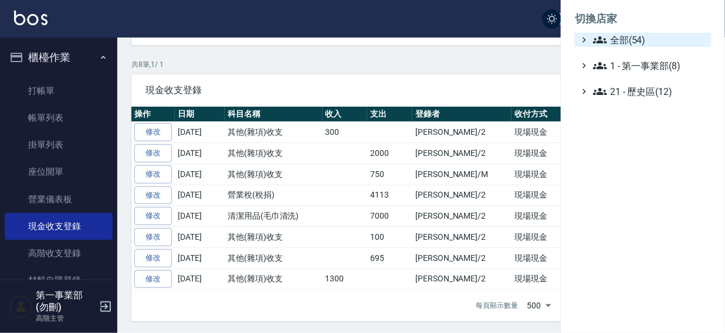
click at [629, 38] on span "全部(54)" at bounding box center [649, 40] width 113 height 14
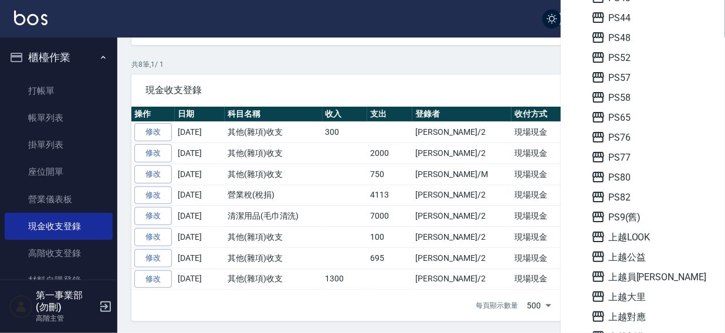
scroll to position [440, 0]
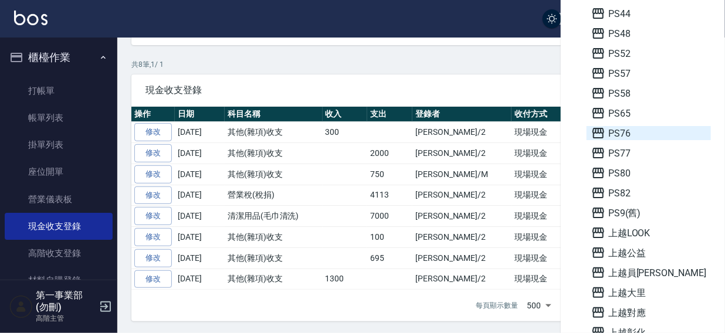
click at [624, 131] on span "PS76" at bounding box center [649, 133] width 115 height 14
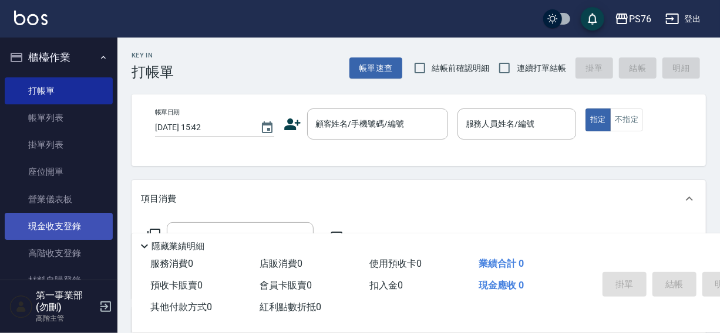
click at [46, 224] on link "現金收支登錄" at bounding box center [59, 226] width 108 height 27
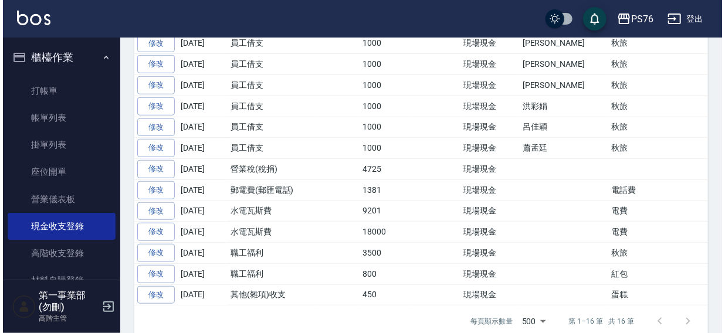
scroll to position [49, 0]
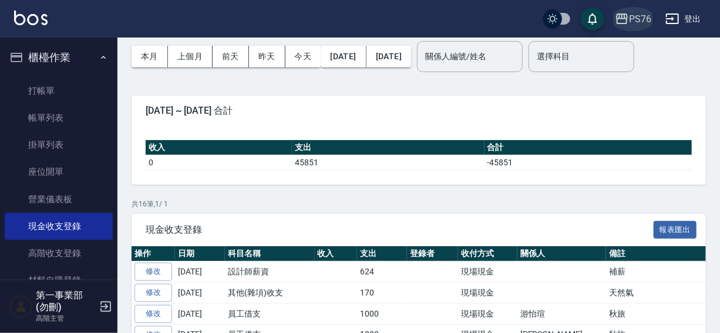
click at [636, 12] on div "PS76" at bounding box center [640, 19] width 22 height 15
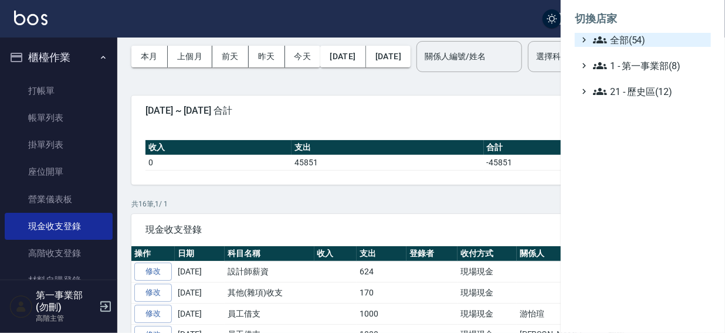
click at [634, 39] on span "全部(54)" at bounding box center [649, 40] width 113 height 14
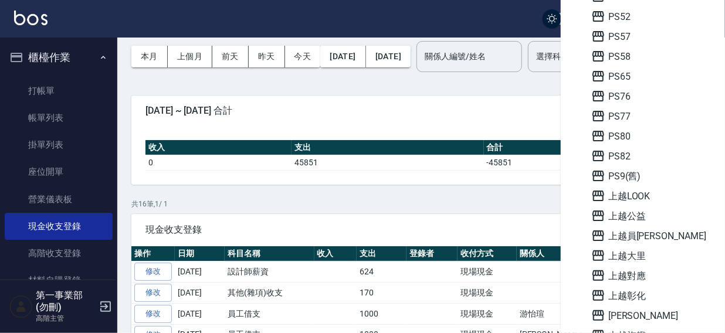
scroll to position [487, 0]
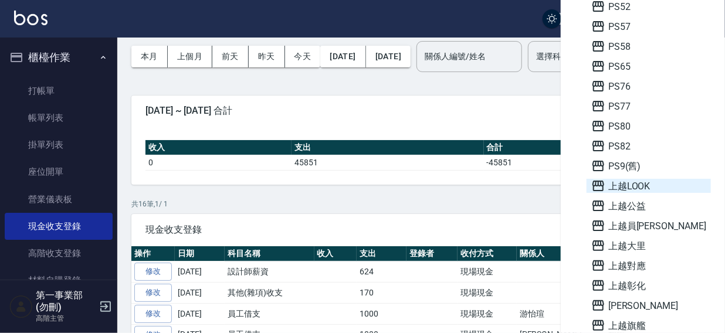
click at [642, 187] on span "上越LOOK" at bounding box center [649, 186] width 115 height 14
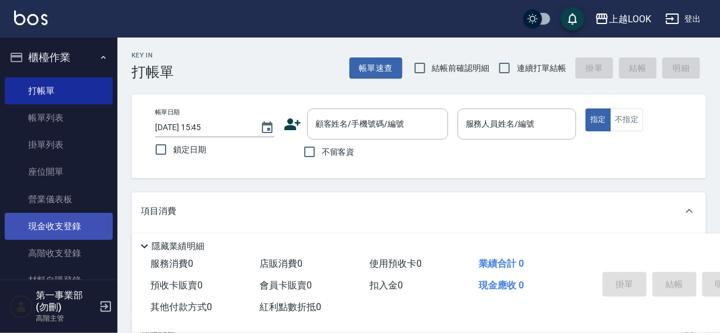
click at [52, 229] on link "現金收支登錄" at bounding box center [59, 226] width 108 height 27
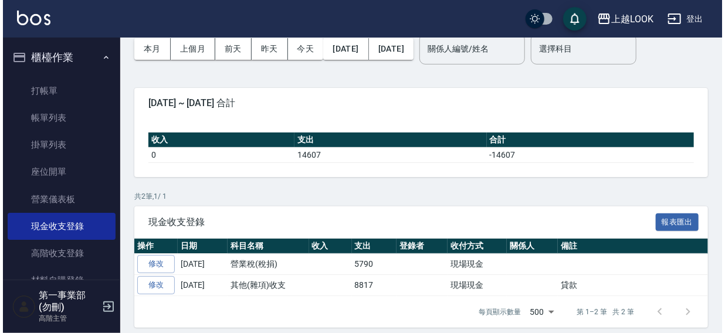
scroll to position [64, 0]
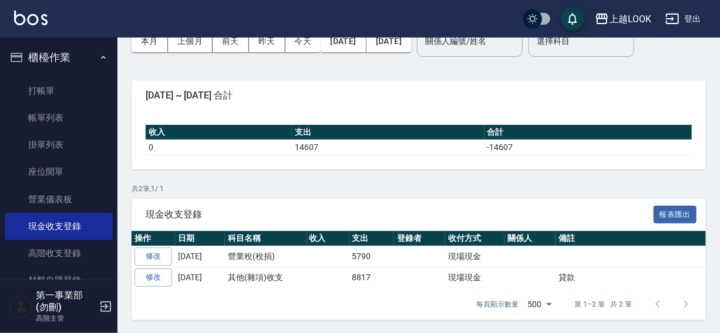
click at [627, 19] on div "上越LOOK" at bounding box center [630, 19] width 42 height 15
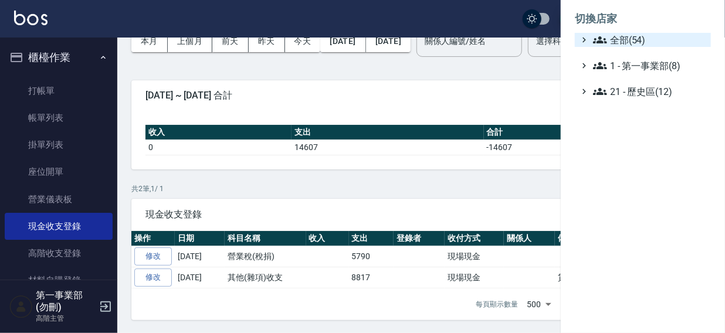
click at [626, 37] on span "全部(54)" at bounding box center [649, 40] width 113 height 14
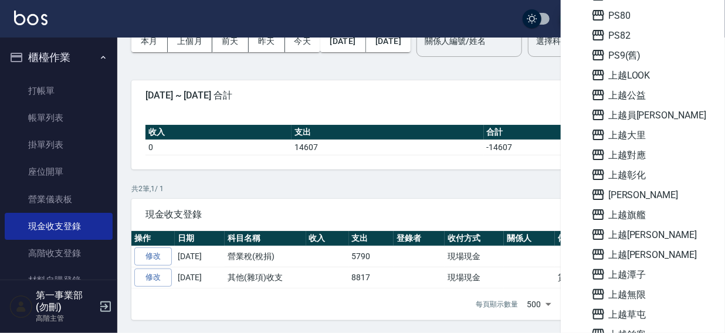
scroll to position [599, 0]
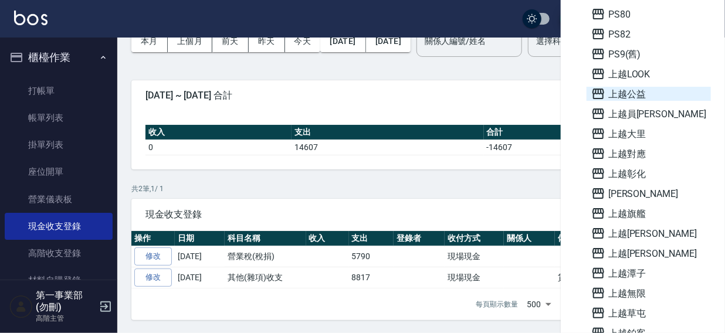
click at [630, 91] on span "上越公益" at bounding box center [649, 94] width 115 height 14
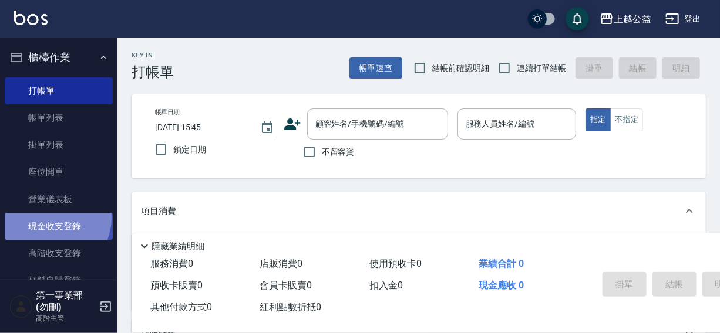
click at [52, 218] on link "現金收支登錄" at bounding box center [59, 226] width 108 height 27
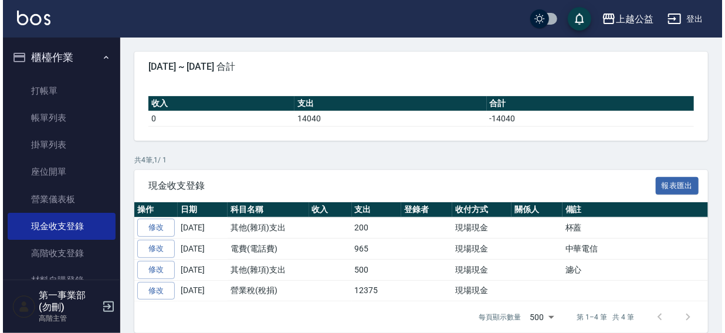
scroll to position [106, 0]
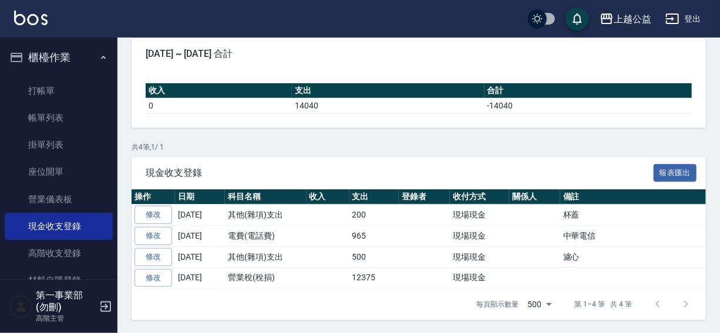
click at [628, 14] on div "上越公益" at bounding box center [632, 19] width 38 height 15
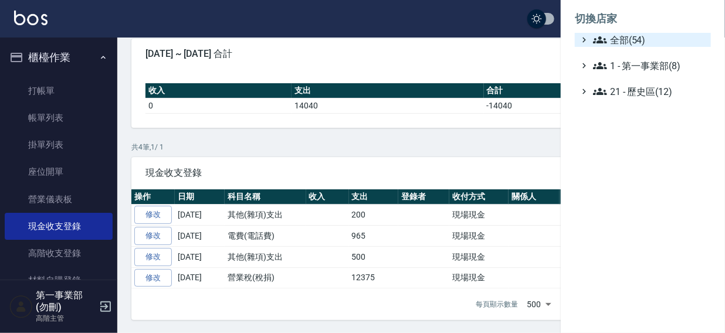
click at [631, 40] on span "全部(54)" at bounding box center [649, 40] width 113 height 14
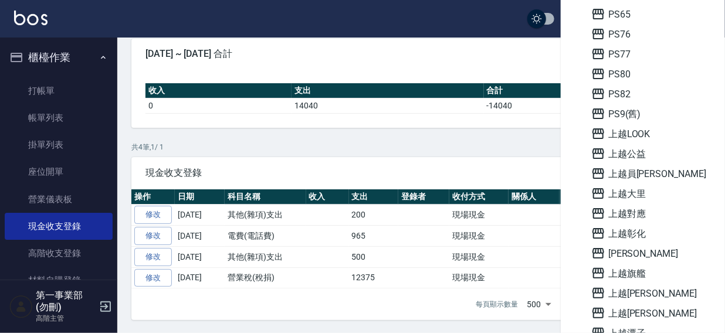
scroll to position [567, 0]
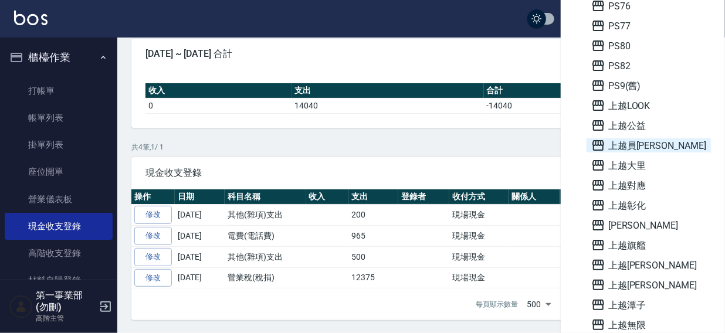
click at [637, 143] on span "上越員[PERSON_NAME]" at bounding box center [649, 146] width 115 height 14
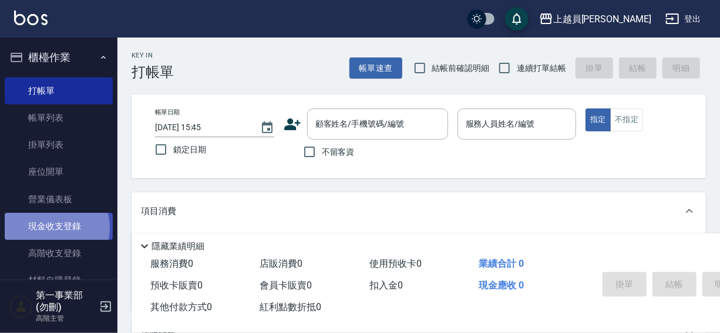
click at [51, 228] on link "現金收支登錄" at bounding box center [59, 226] width 108 height 27
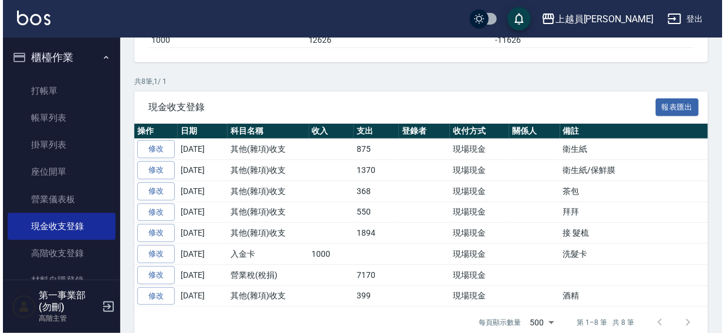
scroll to position [188, 0]
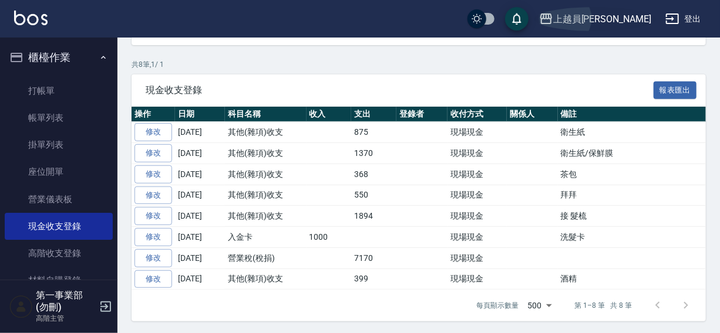
click at [626, 12] on div "上越員[PERSON_NAME]" at bounding box center [602, 19] width 98 height 15
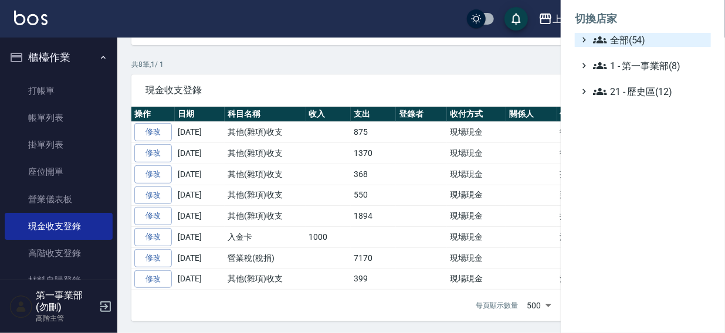
drag, startPoint x: 618, startPoint y: 41, endPoint x: 632, endPoint y: 43, distance: 14.2
click at [618, 41] on span "全部(54)" at bounding box center [649, 40] width 113 height 14
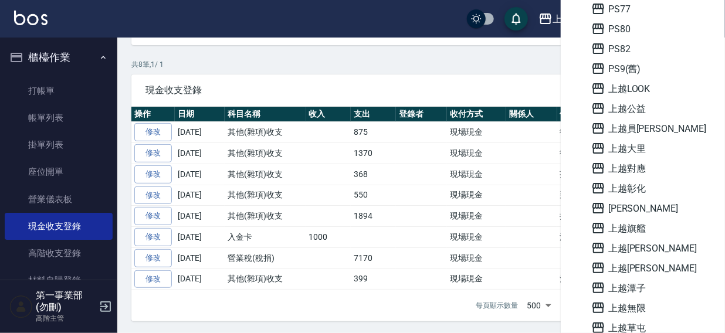
scroll to position [609, 0]
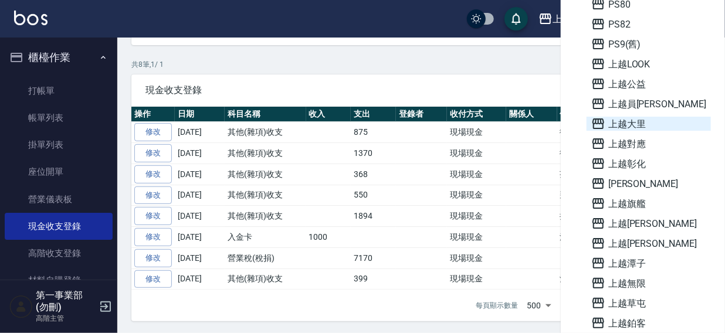
click at [634, 120] on span "上越大里" at bounding box center [649, 124] width 115 height 14
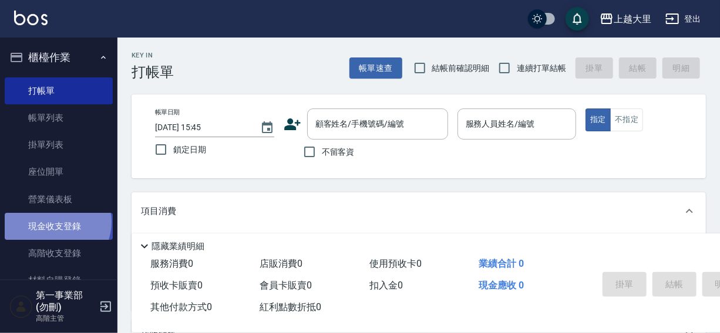
click at [56, 222] on link "現金收支登錄" at bounding box center [59, 226] width 108 height 27
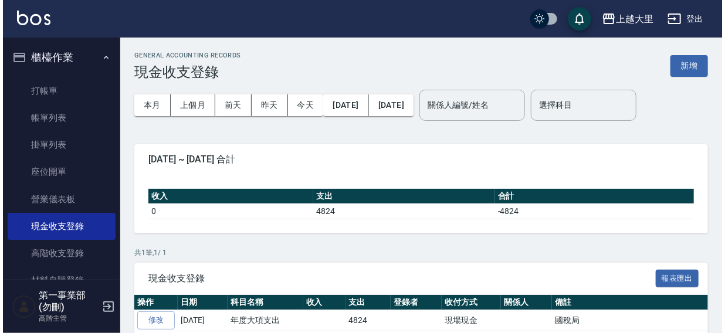
scroll to position [43, 0]
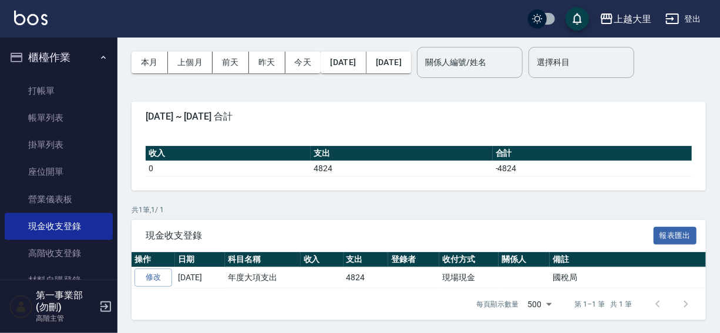
click at [634, 19] on div "上越大里" at bounding box center [632, 19] width 38 height 15
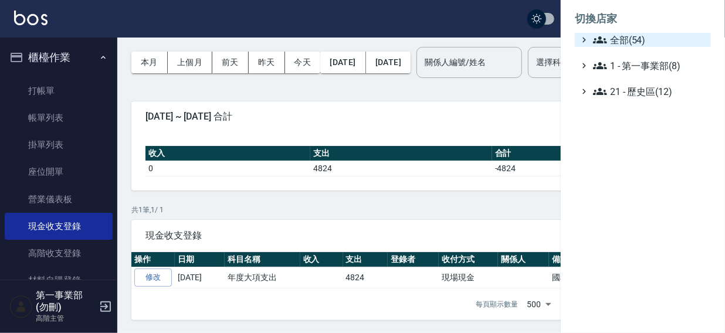
click at [617, 41] on span "全部(54)" at bounding box center [649, 40] width 113 height 14
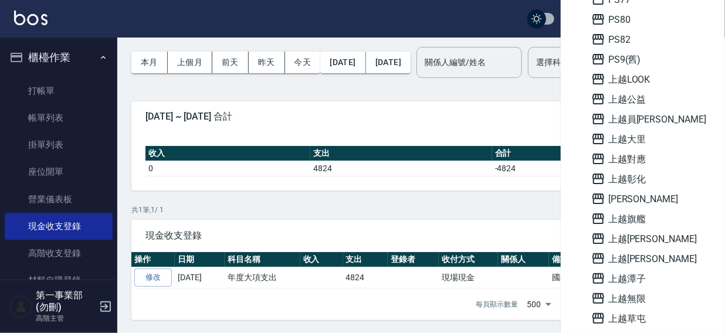
scroll to position [597, 0]
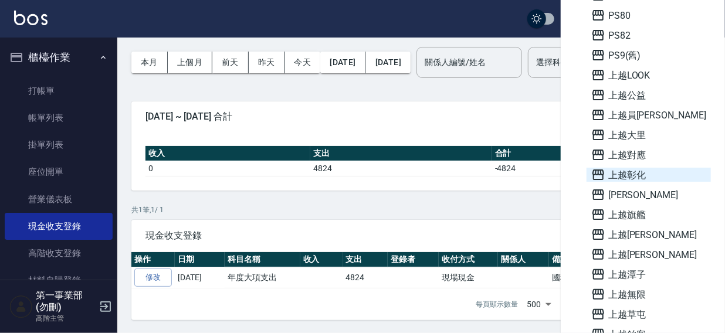
click at [632, 173] on span "上越彰化" at bounding box center [649, 175] width 115 height 14
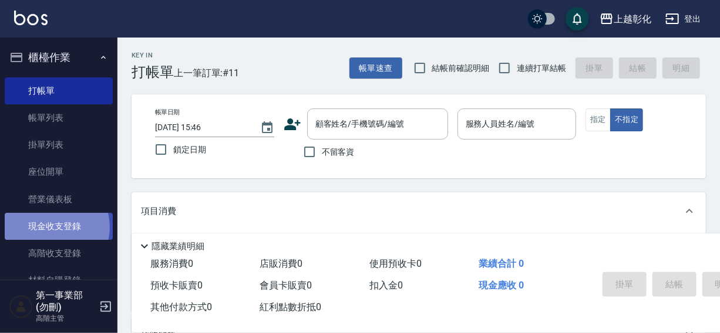
click at [52, 228] on link "現金收支登錄" at bounding box center [59, 226] width 108 height 27
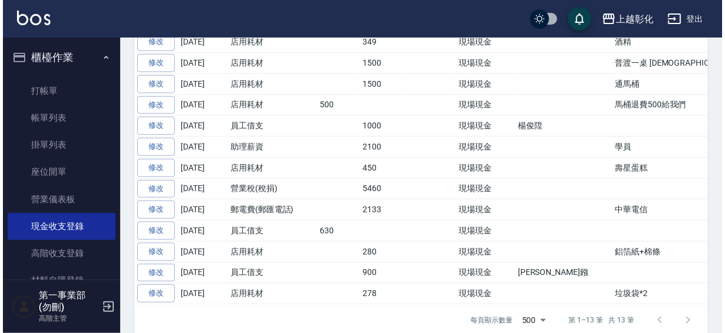
scroll to position [293, 0]
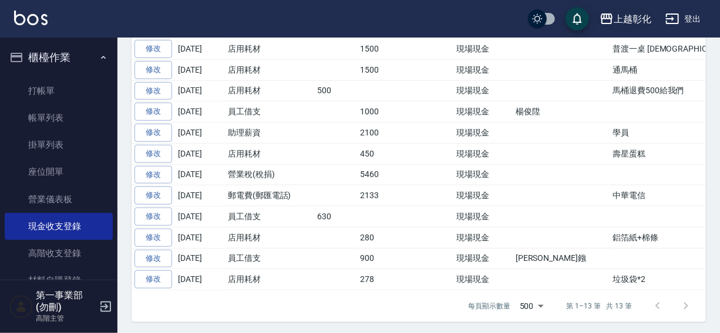
click at [620, 20] on div "上越彰化" at bounding box center [632, 19] width 38 height 15
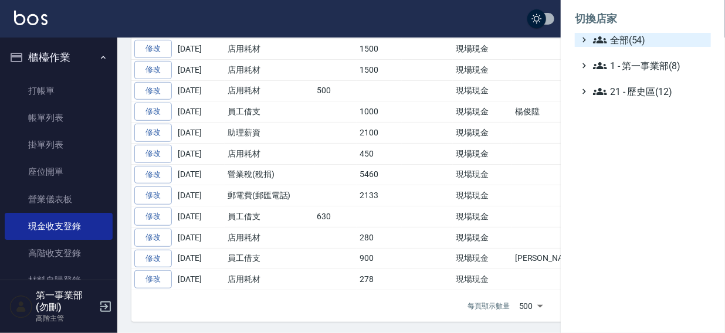
click at [617, 42] on span "全部(54)" at bounding box center [649, 40] width 113 height 14
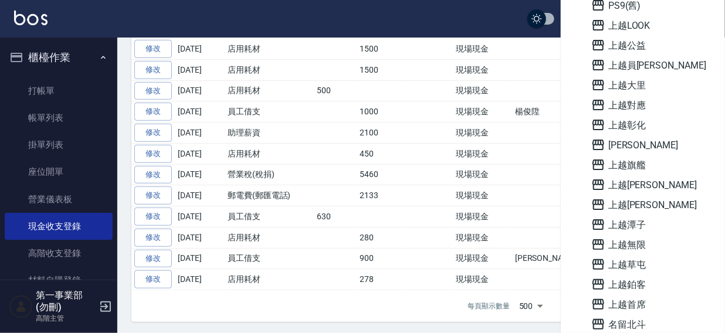
scroll to position [657, 0]
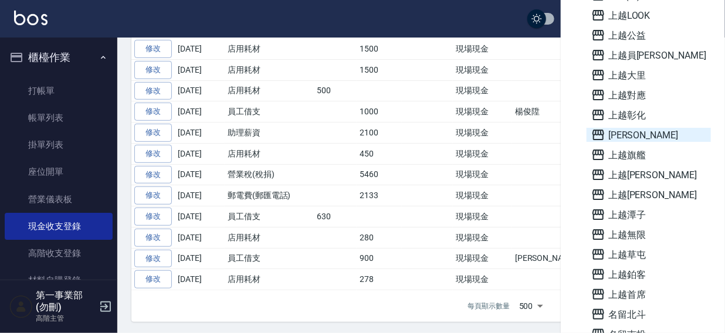
click at [626, 133] on span "[PERSON_NAME]" at bounding box center [649, 135] width 115 height 14
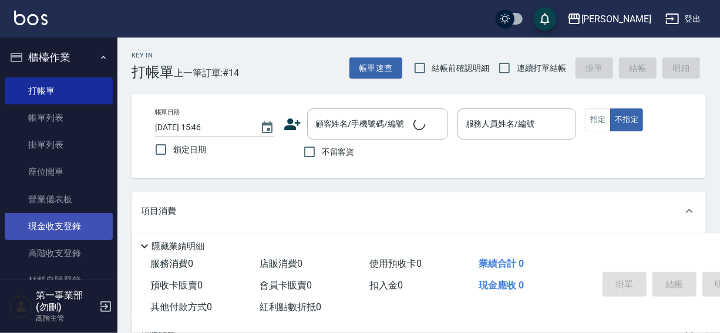
click at [41, 229] on link "現金收支登錄" at bounding box center [59, 226] width 108 height 27
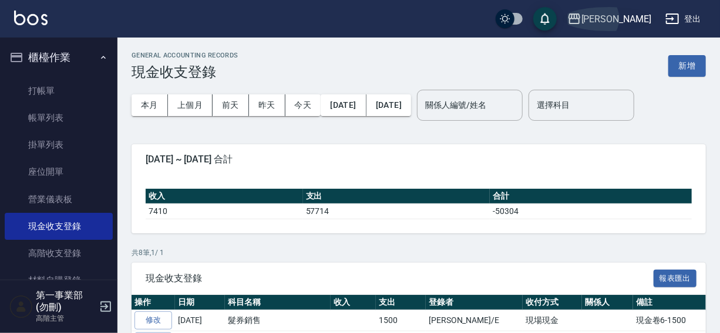
click at [634, 15] on div "[PERSON_NAME]" at bounding box center [616, 19] width 70 height 15
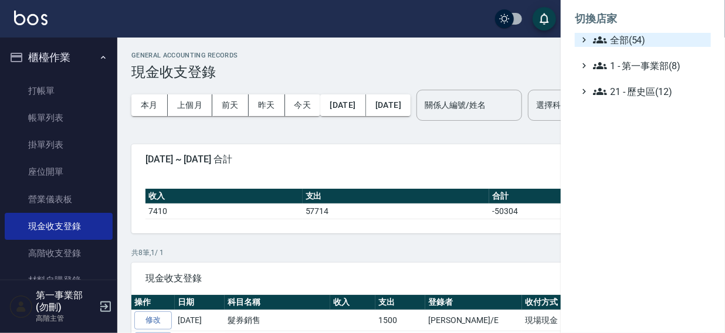
click at [630, 38] on span "全部(54)" at bounding box center [649, 40] width 113 height 14
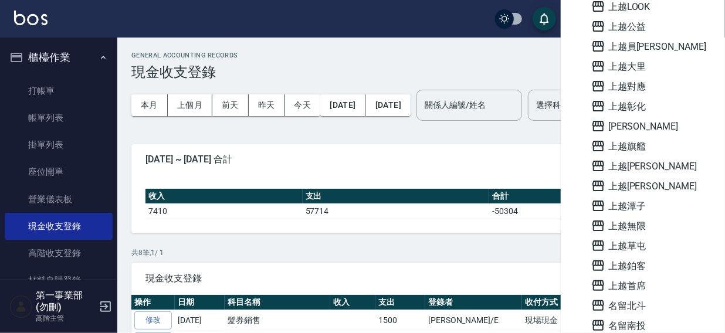
scroll to position [670, 0]
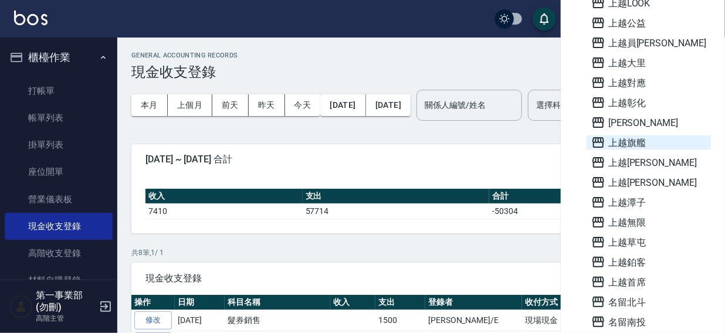
click at [630, 143] on span "上越旗艦" at bounding box center [649, 143] width 115 height 14
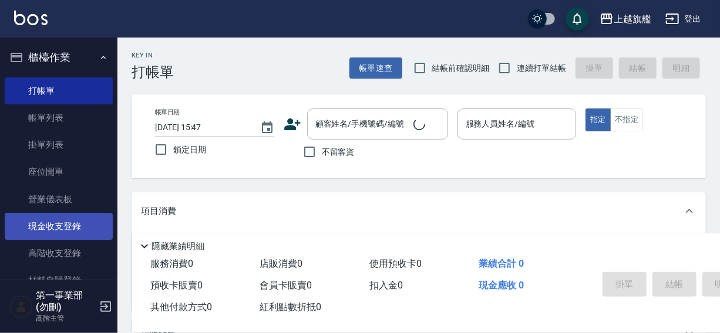
click at [53, 227] on link "現金收支登錄" at bounding box center [59, 226] width 108 height 27
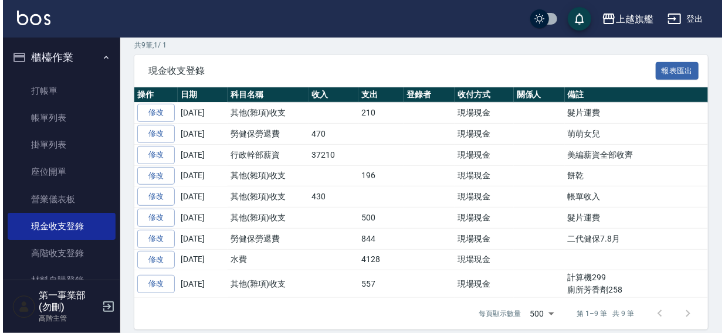
scroll to position [217, 0]
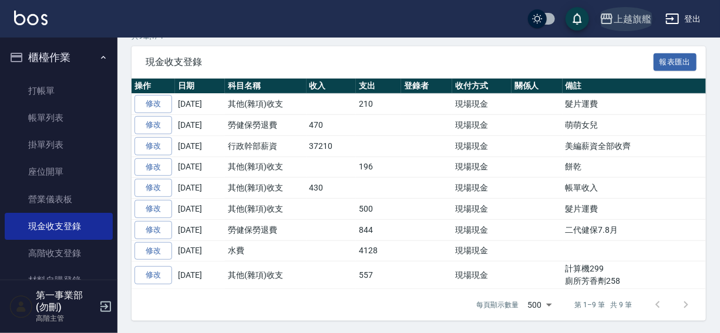
click at [617, 18] on div "上越旗艦" at bounding box center [632, 19] width 38 height 15
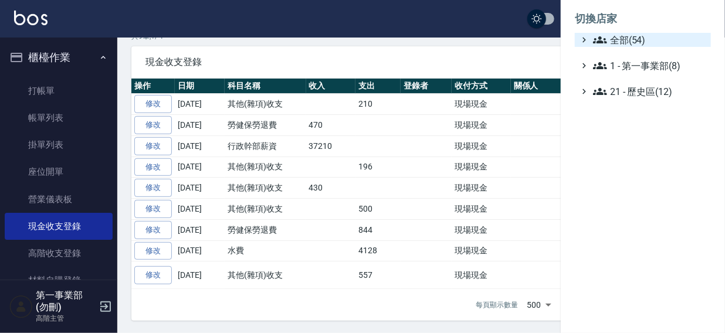
click at [616, 36] on span "全部(54)" at bounding box center [649, 40] width 113 height 14
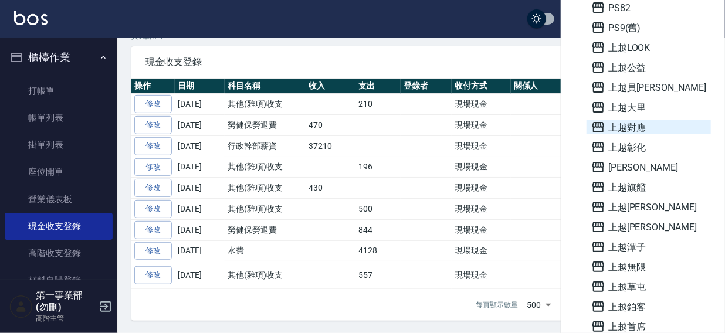
scroll to position [627, 0]
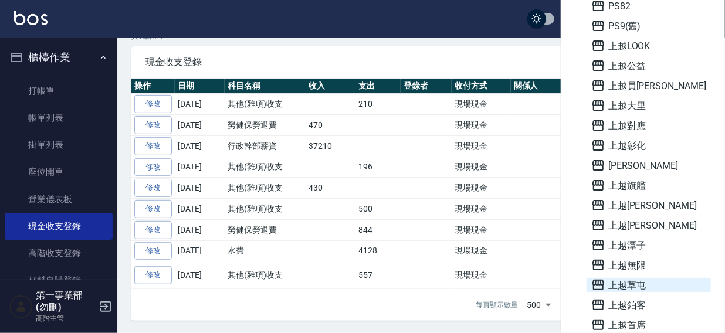
click at [637, 282] on span "上越草屯" at bounding box center [649, 285] width 115 height 14
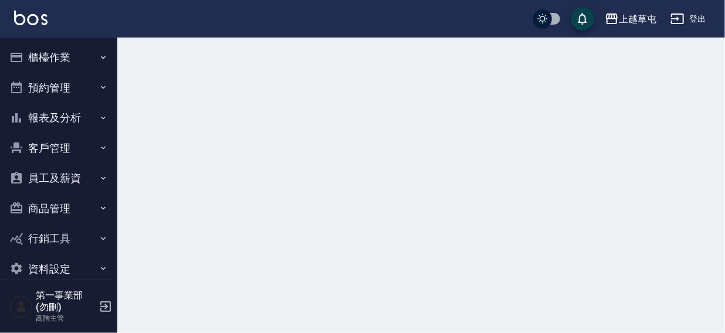
click at [38, 50] on button "櫃檯作業" at bounding box center [59, 57] width 108 height 31
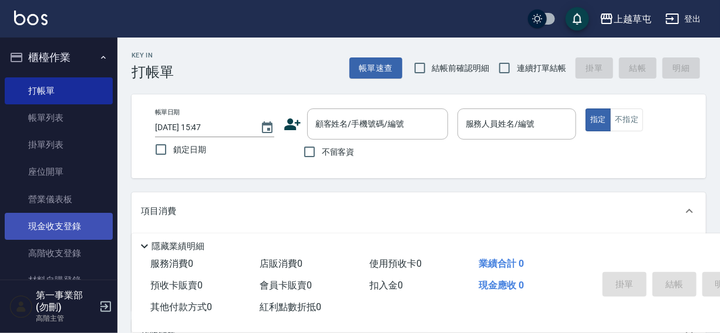
click at [57, 230] on link "現金收支登錄" at bounding box center [59, 226] width 108 height 27
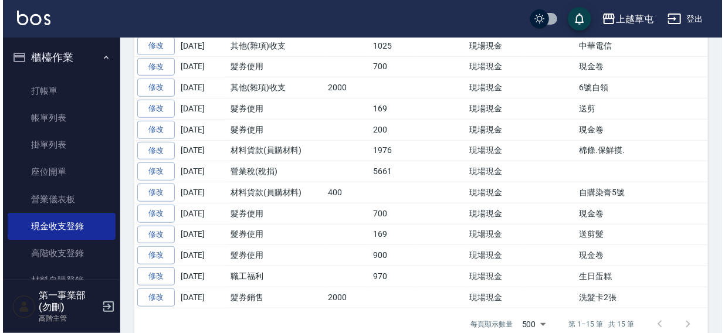
scroll to position [318, 0]
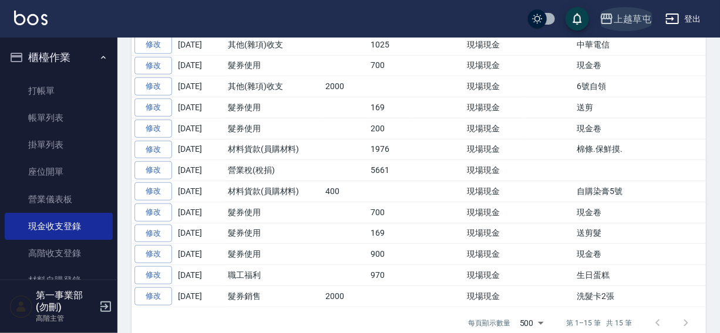
click at [621, 19] on div "上越草屯" at bounding box center [632, 19] width 38 height 15
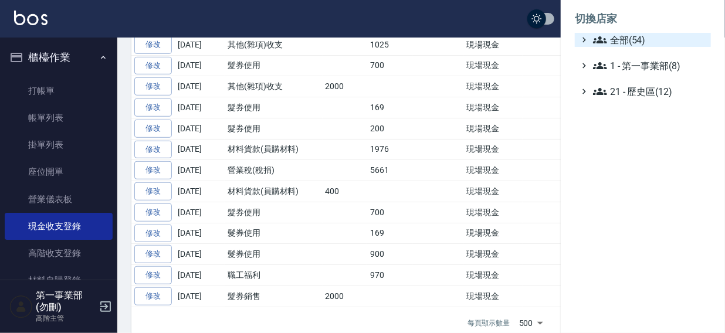
click at [632, 40] on span "全部(54)" at bounding box center [649, 40] width 113 height 14
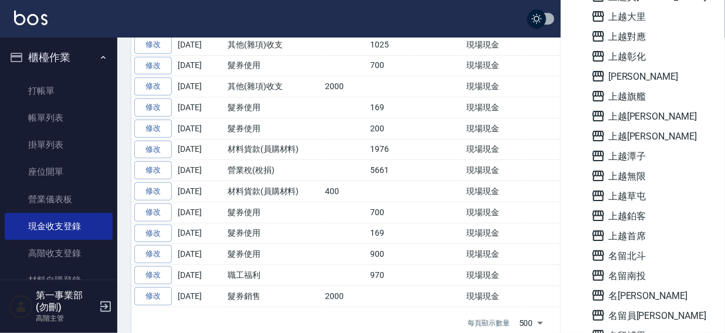
scroll to position [745, 0]
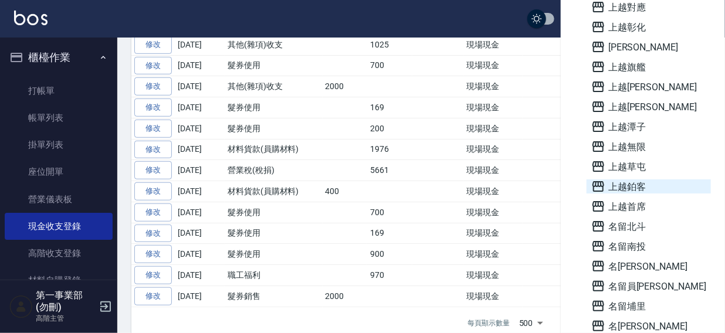
click at [626, 184] on span "上越鉑客" at bounding box center [649, 187] width 115 height 14
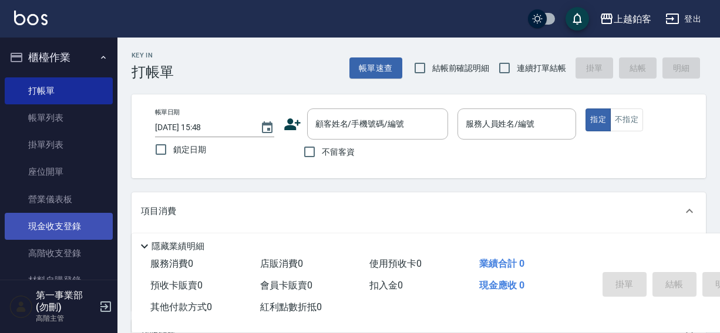
click at [57, 224] on link "現金收支登錄" at bounding box center [59, 226] width 108 height 27
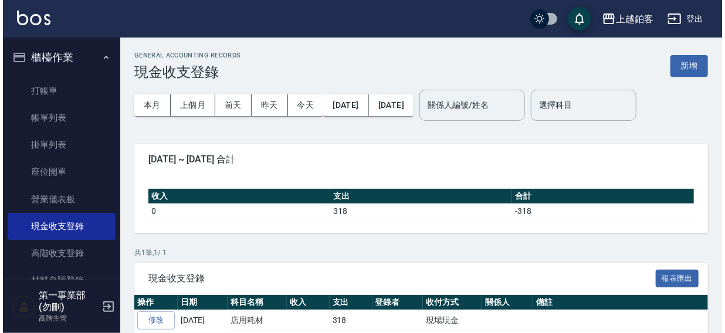
scroll to position [43, 0]
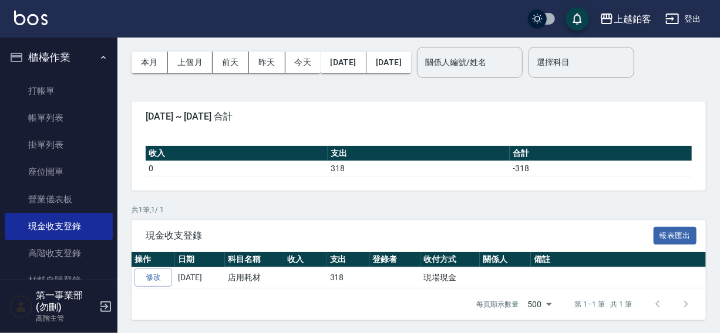
click at [626, 12] on div "上越鉑客" at bounding box center [632, 19] width 38 height 15
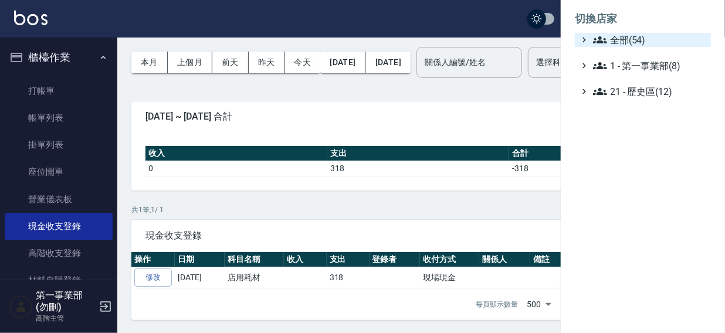
click at [623, 41] on span "全部(54)" at bounding box center [649, 40] width 113 height 14
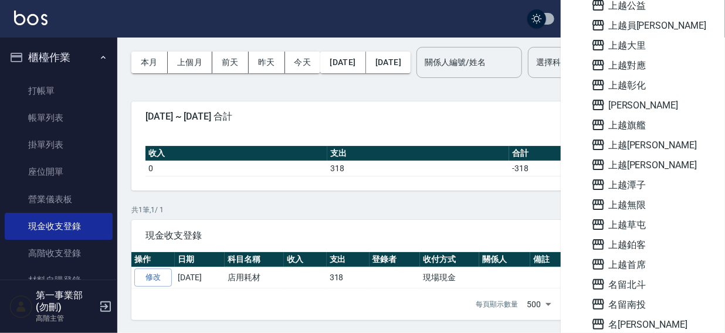
scroll to position [708, 0]
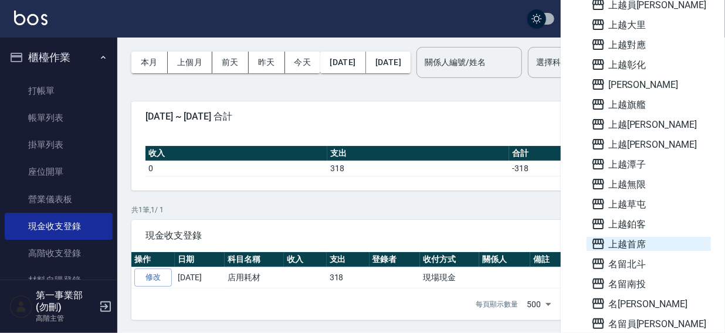
click at [631, 244] on span "上越首席" at bounding box center [649, 244] width 115 height 14
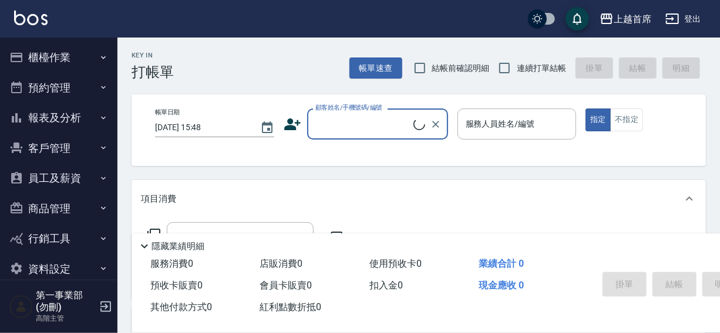
click at [39, 59] on button "櫃檯作業" at bounding box center [59, 57] width 108 height 31
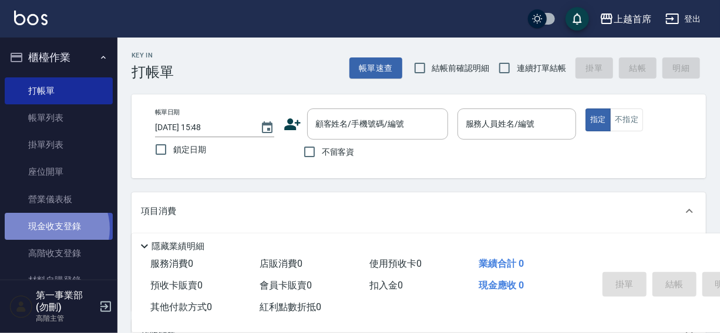
click at [50, 229] on link "現金收支登錄" at bounding box center [59, 226] width 108 height 27
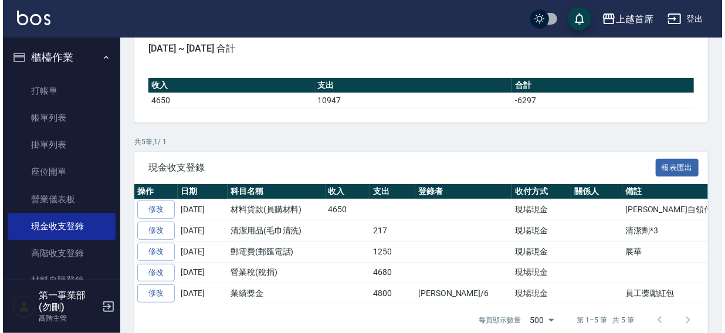
scroll to position [126, 0]
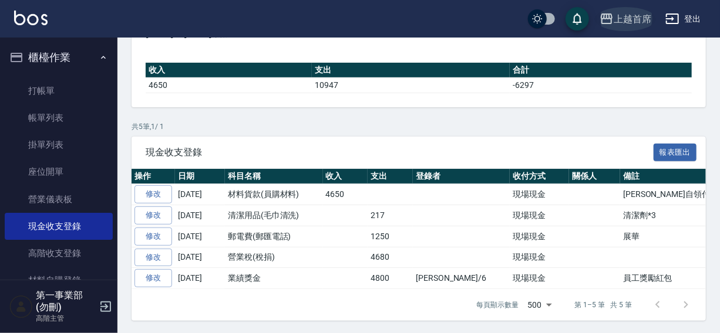
click at [622, 22] on div "上越首席" at bounding box center [632, 19] width 38 height 15
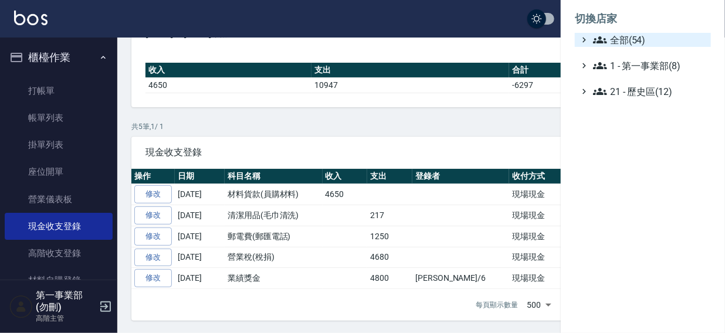
click at [626, 41] on span "全部(54)" at bounding box center [649, 40] width 113 height 14
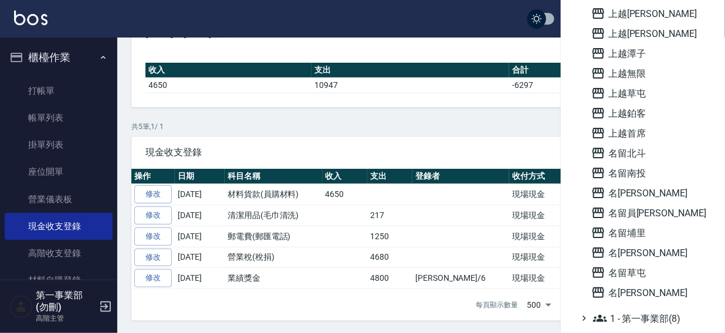
scroll to position [841, 0]
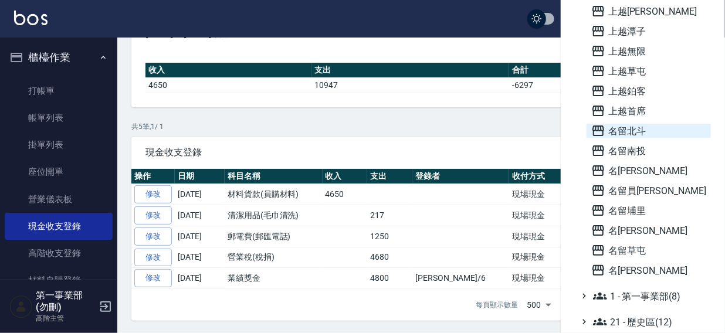
click at [629, 127] on span "名留北斗" at bounding box center [649, 131] width 115 height 14
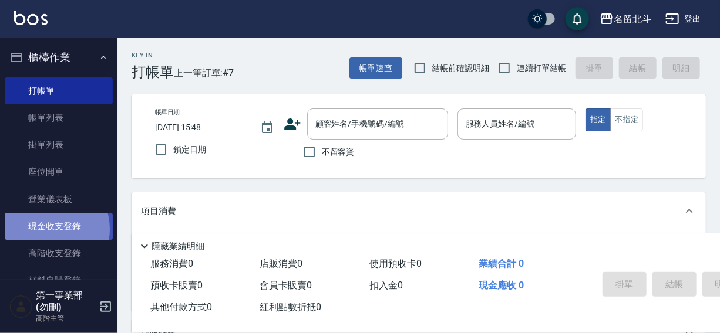
click at [45, 229] on link "現金收支登錄" at bounding box center [59, 226] width 108 height 27
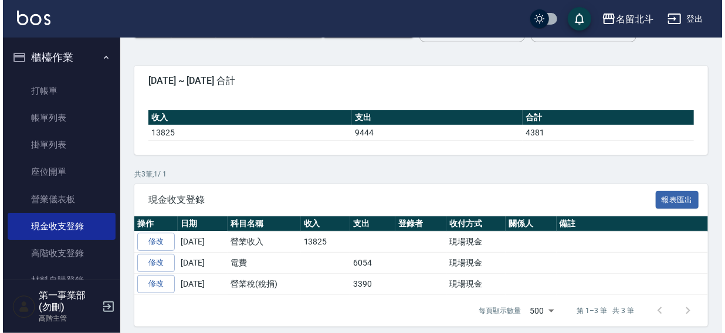
scroll to position [85, 0]
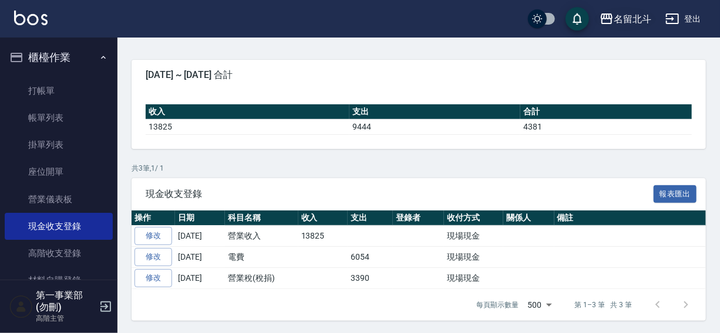
click at [627, 19] on div "名留北斗" at bounding box center [632, 19] width 38 height 15
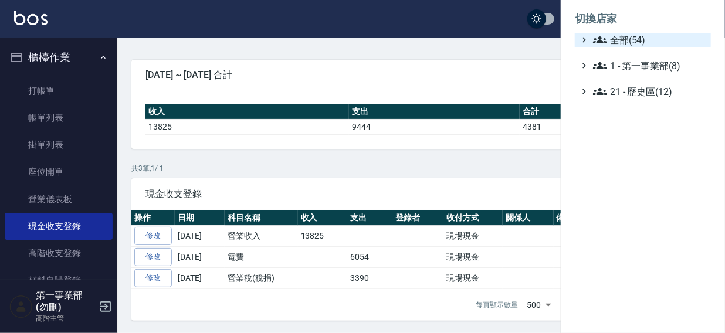
click at [613, 35] on span "全部(54)" at bounding box center [649, 40] width 113 height 14
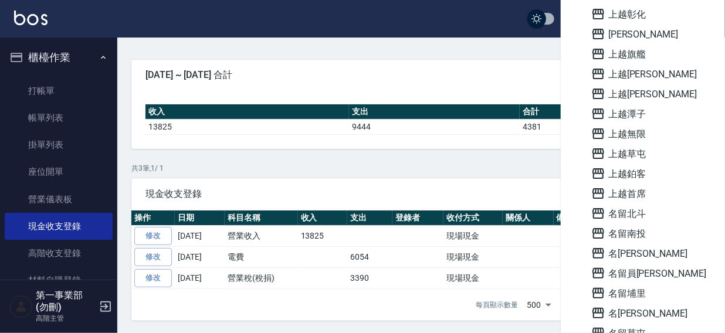
scroll to position [841, 0]
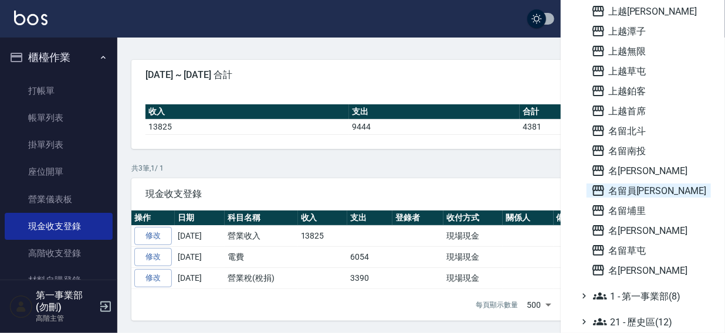
click at [631, 192] on span "名留員[PERSON_NAME]" at bounding box center [649, 191] width 115 height 14
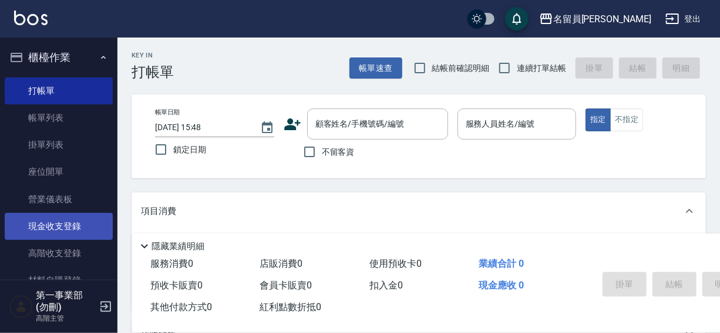
click at [52, 225] on link "現金收支登錄" at bounding box center [59, 226] width 108 height 27
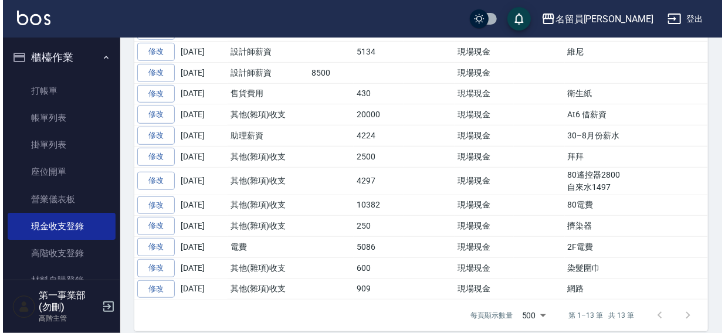
scroll to position [299, 0]
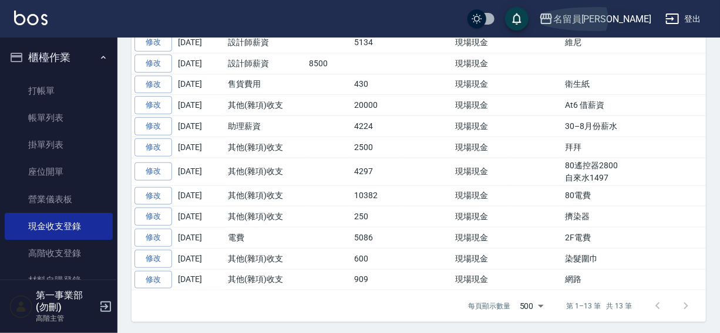
click at [620, 12] on div "名留員[PERSON_NAME]" at bounding box center [602, 19] width 98 height 15
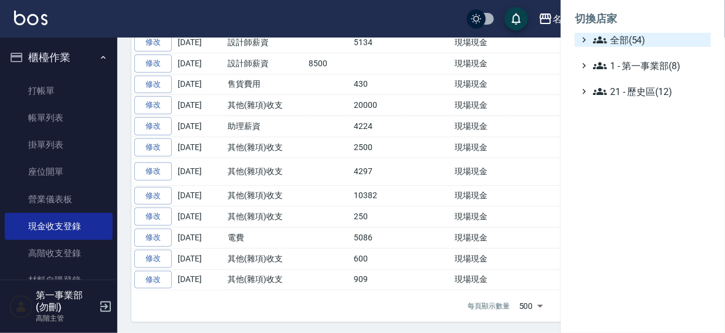
click at [629, 40] on span "全部(54)" at bounding box center [649, 40] width 113 height 14
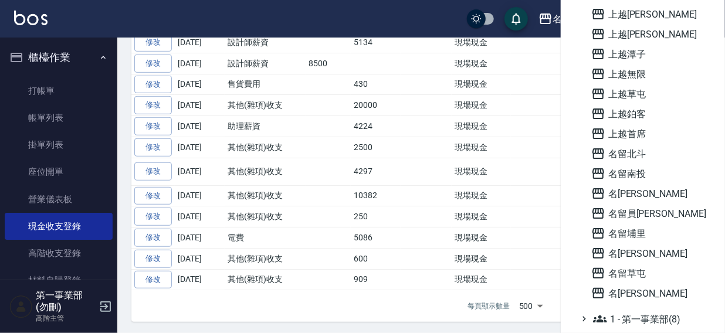
scroll to position [821, 0]
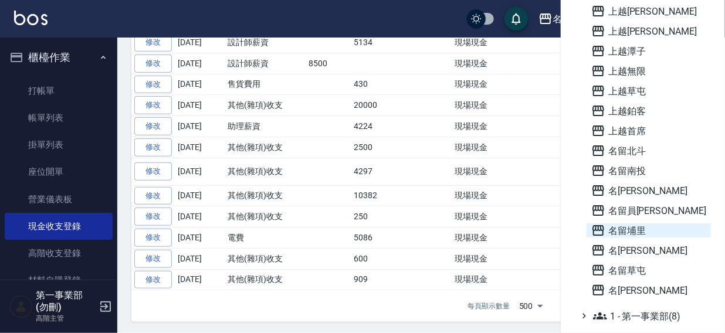
click at [622, 229] on span "名留埔里" at bounding box center [649, 231] width 115 height 14
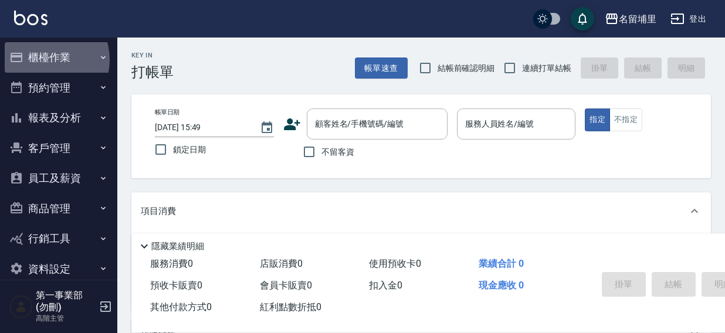
click at [43, 60] on button "櫃檯作業" at bounding box center [59, 57] width 108 height 31
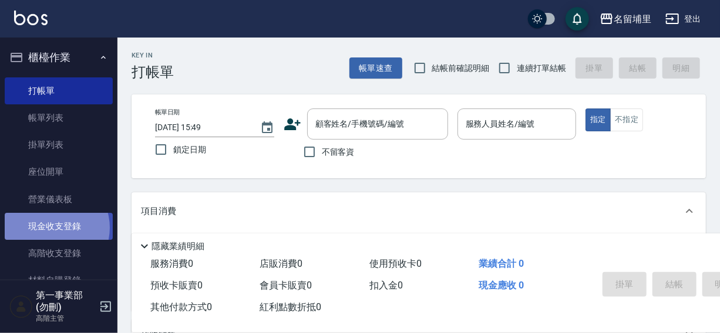
click at [50, 228] on link "現金收支登錄" at bounding box center [59, 226] width 108 height 27
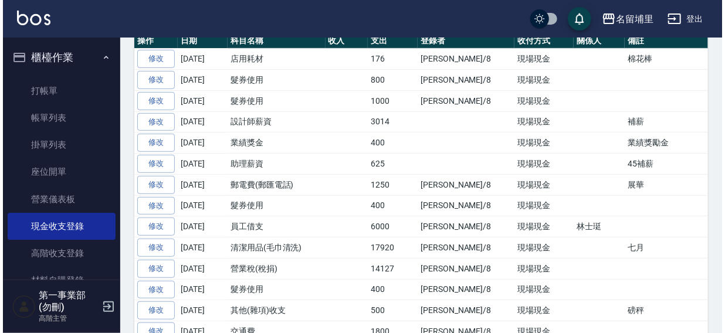
scroll to position [313, 0]
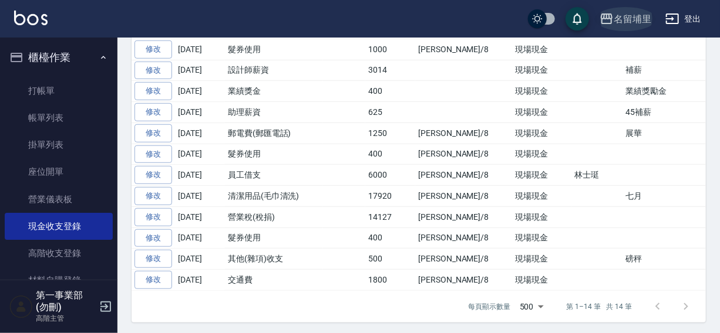
click at [623, 18] on div "名留埔里" at bounding box center [632, 19] width 38 height 15
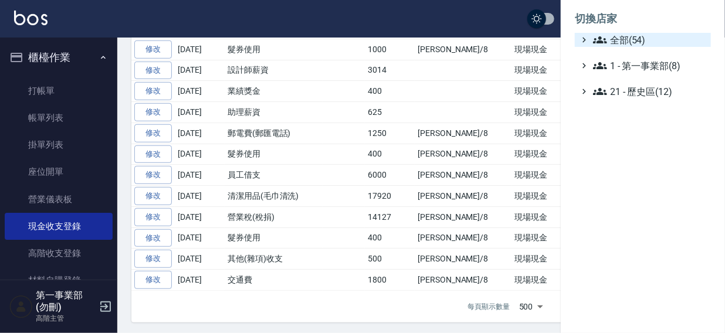
click at [629, 40] on span "全部(54)" at bounding box center [649, 40] width 113 height 14
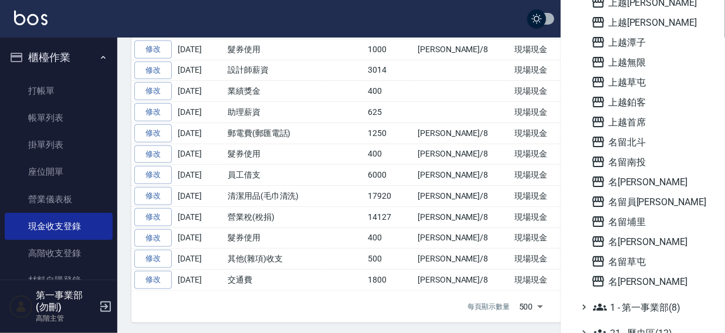
scroll to position [841, 0]
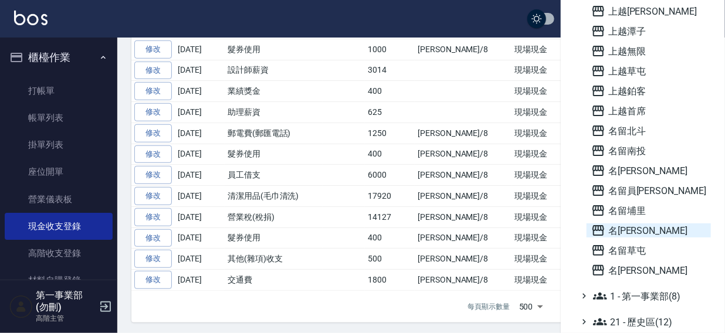
click at [634, 225] on span "名[PERSON_NAME]" at bounding box center [649, 231] width 115 height 14
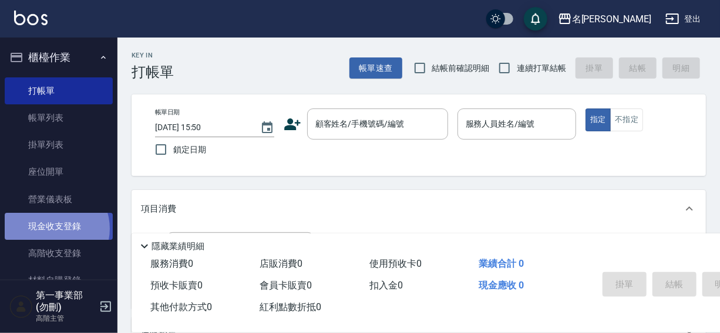
click at [52, 229] on link "現金收支登錄" at bounding box center [59, 226] width 108 height 27
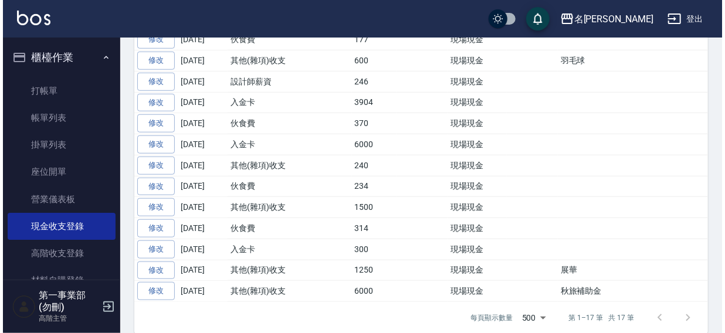
scroll to position [376, 0]
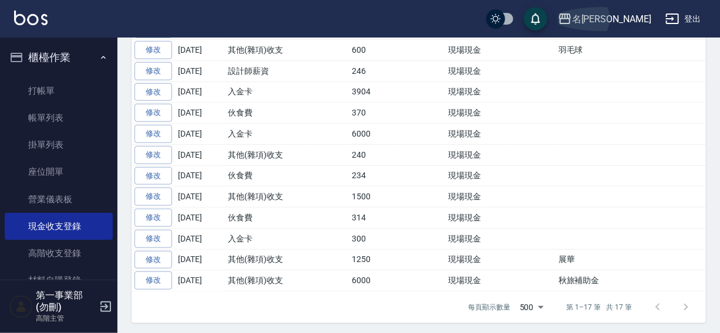
click at [615, 17] on div "名留沙鹿" at bounding box center [611, 19] width 79 height 15
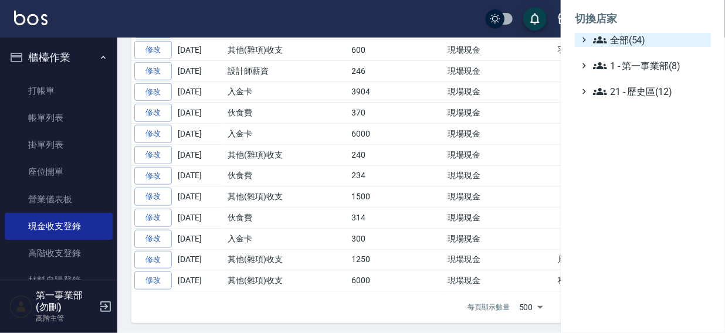
click at [635, 40] on span "全部(54)" at bounding box center [649, 40] width 113 height 14
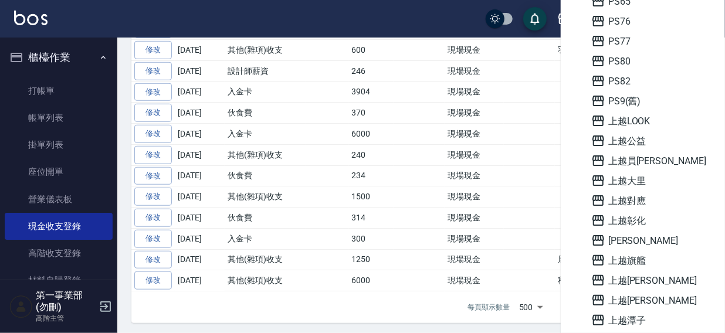
scroll to position [841, 0]
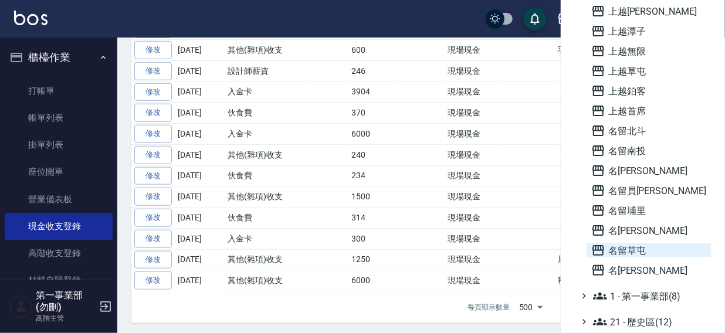
click at [629, 244] on span "名留草屯" at bounding box center [649, 251] width 115 height 14
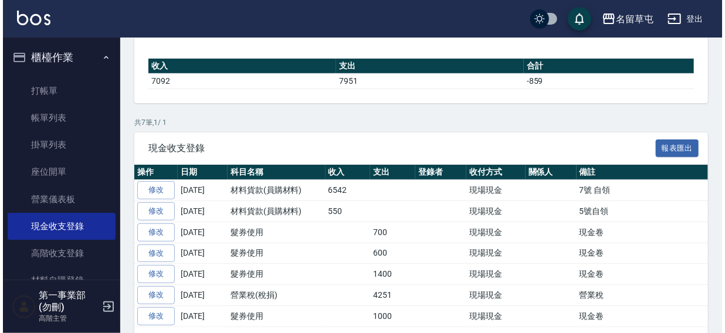
scroll to position [168, 0]
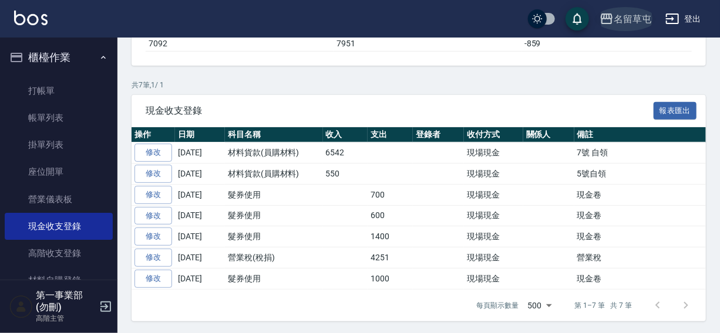
click at [619, 15] on div "名留草屯" at bounding box center [632, 19] width 38 height 15
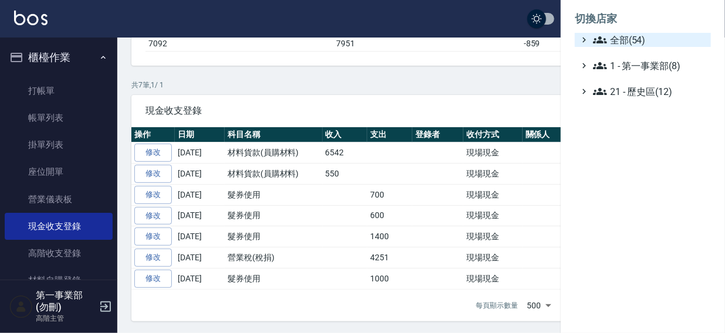
click at [627, 38] on span "全部(54)" at bounding box center [649, 40] width 113 height 14
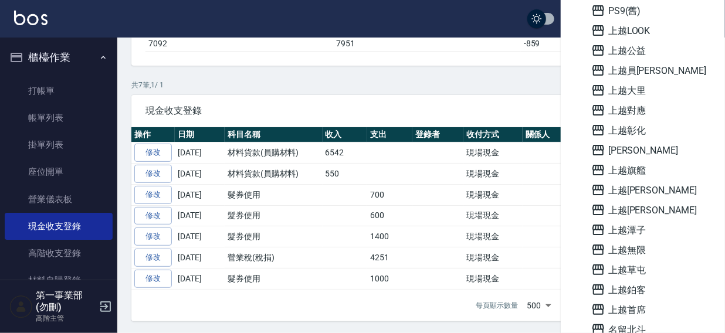
scroll to position [841, 0]
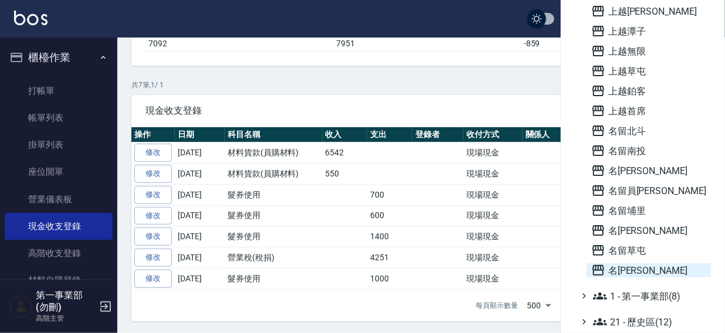
click at [633, 269] on span "名[PERSON_NAME]" at bounding box center [649, 271] width 115 height 14
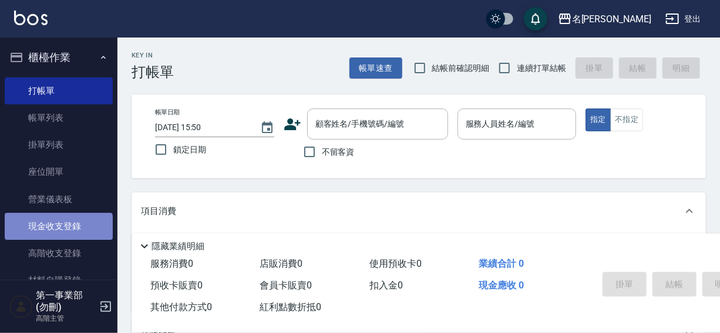
click at [58, 233] on link "現金收支登錄" at bounding box center [59, 226] width 108 height 27
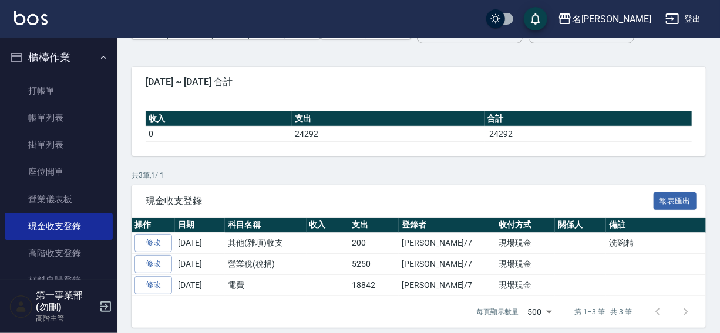
scroll to position [85, 0]
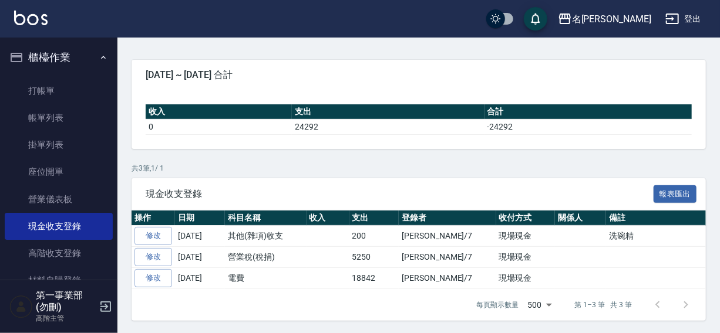
click at [411, 27] on div "名留霧峰 登出" at bounding box center [360, 19] width 720 height 38
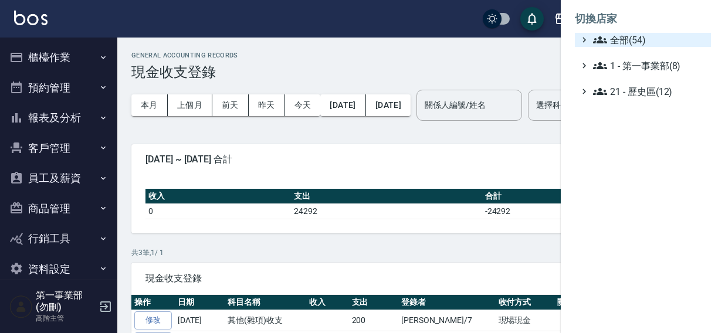
scroll to position [85, 0]
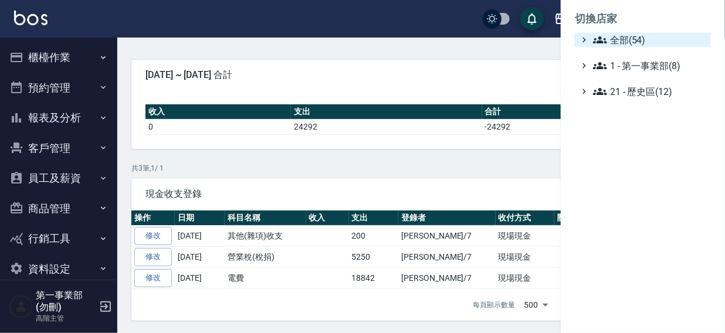
click at [626, 35] on span "全部(54)" at bounding box center [649, 40] width 113 height 14
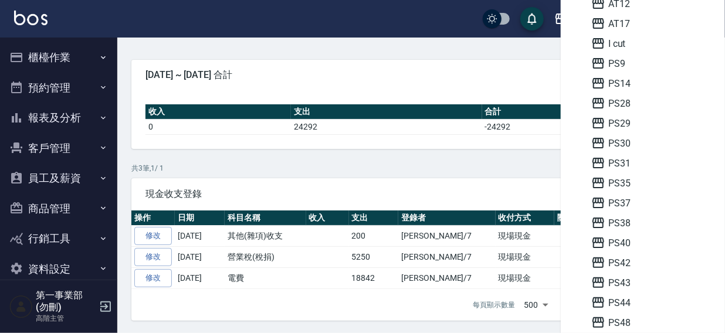
scroll to position [0, 0]
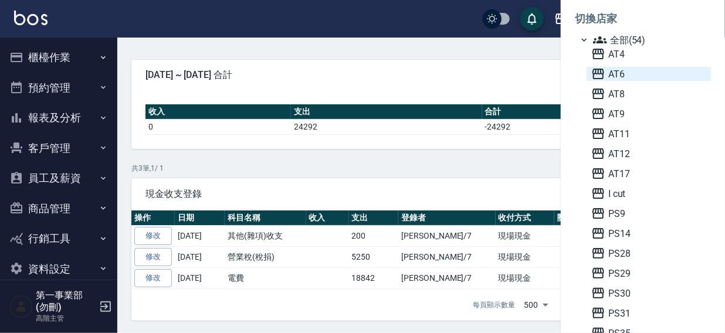
click at [617, 76] on span "AT6" at bounding box center [649, 74] width 115 height 14
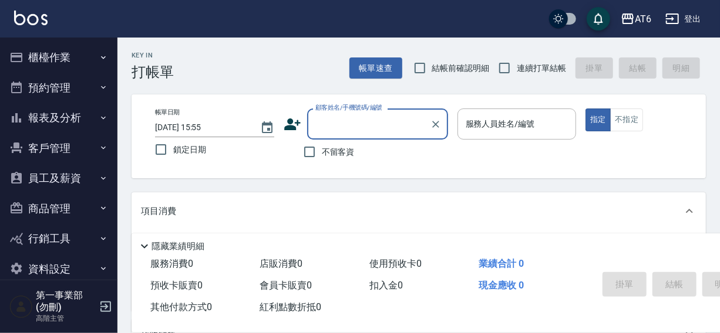
click at [65, 116] on button "報表及分析" at bounding box center [59, 118] width 108 height 31
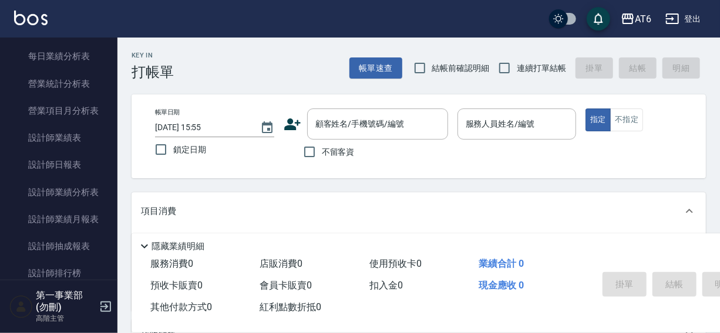
scroll to position [452, 0]
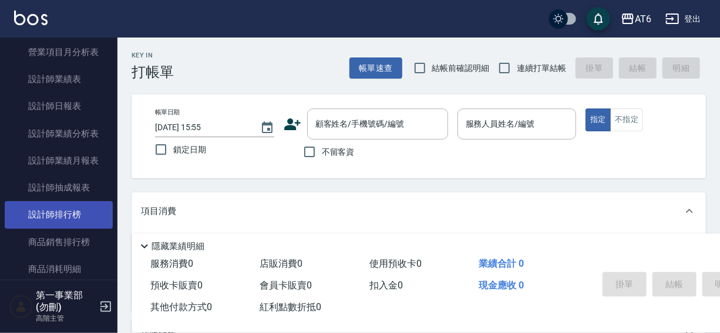
click at [57, 214] on link "設計師排行榜" at bounding box center [59, 214] width 108 height 27
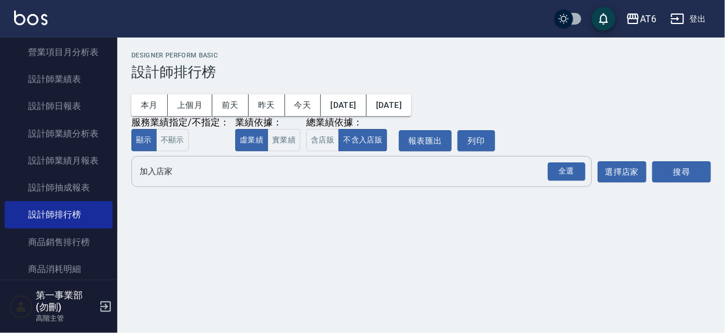
click at [158, 174] on input "加入店家" at bounding box center [353, 171] width 433 height 21
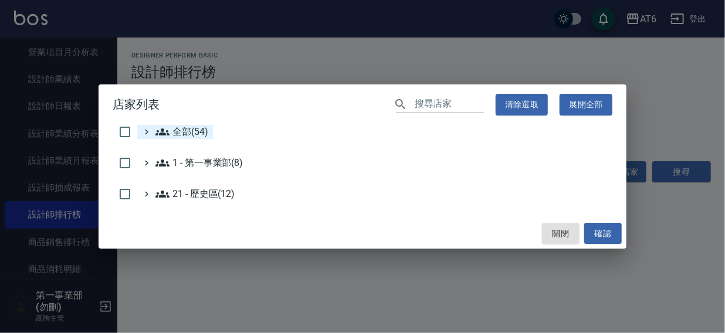
click at [180, 134] on span "全部(54)" at bounding box center [182, 132] width 53 height 14
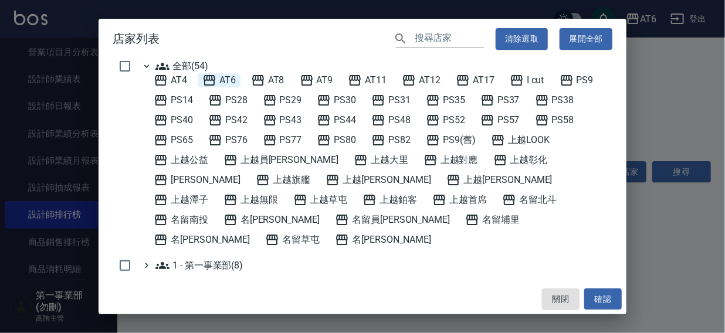
click at [226, 79] on span "AT6" at bounding box center [218, 80] width 33 height 14
click at [606, 292] on button "確認" at bounding box center [604, 300] width 38 height 22
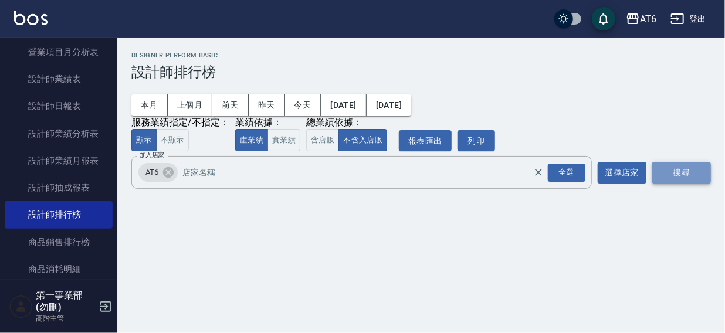
click at [676, 172] on button "搜尋" at bounding box center [682, 173] width 59 height 22
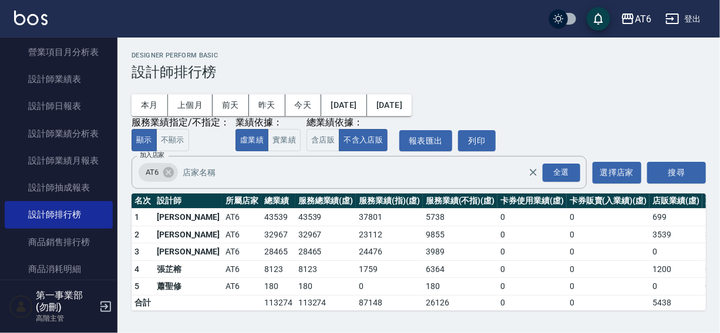
scroll to position [1, 0]
click at [166, 171] on icon at bounding box center [168, 172] width 11 height 11
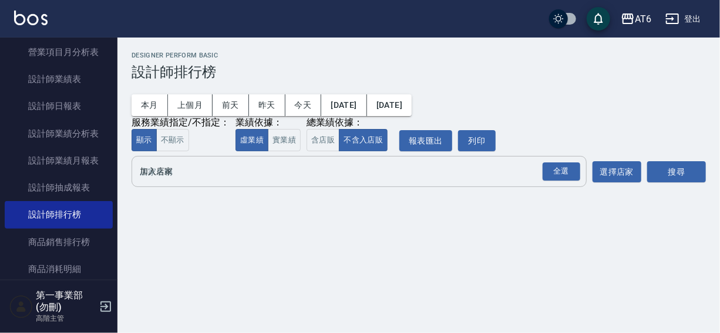
scroll to position [0, 0]
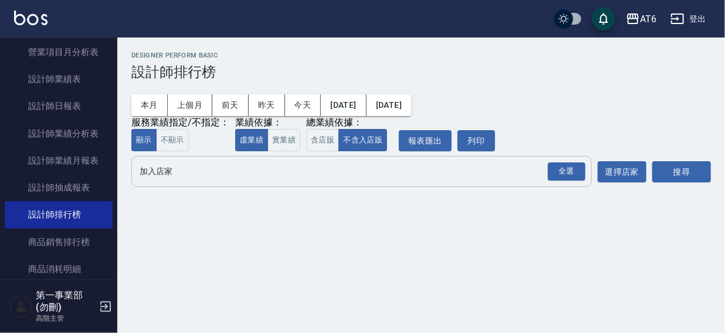
click at [158, 171] on input "加入店家" at bounding box center [353, 171] width 433 height 21
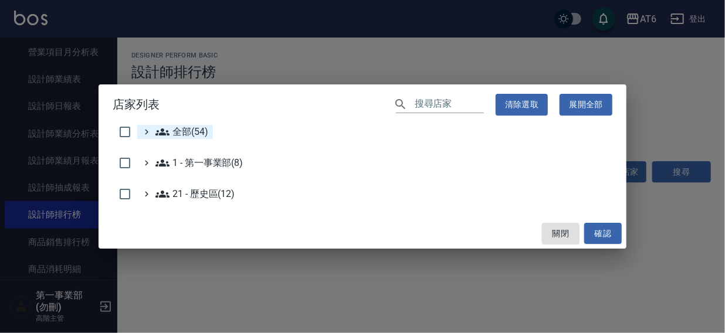
click at [182, 128] on span "全部(54)" at bounding box center [182, 132] width 53 height 14
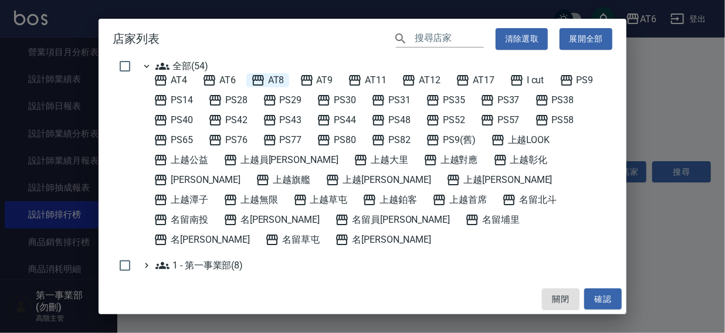
click at [274, 78] on span "AT8" at bounding box center [267, 80] width 33 height 14
click at [602, 298] on button "確認" at bounding box center [604, 300] width 38 height 22
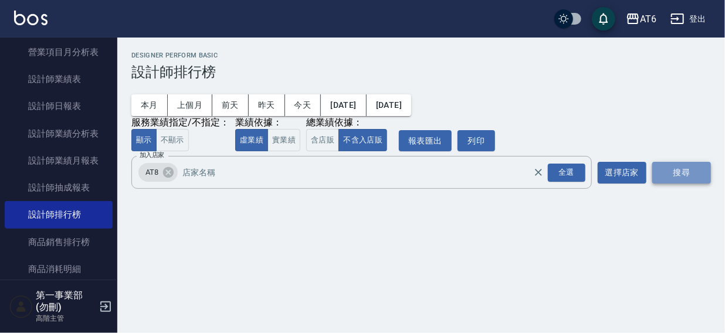
click at [679, 171] on button "搜尋" at bounding box center [682, 173] width 59 height 22
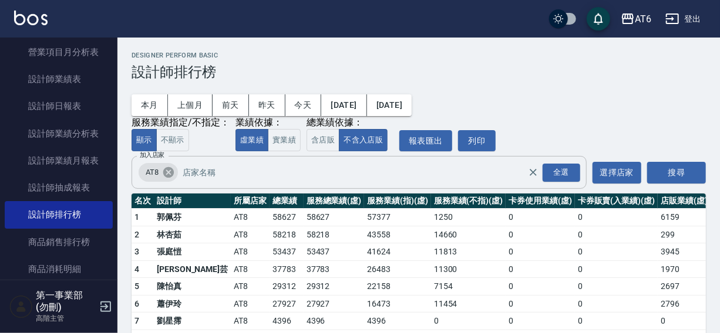
click at [168, 170] on icon at bounding box center [168, 172] width 11 height 11
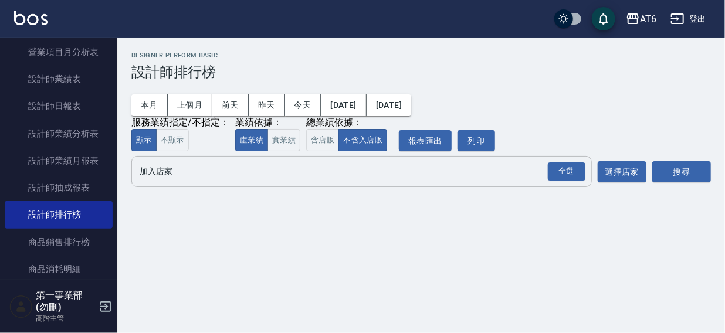
click at [158, 174] on input "加入店家" at bounding box center [353, 171] width 433 height 21
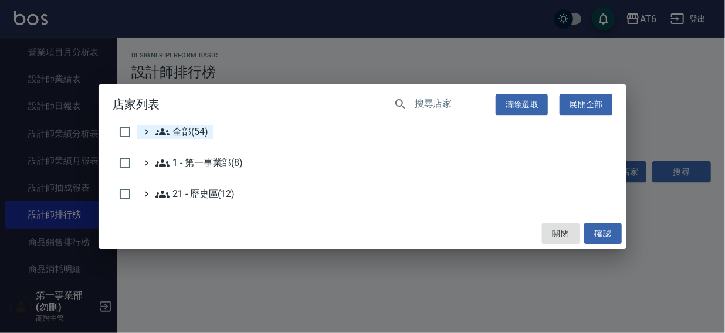
click at [171, 131] on span "全部(54)" at bounding box center [182, 132] width 53 height 14
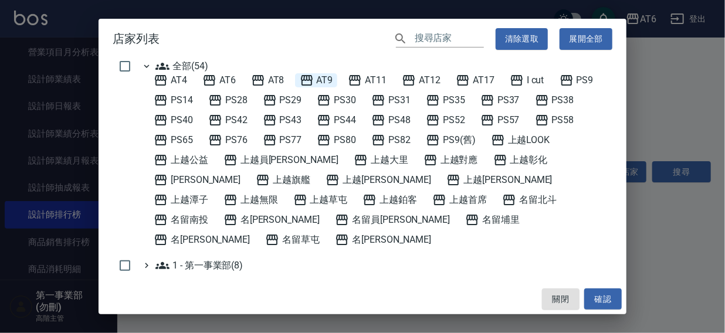
click at [325, 80] on span "AT9" at bounding box center [316, 80] width 33 height 14
click at [601, 299] on button "確認" at bounding box center [604, 300] width 38 height 22
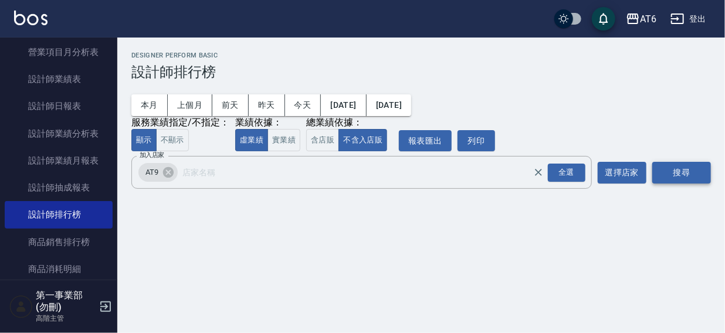
click at [676, 171] on button "搜尋" at bounding box center [682, 173] width 59 height 22
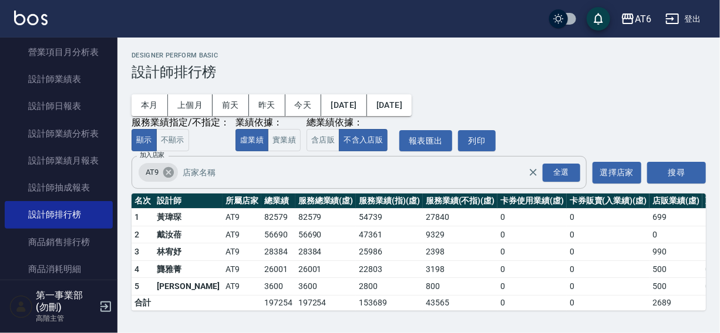
click at [170, 171] on icon at bounding box center [168, 172] width 13 height 13
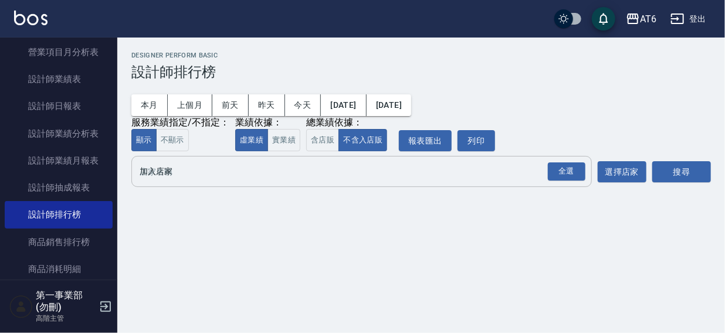
click at [171, 176] on input "加入店家" at bounding box center [353, 171] width 433 height 21
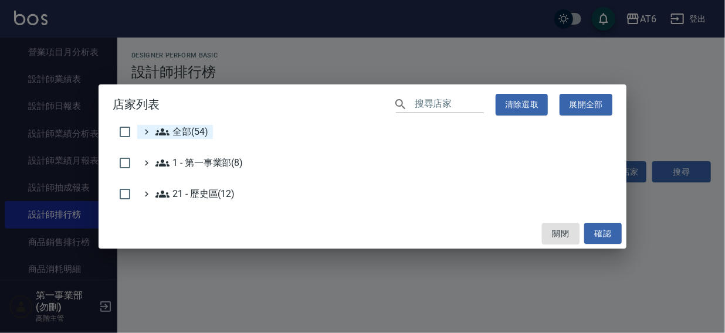
click at [179, 133] on span "全部(54)" at bounding box center [182, 132] width 53 height 14
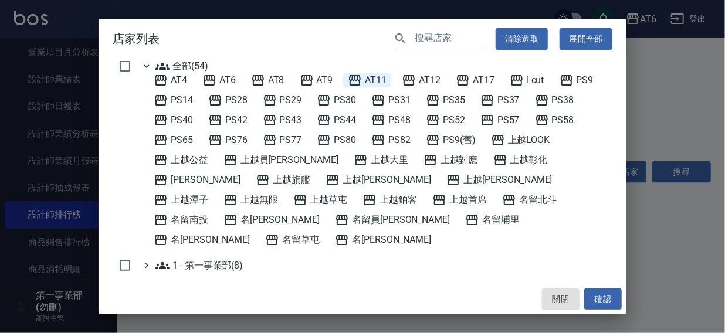
click at [376, 76] on span "AT11" at bounding box center [367, 80] width 39 height 14
drag, startPoint x: 596, startPoint y: 301, endPoint x: 622, endPoint y: 235, distance: 71.4
click at [596, 300] on button "確認" at bounding box center [604, 300] width 38 height 22
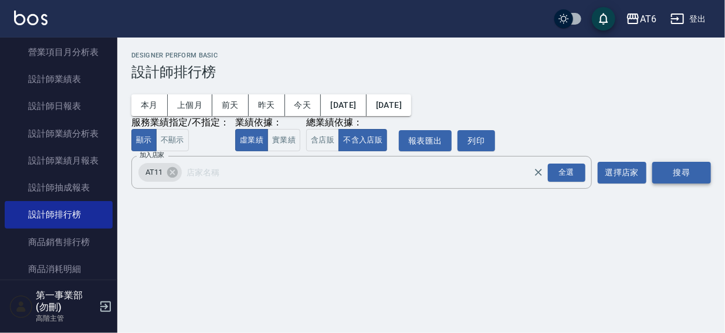
click at [671, 173] on button "搜尋" at bounding box center [682, 173] width 59 height 22
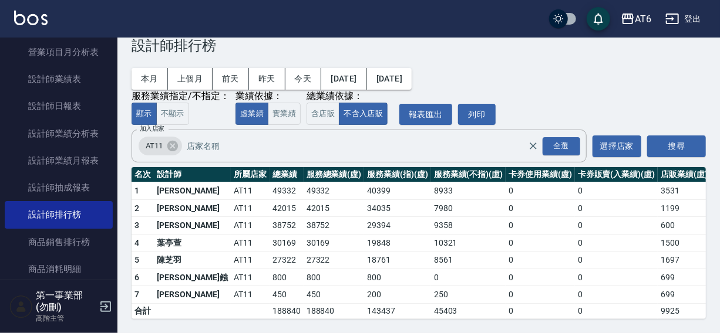
scroll to position [35, 0]
click at [171, 141] on icon at bounding box center [172, 146] width 11 height 11
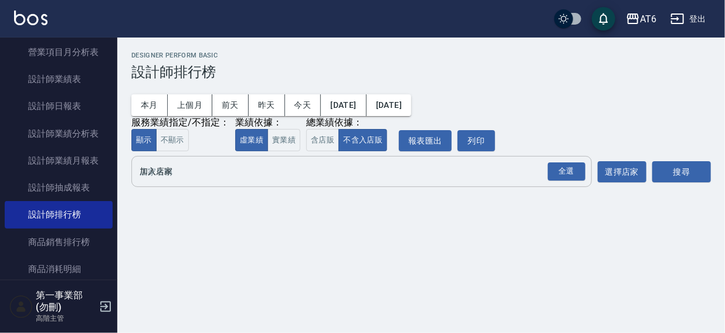
click at [163, 178] on input "加入店家" at bounding box center [353, 171] width 433 height 21
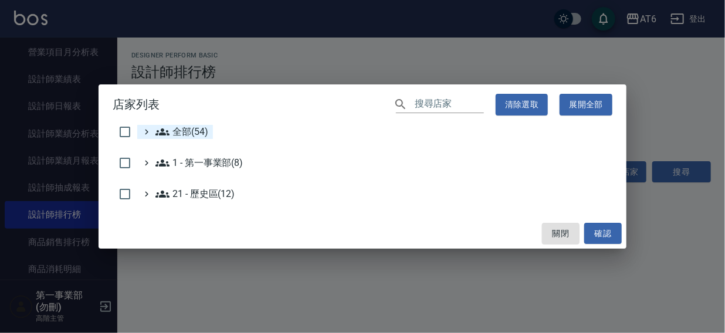
click at [176, 130] on span "全部(54)" at bounding box center [182, 132] width 53 height 14
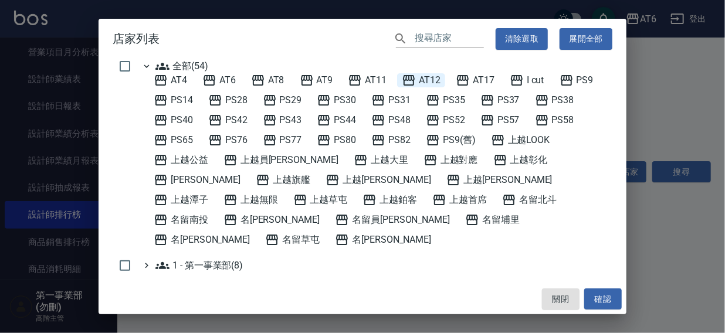
click at [434, 77] on span "AT12" at bounding box center [421, 80] width 39 height 14
click at [602, 293] on button "確認" at bounding box center [604, 300] width 38 height 22
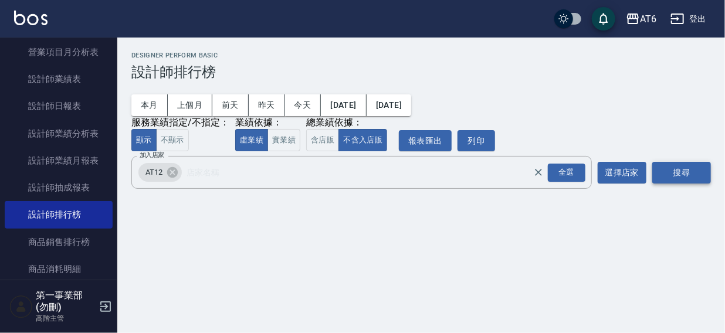
click at [677, 174] on button "搜尋" at bounding box center [682, 173] width 59 height 22
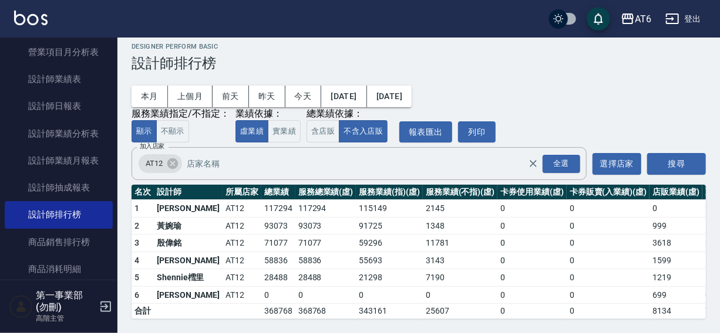
scroll to position [18, 0]
click at [170, 158] on icon at bounding box center [172, 163] width 11 height 11
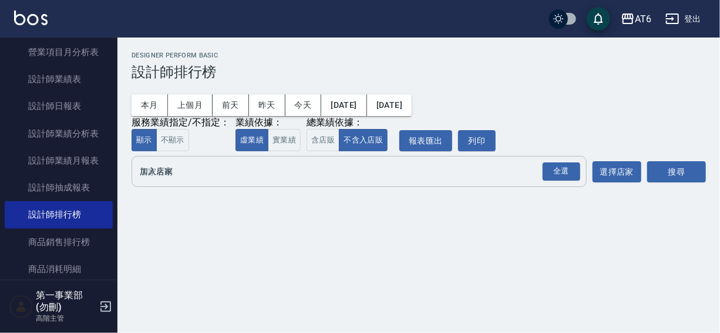
scroll to position [0, 0]
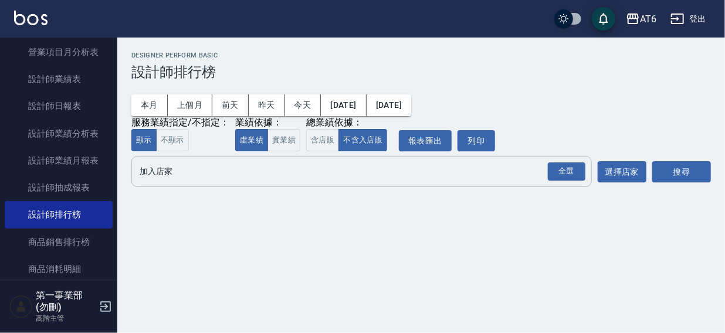
click at [160, 180] on input "加入店家" at bounding box center [353, 171] width 433 height 21
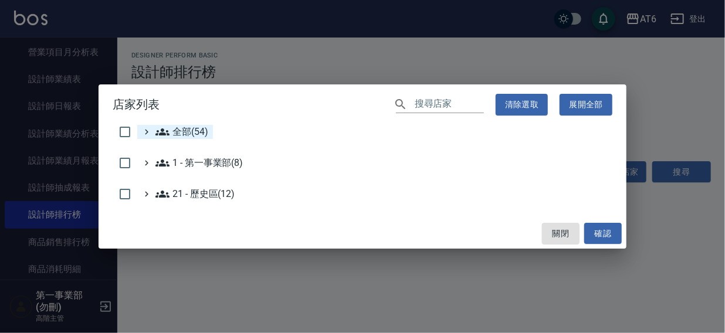
click at [177, 128] on span "全部(54)" at bounding box center [182, 132] width 53 height 14
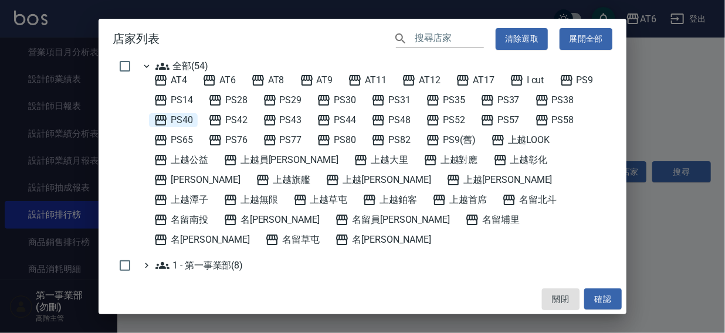
click at [181, 119] on span "PS40" at bounding box center [173, 120] width 39 height 14
click at [603, 295] on button "確認" at bounding box center [604, 300] width 38 height 22
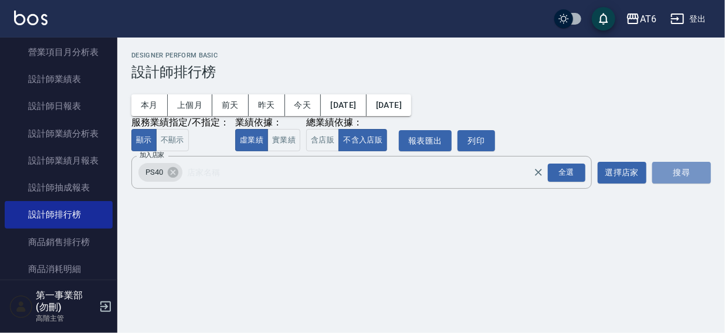
drag, startPoint x: 662, startPoint y: 174, endPoint x: 700, endPoint y: 158, distance: 41.3
click at [663, 173] on button "搜尋" at bounding box center [682, 173] width 59 height 22
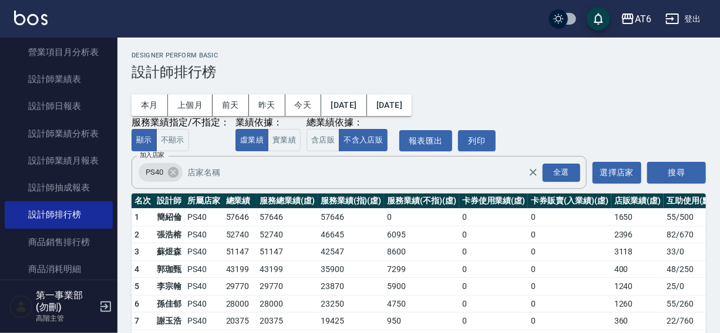
scroll to position [53, 0]
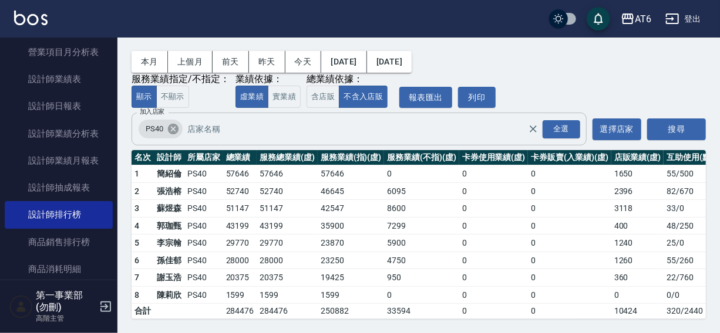
click at [175, 124] on icon at bounding box center [173, 129] width 11 height 11
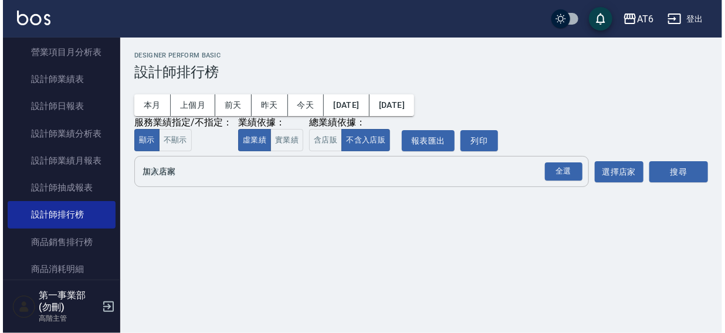
scroll to position [0, 0]
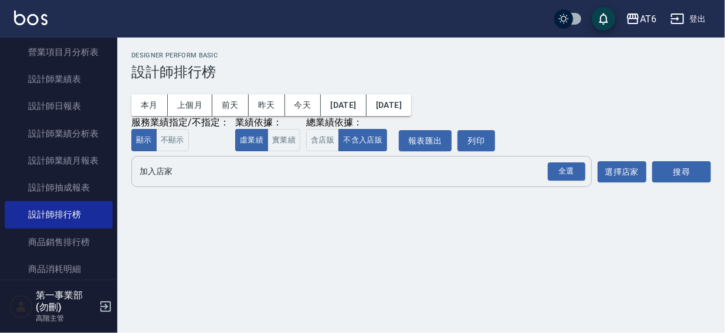
click at [467, 23] on div "AT6 登出" at bounding box center [362, 19] width 725 height 38
click at [461, 16] on div "AT6 登出" at bounding box center [362, 19] width 725 height 38
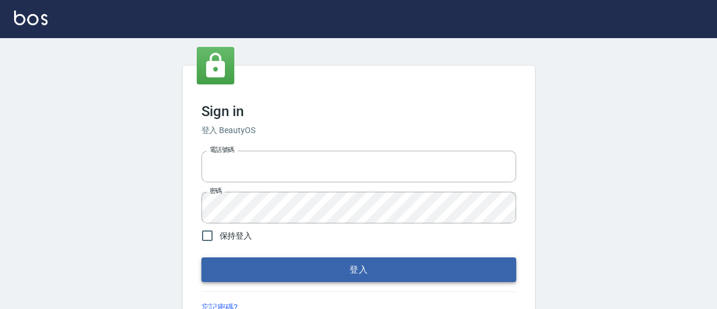
type input "0422211177"
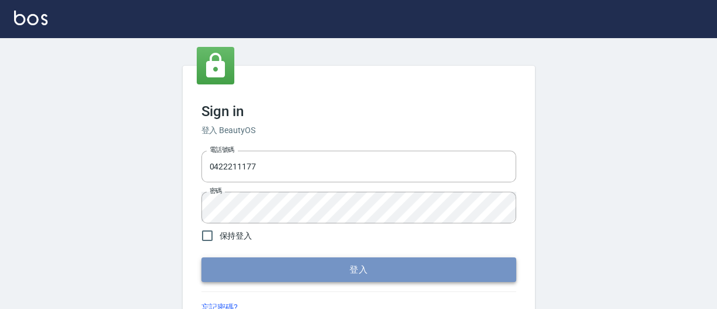
click at [341, 269] on button "登入" at bounding box center [358, 270] width 315 height 25
